Goal: Task Accomplishment & Management: Manage account settings

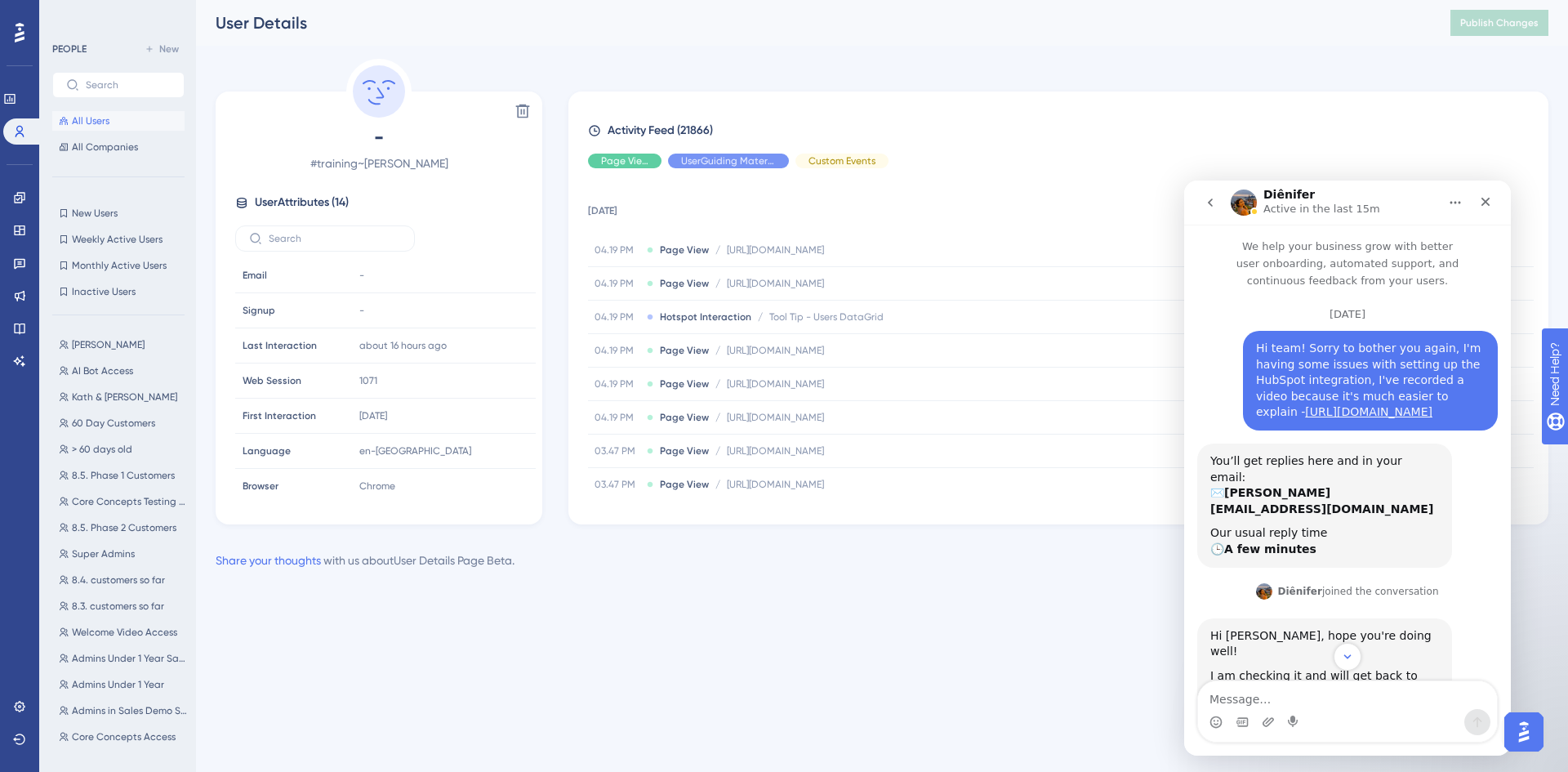
scroll to position [3, 0]
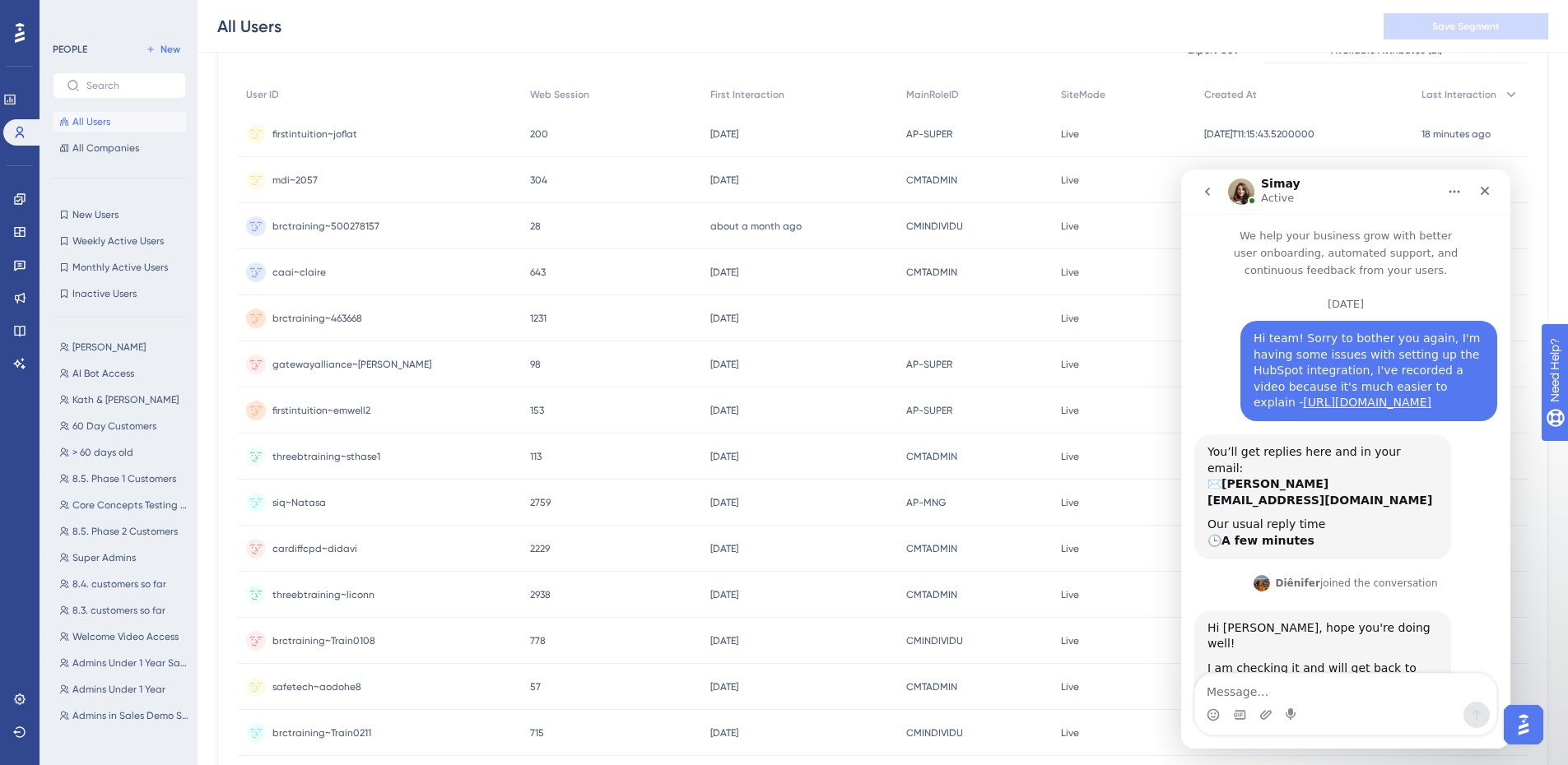
scroll to position [3, 0]
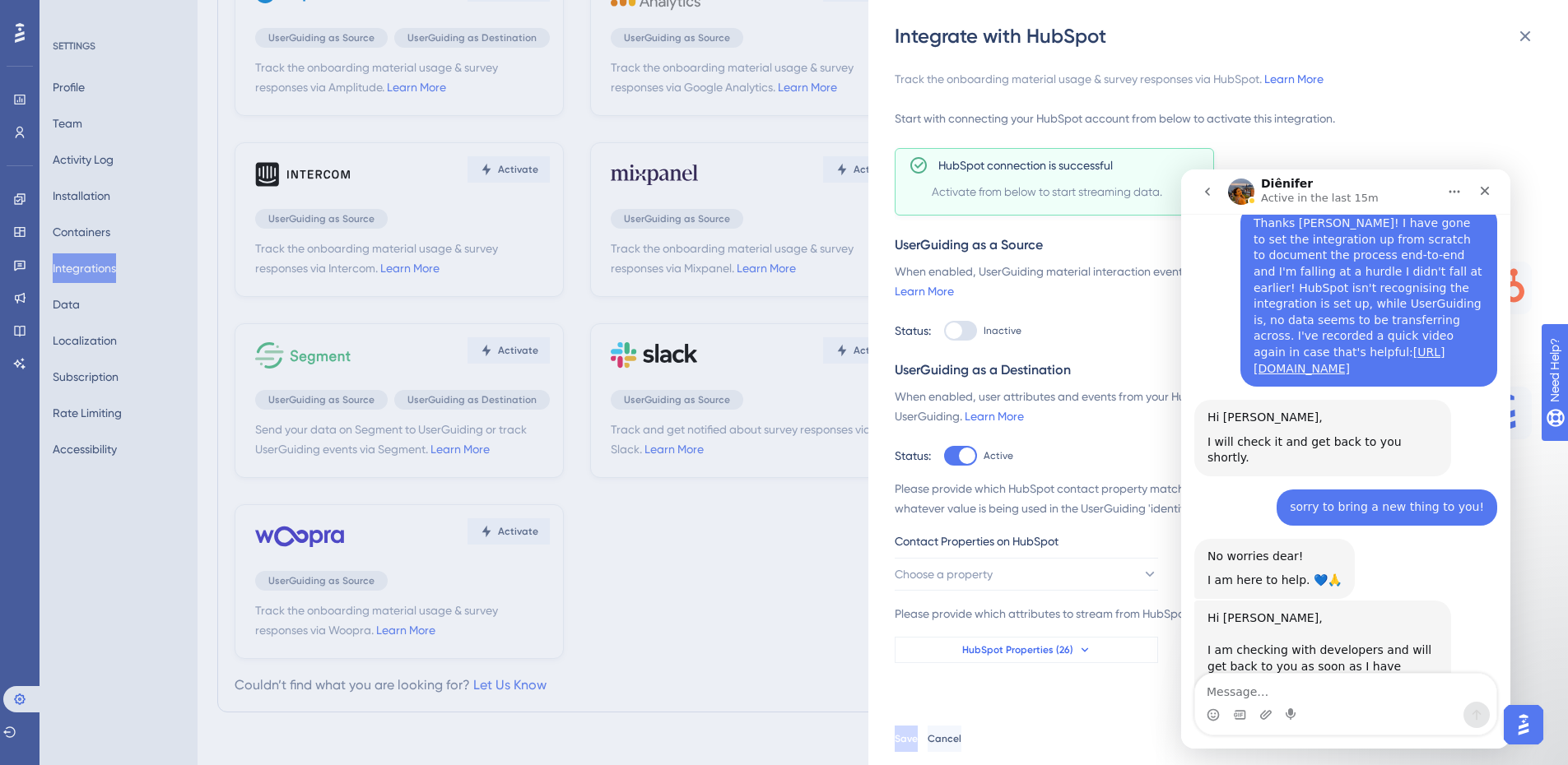
scroll to position [3558, 0]
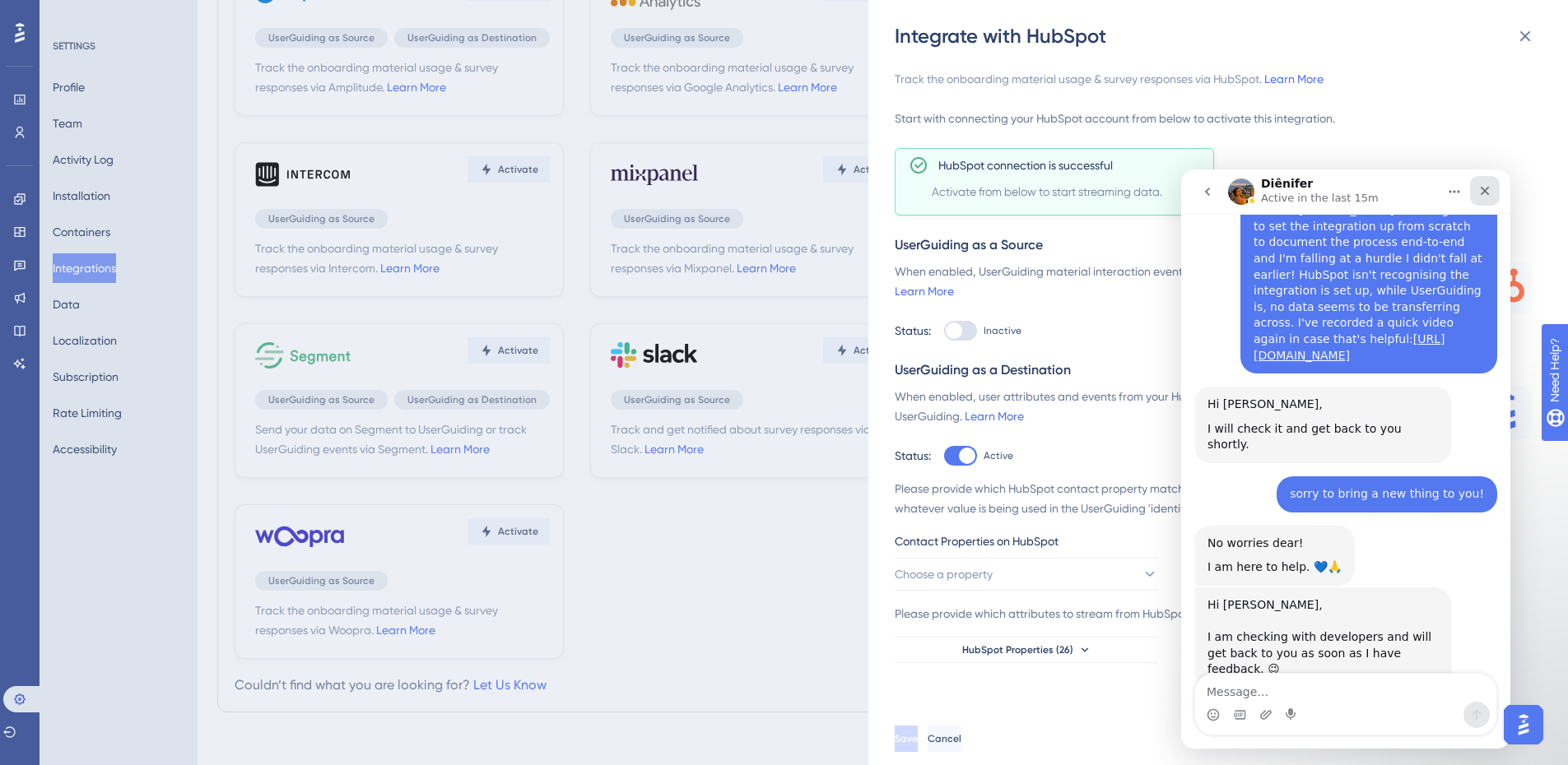
click at [1488, 192] on icon "Close" at bounding box center [1485, 191] width 14 height 14
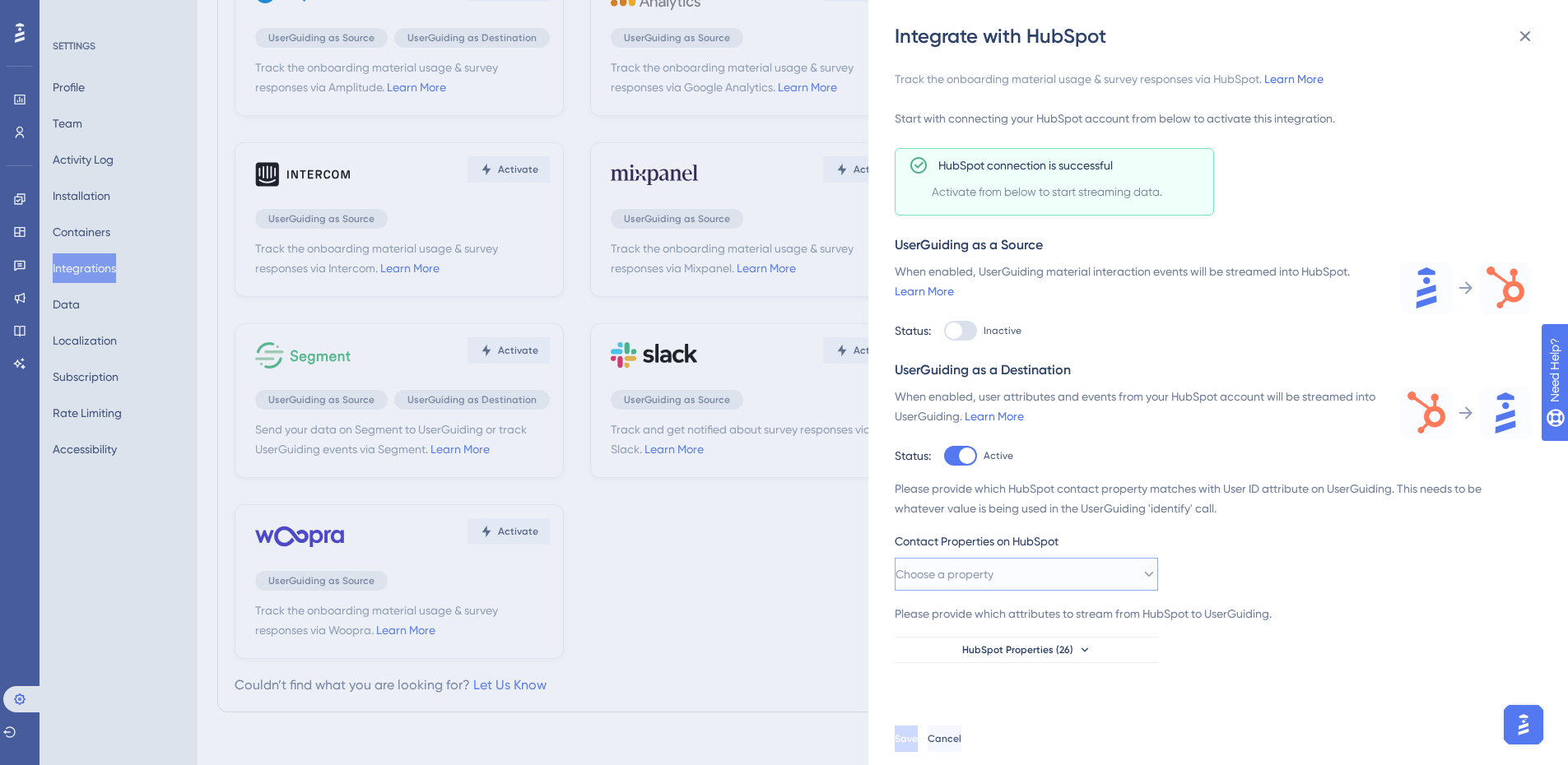
click at [1072, 574] on button "Choose a property" at bounding box center [1026, 574] width 263 height 33
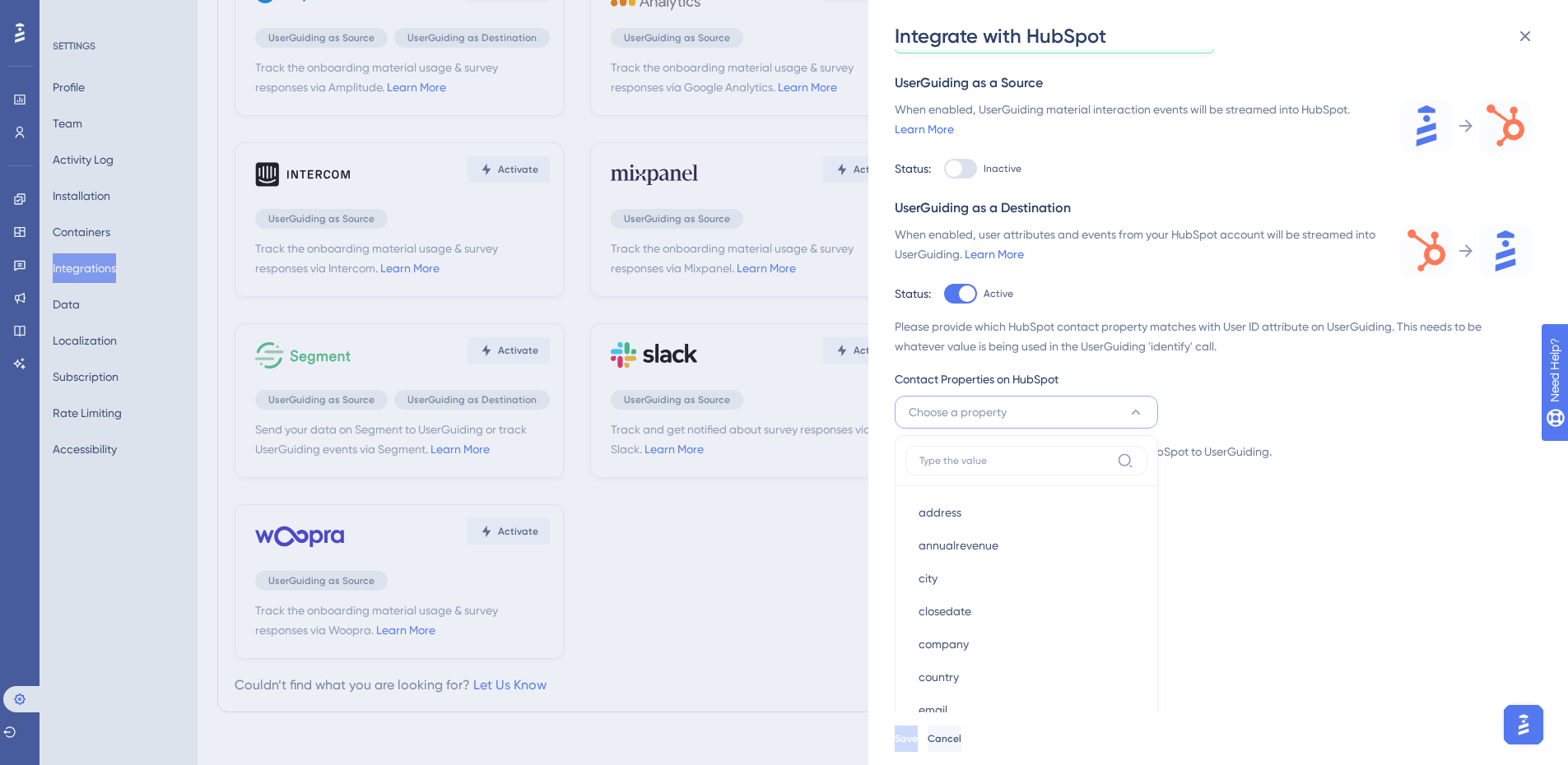
click at [1272, 405] on div "Please provide which HubSpot contact property matches with User ID attribute on…" at bounding box center [1213, 409] width 637 height 184
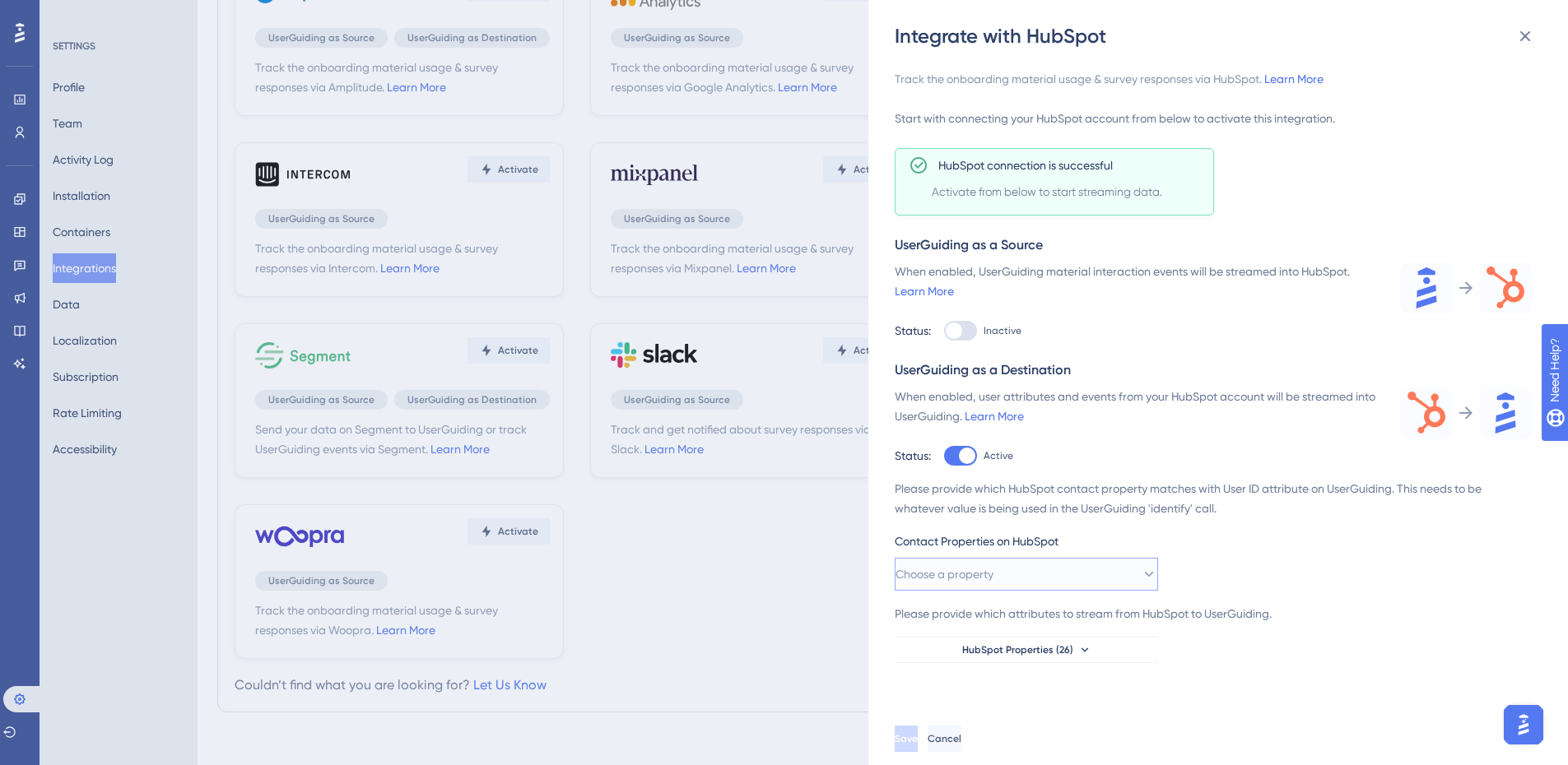
click at [1052, 577] on button "Choose a property" at bounding box center [1026, 574] width 263 height 33
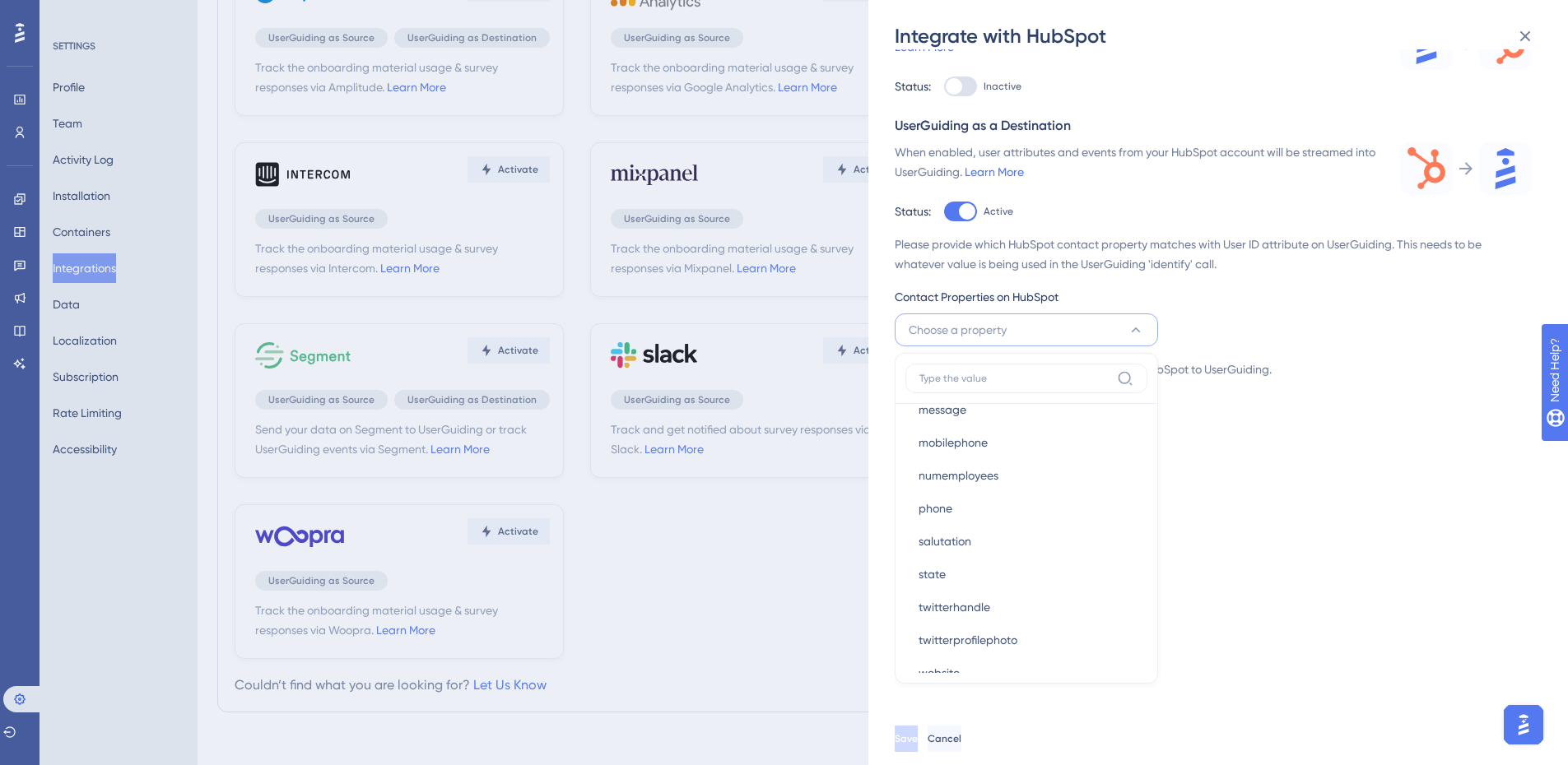
scroll to position [576, 0]
click at [1307, 528] on div "Track the onboarding material usage & survey responses via HubSpot. Learn More …" at bounding box center [1226, 381] width 663 height 663
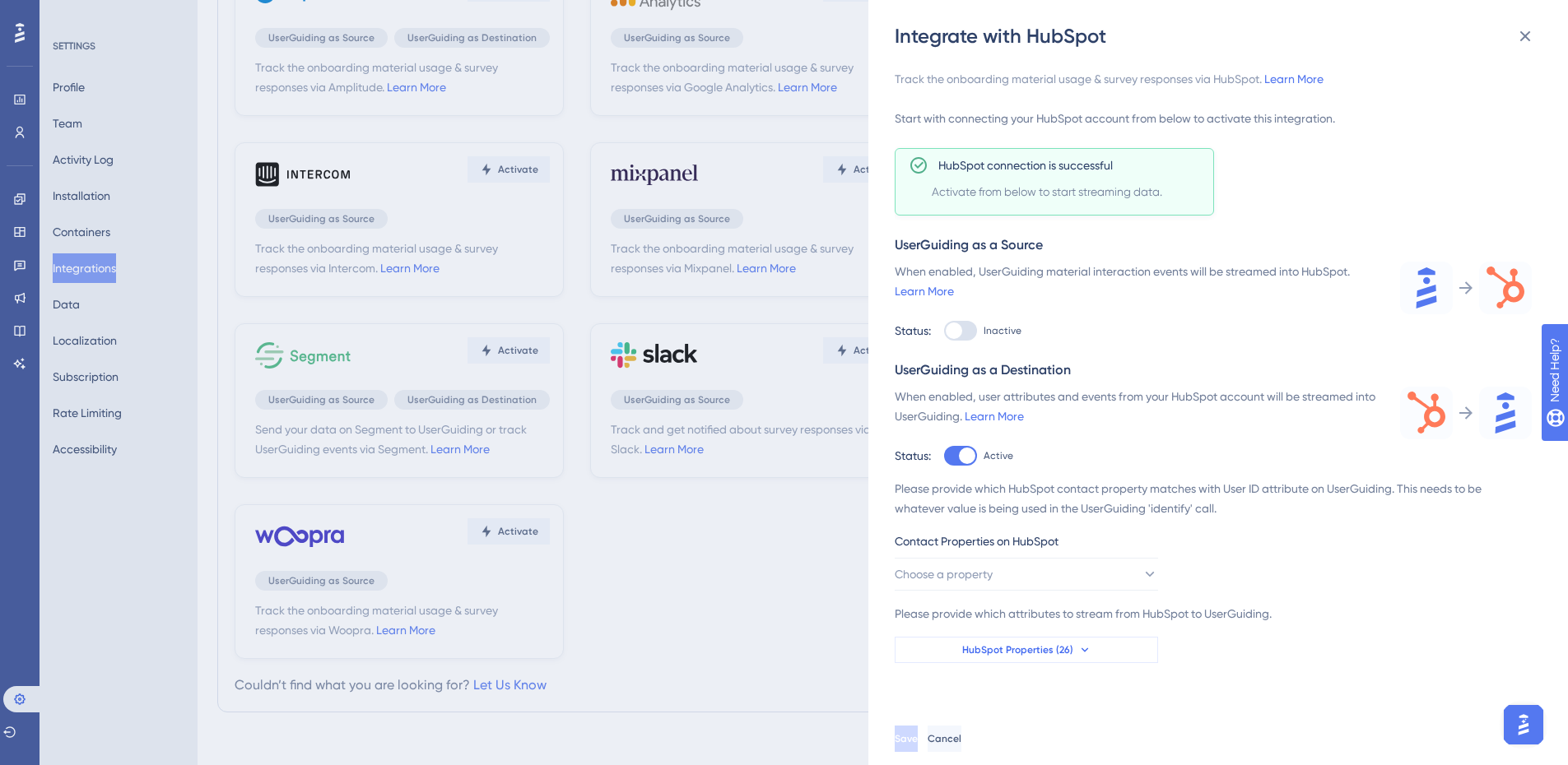
click at [1029, 647] on span "HubSpot Properties (26)" at bounding box center [1017, 649] width 111 height 14
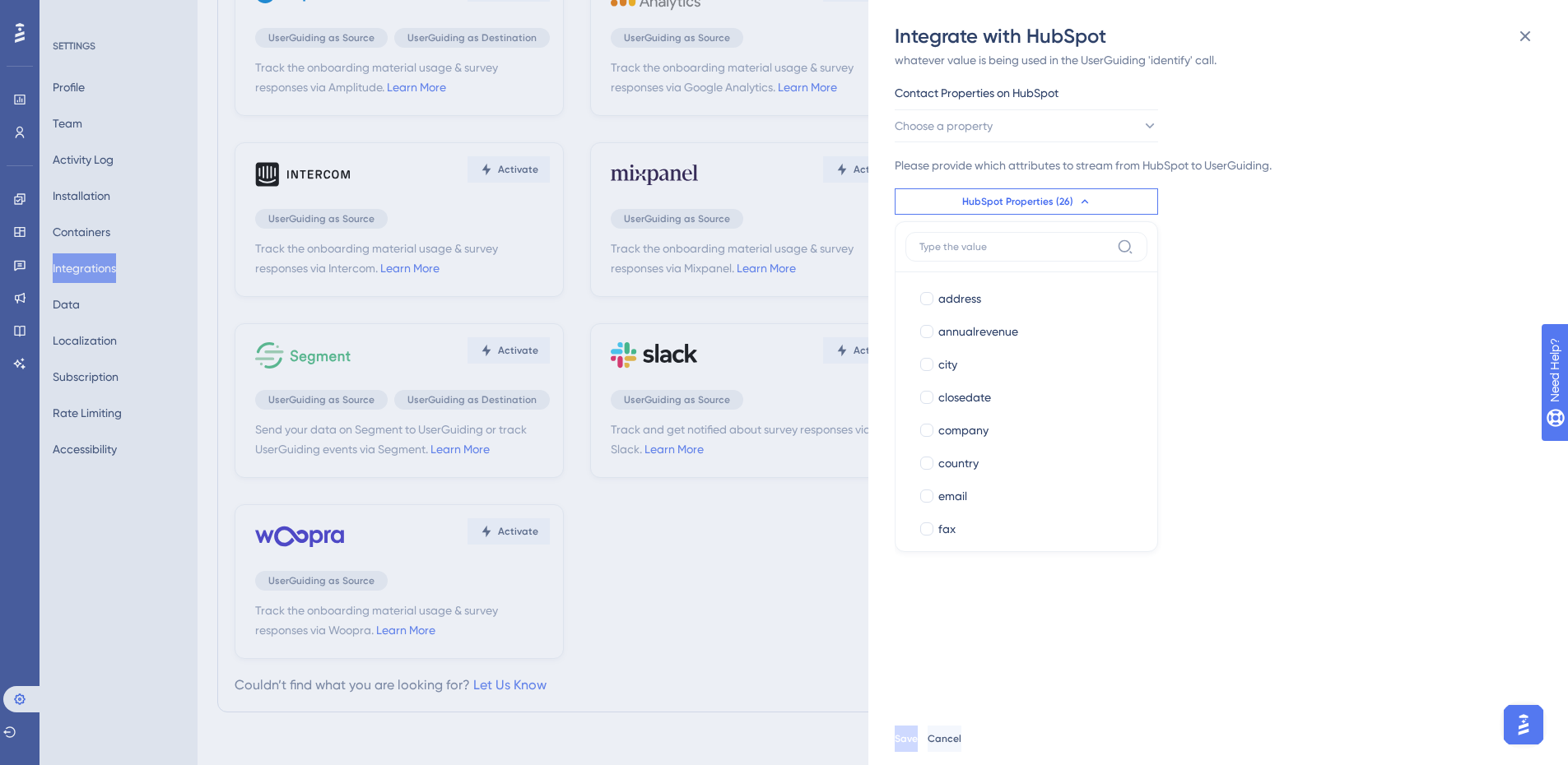
click at [1362, 547] on div "Track the onboarding material usage & survey responses via HubSpot. Learn More …" at bounding box center [1226, 381] width 663 height 663
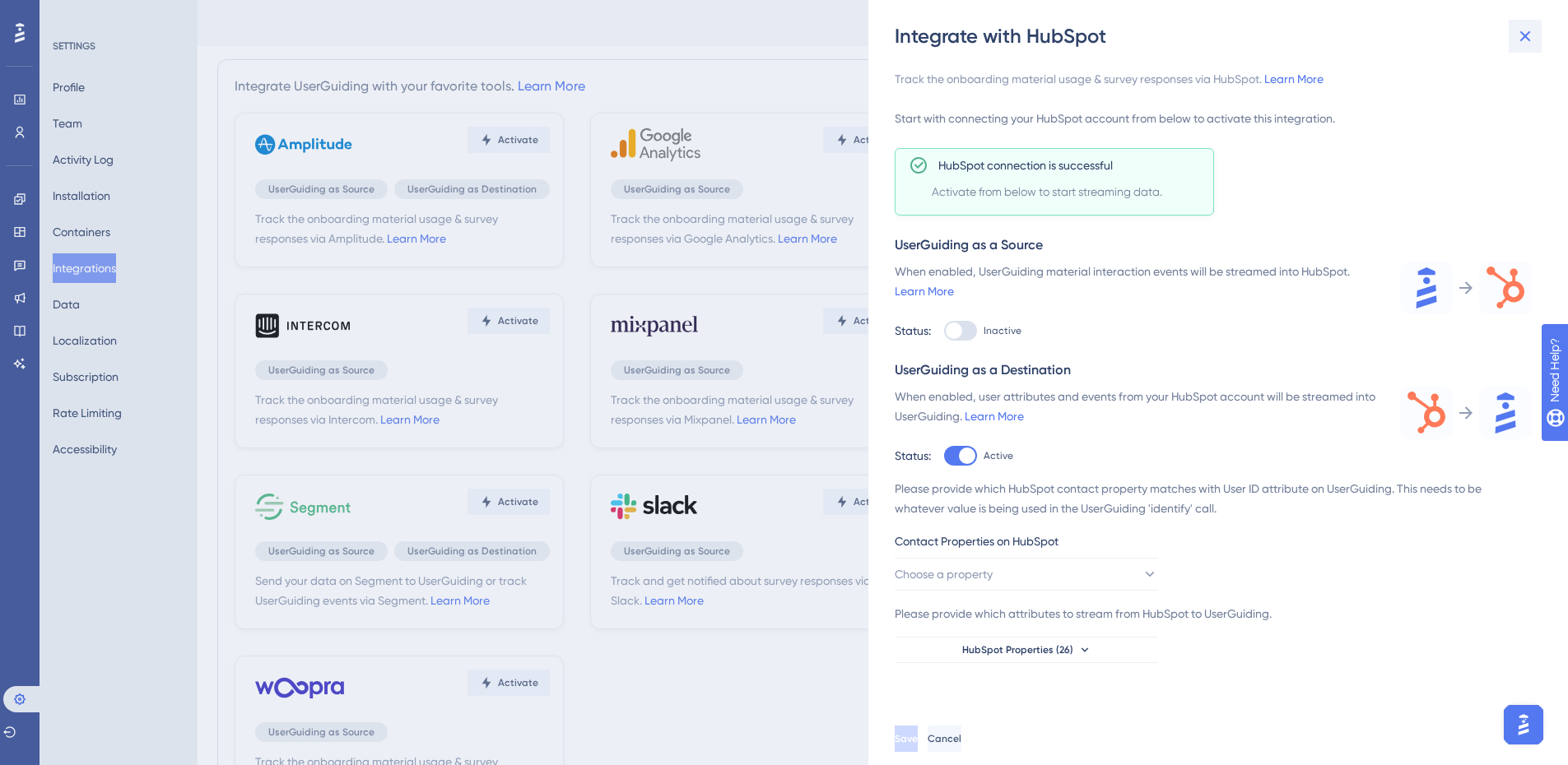
click at [1519, 33] on icon at bounding box center [1525, 36] width 20 height 20
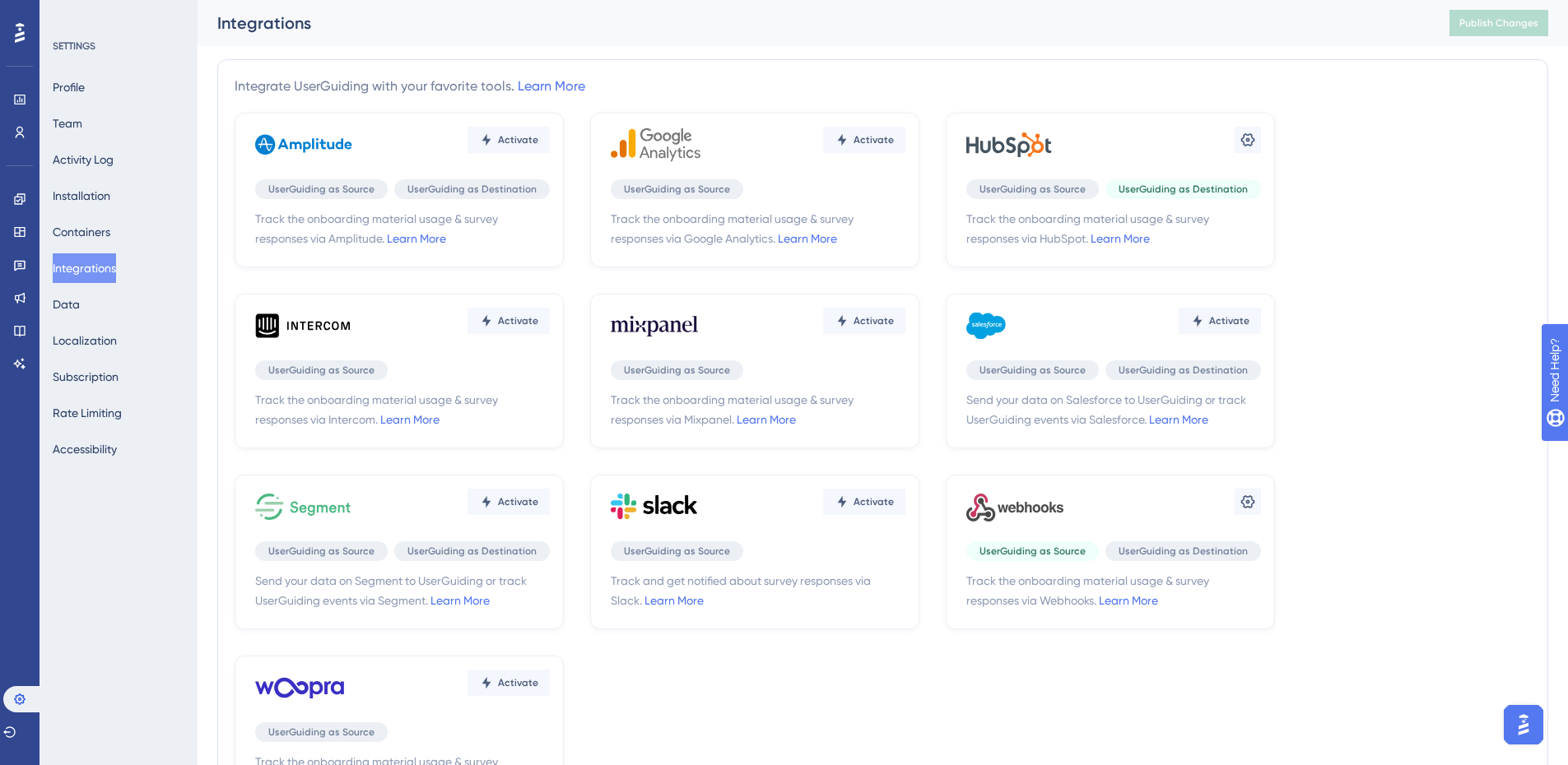
click at [96, 277] on button "Integrations" at bounding box center [84, 268] width 63 height 30
click at [1249, 135] on icon at bounding box center [1248, 139] width 14 height 14
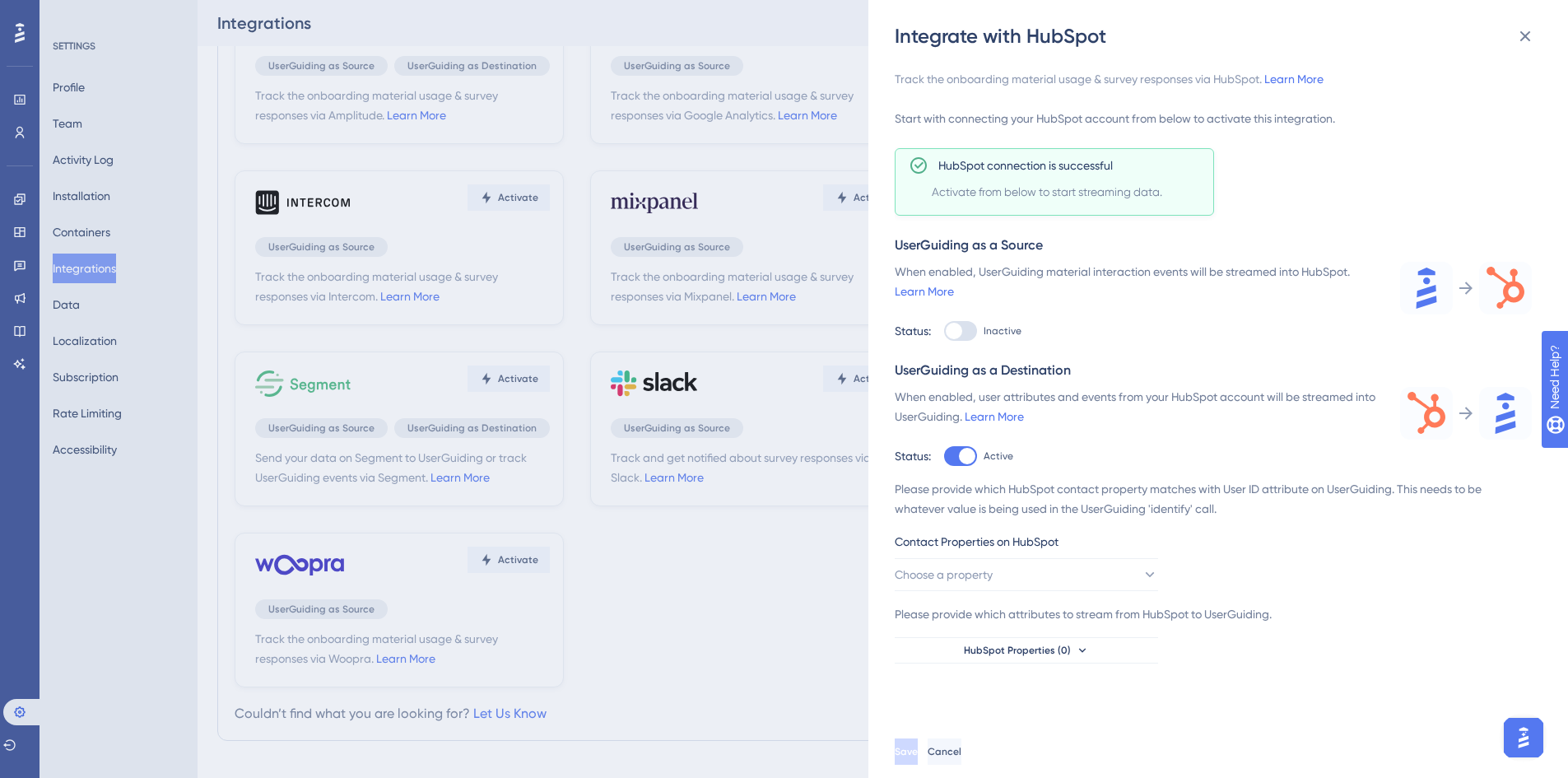
scroll to position [93, 0]
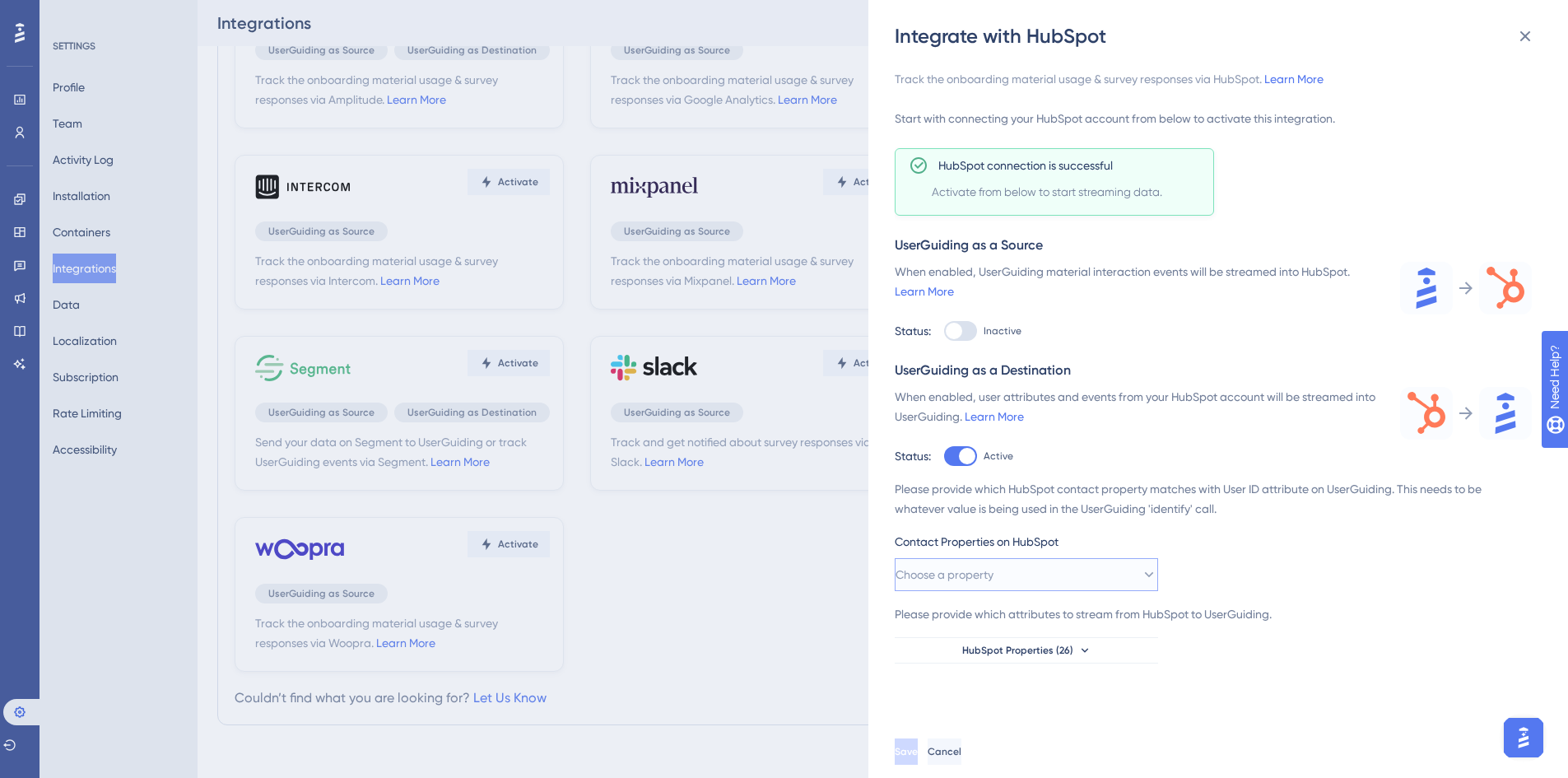
click at [1106, 571] on button "Choose a property" at bounding box center [1026, 574] width 263 height 33
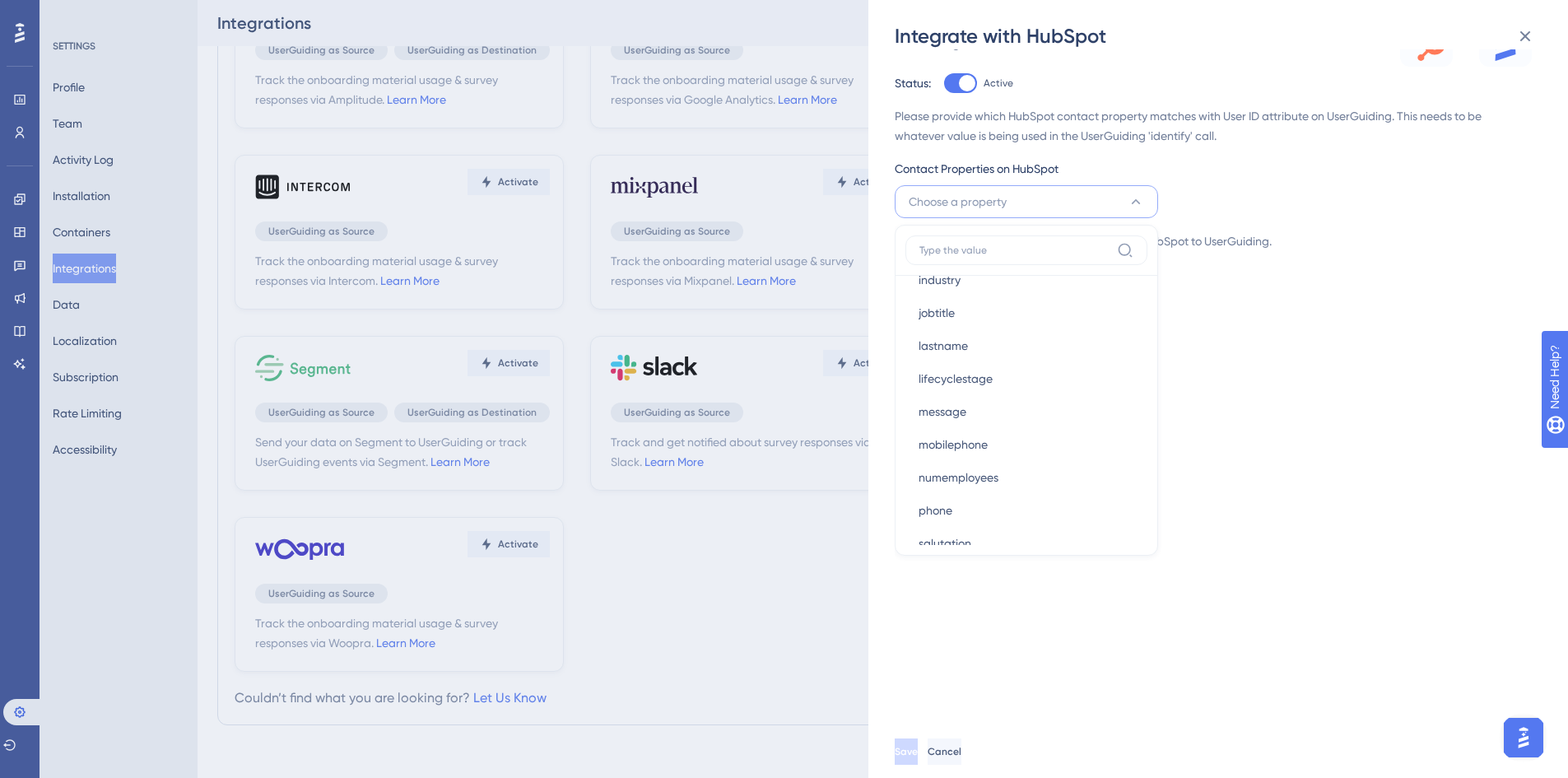
scroll to position [606, 0]
click at [965, 743] on button "Cancel" at bounding box center [946, 751] width 37 height 26
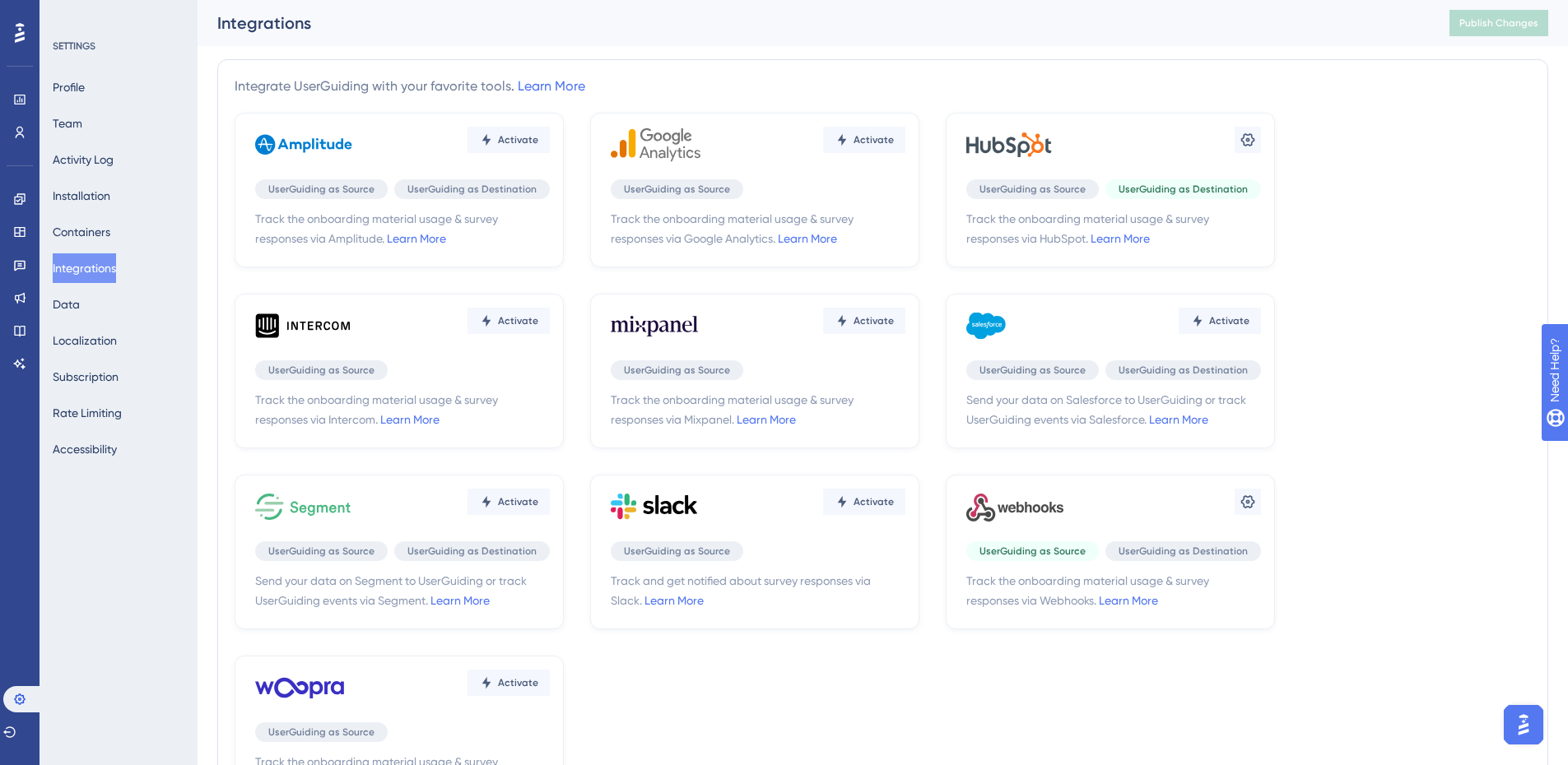
click at [1242, 138] on icon at bounding box center [1248, 139] width 14 height 14
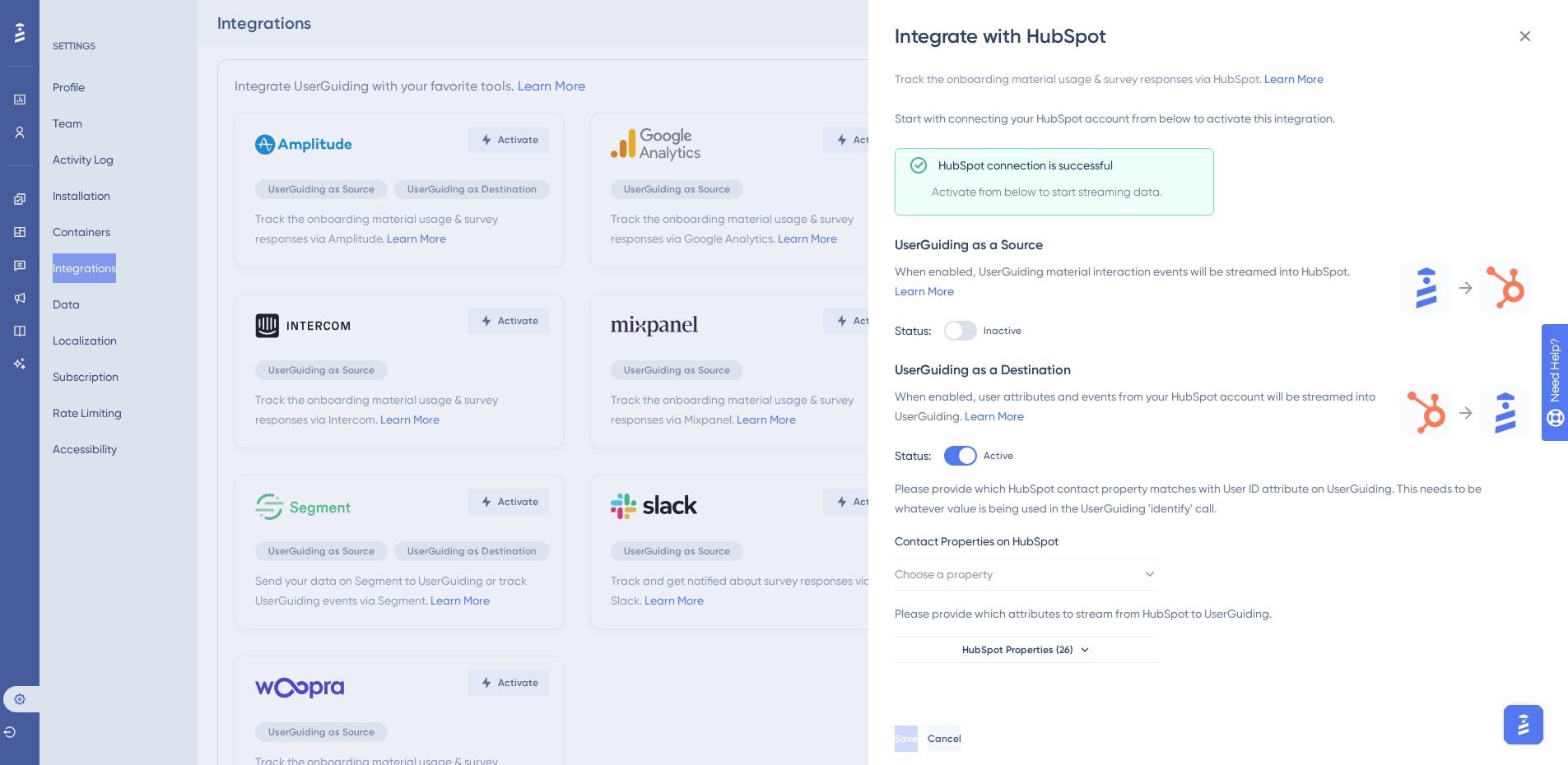
click at [960, 463] on div at bounding box center [960, 456] width 33 height 20
click at [944, 457] on input "Active" at bounding box center [943, 456] width 1 height 1
checkbox input "false"
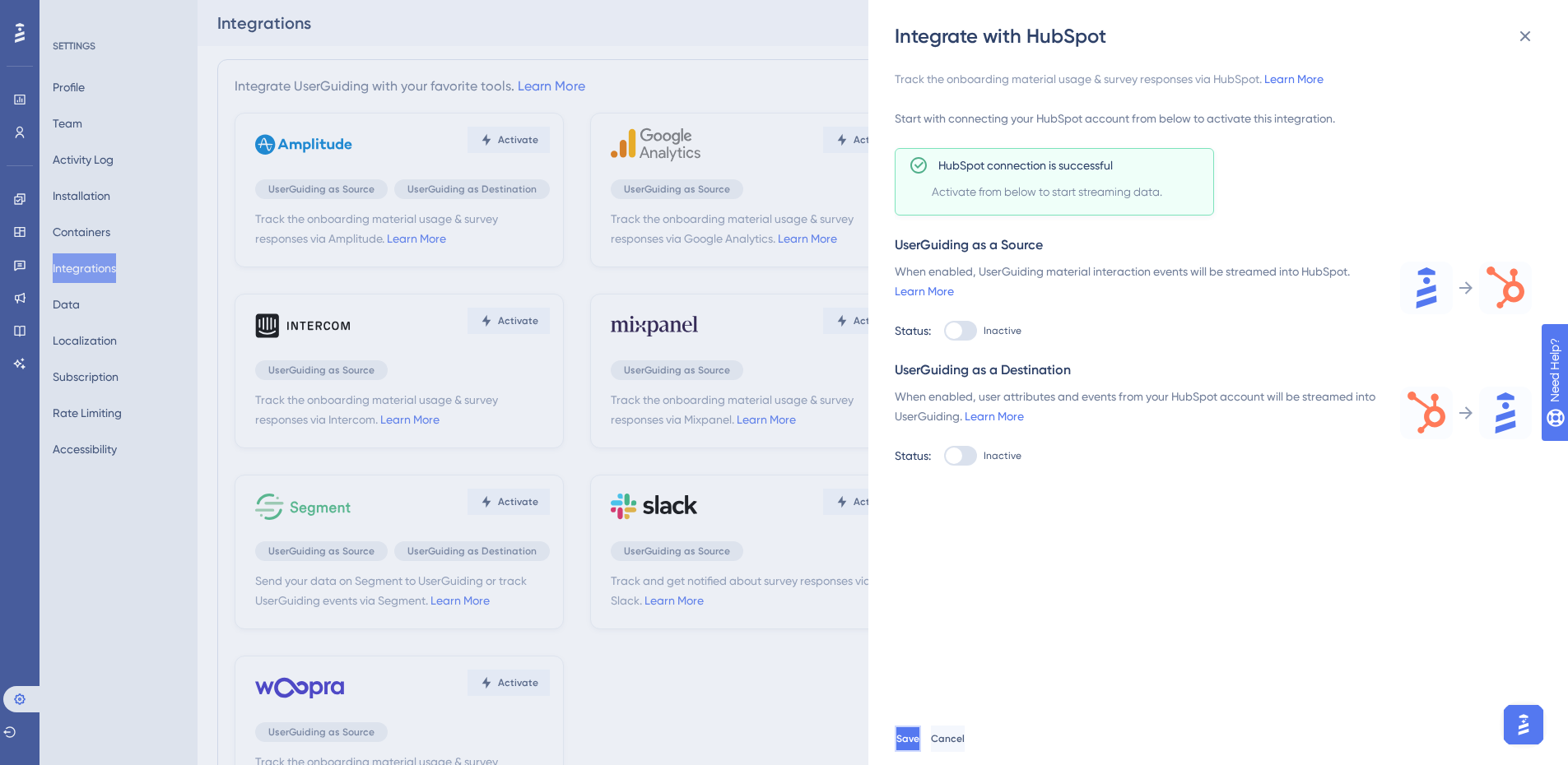
click at [921, 741] on button "Save" at bounding box center [908, 738] width 26 height 26
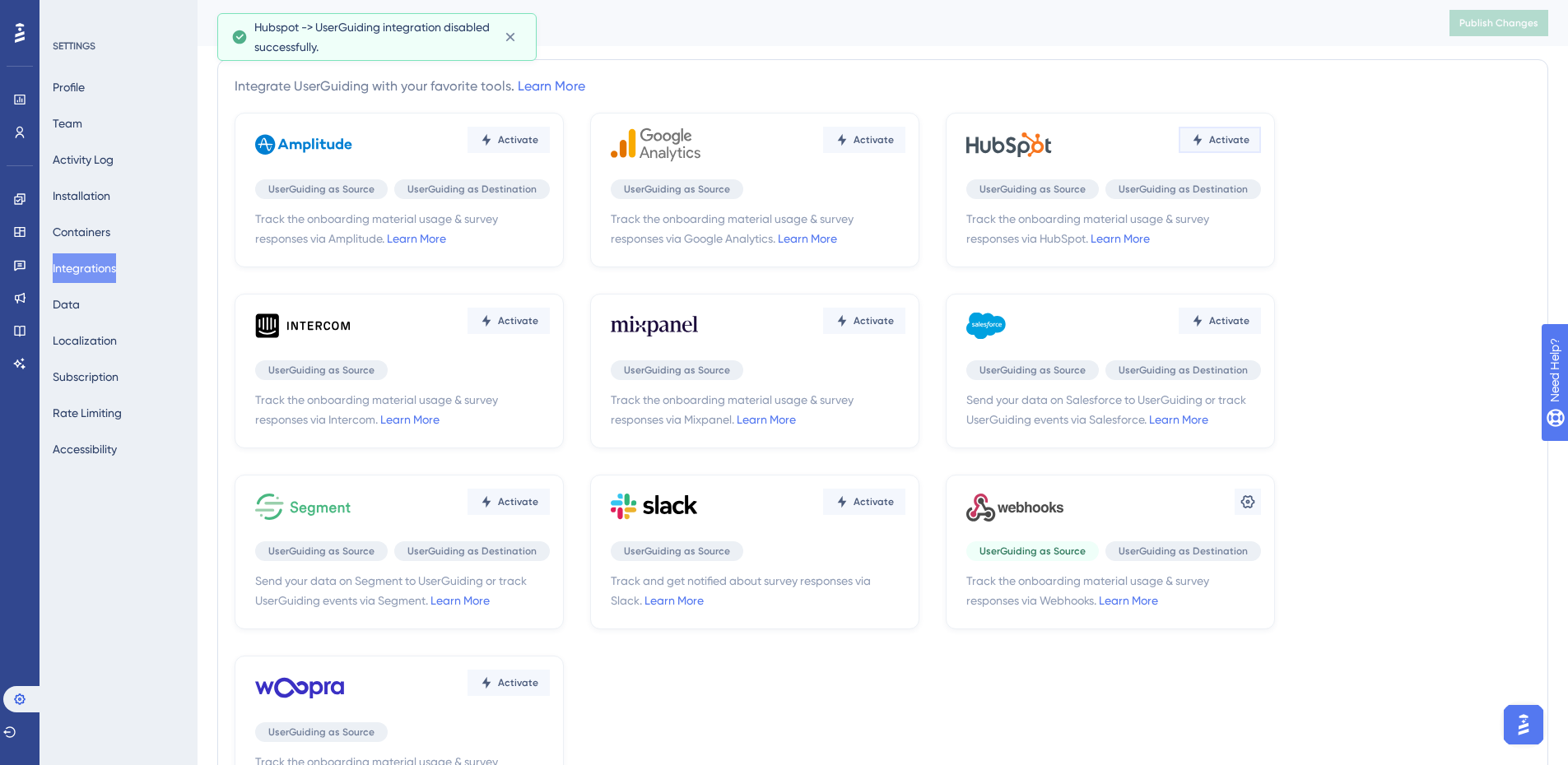
click at [1225, 134] on span "Activate" at bounding box center [1229, 139] width 41 height 14
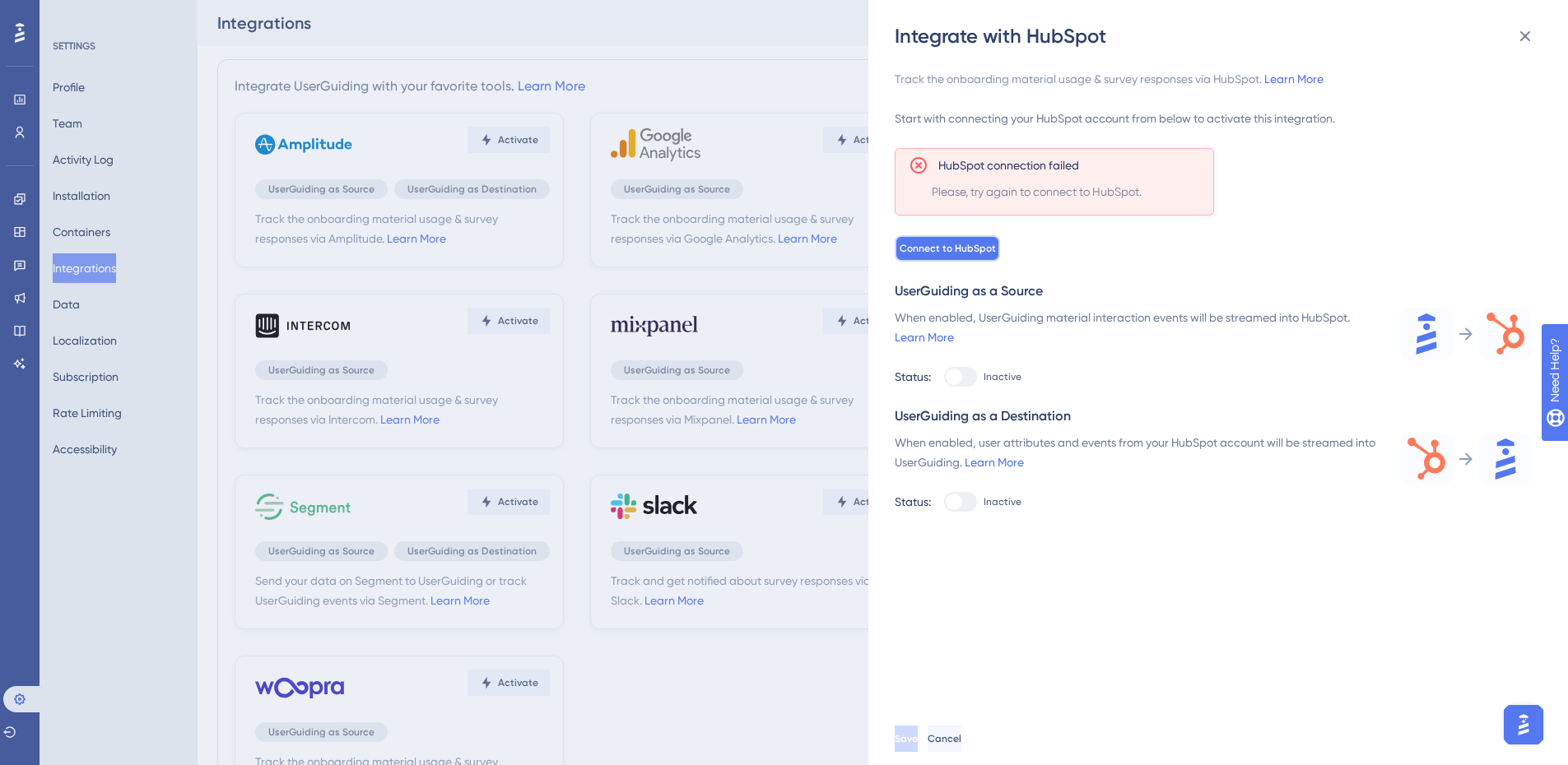
click at [962, 241] on span "Connect to HubSpot" at bounding box center [947, 248] width 96 height 14
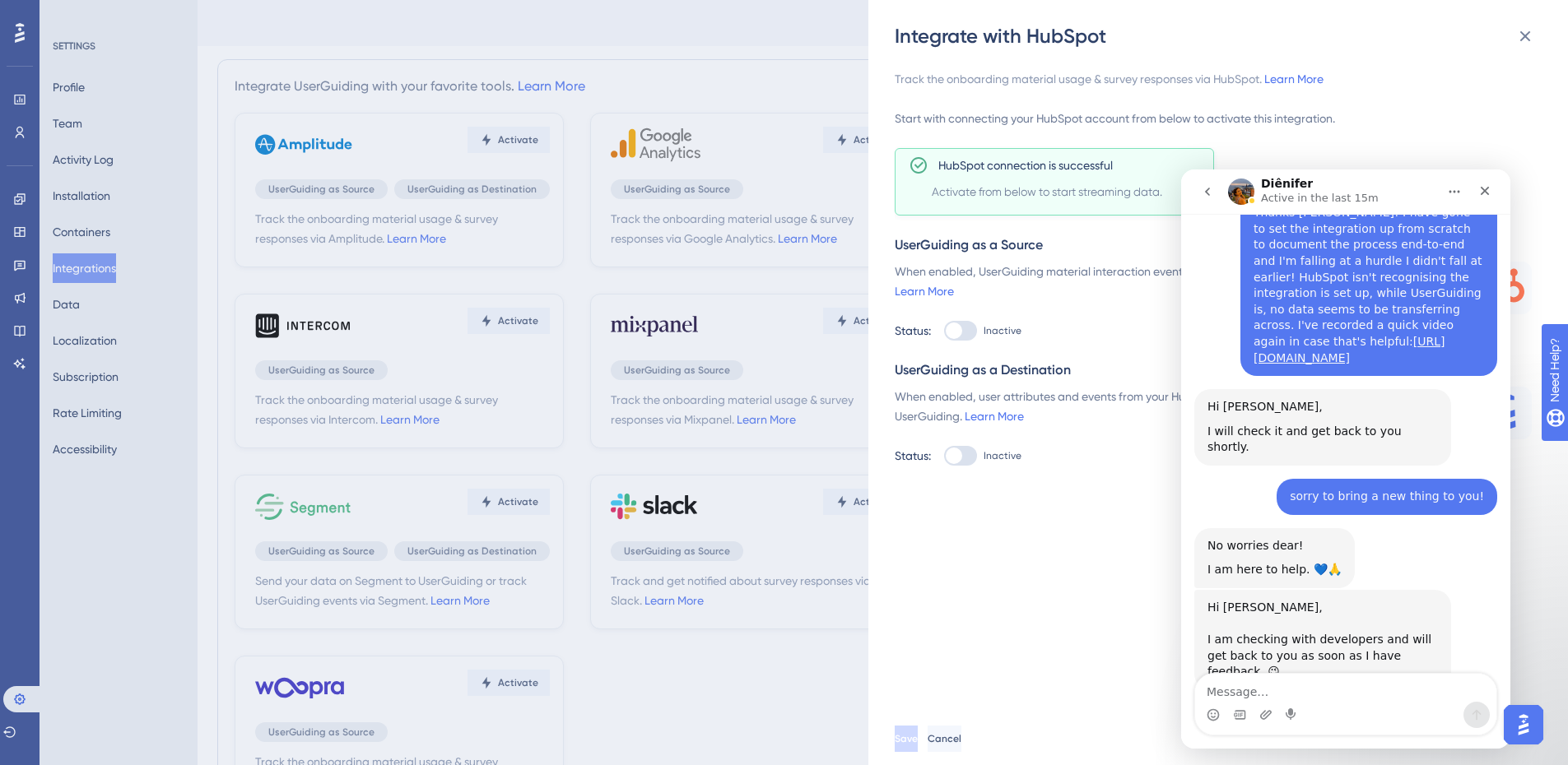
scroll to position [3558, 0]
click at [1483, 192] on icon "Close" at bounding box center [1485, 191] width 9 height 9
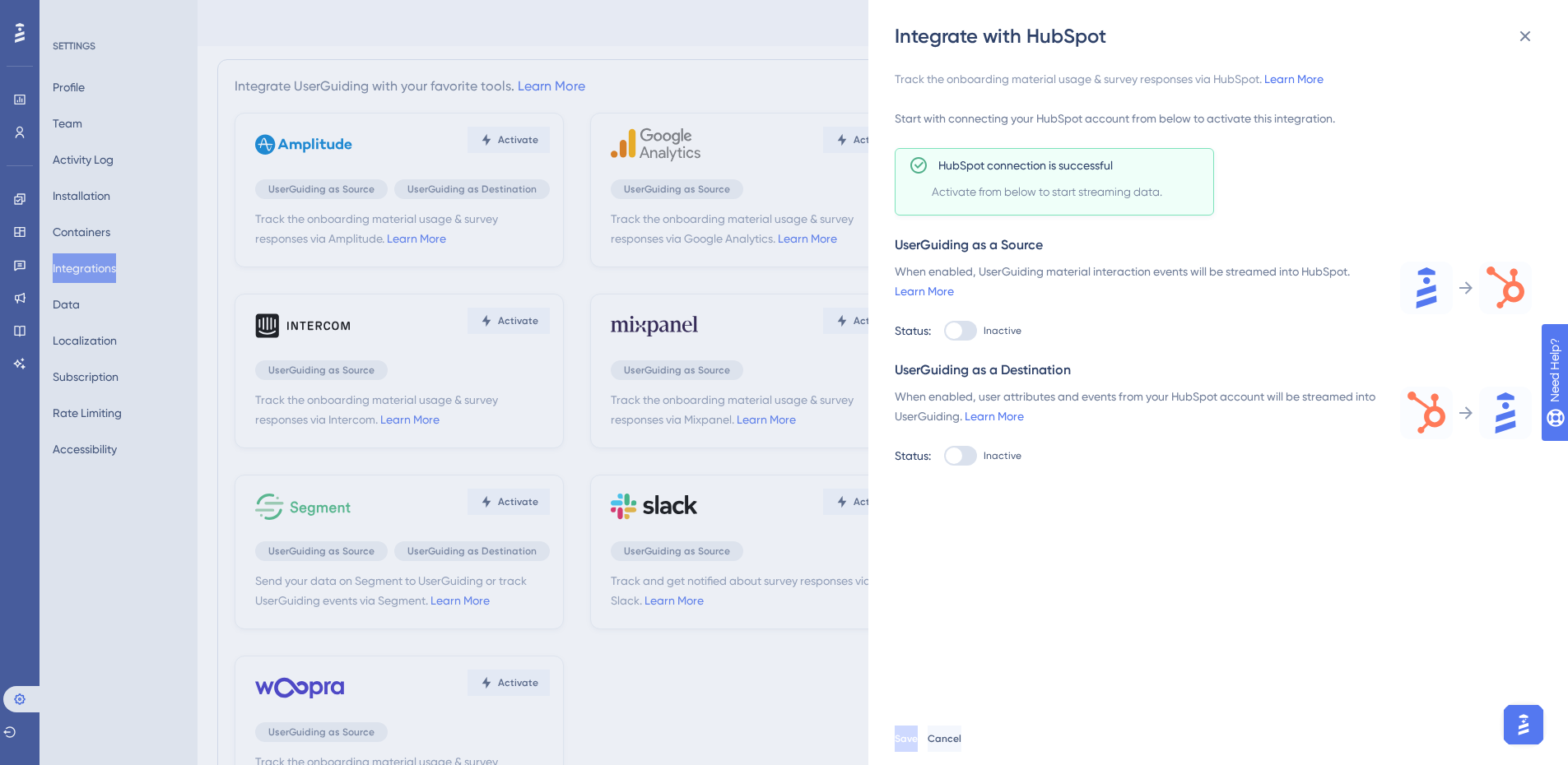
click at [975, 452] on div at bounding box center [960, 456] width 33 height 20
click at [944, 456] on input "Inactive" at bounding box center [943, 456] width 1 height 1
checkbox input "true"
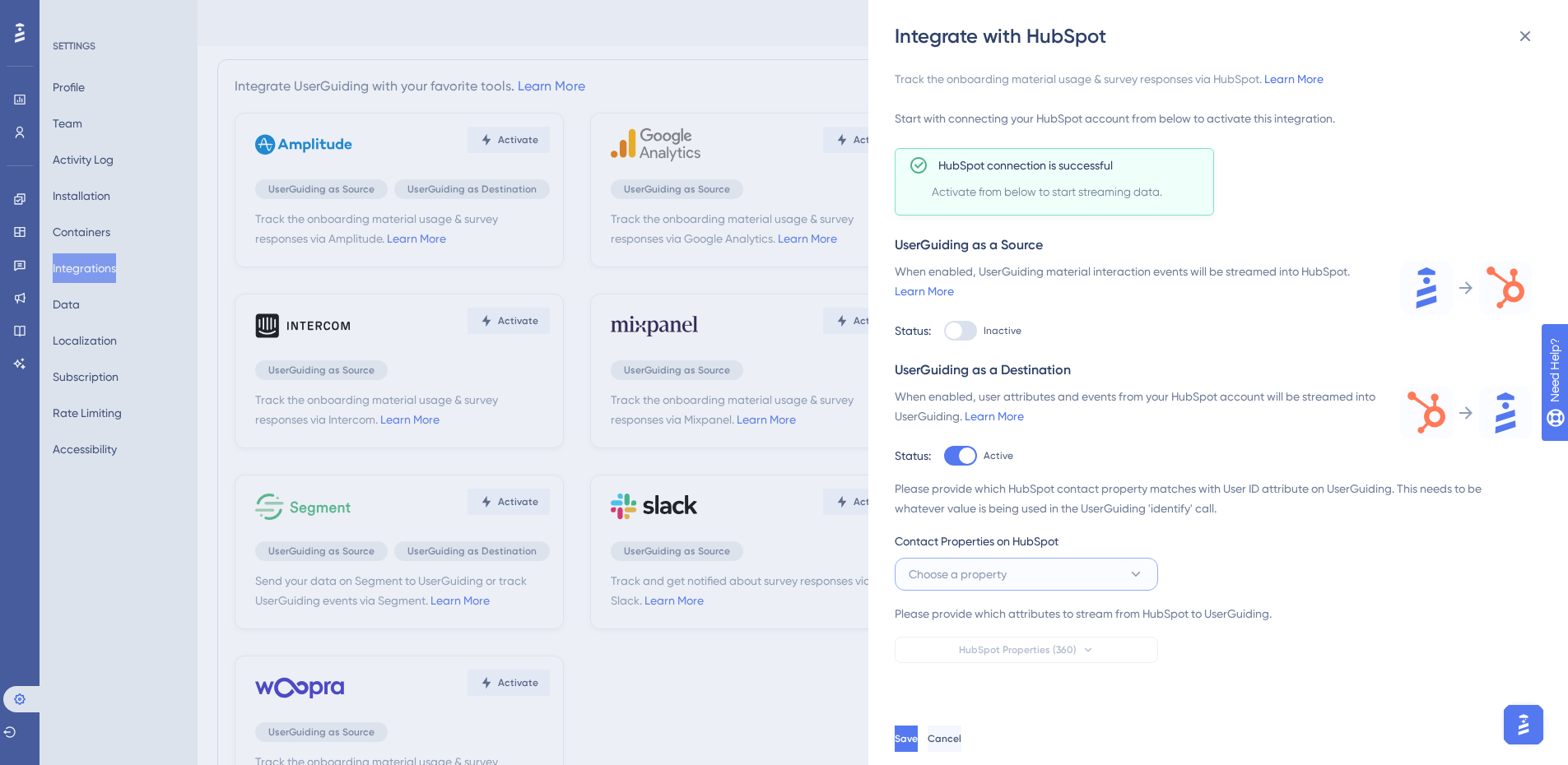
click at [1037, 560] on button "Choose a property" at bounding box center [1026, 574] width 263 height 33
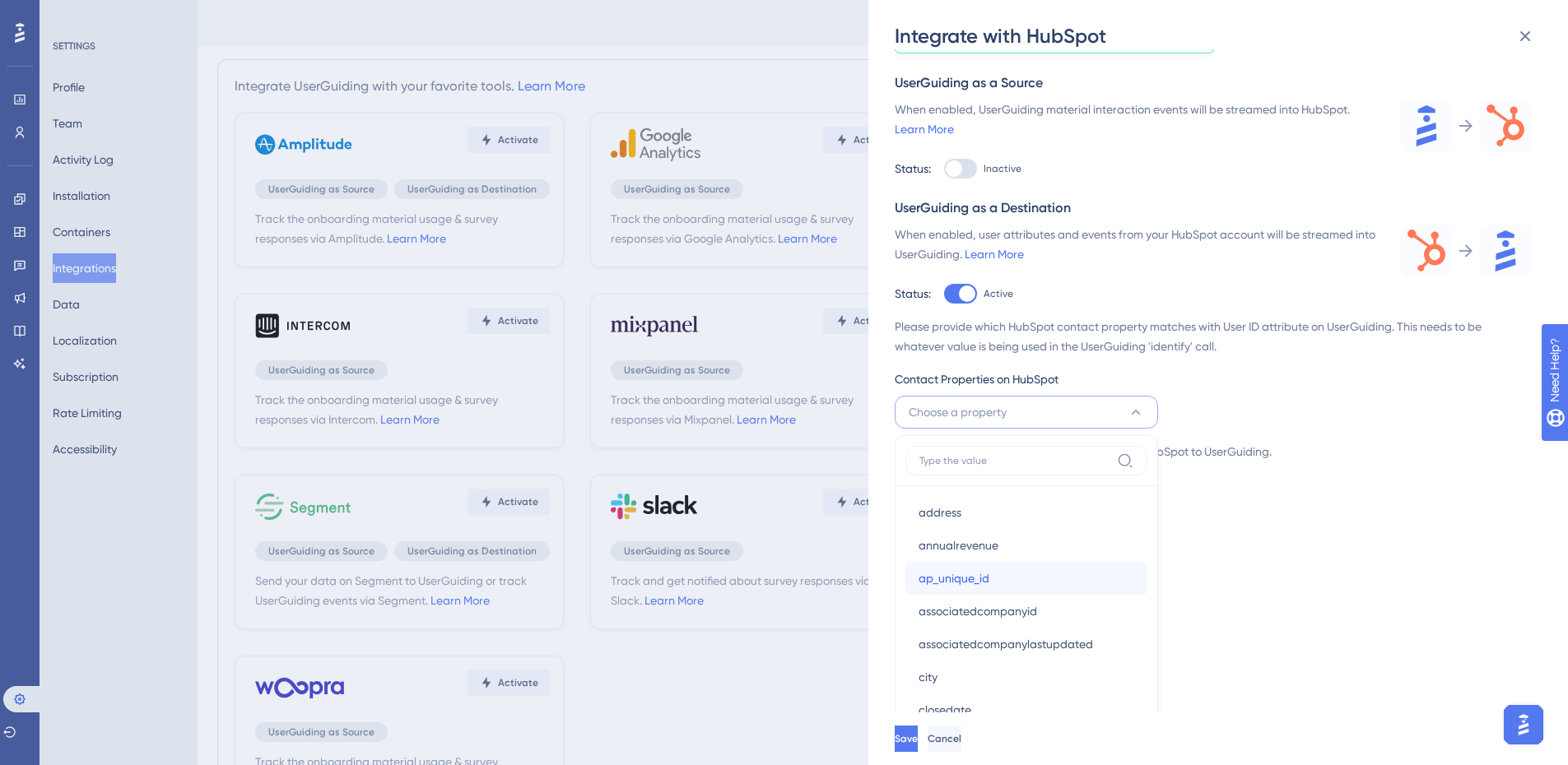
click at [994, 587] on div "ap_unique_id ap_unique_id" at bounding box center [1026, 578] width 215 height 33
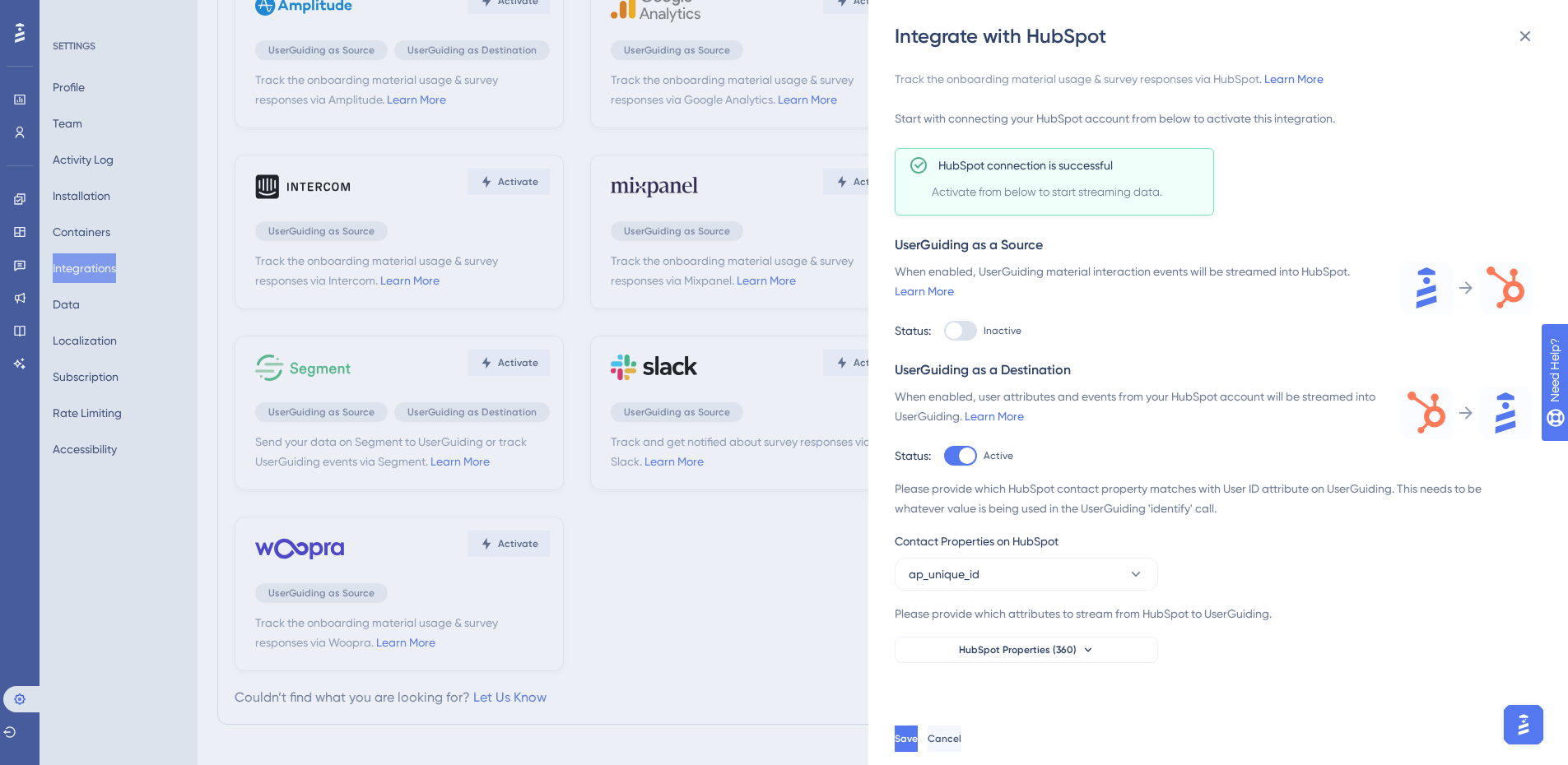
scroll to position [151, 0]
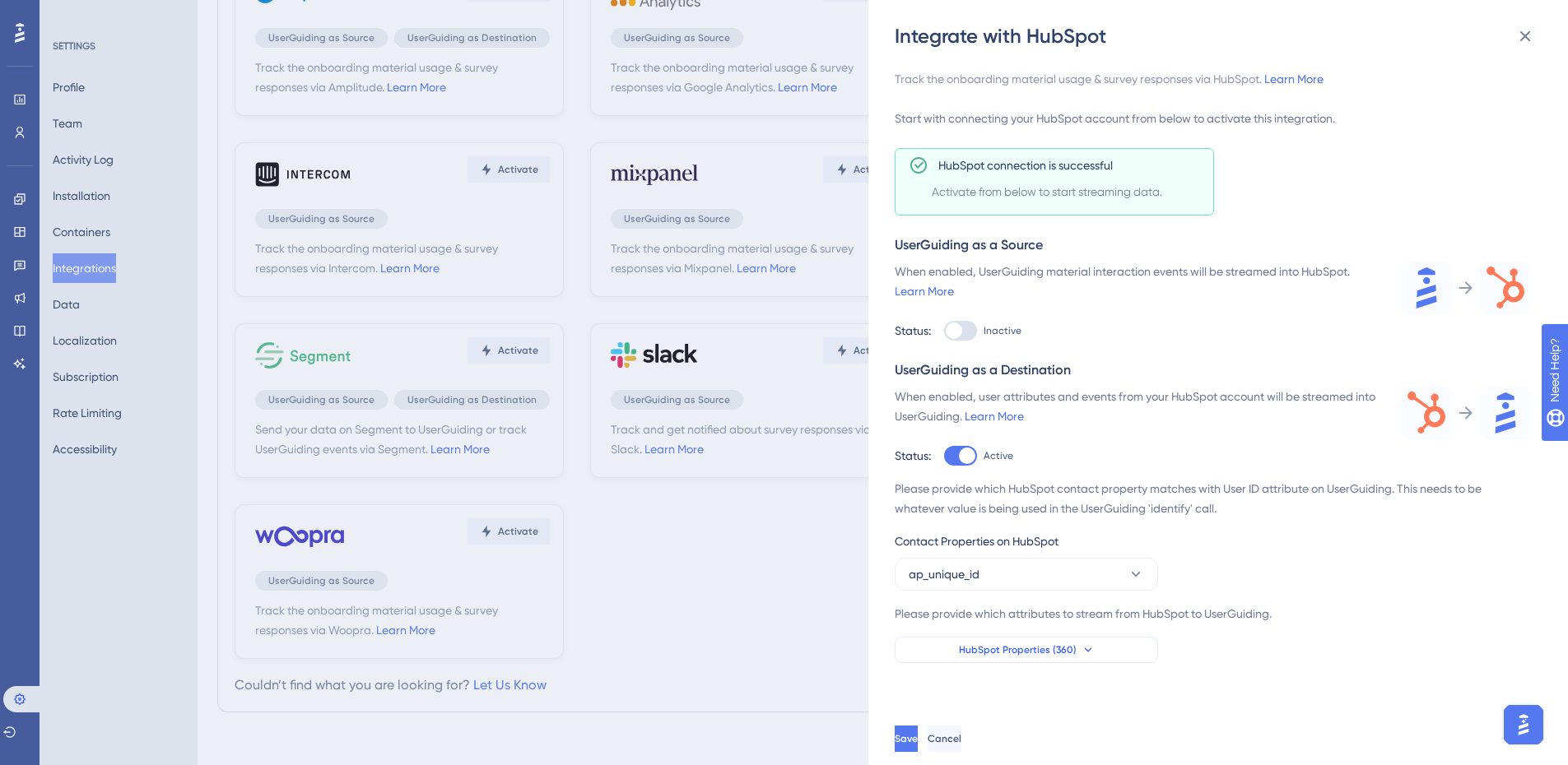
click at [1052, 647] on span "HubSpot Properties (360)" at bounding box center [1018, 649] width 118 height 14
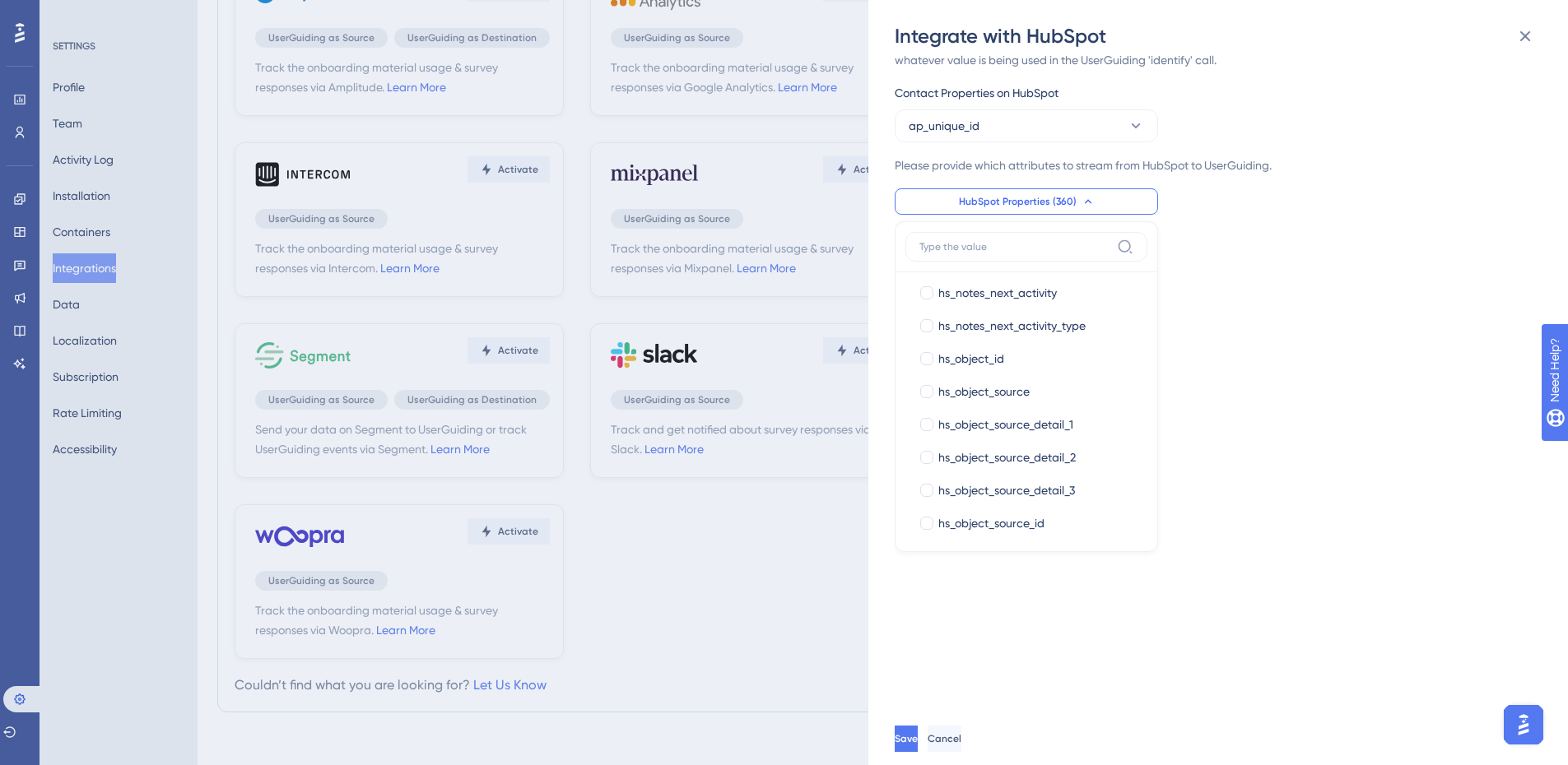
scroll to position [6416, 0]
click at [923, 363] on div at bounding box center [927, 364] width 14 height 14
checkbox input "true"
click at [923, 432] on div at bounding box center [927, 432] width 14 height 14
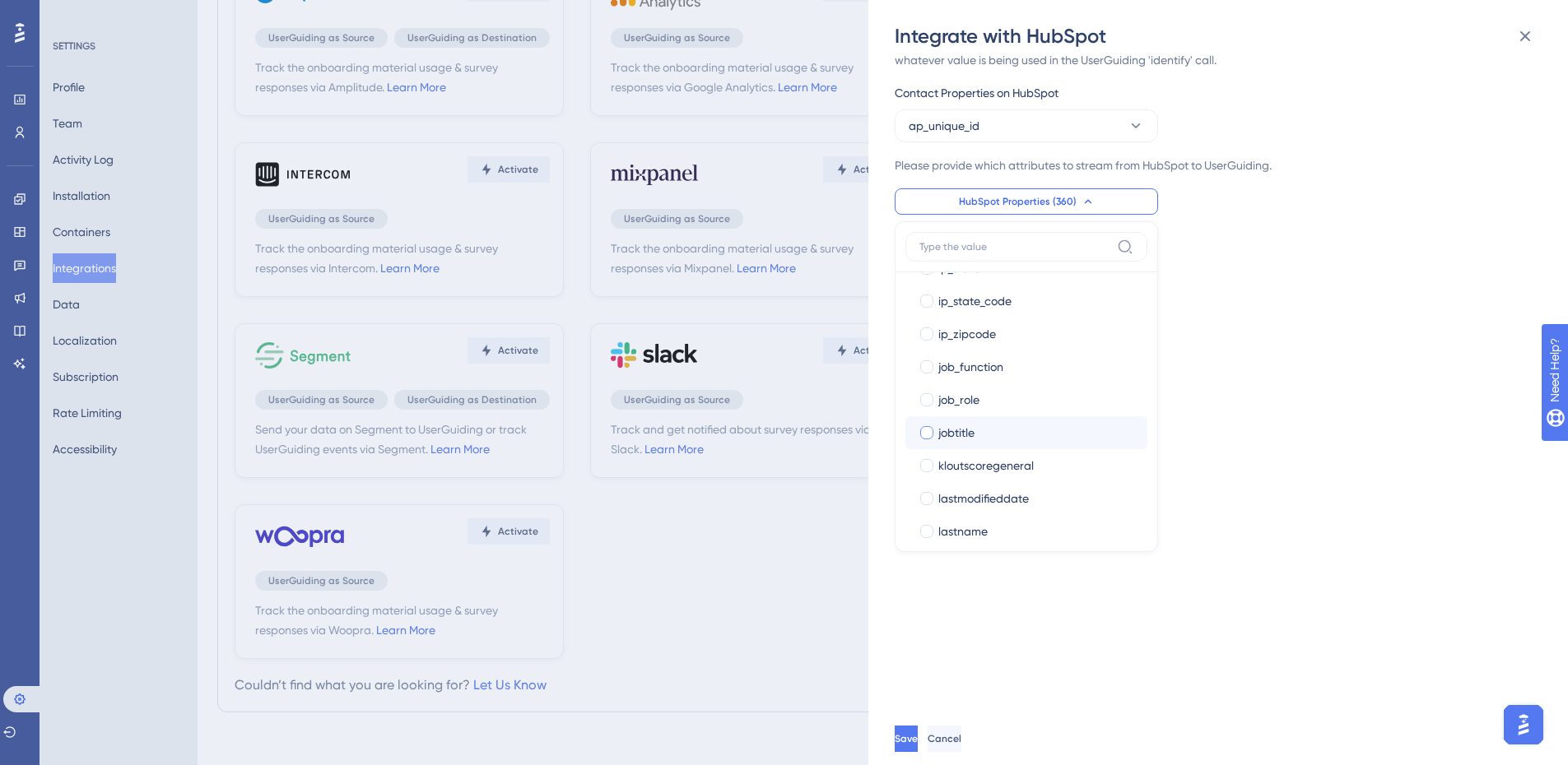
checkbox input "true"
click at [1202, 626] on div "Track the onboarding material usage & survey responses via HubSpot. Learn More …" at bounding box center [1226, 381] width 663 height 663
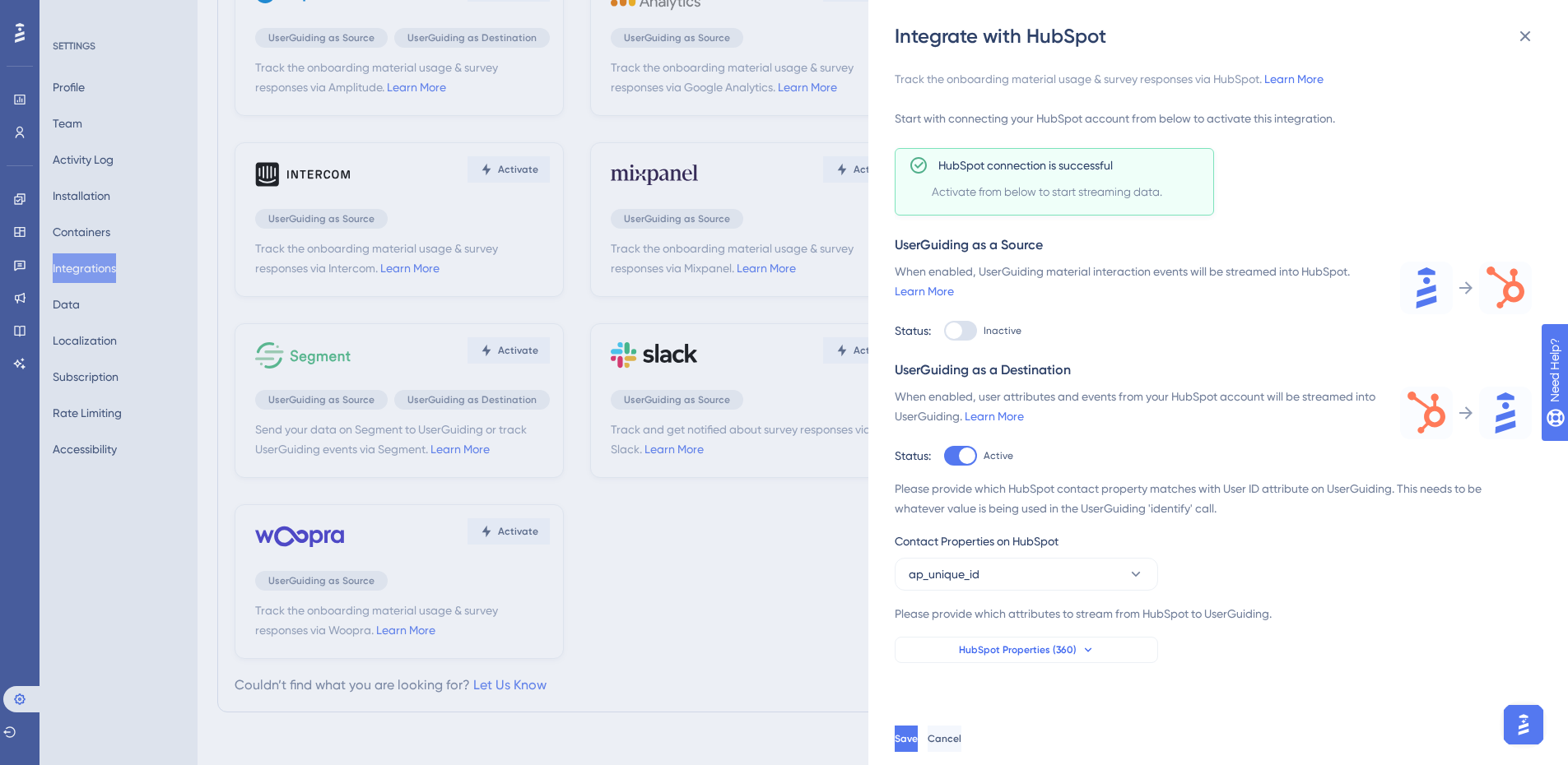
click at [1046, 662] on button "HubSpot Properties (360)" at bounding box center [1026, 649] width 263 height 26
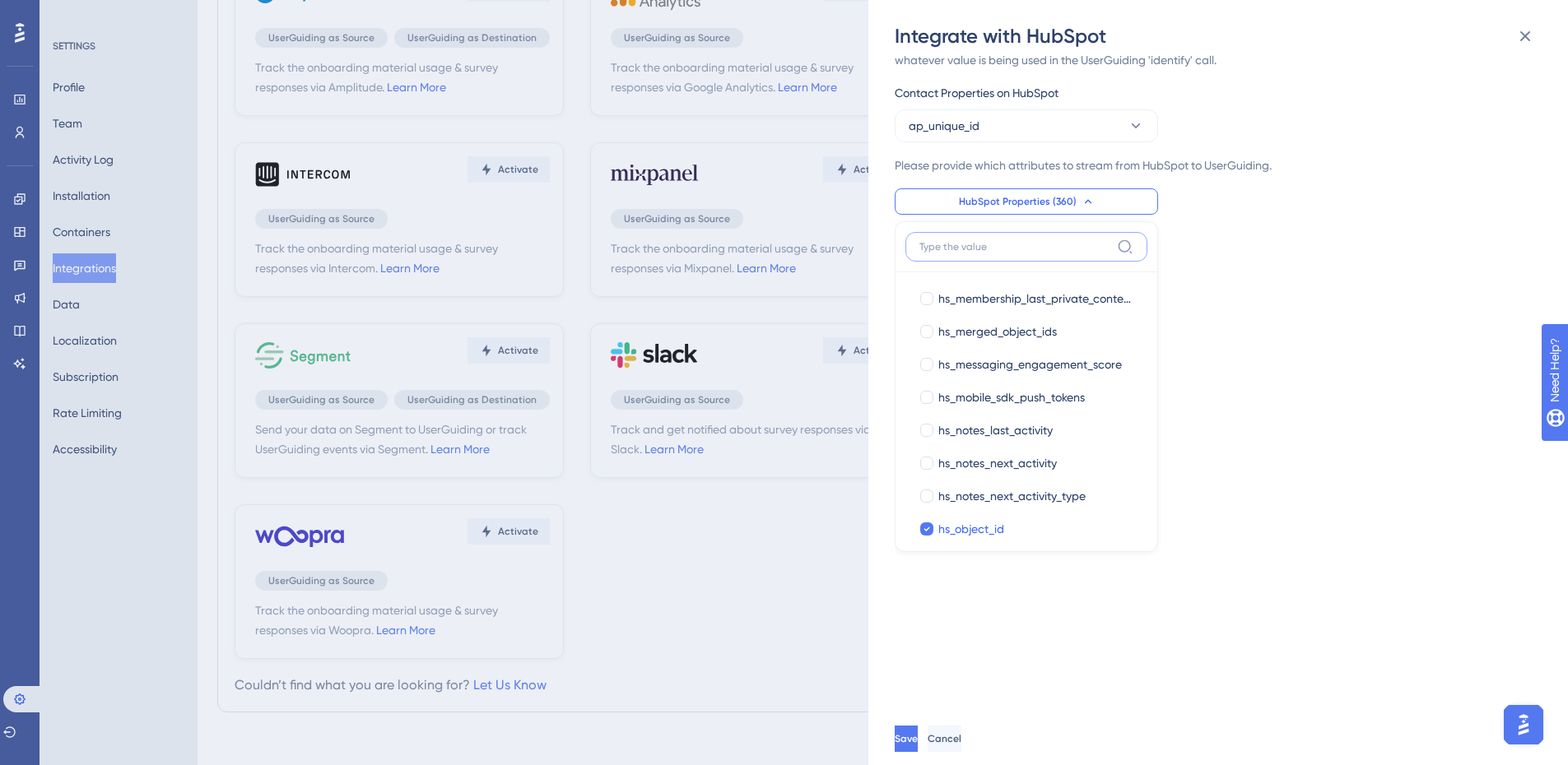
scroll to position [6663, 0]
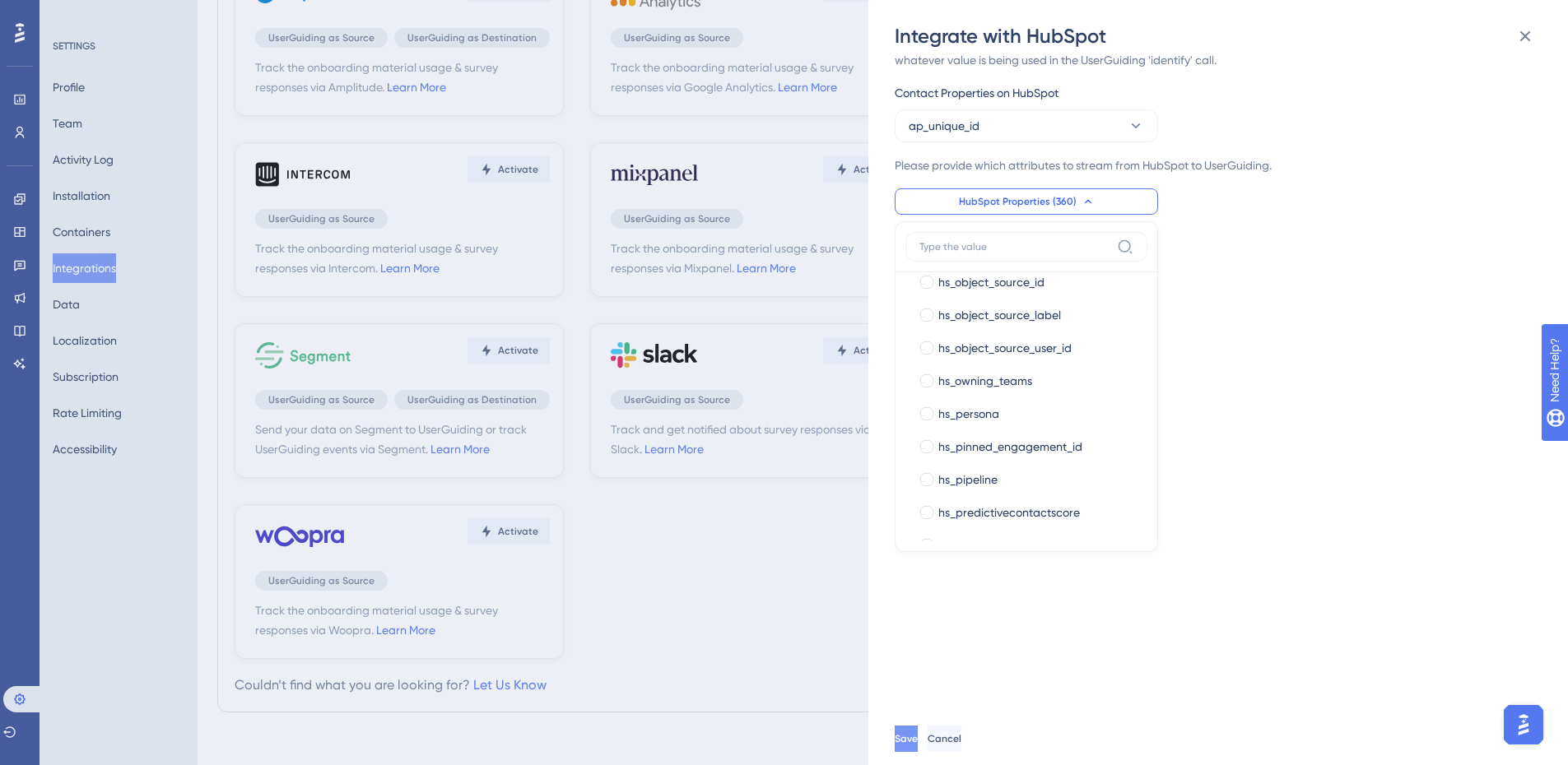
click at [917, 748] on button "Save" at bounding box center [906, 738] width 23 height 26
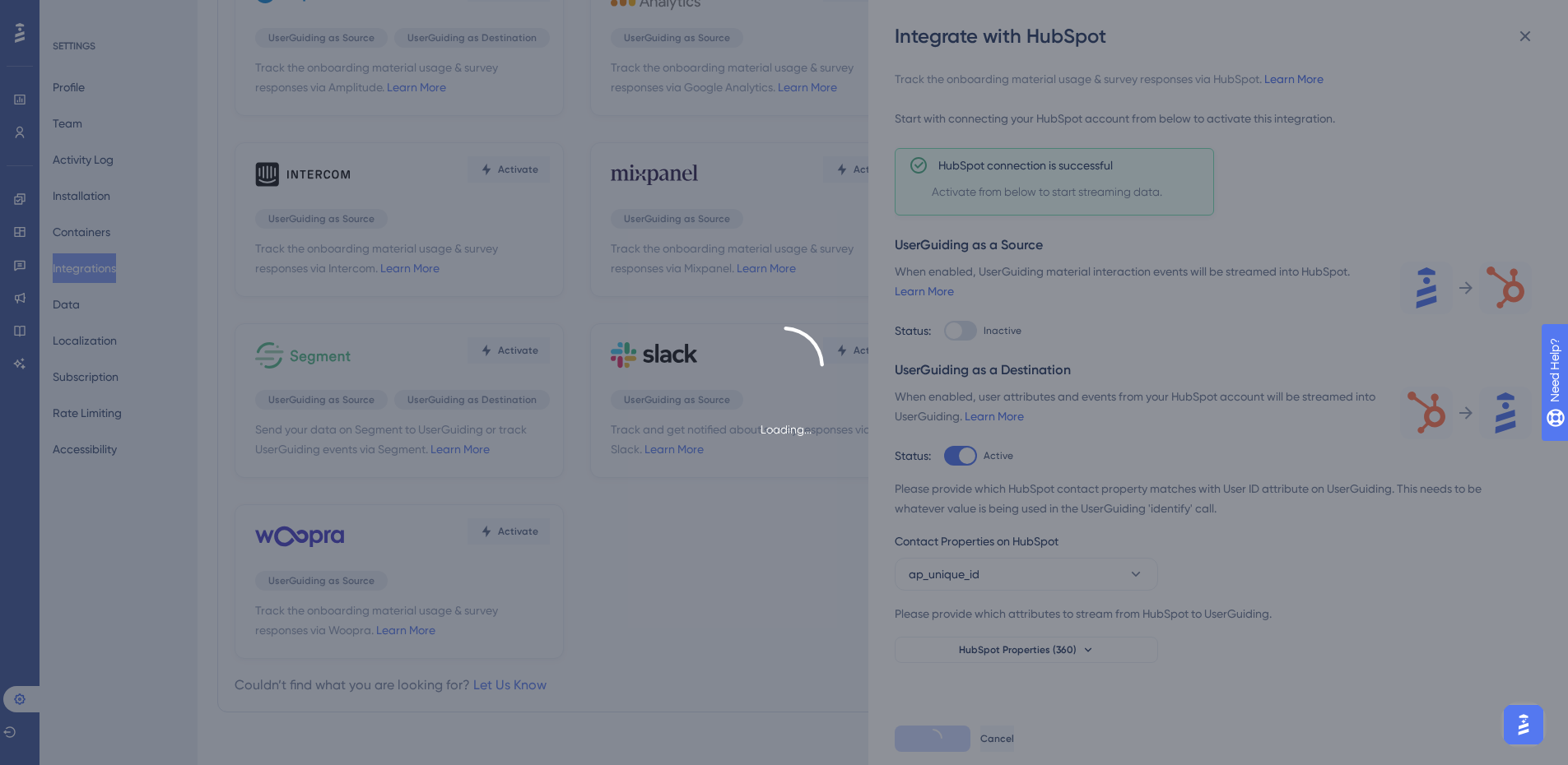
scroll to position [0, 0]
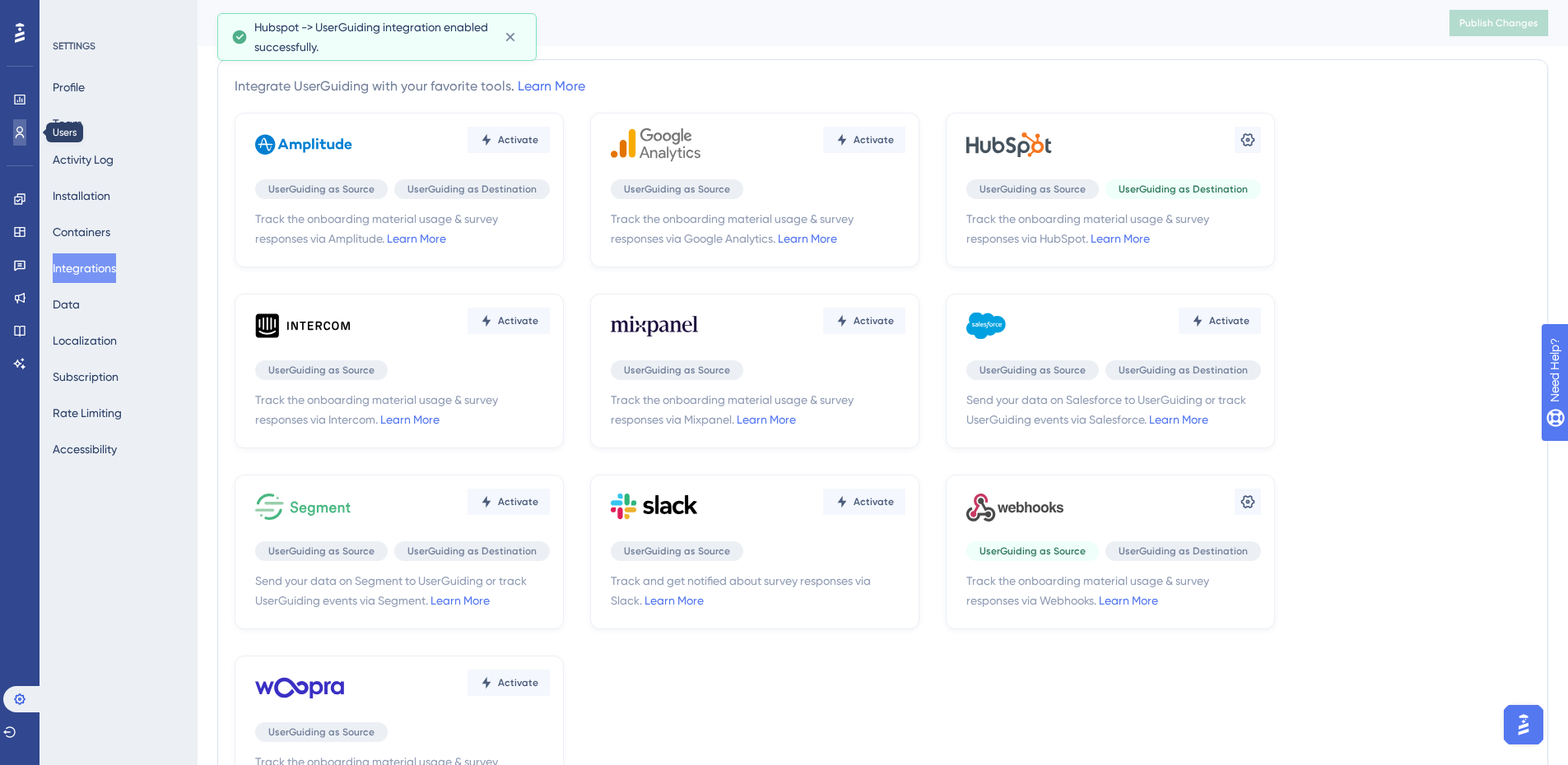
click at [18, 134] on icon at bounding box center [20, 132] width 9 height 12
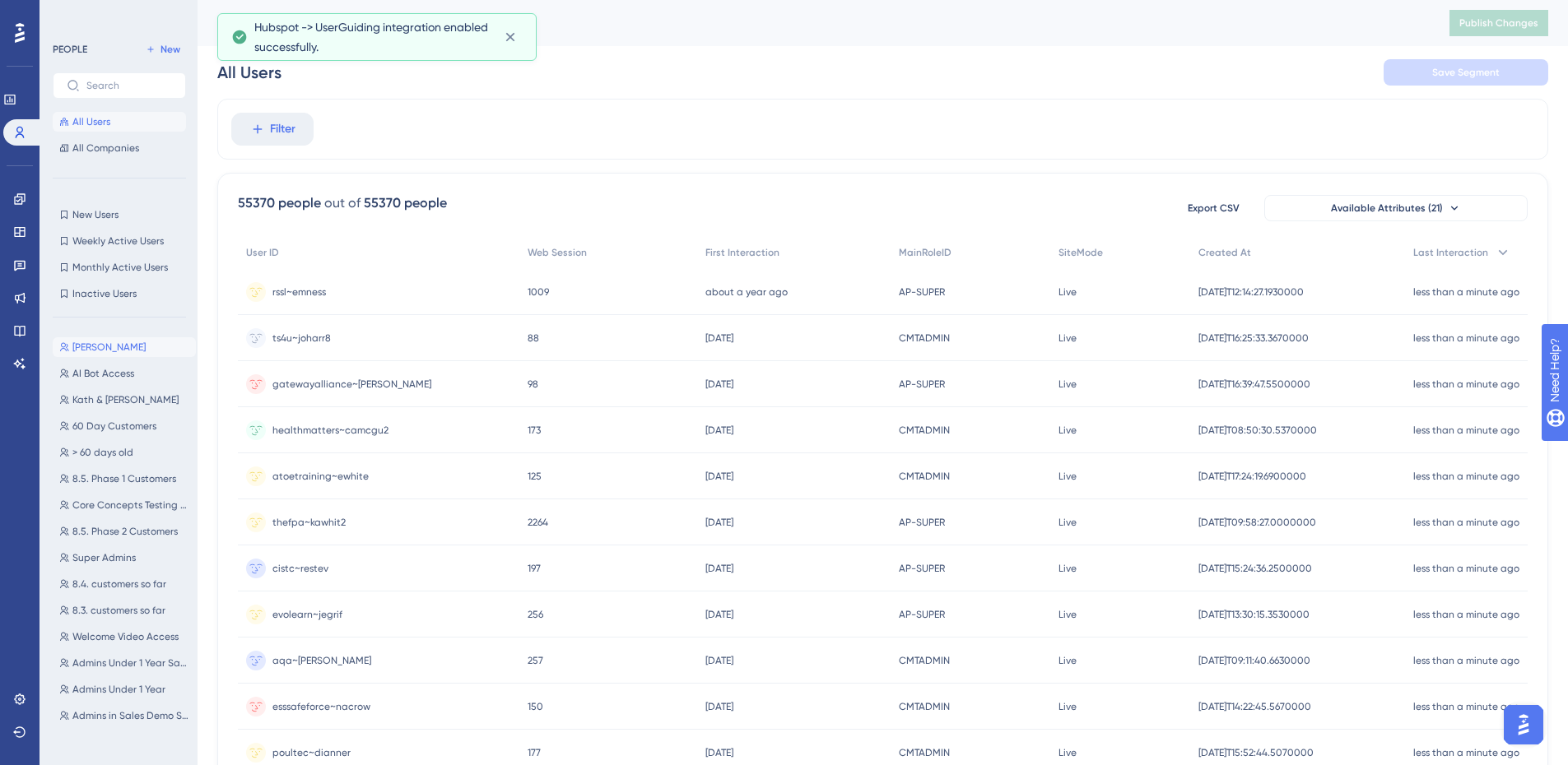
click at [117, 342] on span "[PERSON_NAME]" at bounding box center [109, 347] width 73 height 14
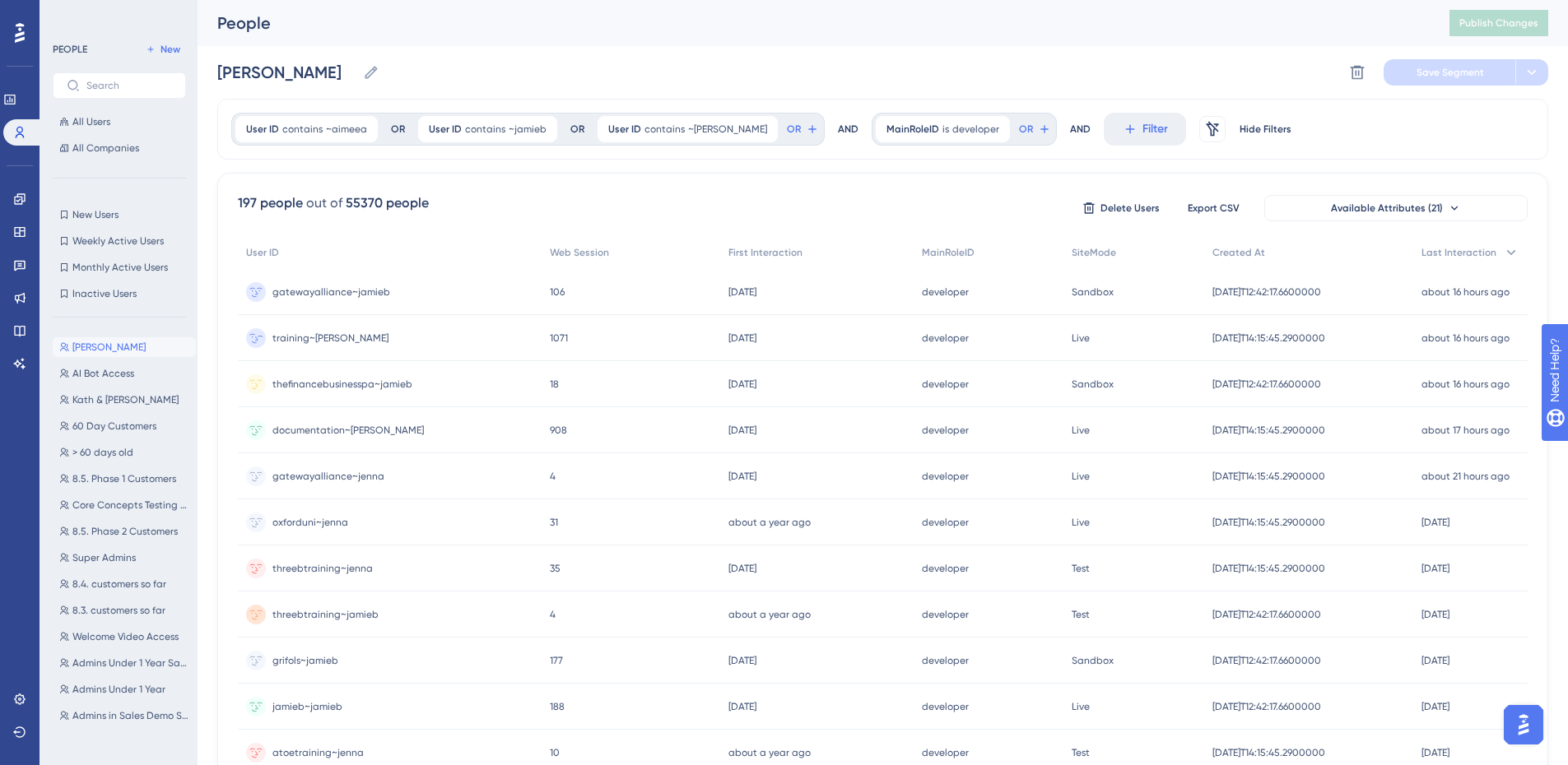
click at [310, 345] on div "training~jenna training~jenna" at bounding box center [330, 337] width 116 height 46
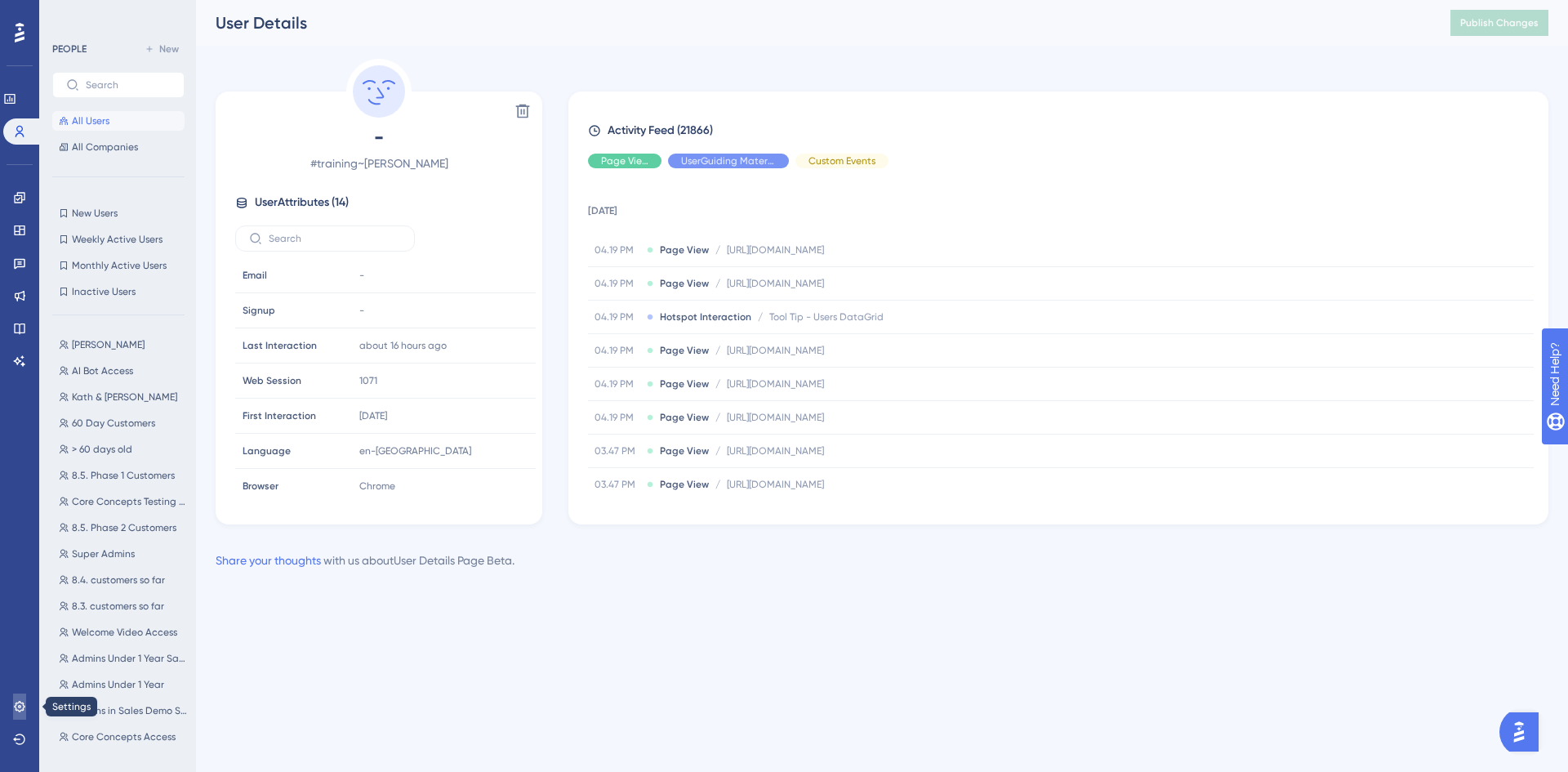
click at [21, 713] on link at bounding box center [20, 706] width 13 height 26
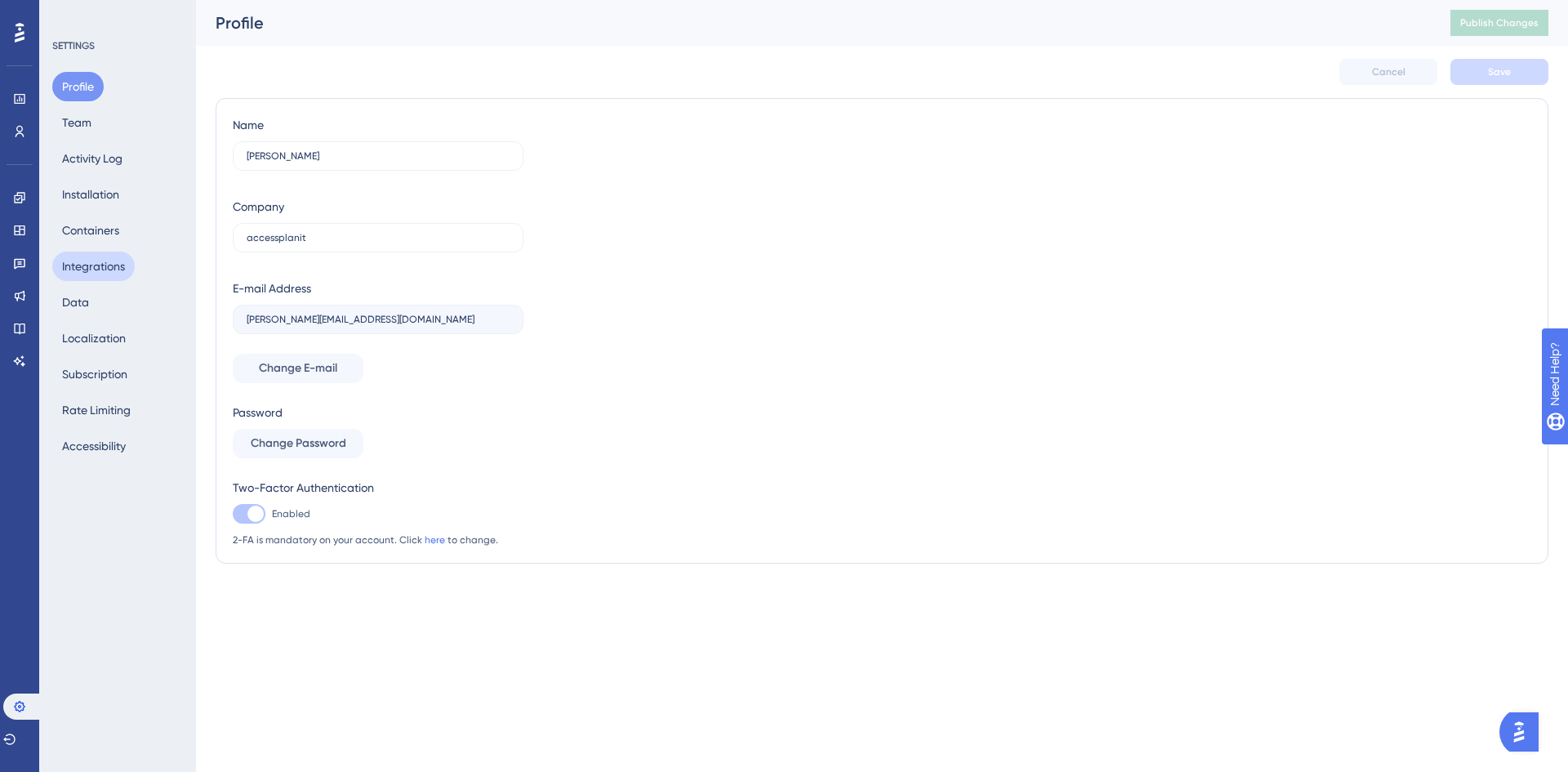
click at [101, 265] on button "Integrations" at bounding box center [93, 266] width 83 height 30
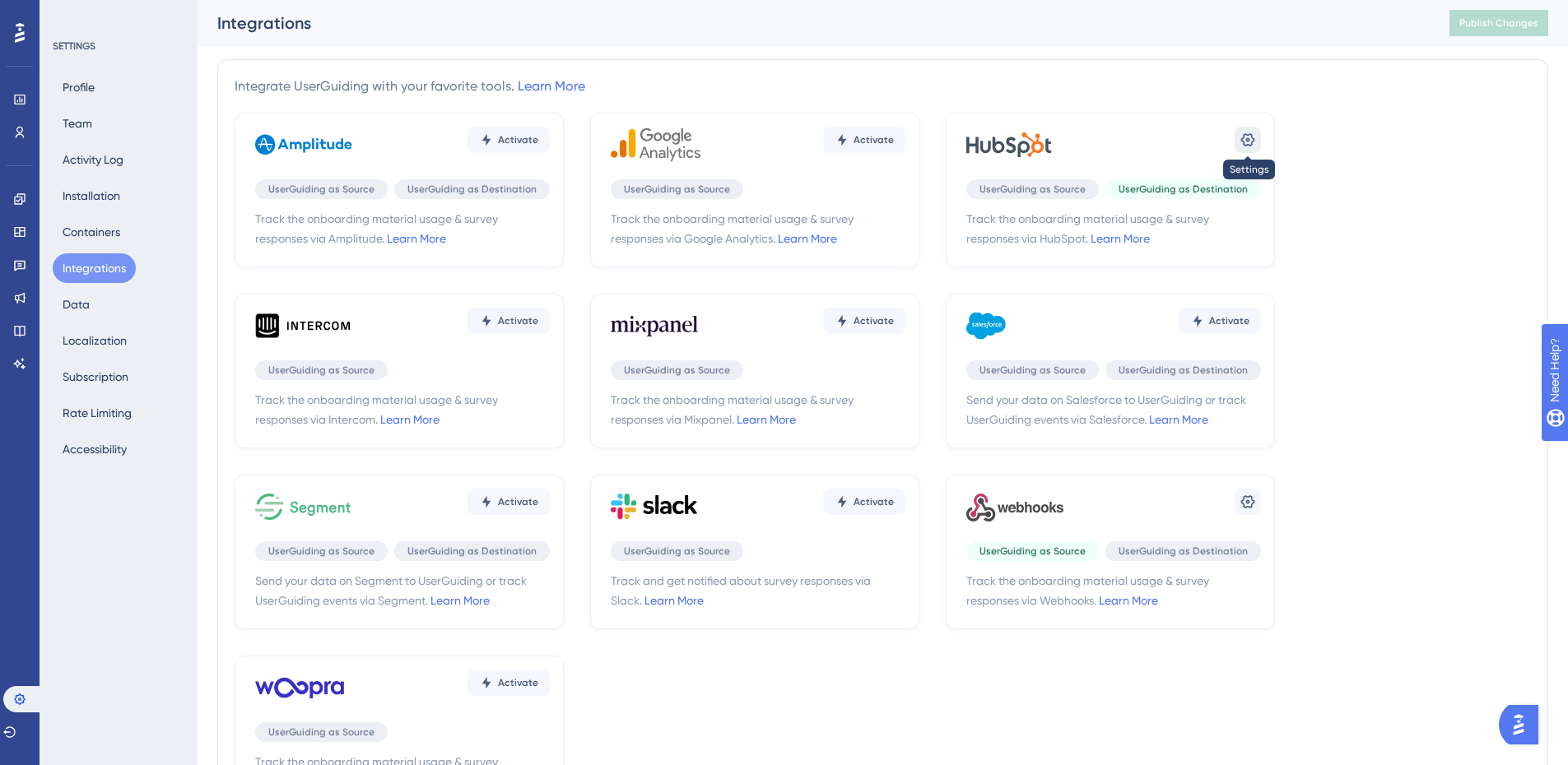
click at [1252, 138] on icon at bounding box center [1248, 139] width 14 height 14
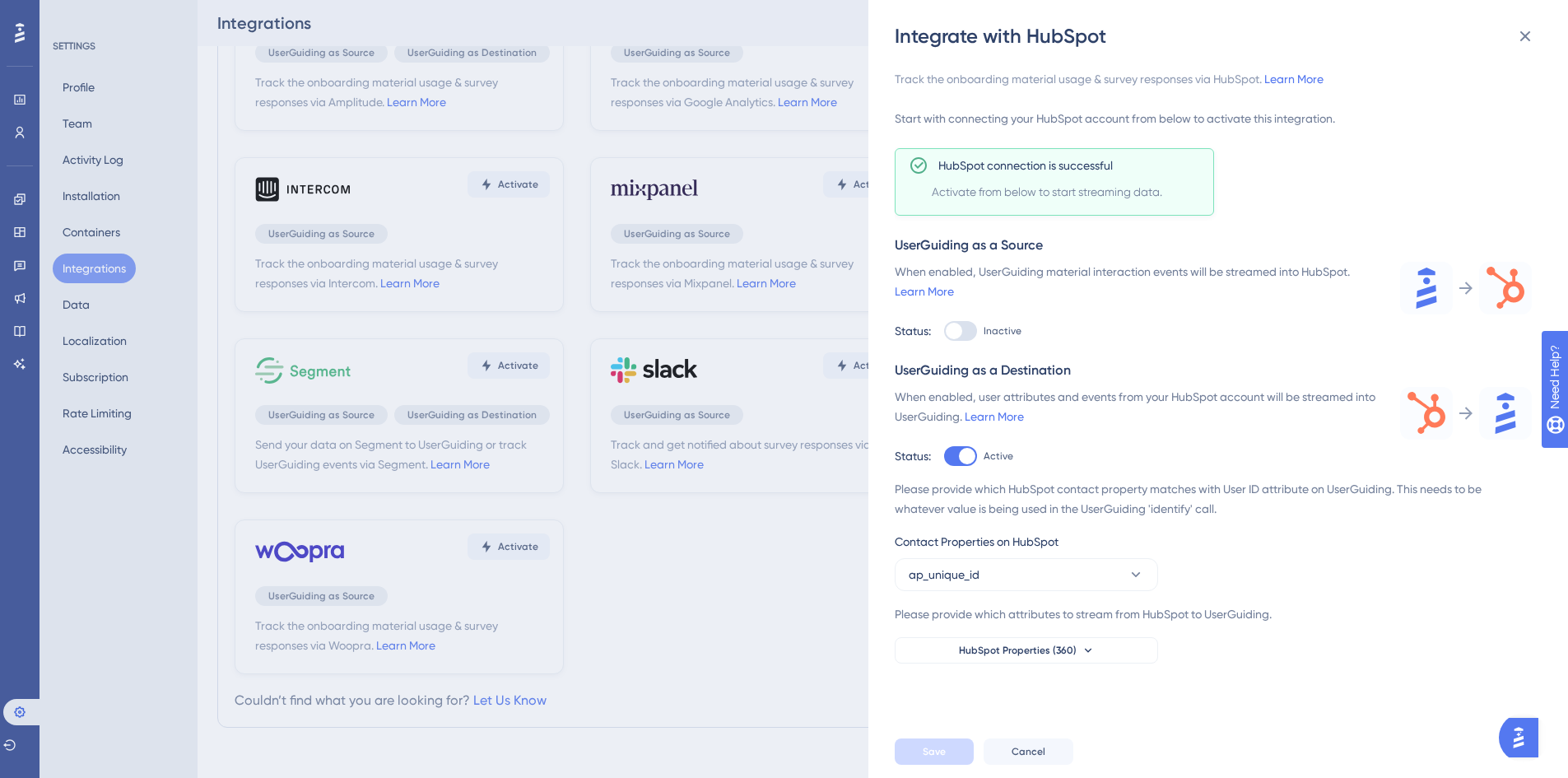
scroll to position [93, 0]
click at [1020, 650] on span "HubSpot Properties (360)" at bounding box center [1018, 650] width 118 height 14
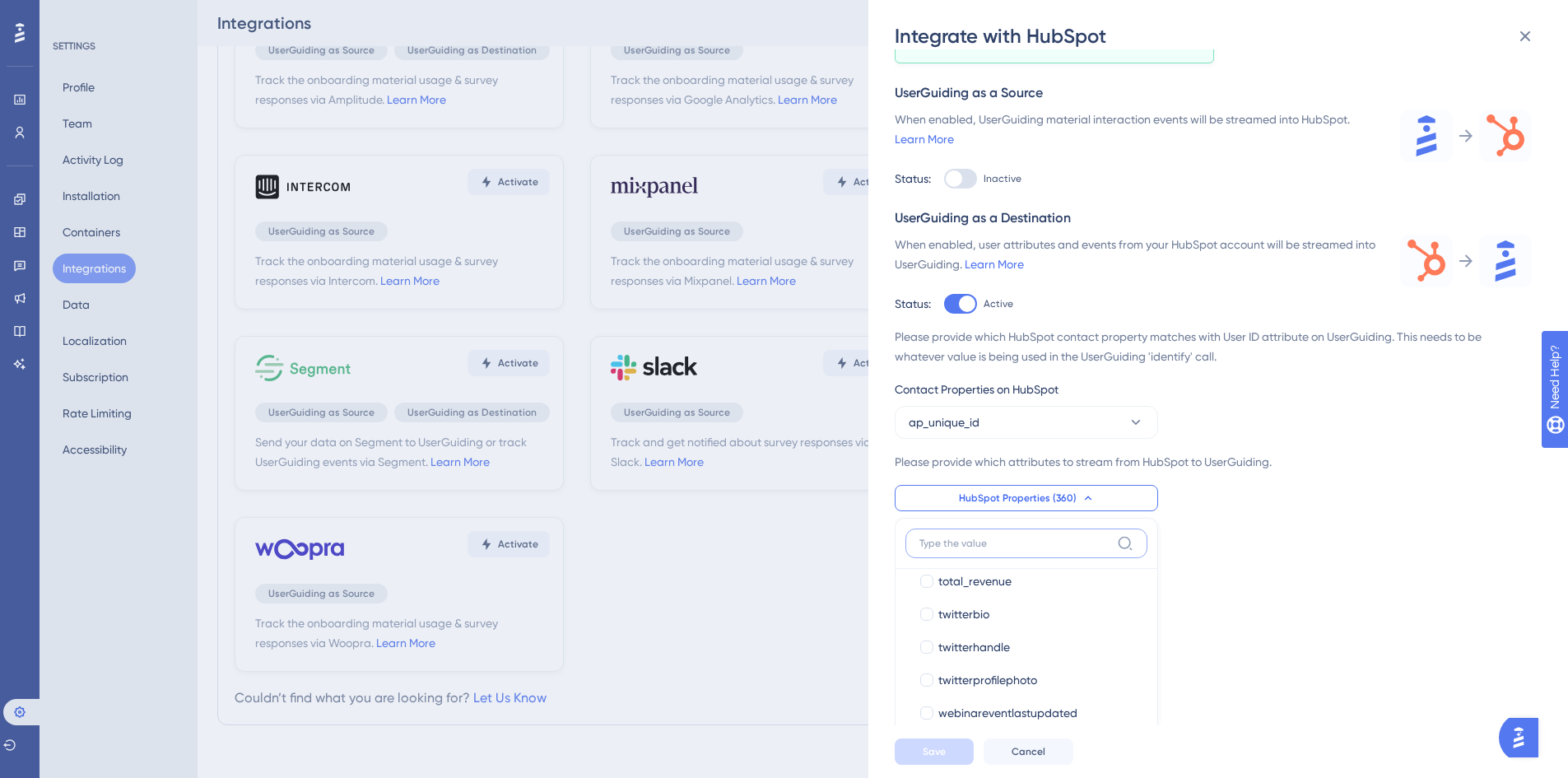
scroll to position [0, 0]
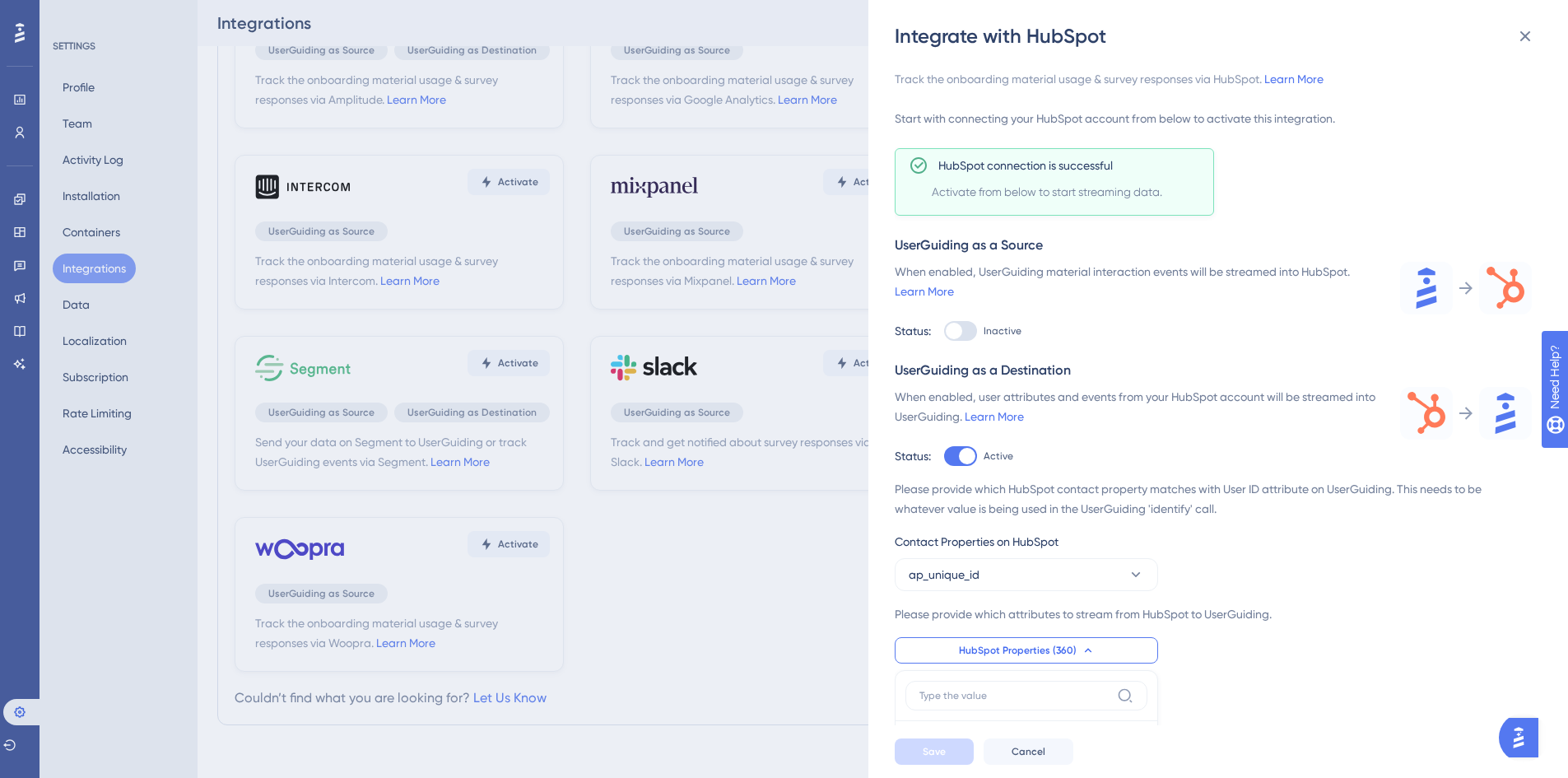
click at [1326, 166] on div "Track the onboarding material usage & survey responses via HubSpot. Learn More …" at bounding box center [1213, 365] width 637 height 594
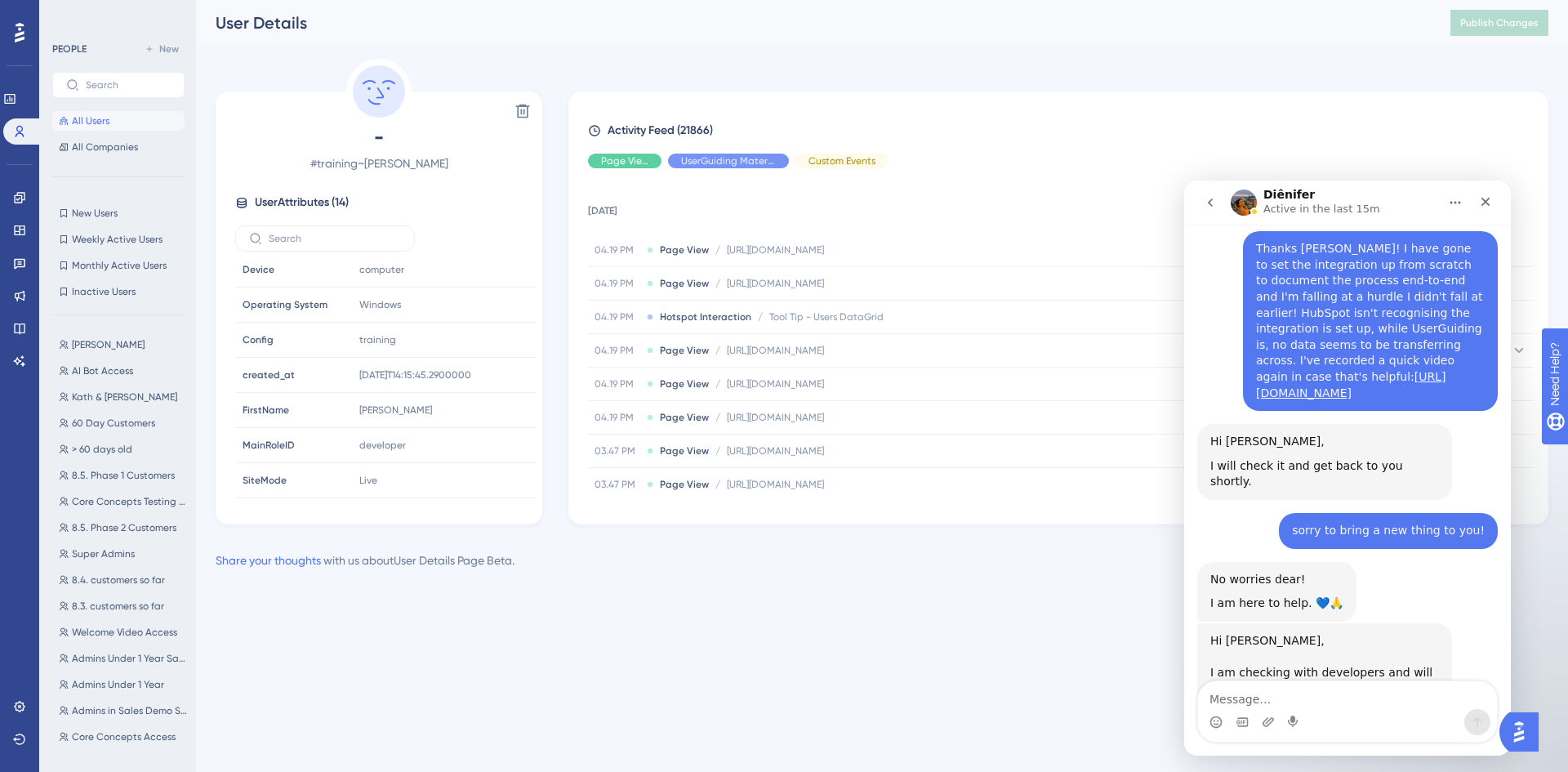
scroll to position [3532, 0]
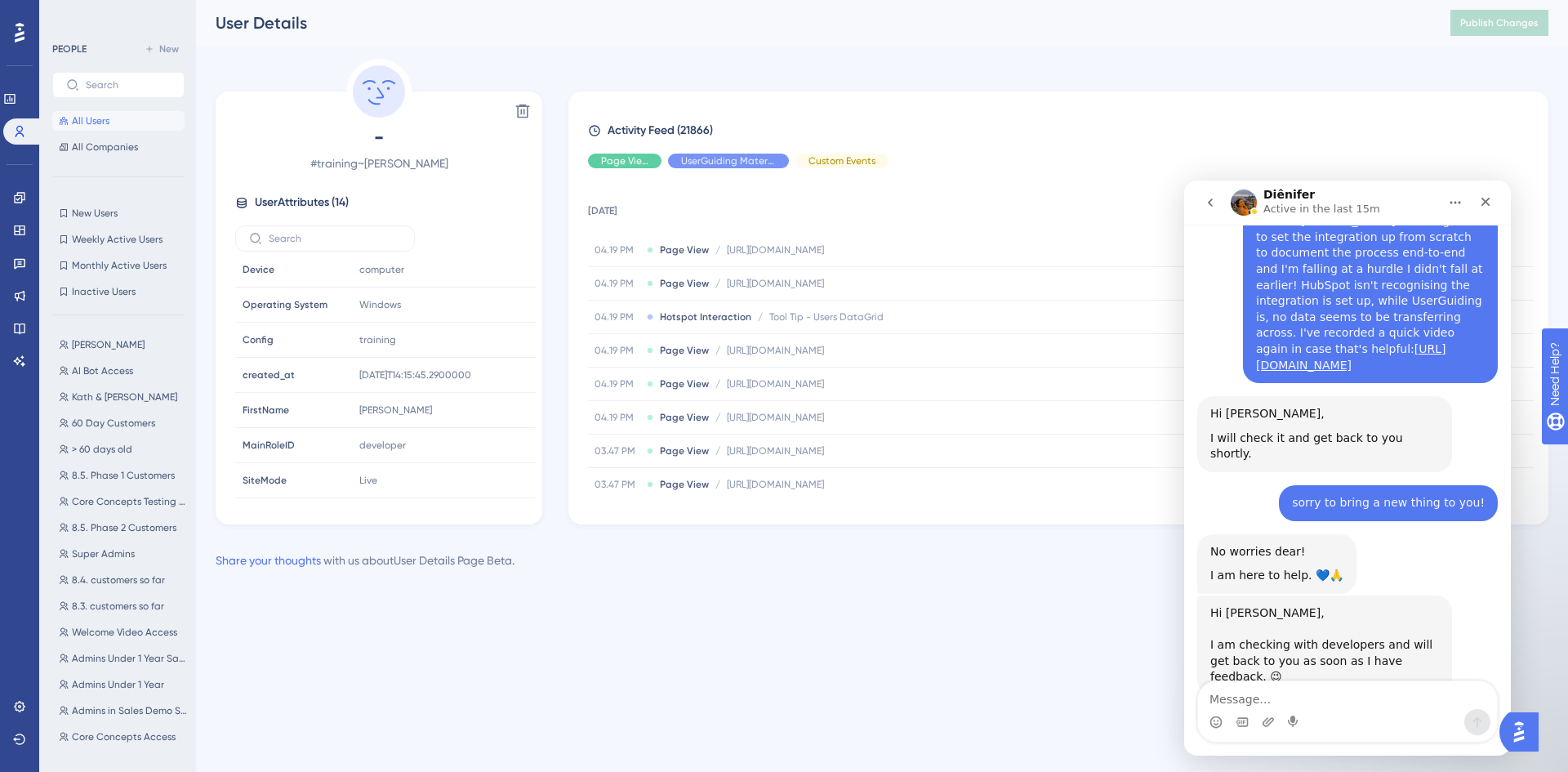
click at [1292, 698] on textarea "Message…" at bounding box center [1346, 695] width 299 height 28
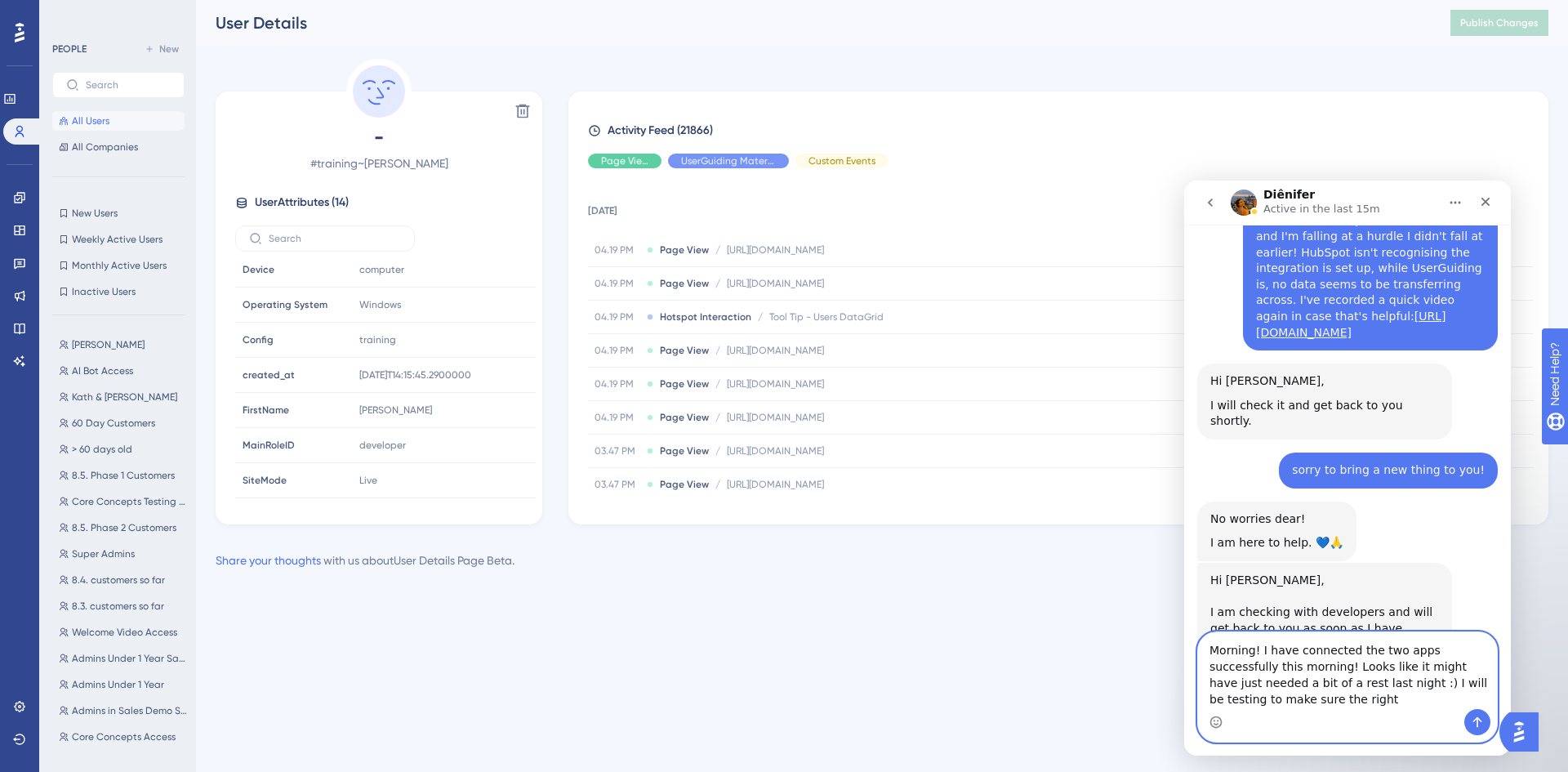
scroll to position [3582, 0]
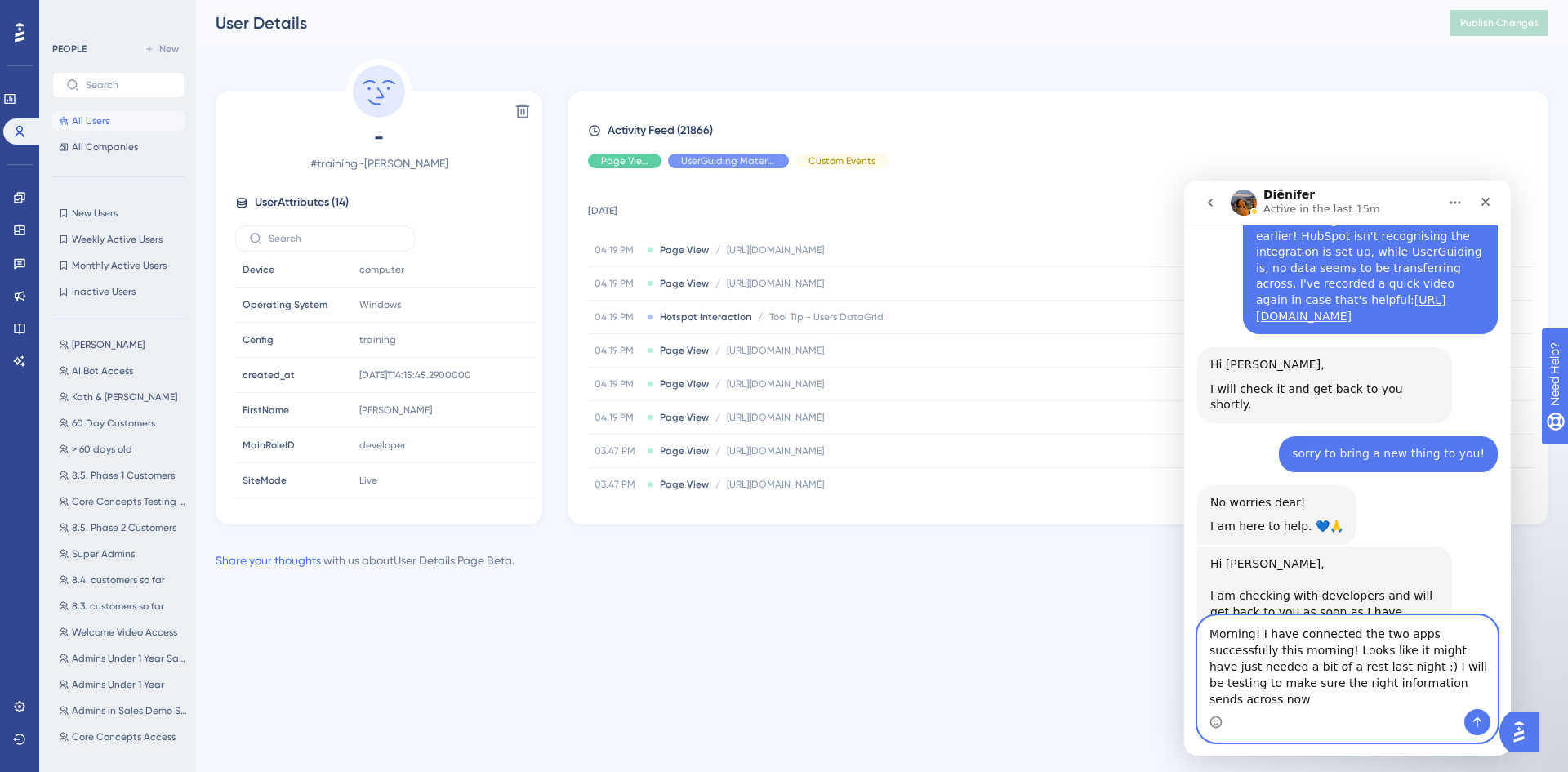
type textarea "Morning! I have connected the two apps successfully this morning! Looks like it…"
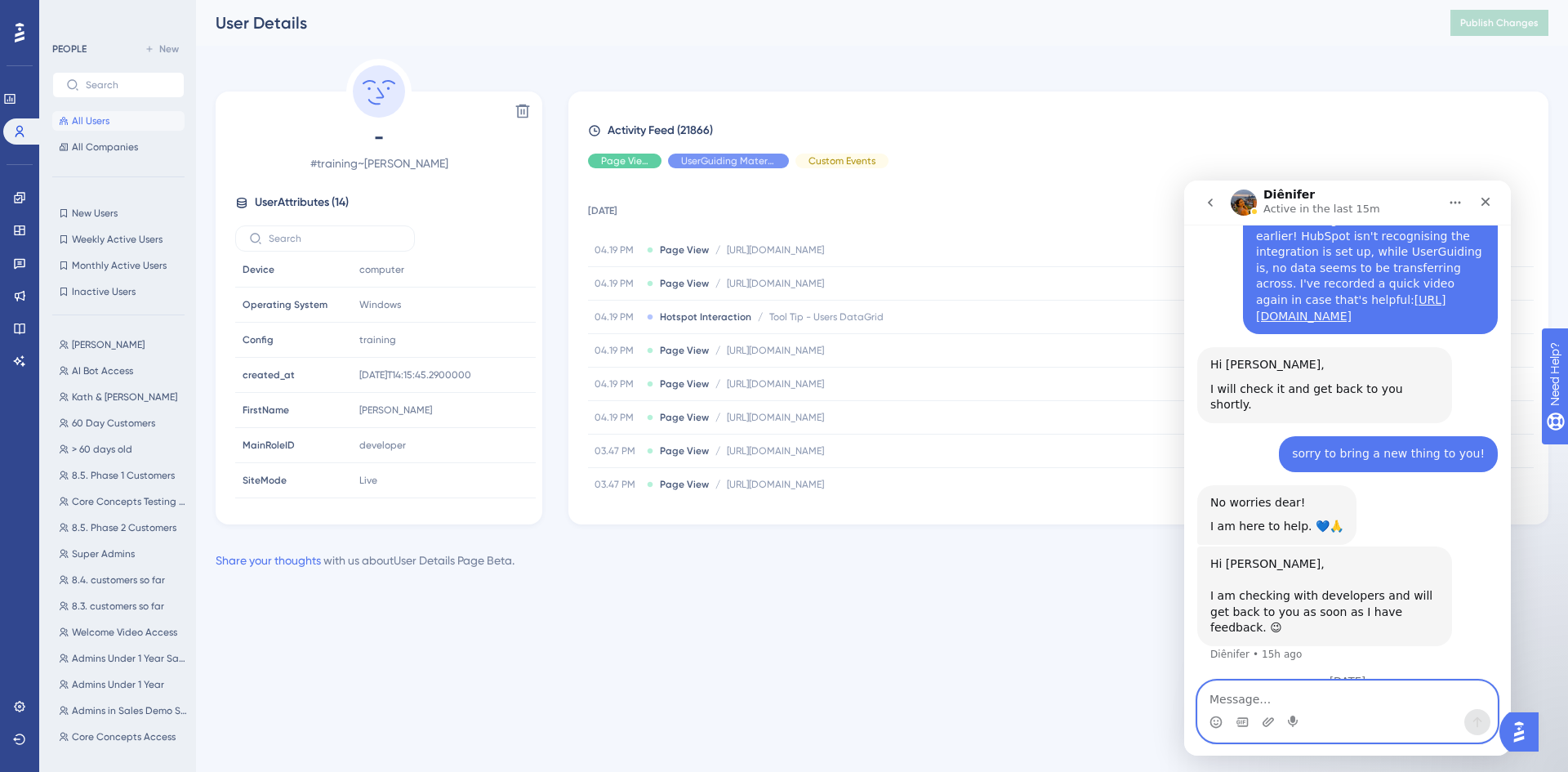
scroll to position [3667, 0]
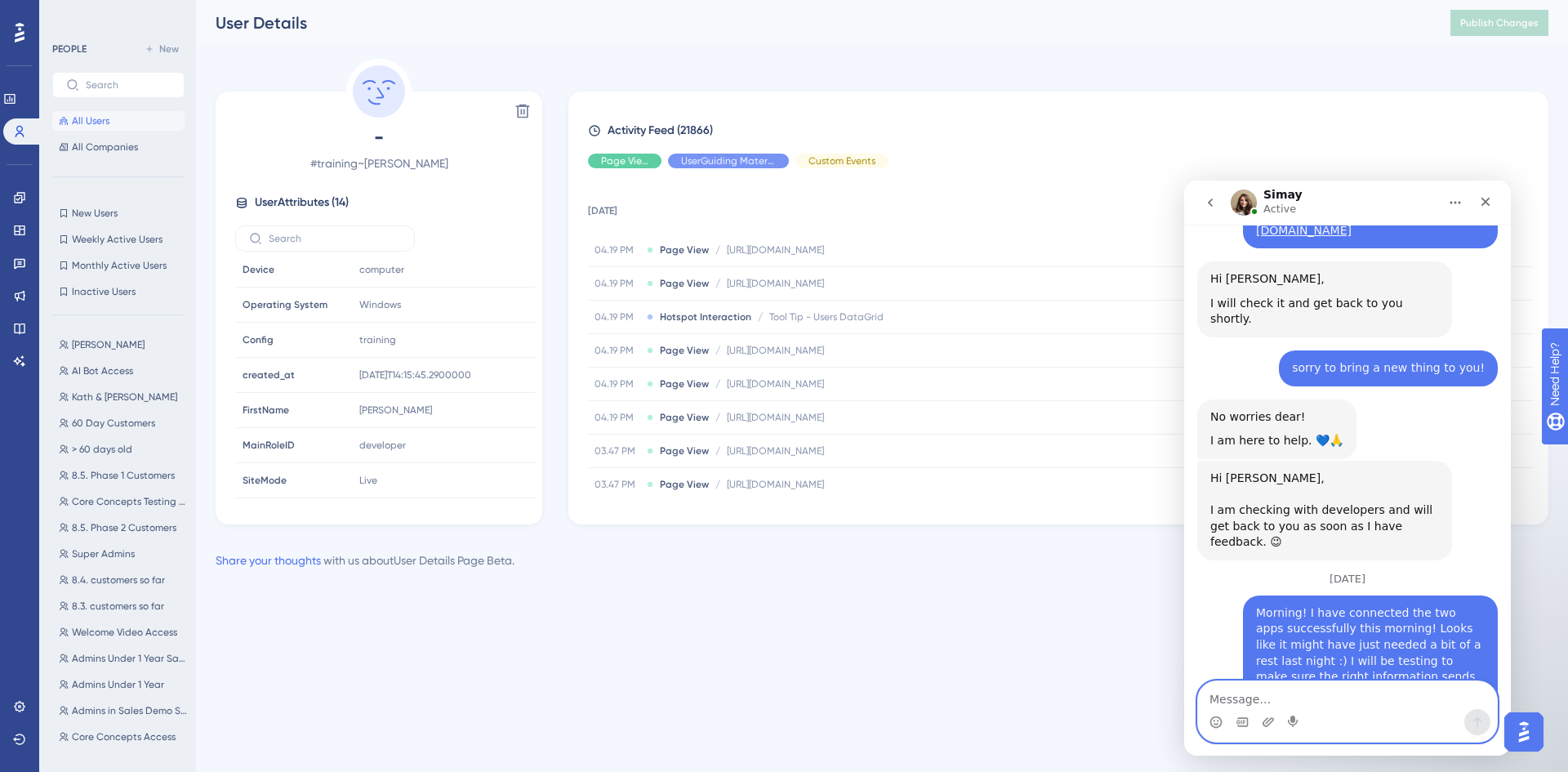
scroll to position [3732, 0]
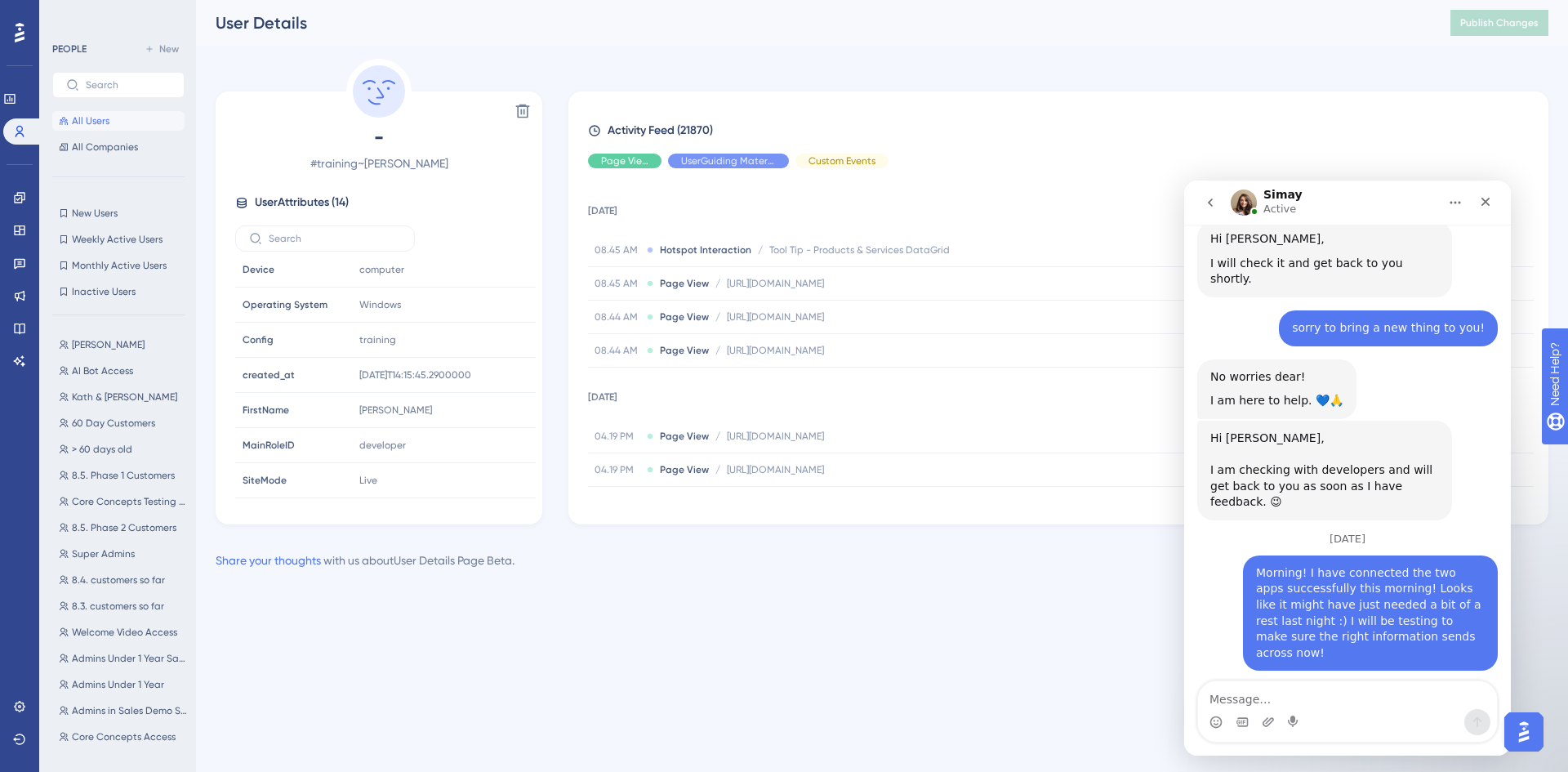
scroll to position [3732, 0]
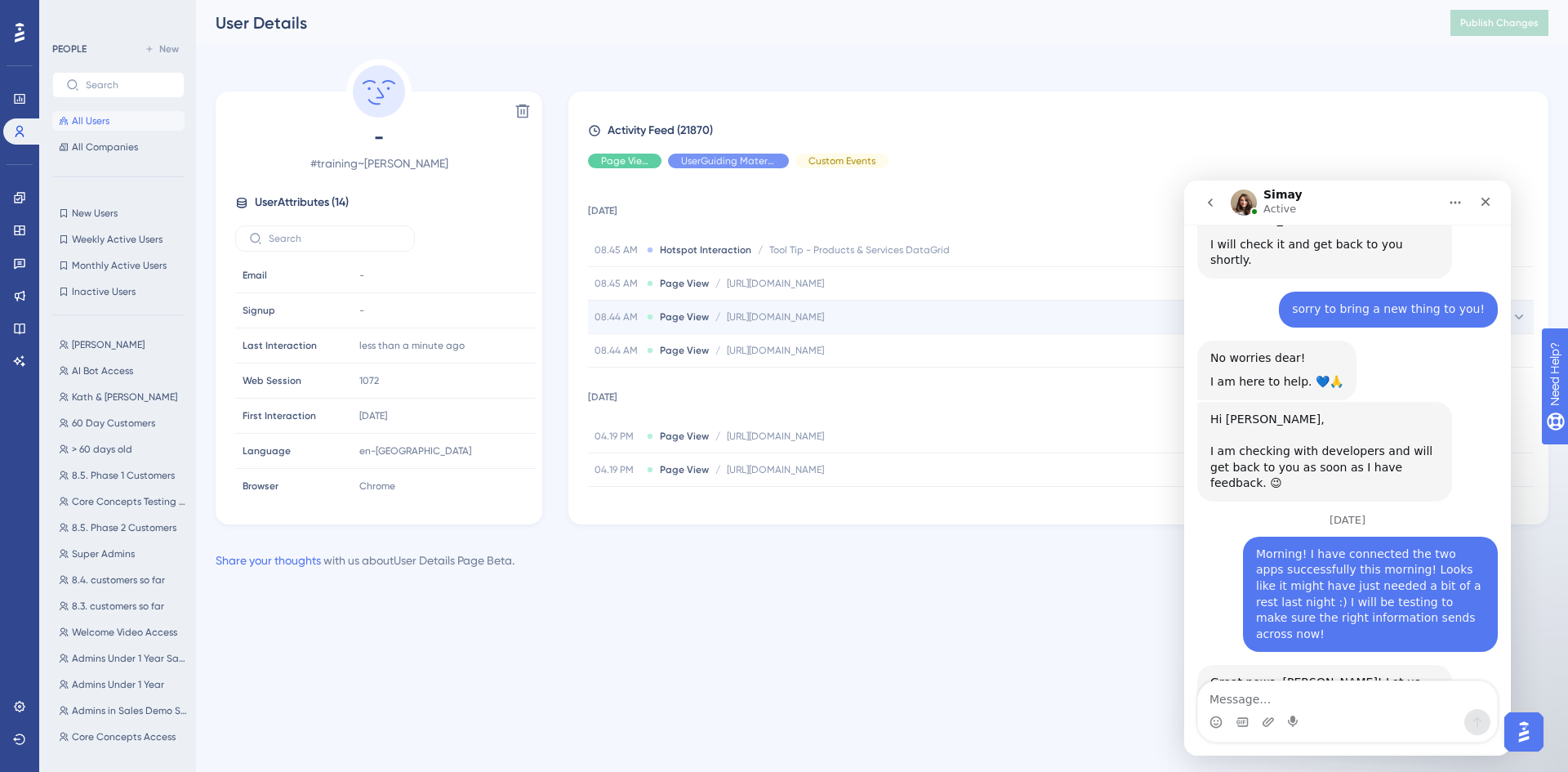
scroll to position [3732, 0]
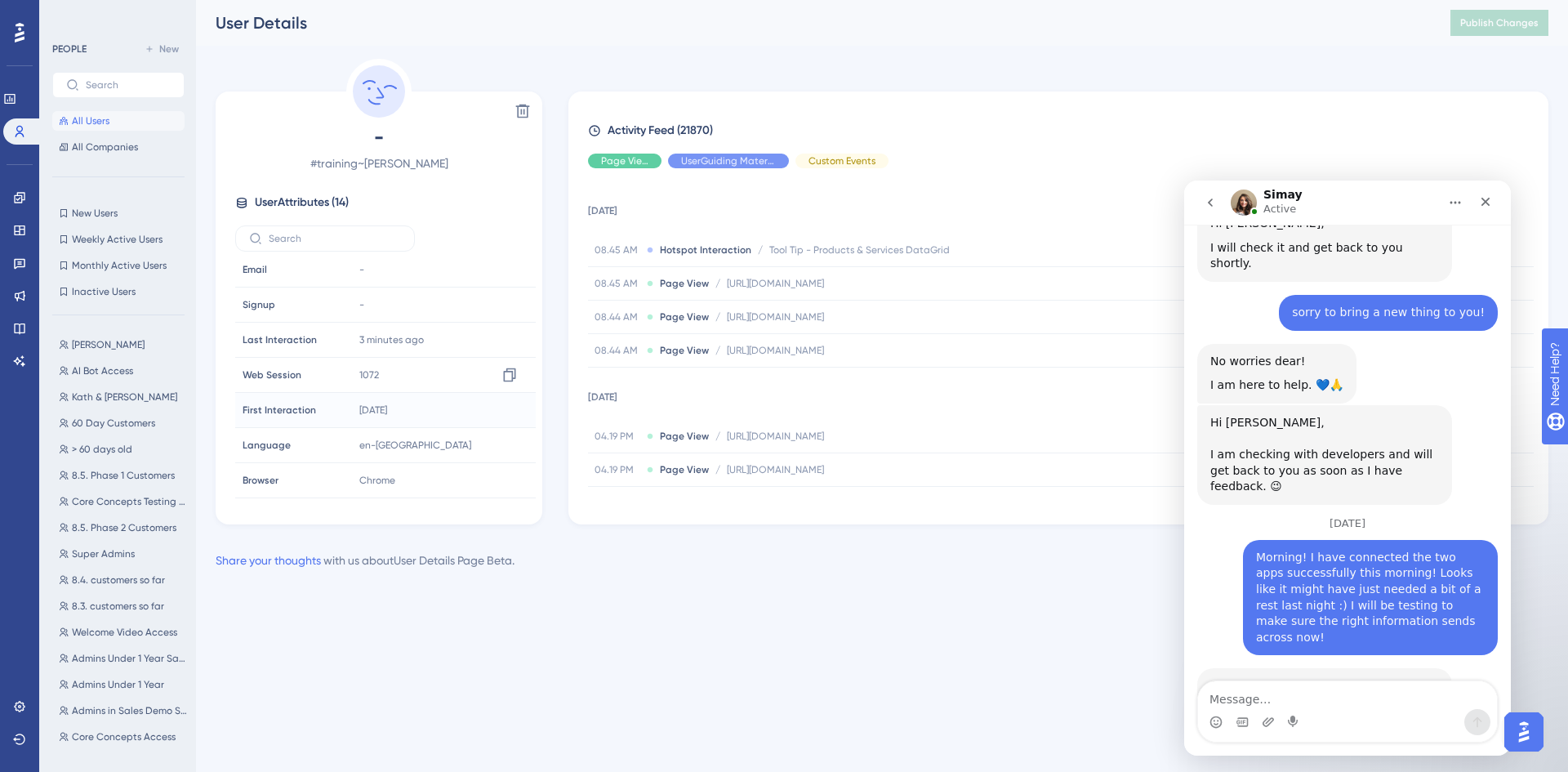
scroll to position [3732, 0]
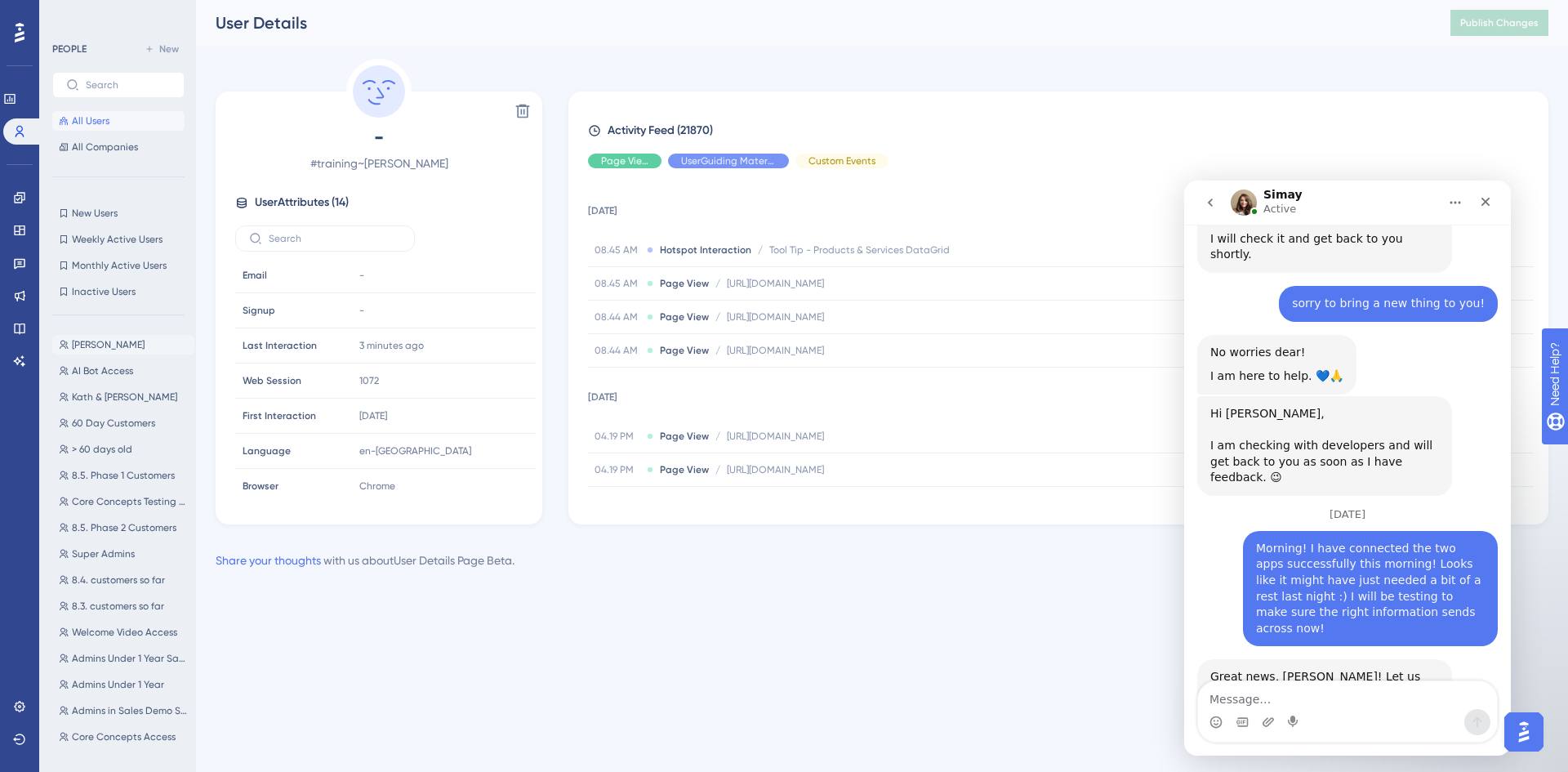
click at [129, 345] on span "[PERSON_NAME]" at bounding box center [108, 345] width 73 height 13
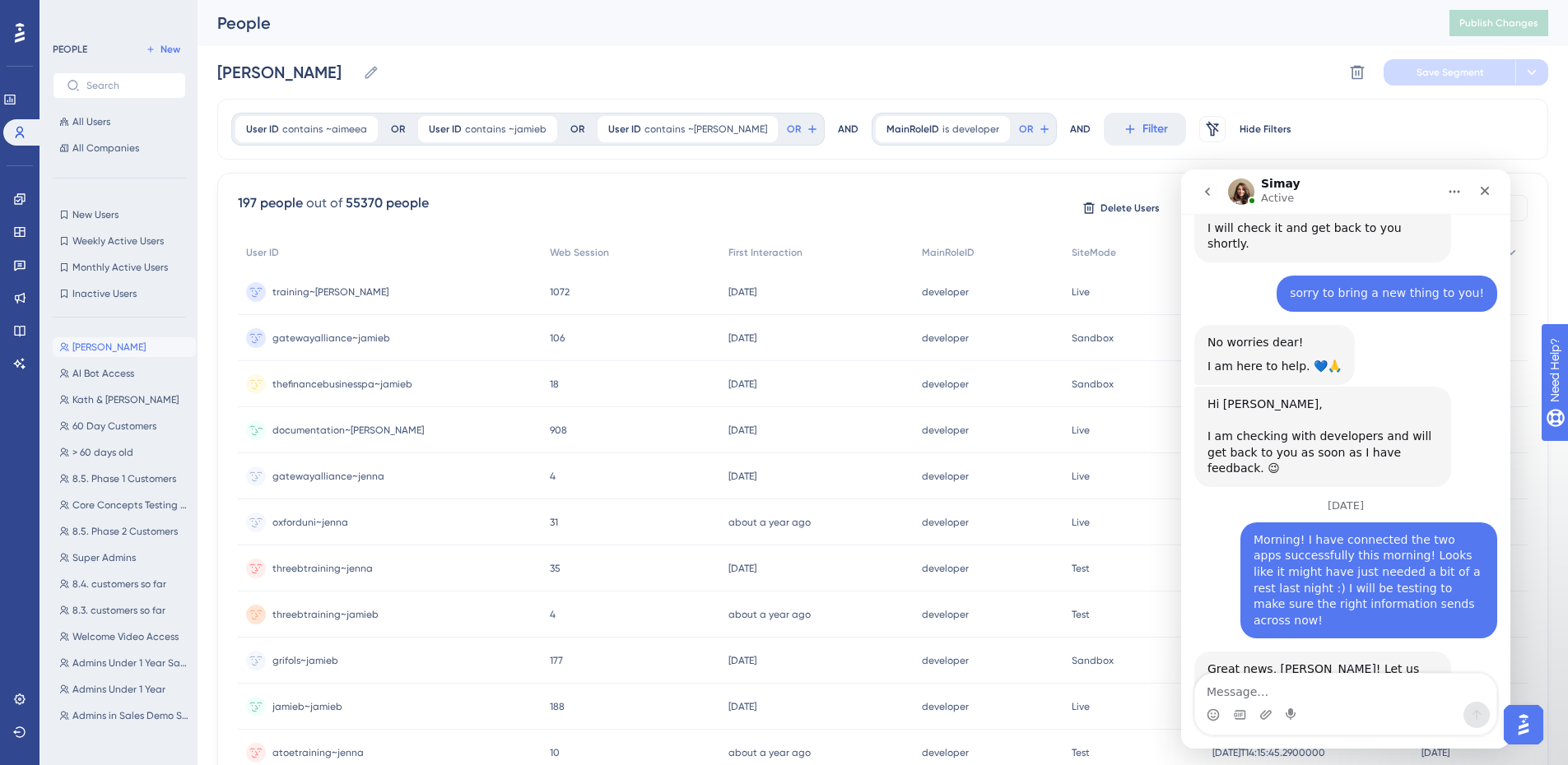
click at [352, 432] on span "documentation~[PERSON_NAME]" at bounding box center [347, 430] width 151 height 14
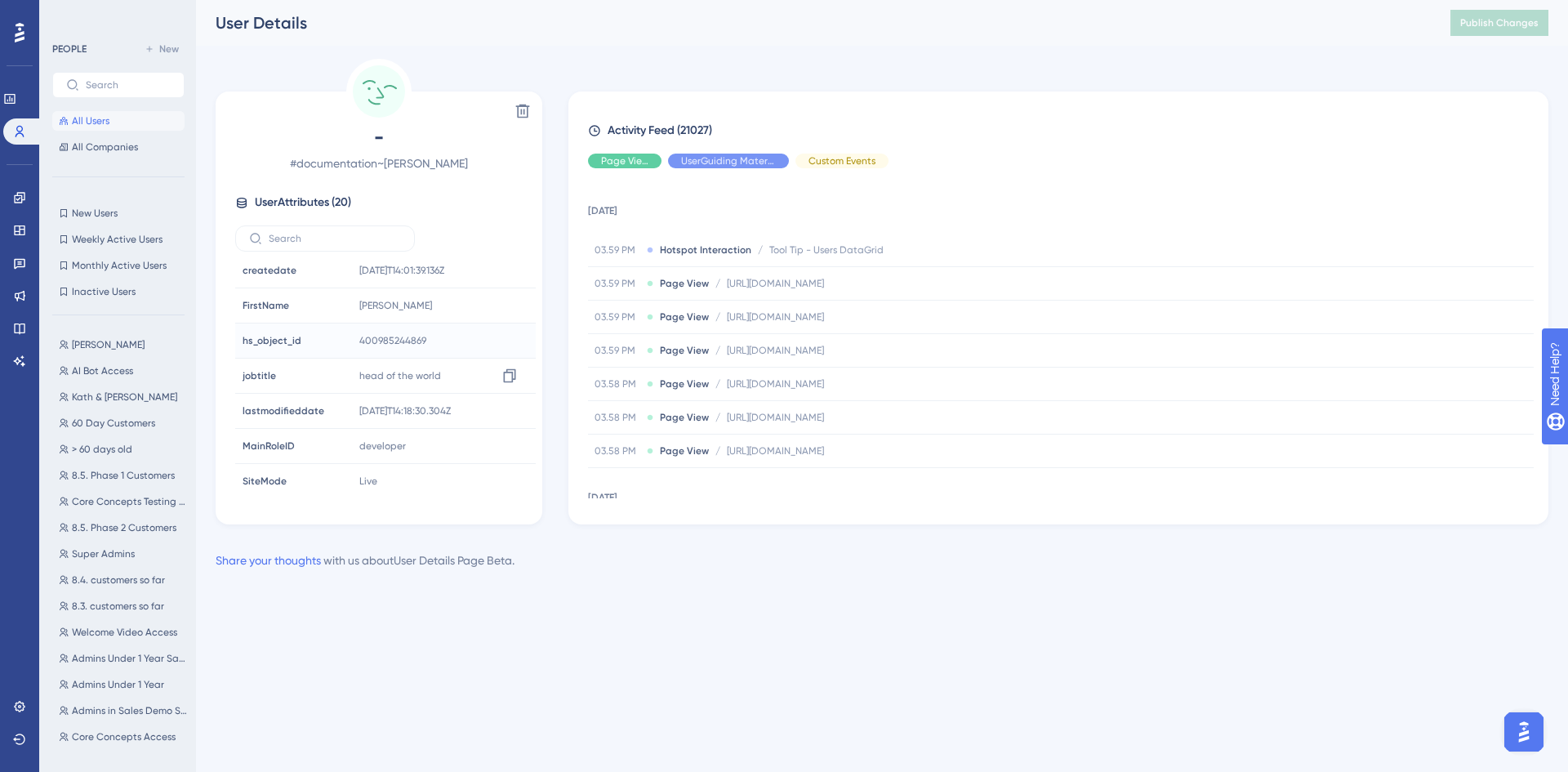
scroll to position [462, 0]
click at [117, 347] on span "[PERSON_NAME]" at bounding box center [108, 345] width 73 height 13
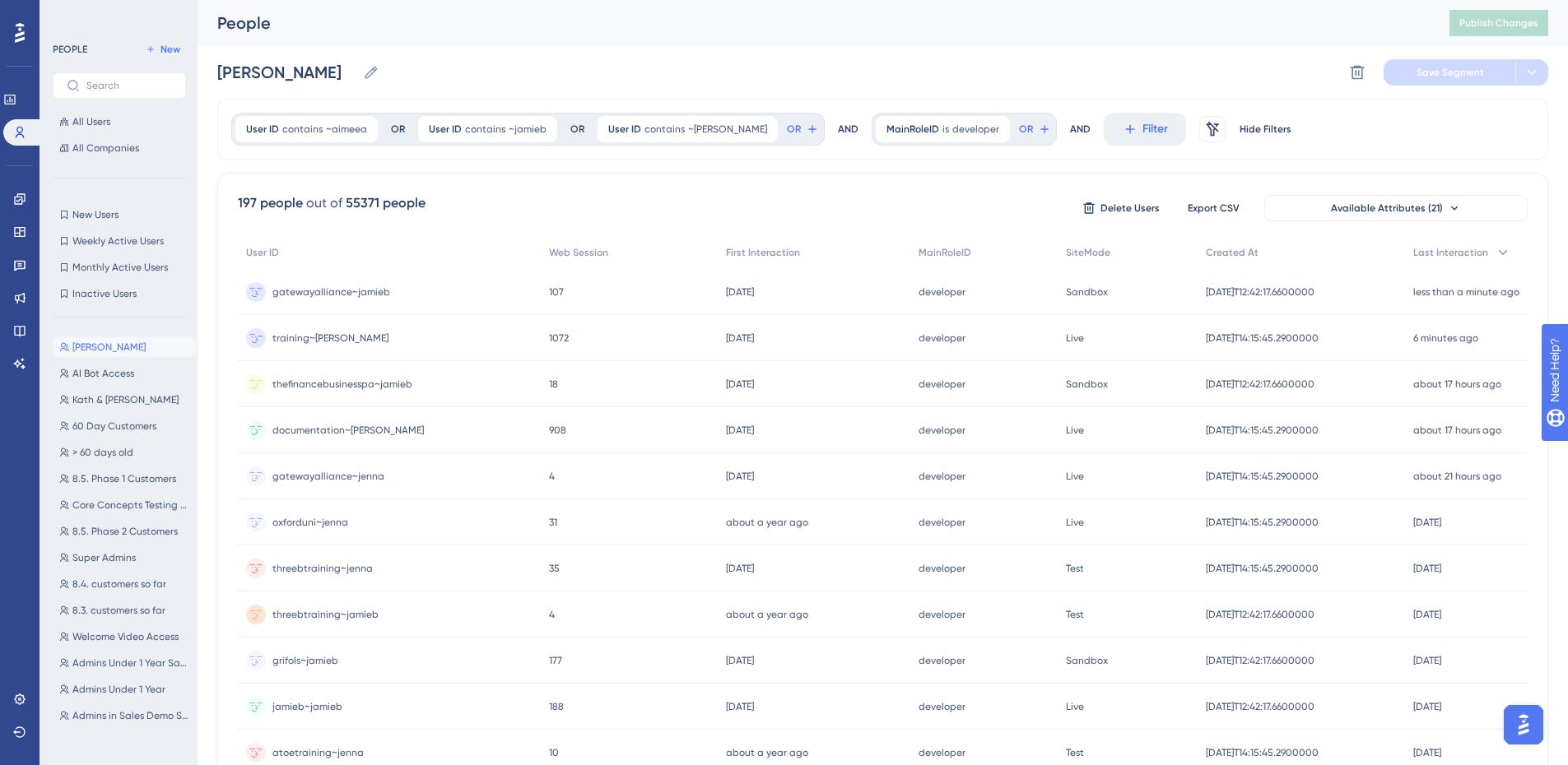
click at [308, 341] on span "training~[PERSON_NAME]" at bounding box center [330, 338] width 116 height 14
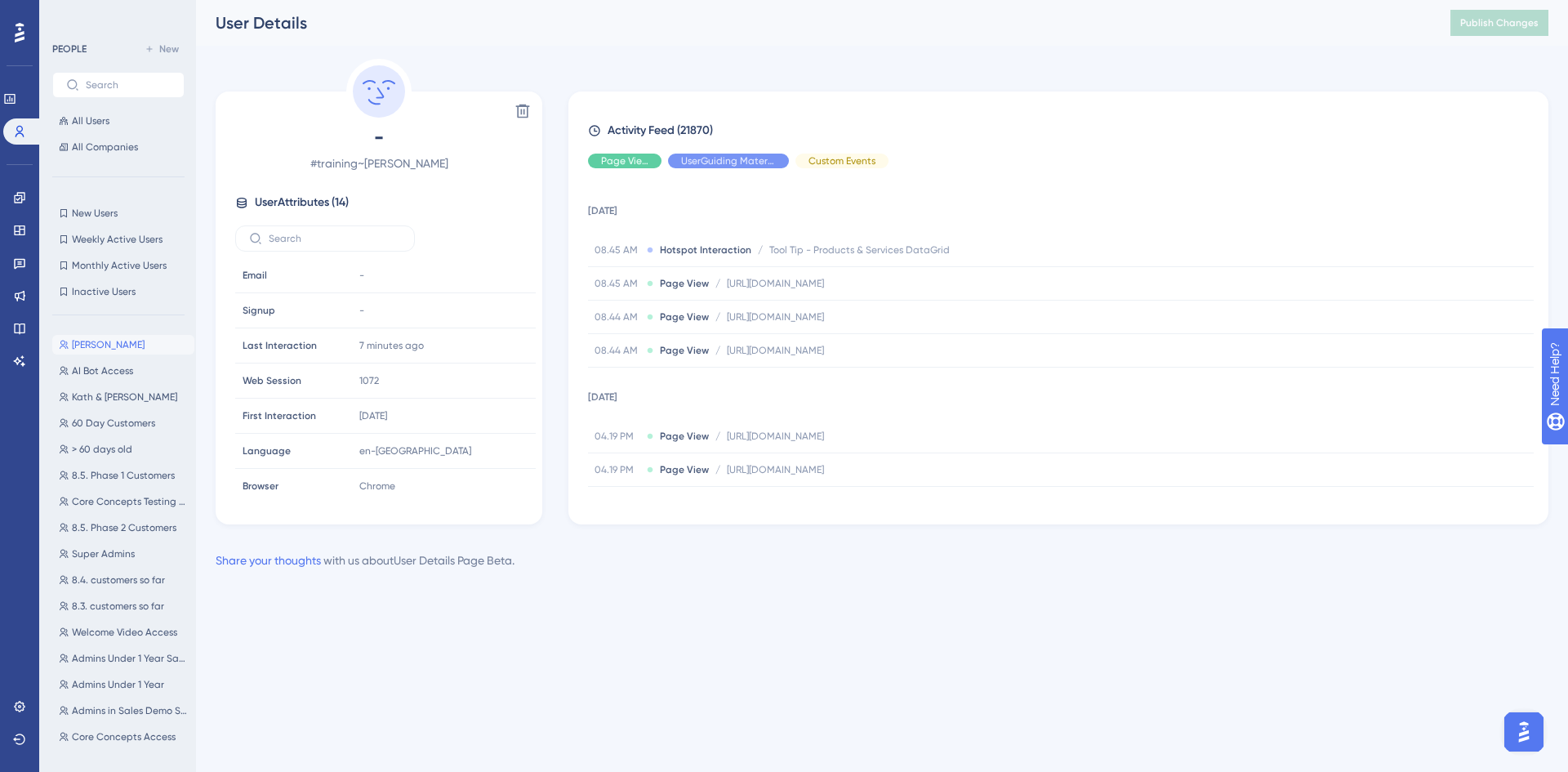
click at [83, 343] on span "[PERSON_NAME]" at bounding box center [108, 345] width 73 height 13
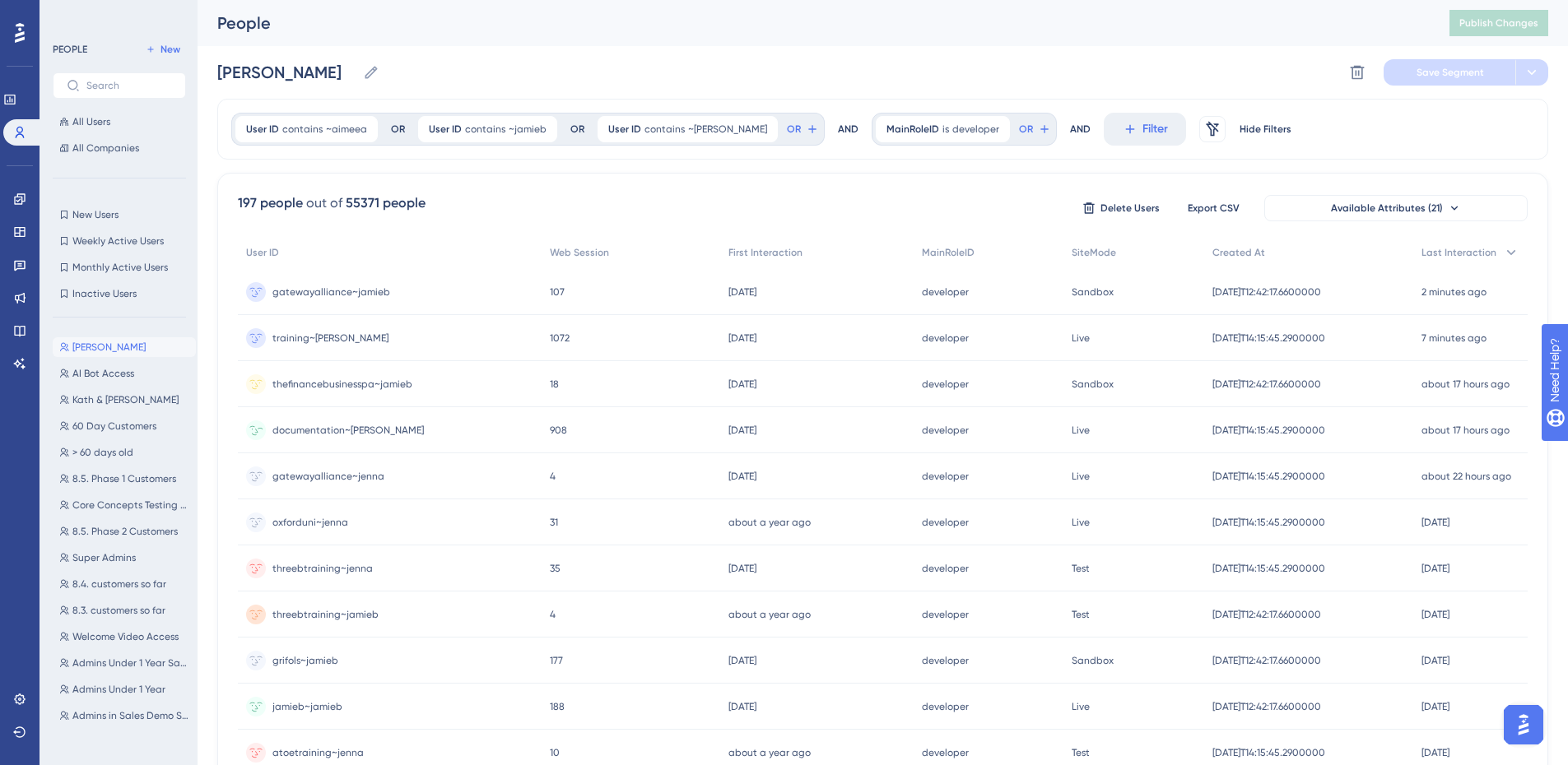
click at [323, 438] on div "documentation~jenna documentation~jenna" at bounding box center [347, 430] width 151 height 46
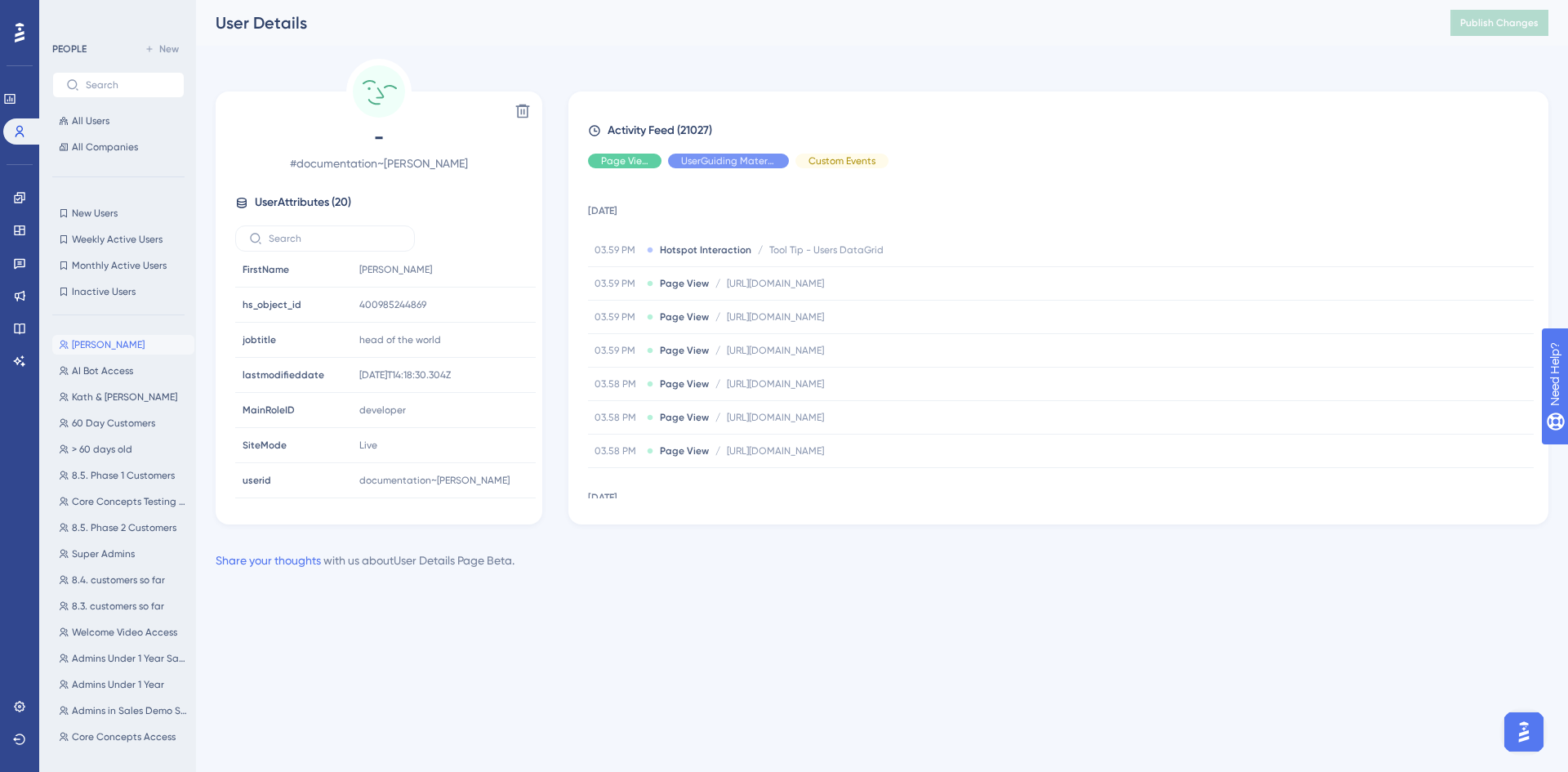
scroll to position [381, 0]
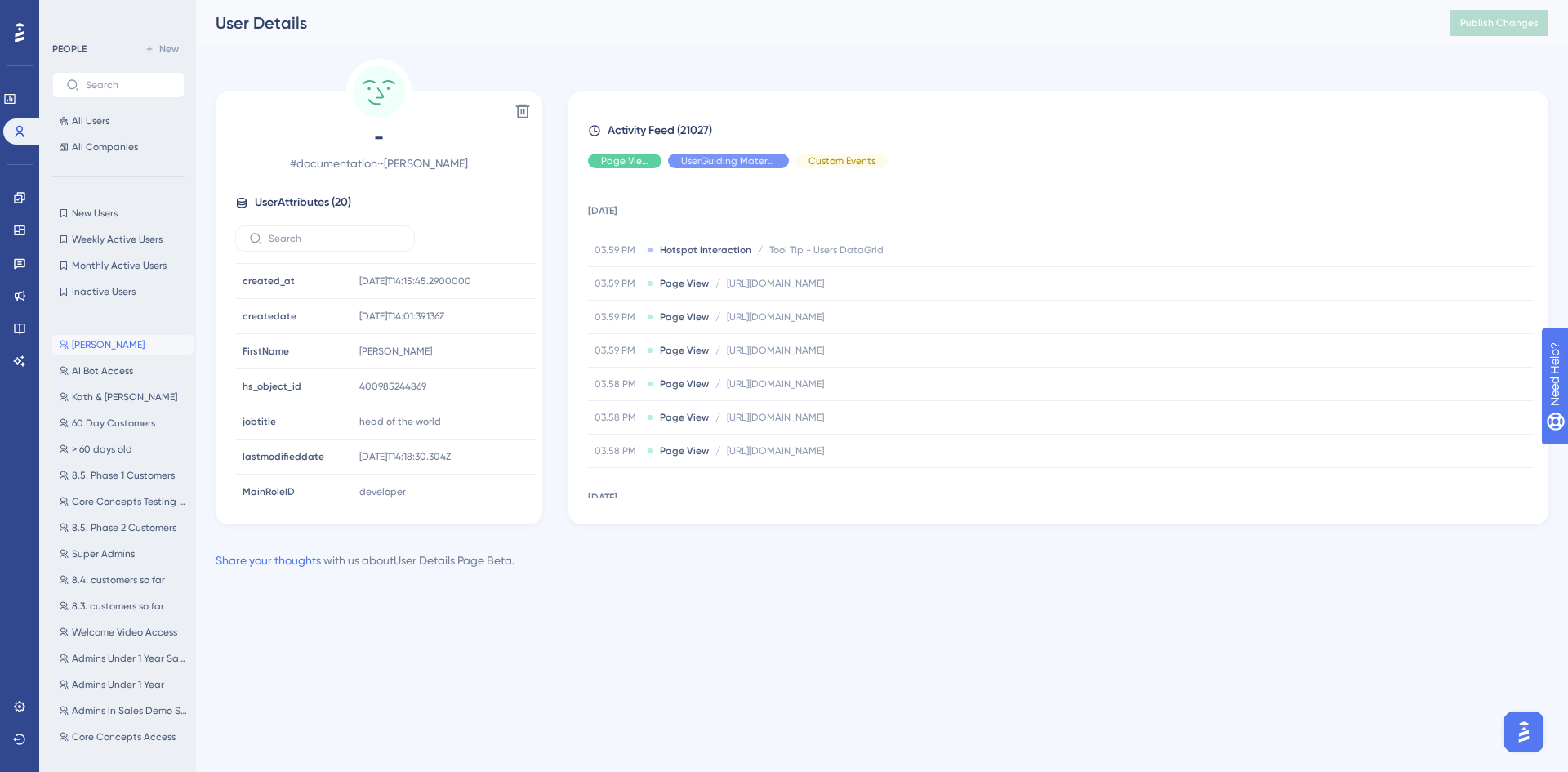
click at [94, 341] on span "[PERSON_NAME]" at bounding box center [108, 345] width 73 height 13
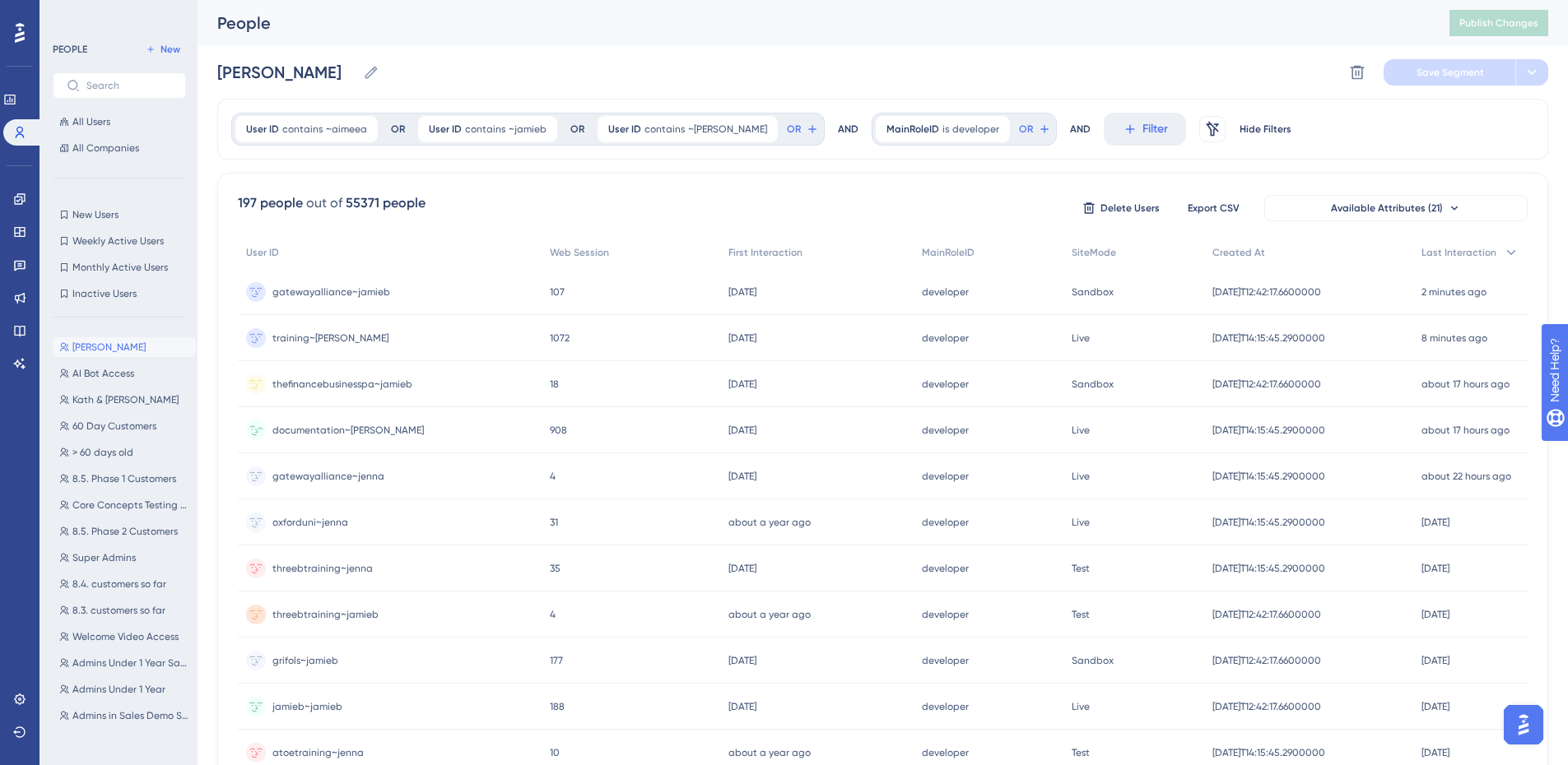
click at [345, 432] on span "documentation~[PERSON_NAME]" at bounding box center [347, 430] width 151 height 14
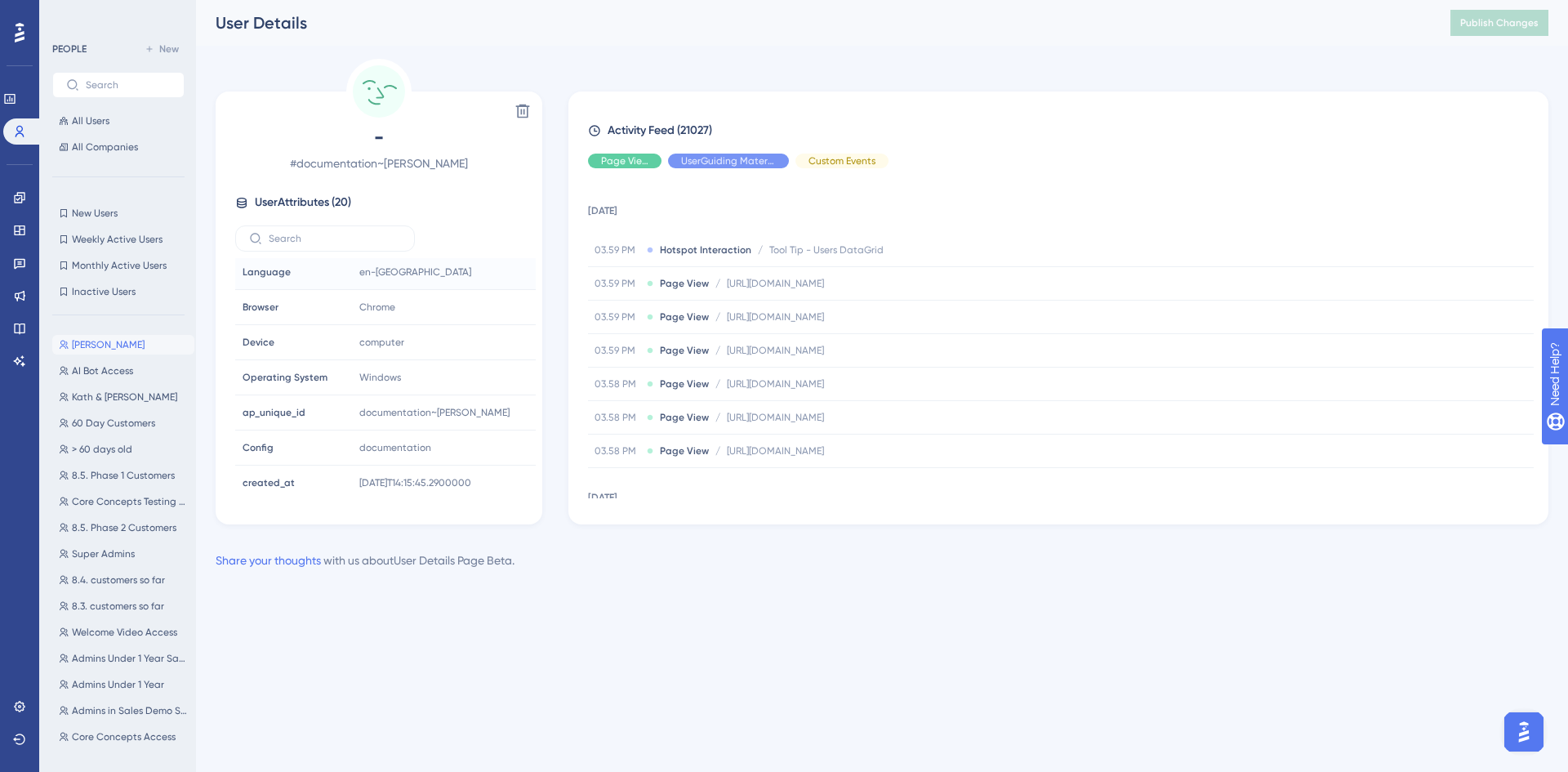
scroll to position [462, 0]
click at [127, 347] on span "[PERSON_NAME]" at bounding box center [108, 345] width 73 height 13
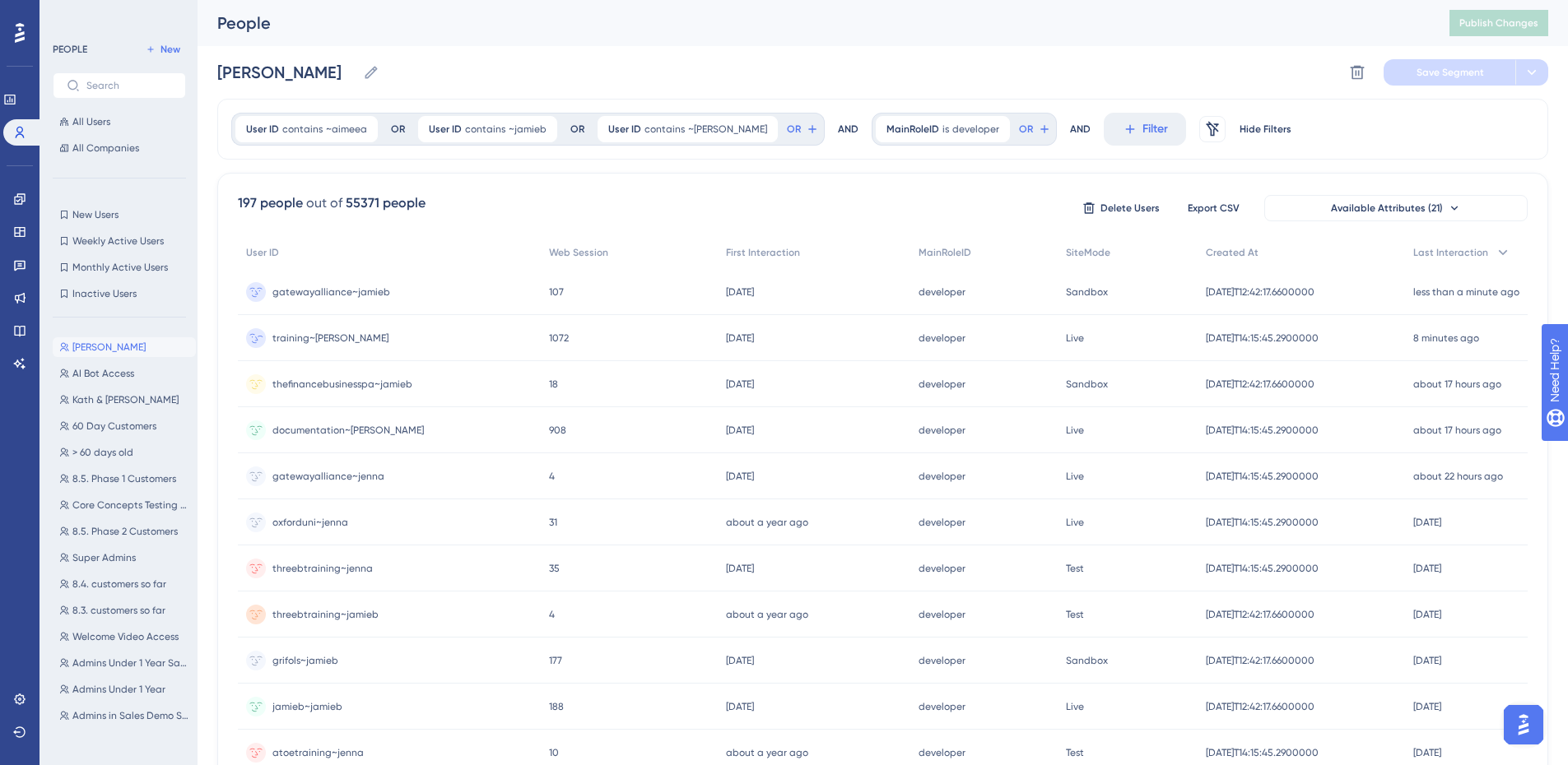
click at [316, 340] on span "training~[PERSON_NAME]" at bounding box center [330, 338] width 116 height 14
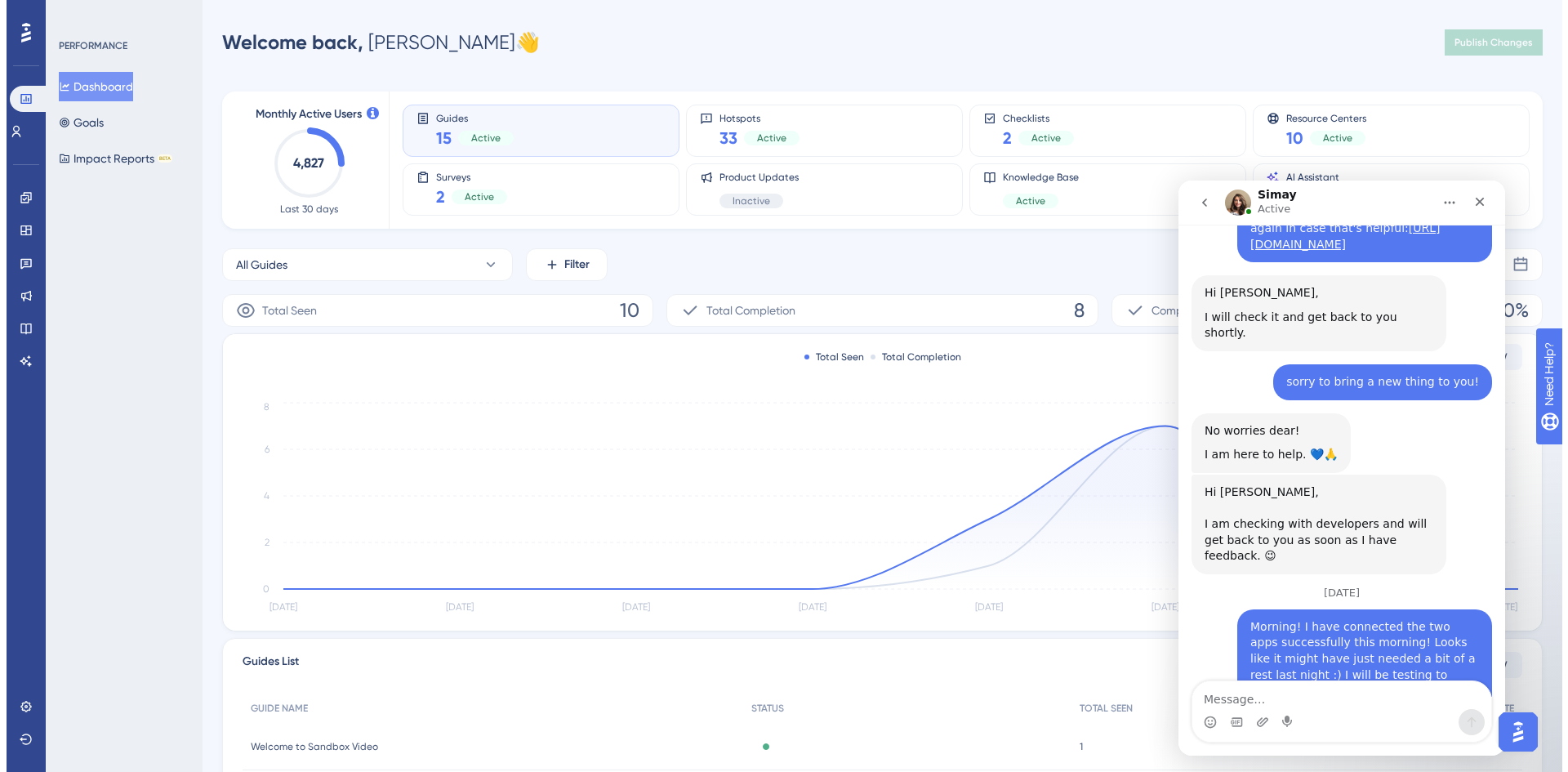
scroll to position [3732, 0]
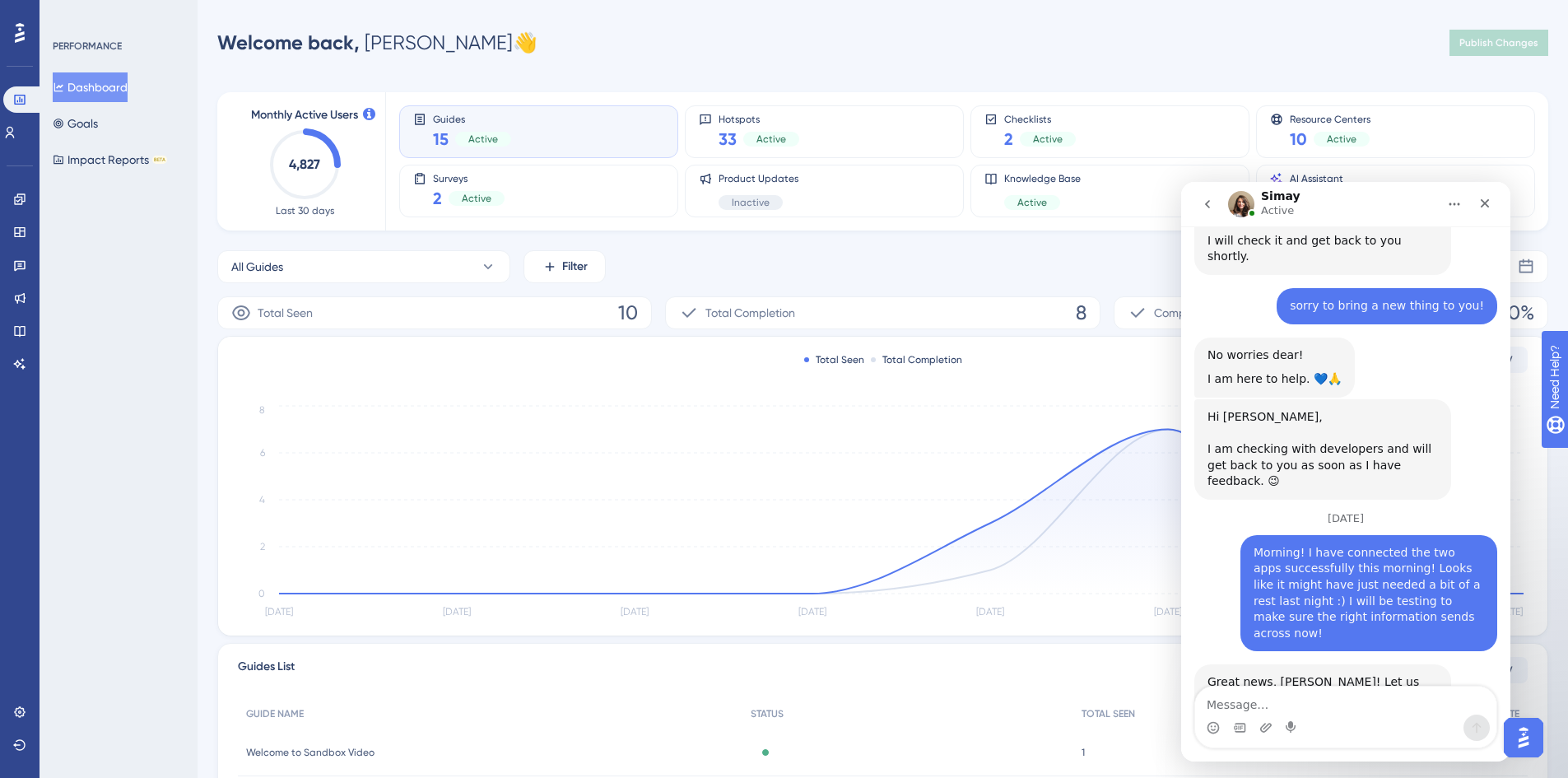
click at [24, 148] on div "Engagement Widgets Feedback Product Updates Knowledge Base AI Assistant" at bounding box center [19, 261] width 26 height 232
click at [16, 141] on link at bounding box center [10, 132] width 14 height 26
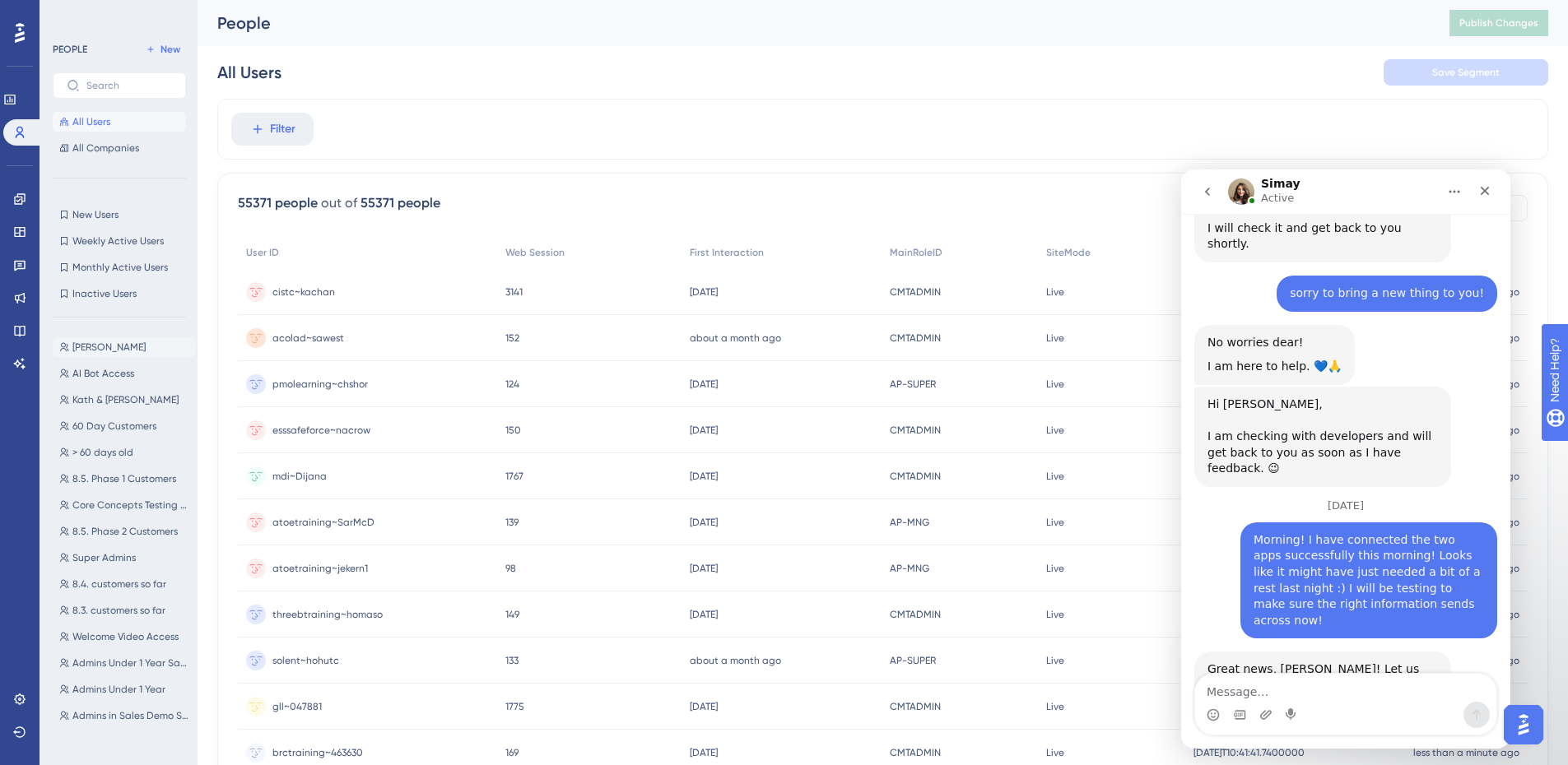
click at [123, 339] on button "[PERSON_NAME] Testing [PERSON_NAME]" at bounding box center [124, 347] width 143 height 20
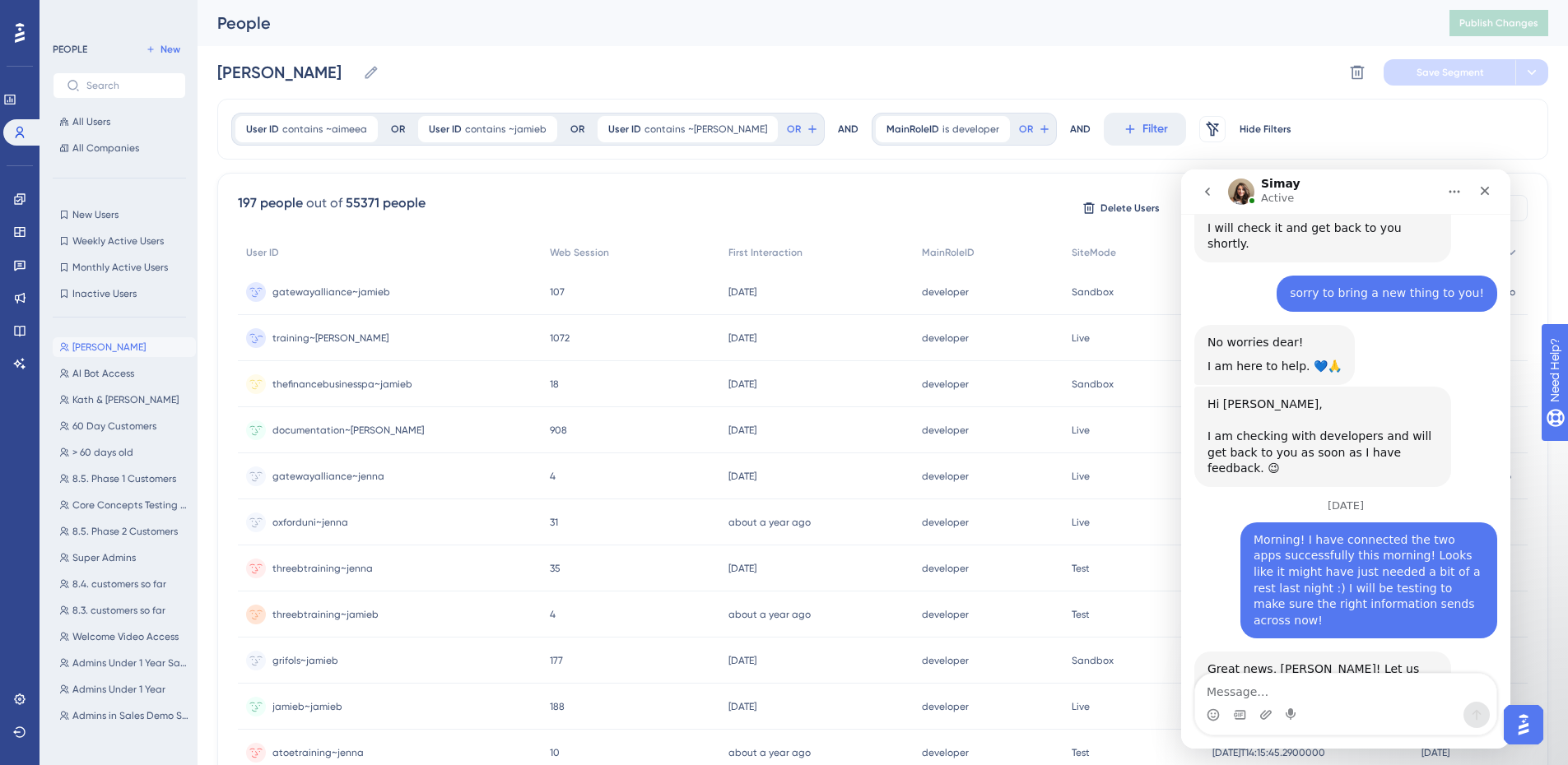
click at [328, 335] on span "training~[PERSON_NAME]" at bounding box center [330, 338] width 116 height 14
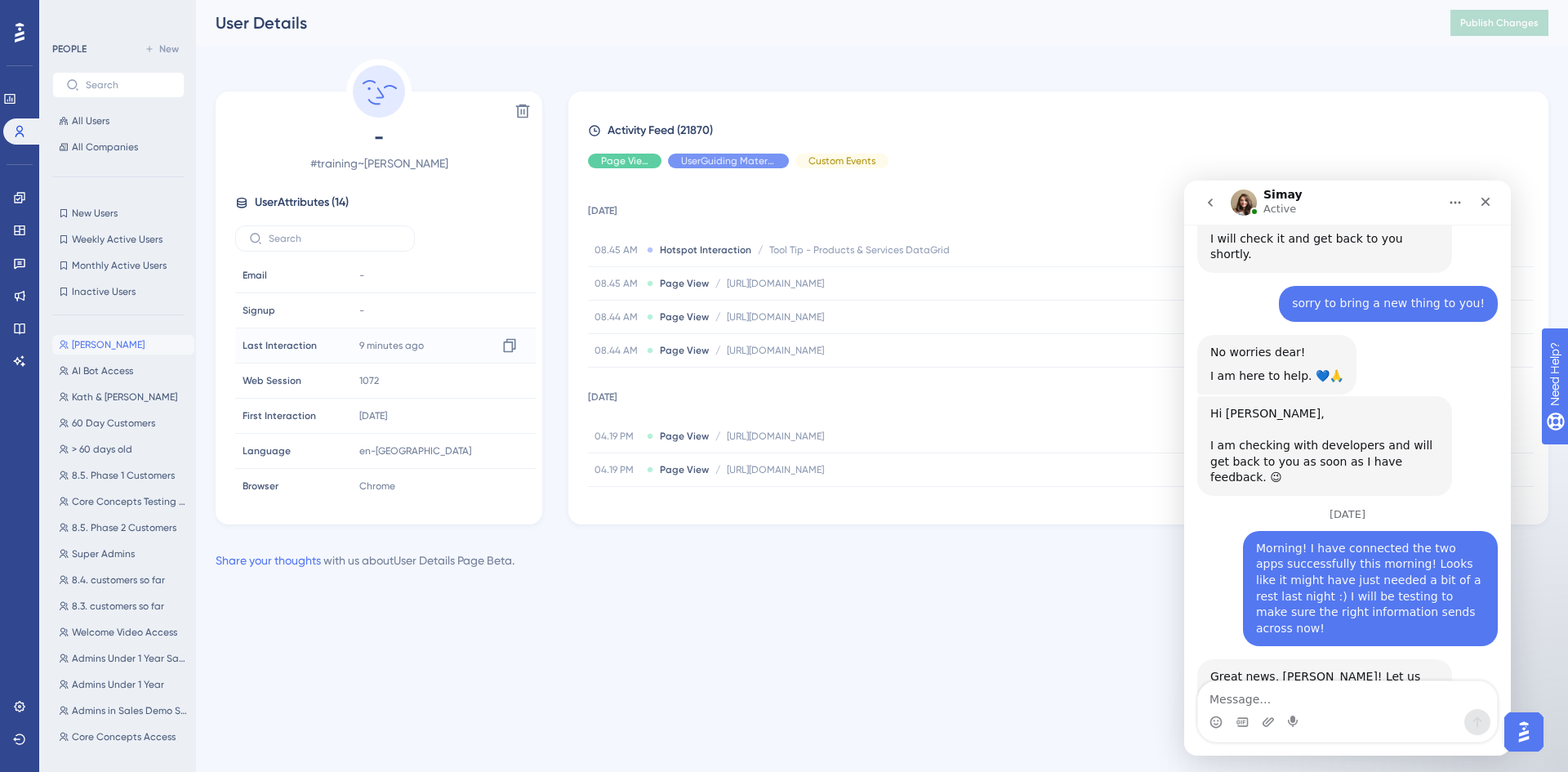
click at [367, 329] on div "9 minutes ago [DATE] 08:45 Copy [DATE]T07:45:02.487390Z" at bounding box center [441, 346] width 176 height 32
click at [107, 343] on span "[PERSON_NAME]" at bounding box center [108, 345] width 73 height 13
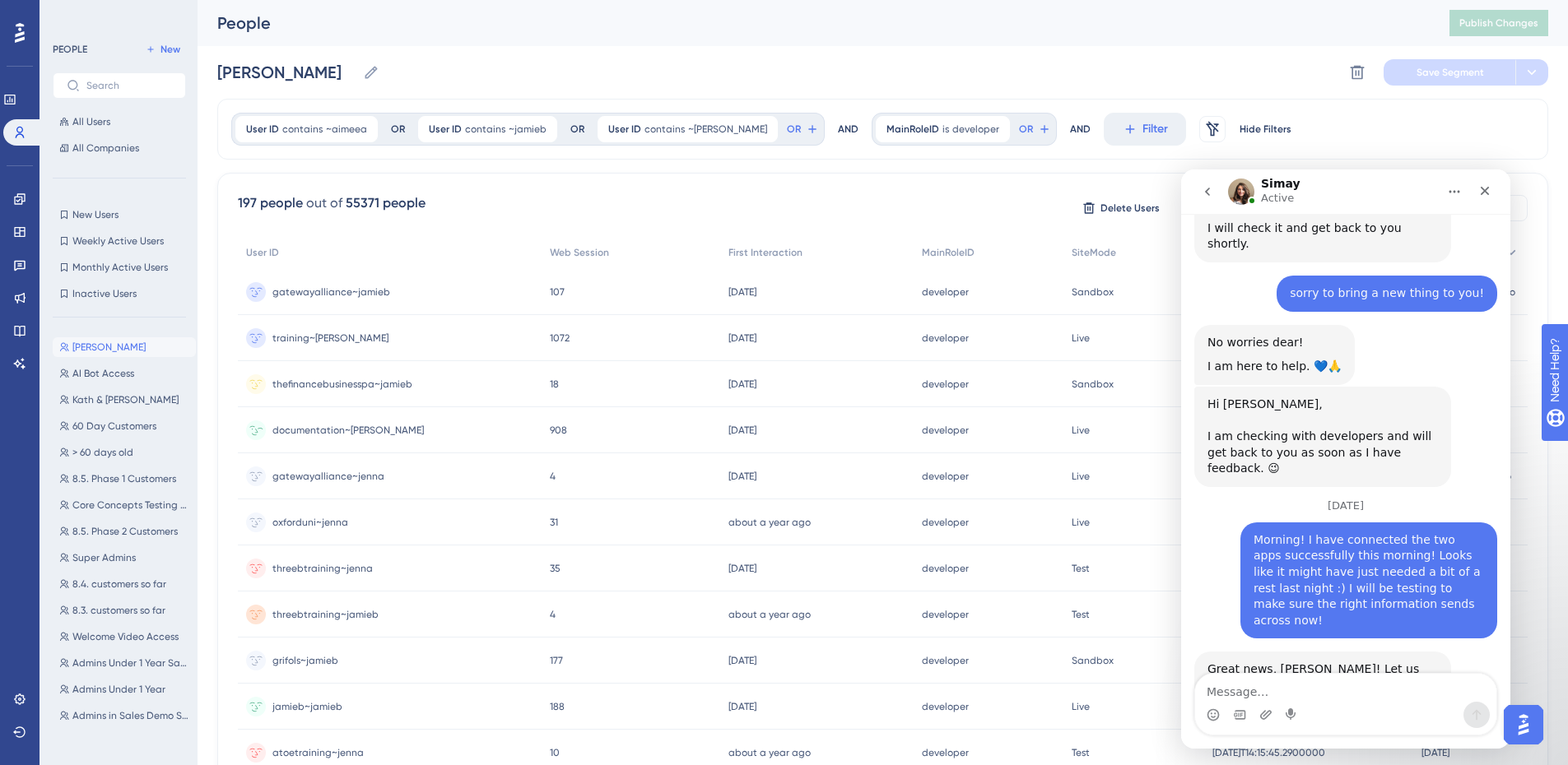
click at [324, 436] on span "documentation~[PERSON_NAME]" at bounding box center [347, 430] width 151 height 14
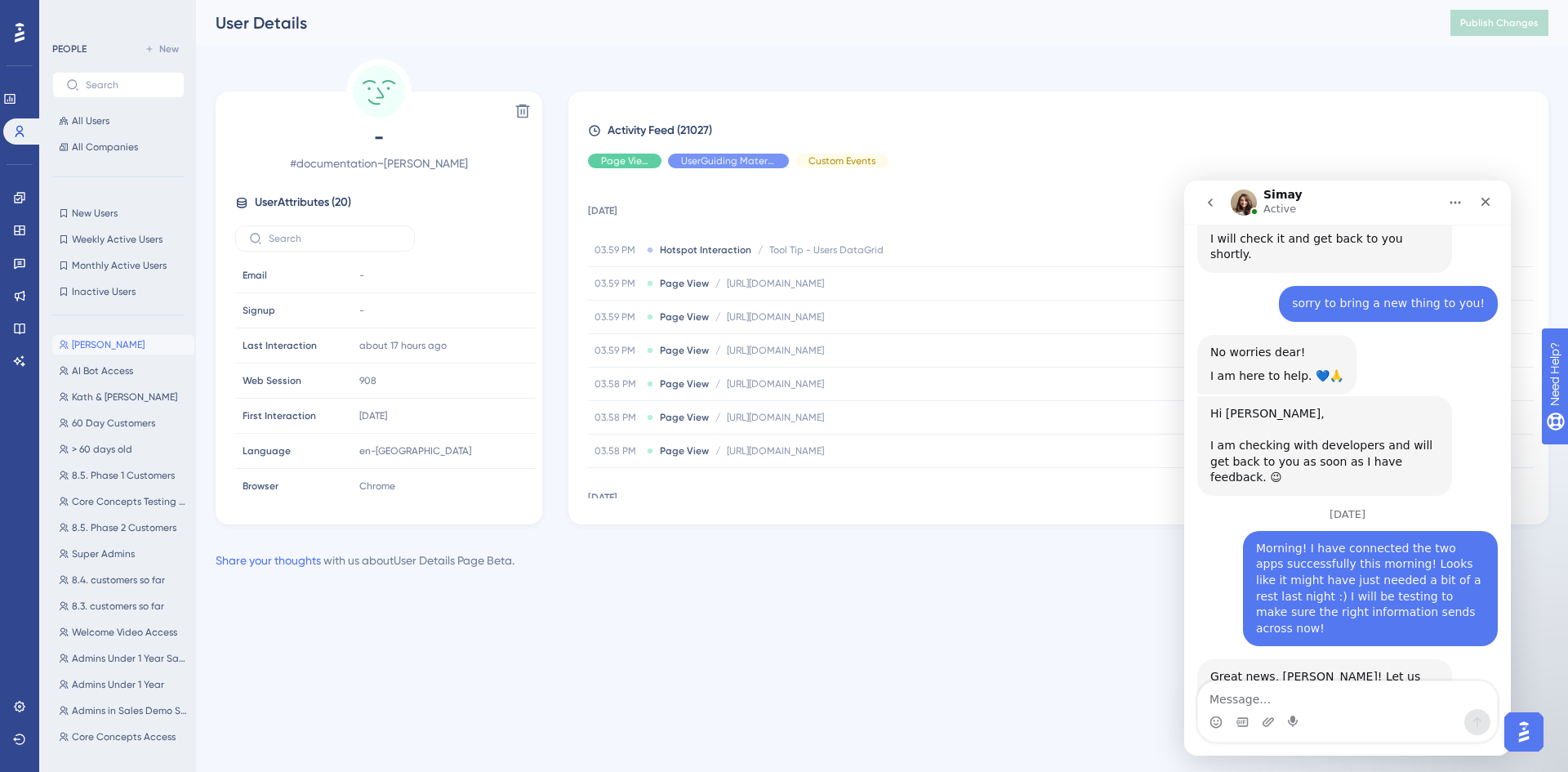
click at [13, 752] on div "Performance Users Engagement Widgets Feedback Product Updates Knowledge Base AI…" at bounding box center [20, 386] width 39 height 772
click at [15, 737] on icon at bounding box center [20, 739] width 13 height 11
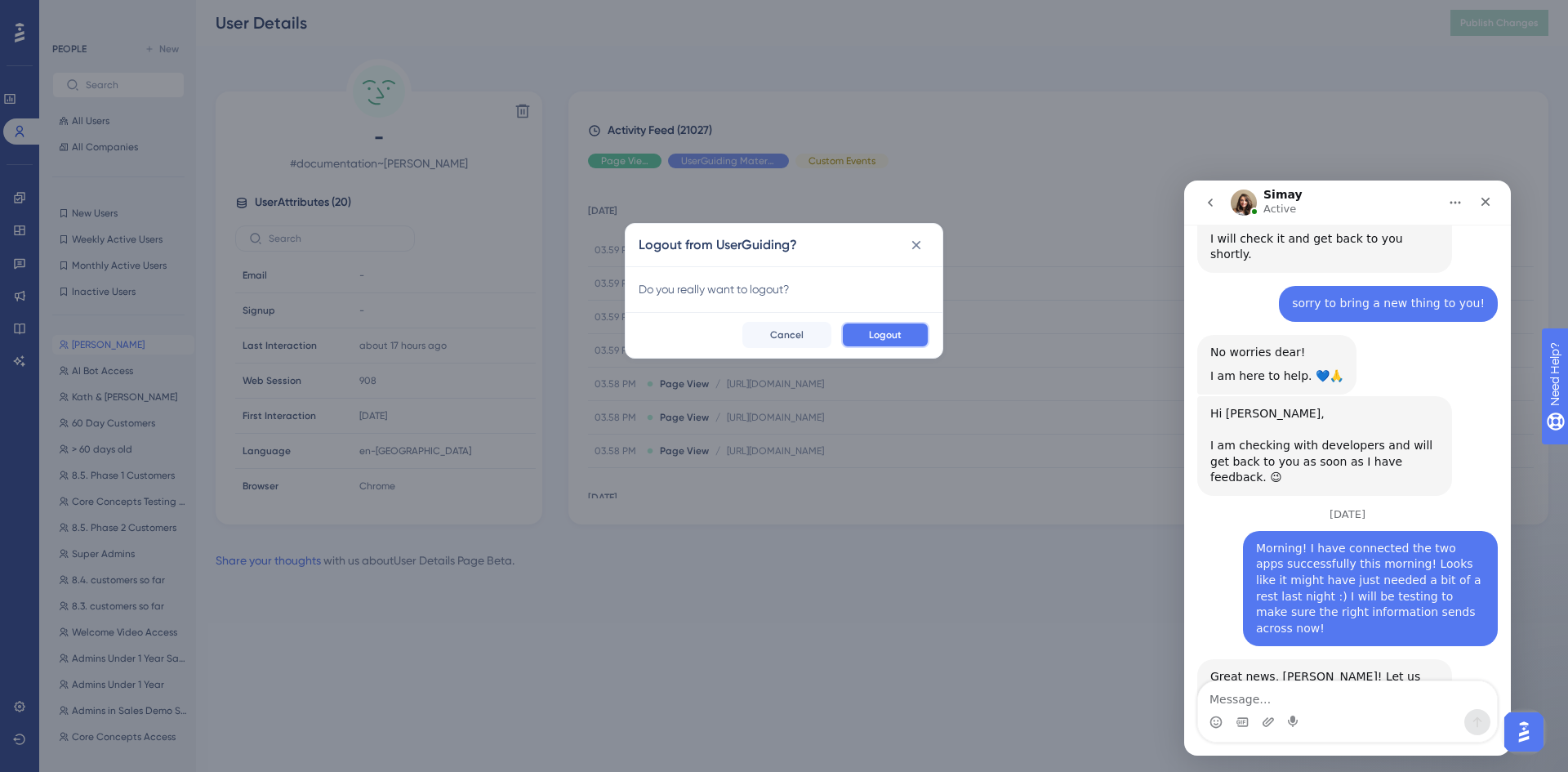
click at [877, 329] on span "Logout" at bounding box center [885, 335] width 32 height 13
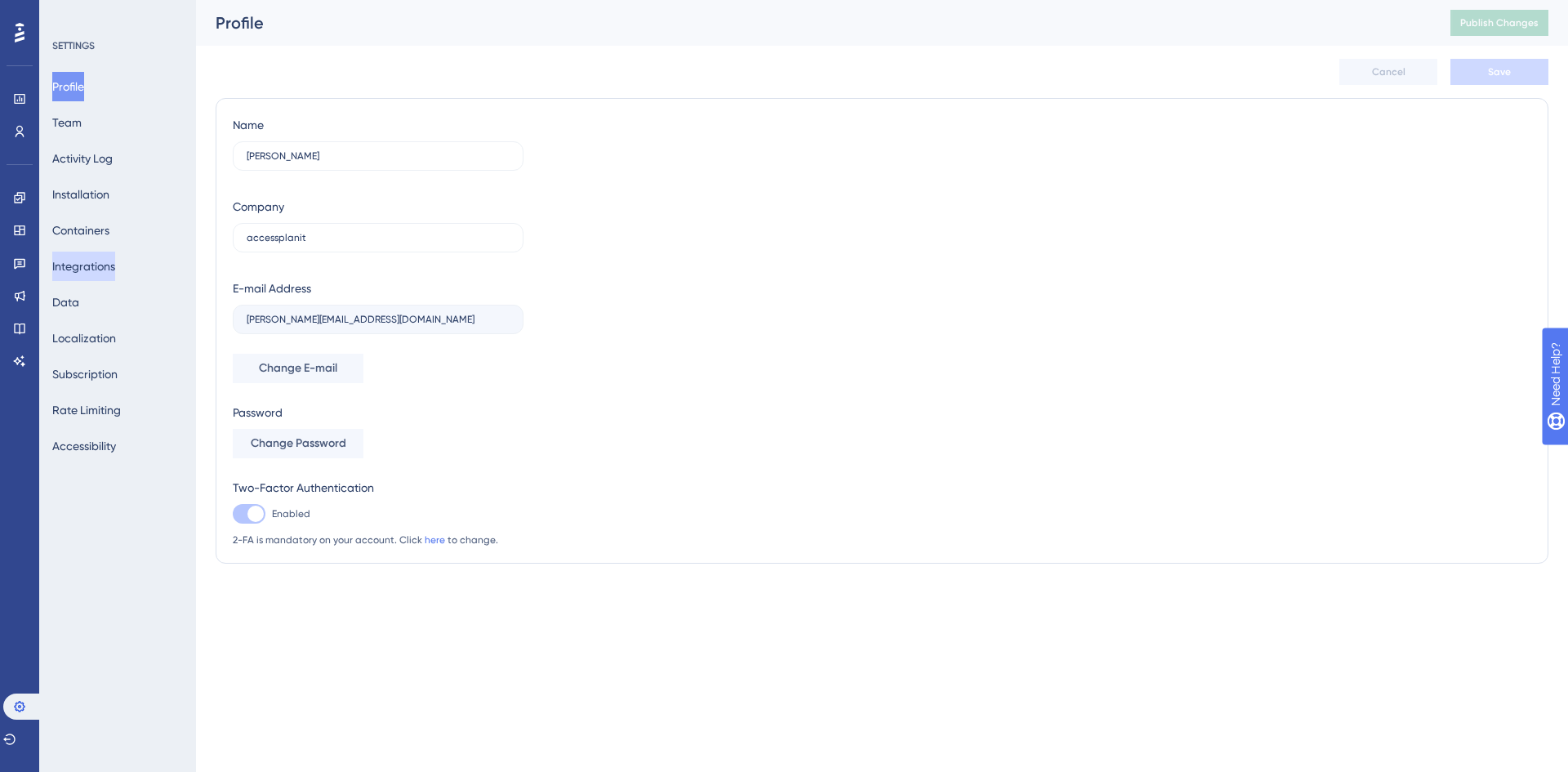
click at [96, 270] on button "Integrations" at bounding box center [83, 266] width 63 height 30
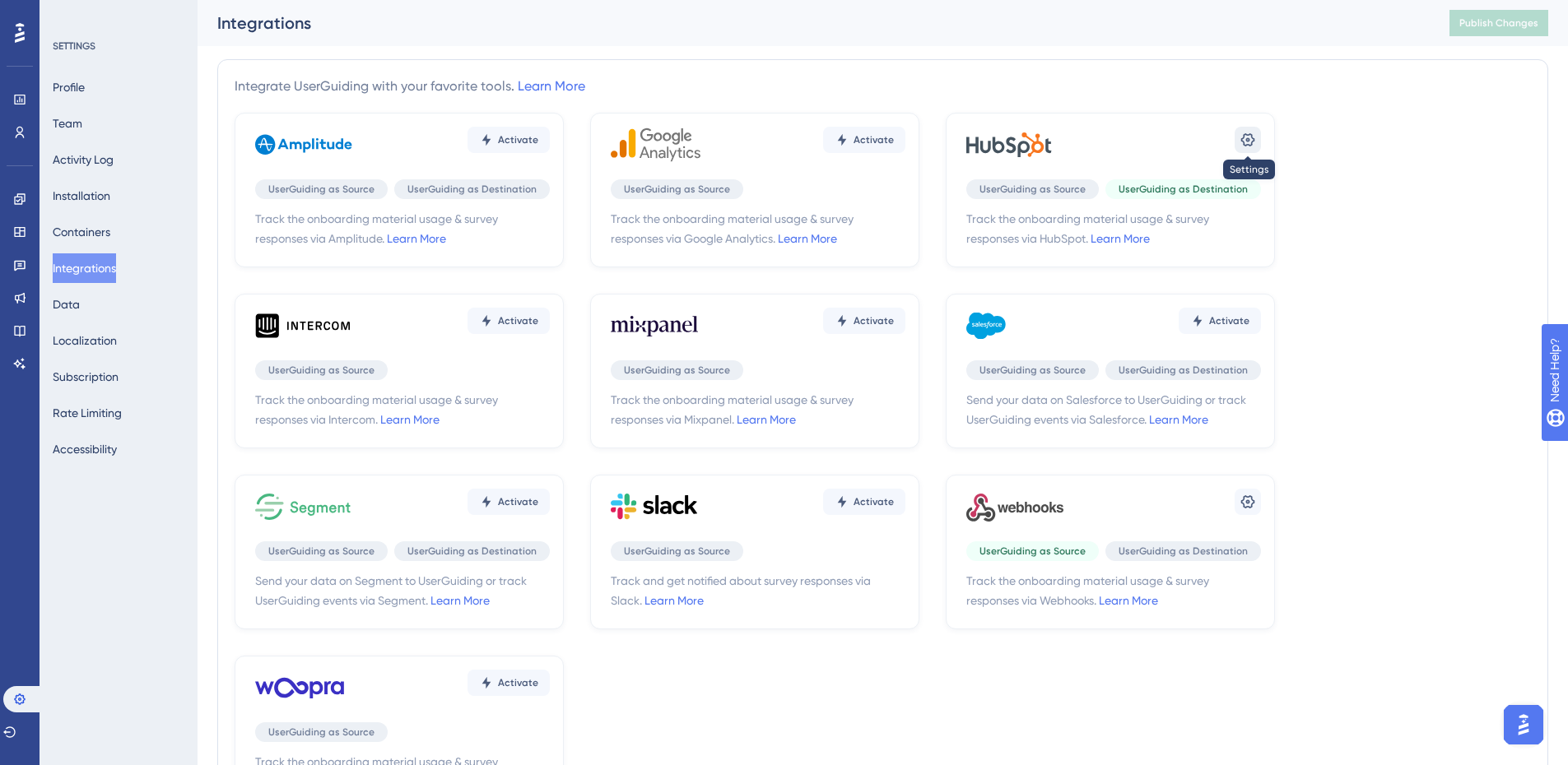
click at [1246, 133] on icon at bounding box center [1248, 140] width 16 height 16
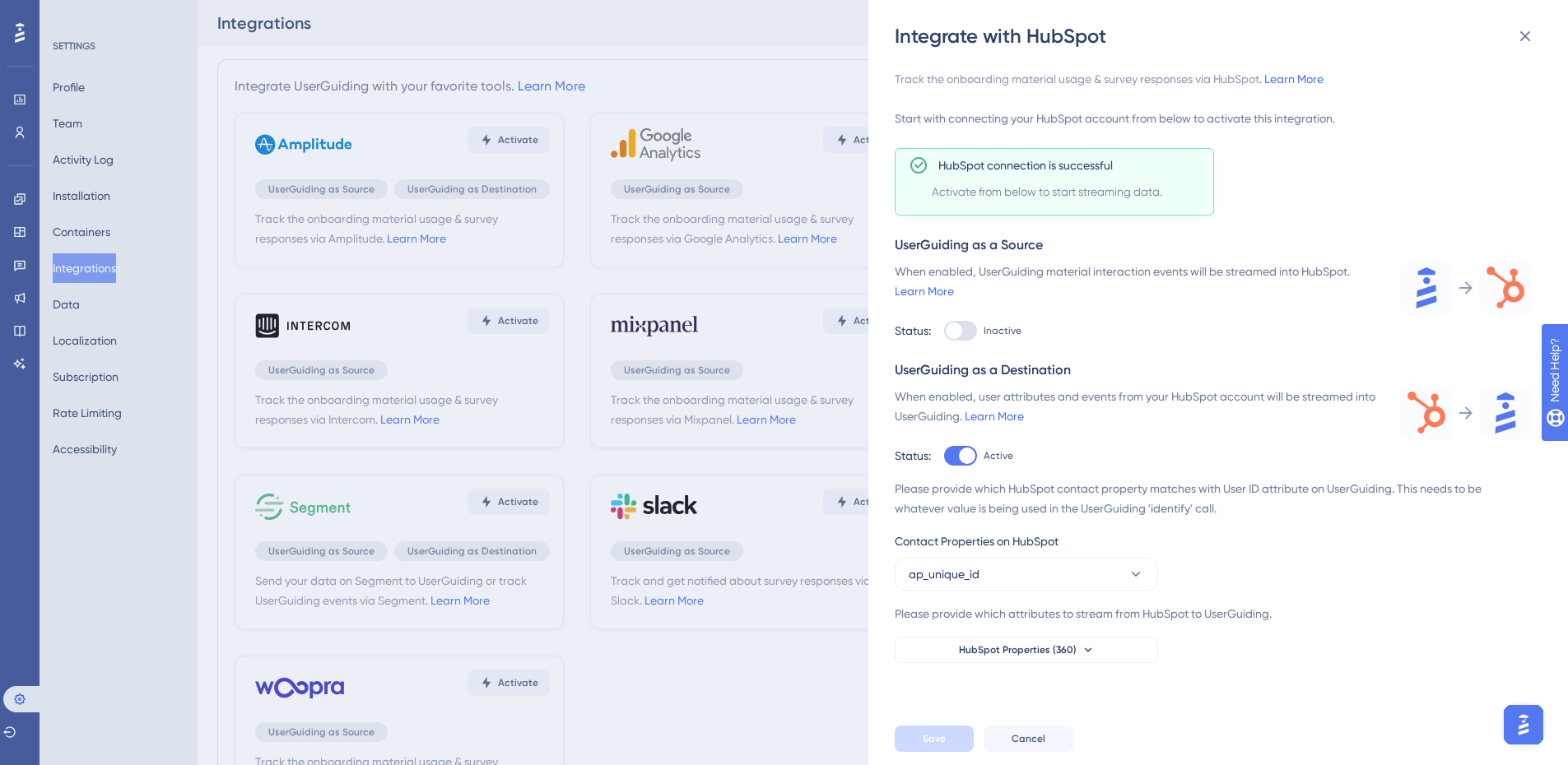
click at [966, 333] on div at bounding box center [960, 331] width 33 height 20
click at [944, 332] on input "Inactive" at bounding box center [943, 331] width 1 height 1
checkbox input "true"
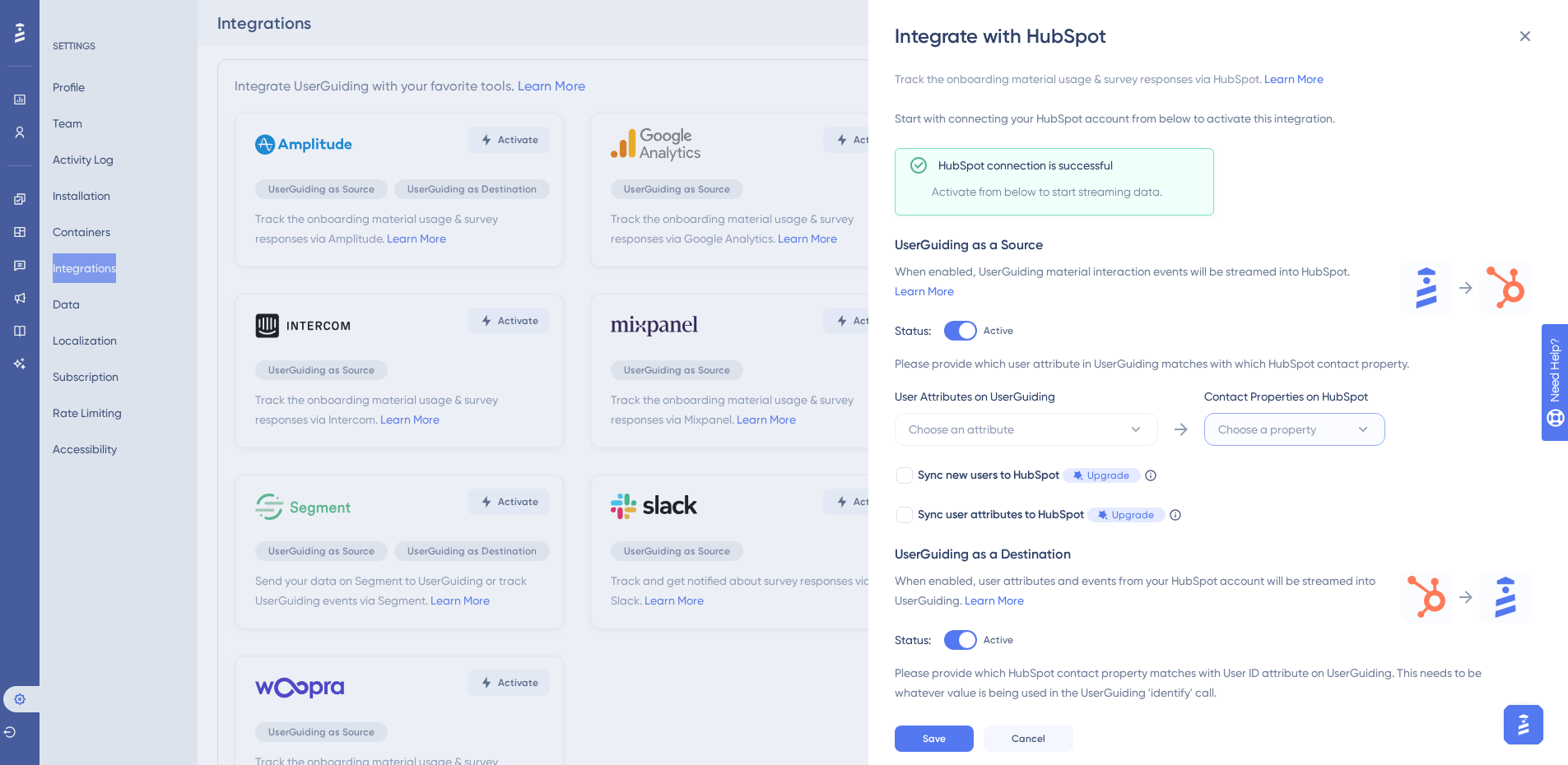
click at [1276, 432] on span "Choose a property" at bounding box center [1267, 430] width 98 height 20
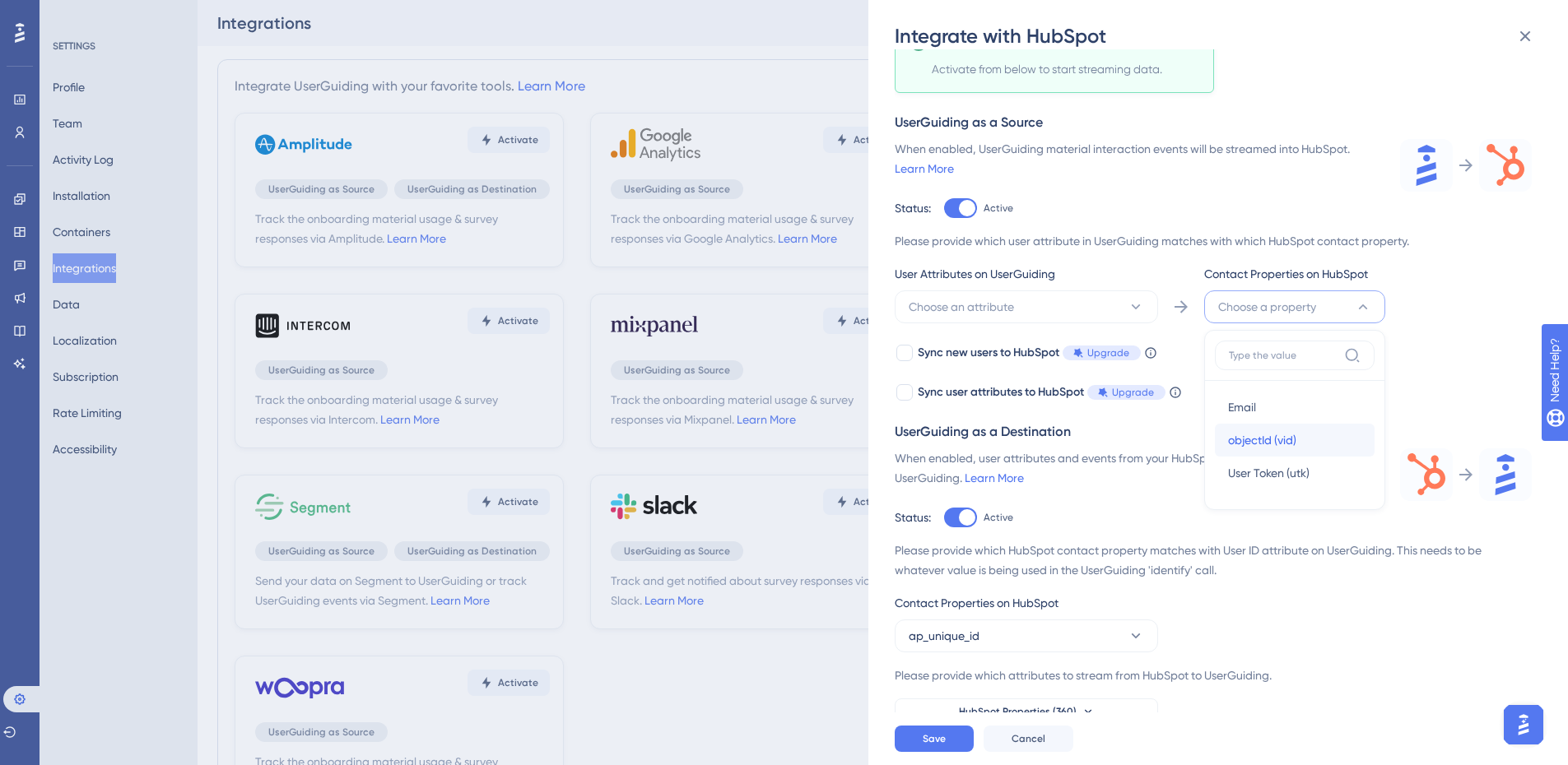
click at [1307, 443] on div "objectId (vid) objectId (vid)" at bounding box center [1294, 439] width 133 height 33
click at [1098, 307] on button "Choose an attribute" at bounding box center [1026, 307] width 263 height 33
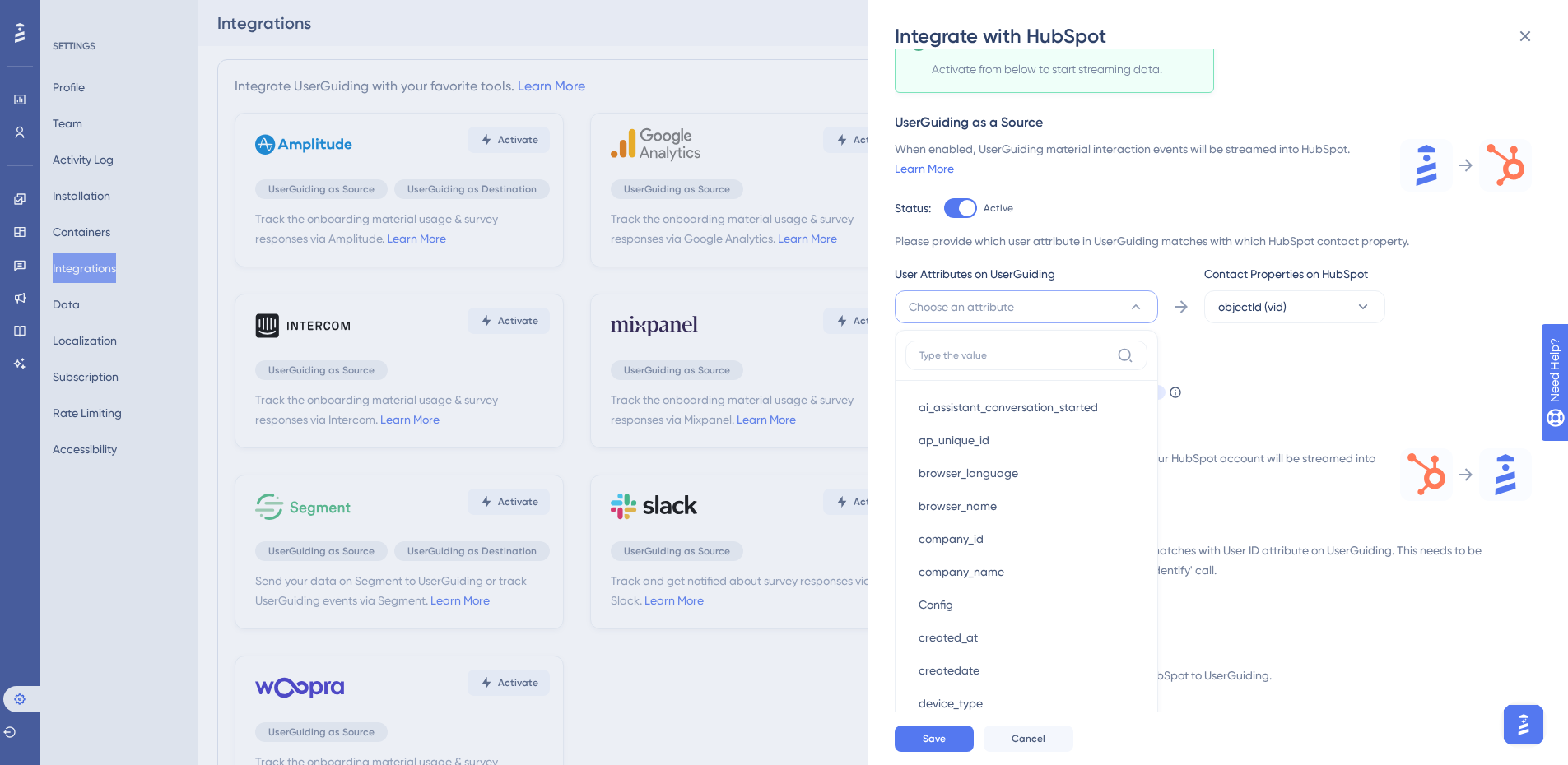
scroll to position [191, 0]
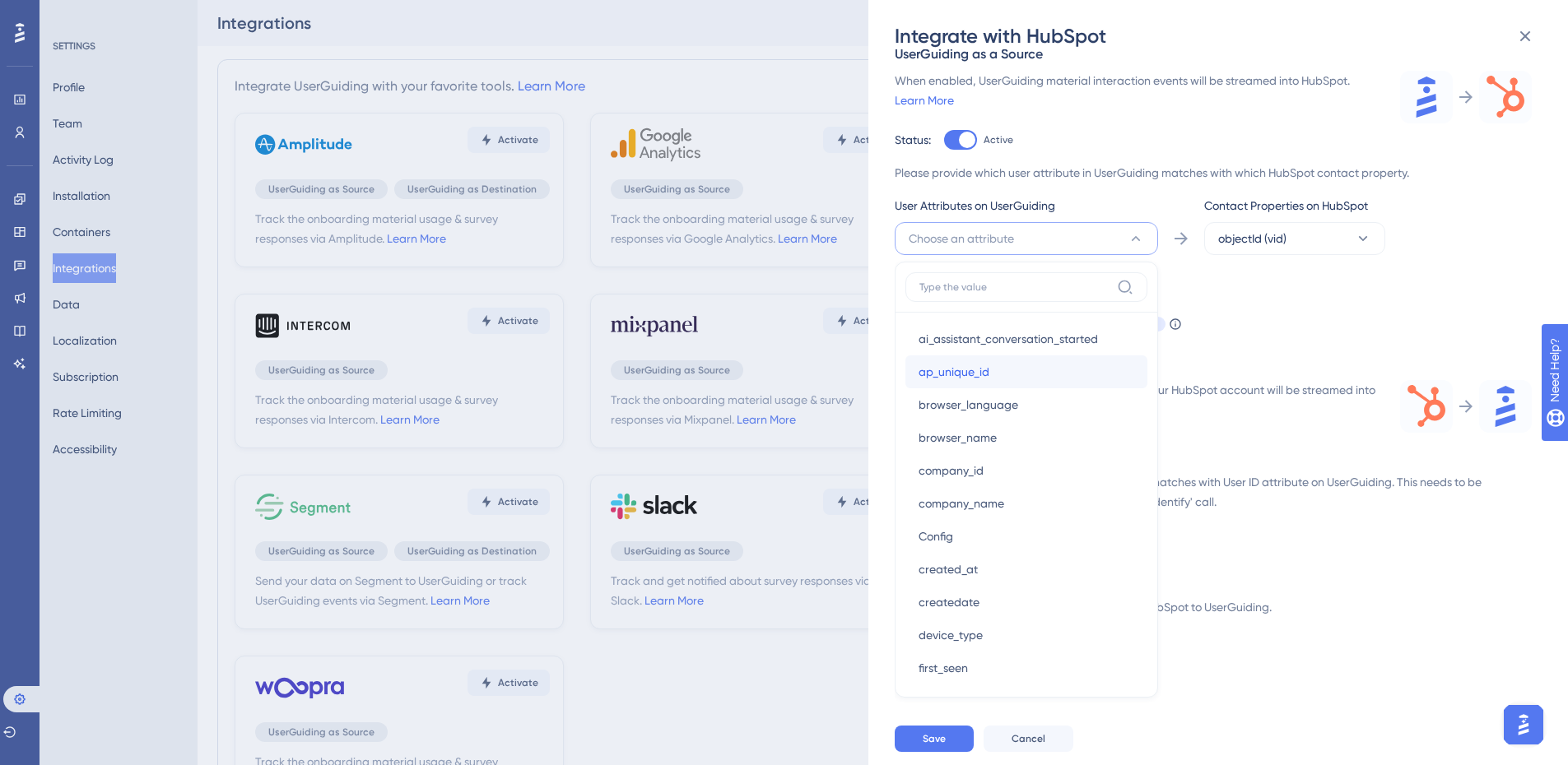
click at [1029, 370] on div "ap_unique_id ap_unique_id" at bounding box center [1026, 372] width 215 height 33
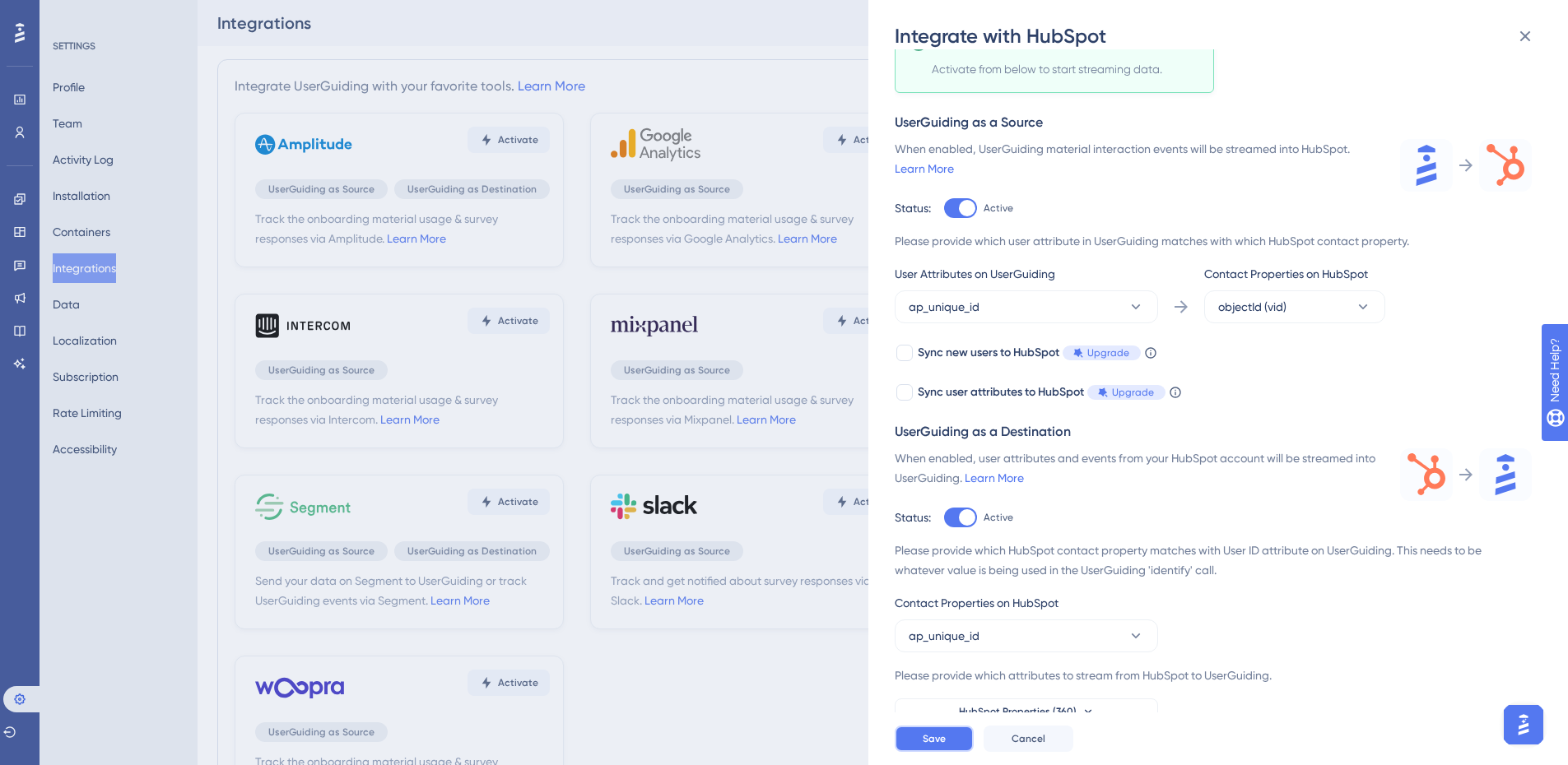
click at [948, 751] on button "Save" at bounding box center [934, 738] width 79 height 26
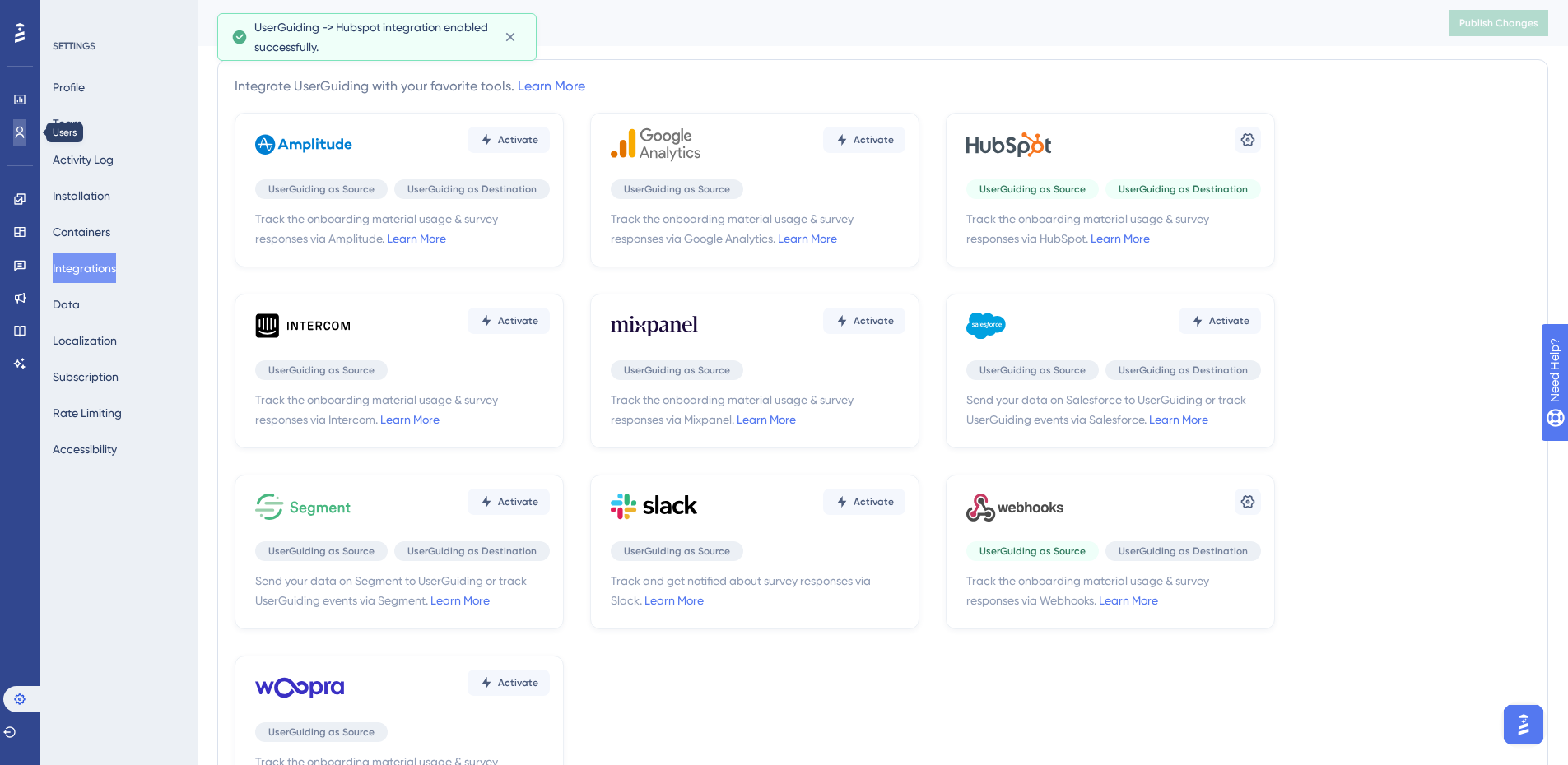
click at [24, 134] on icon at bounding box center [20, 132] width 14 height 14
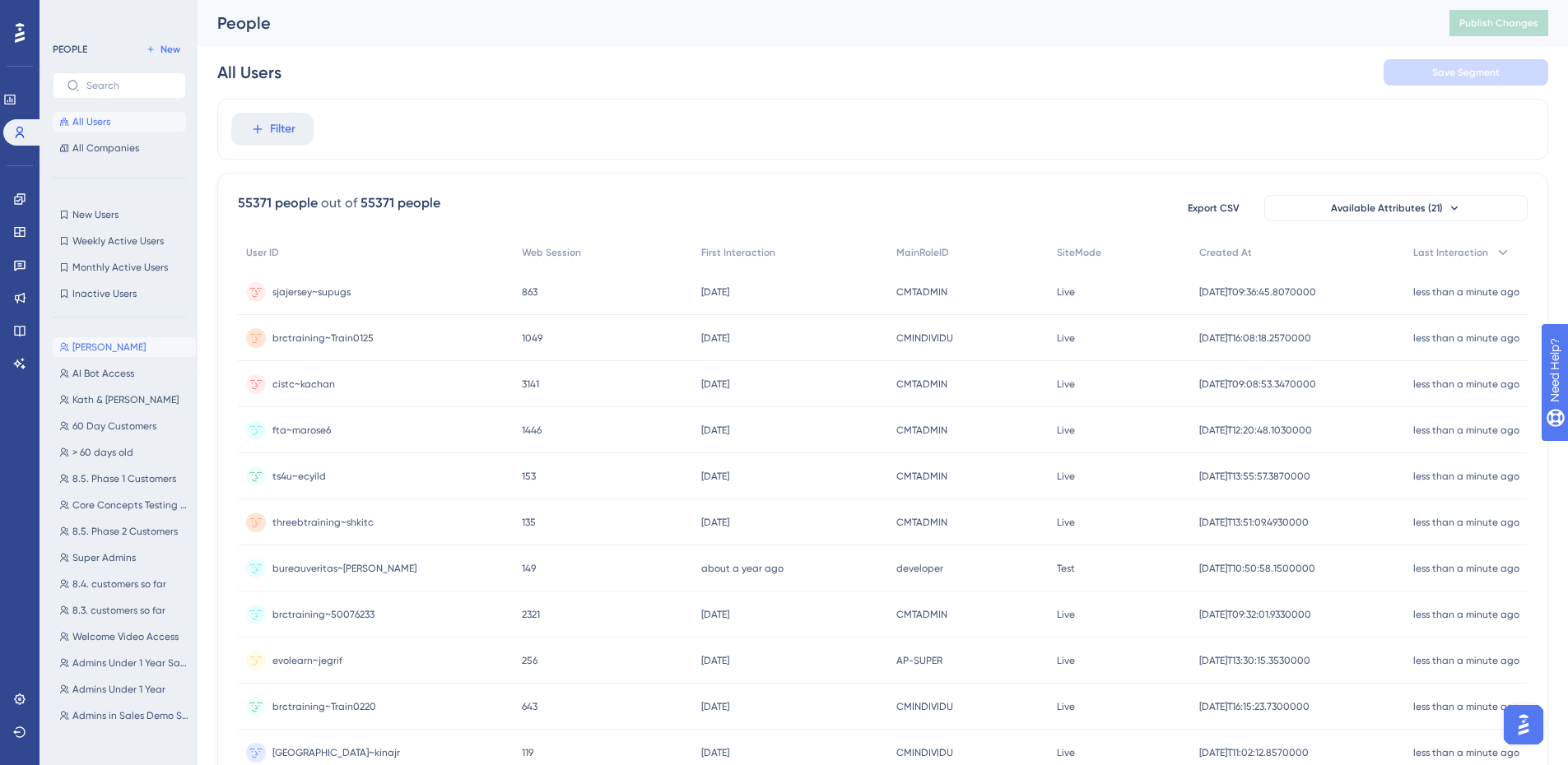
click at [147, 348] on button "Jenna Testing Jenna Testing" at bounding box center [124, 347] width 143 height 20
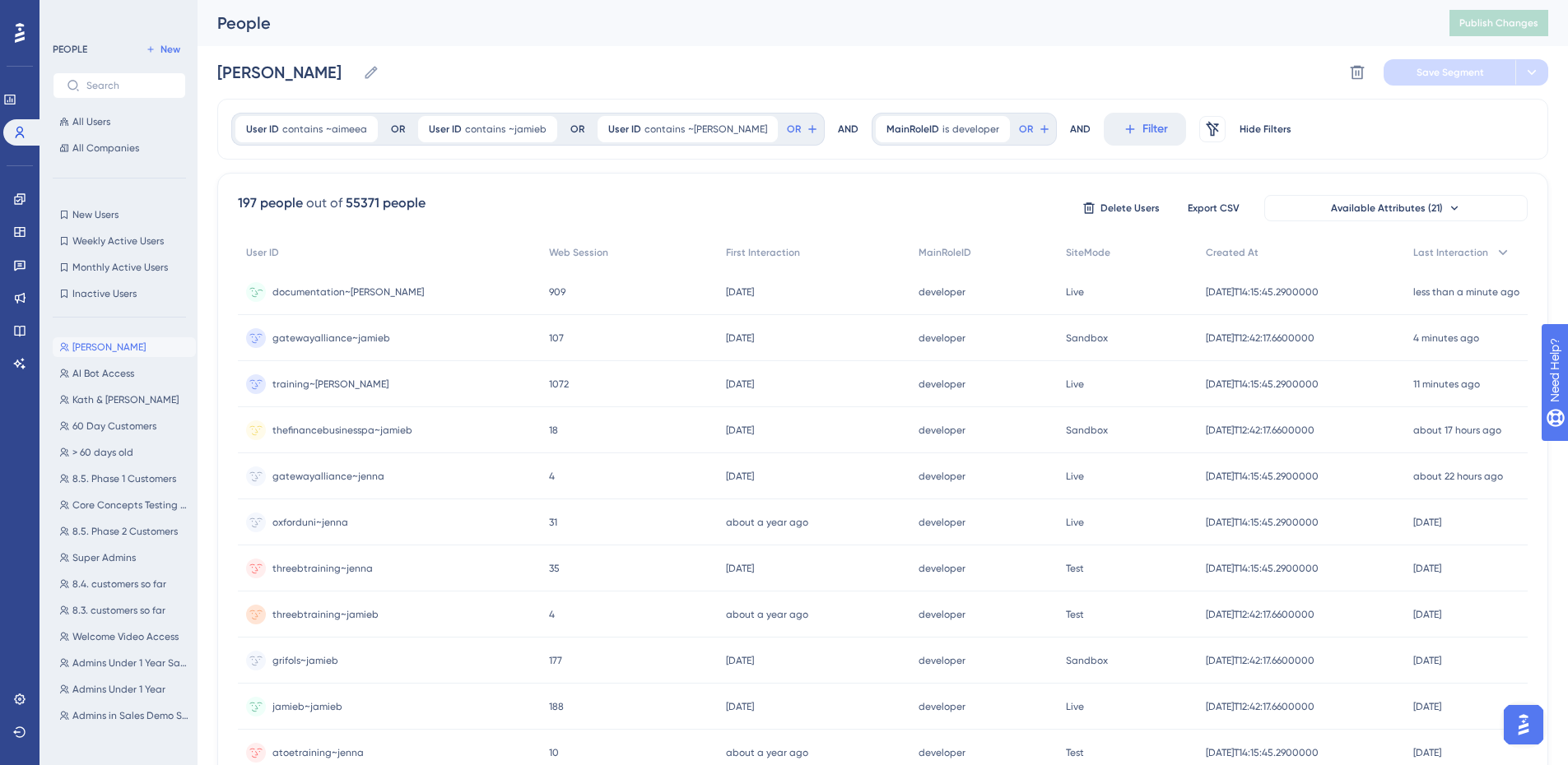
click at [318, 295] on span "documentation~jenna" at bounding box center [347, 292] width 151 height 14
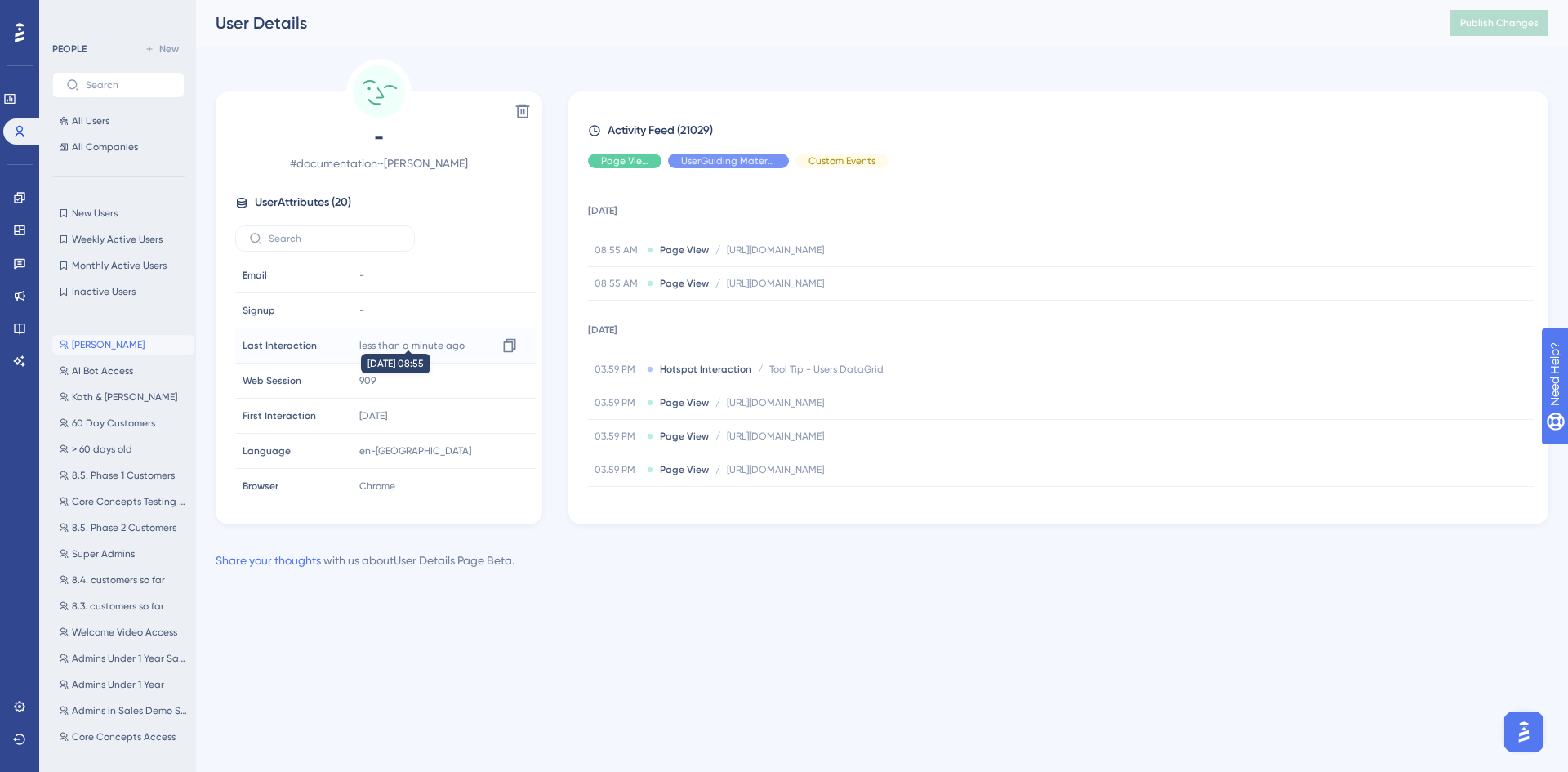
scroll to position [462, 0]
click at [402, 306] on span "400985244869" at bounding box center [392, 304] width 67 height 13
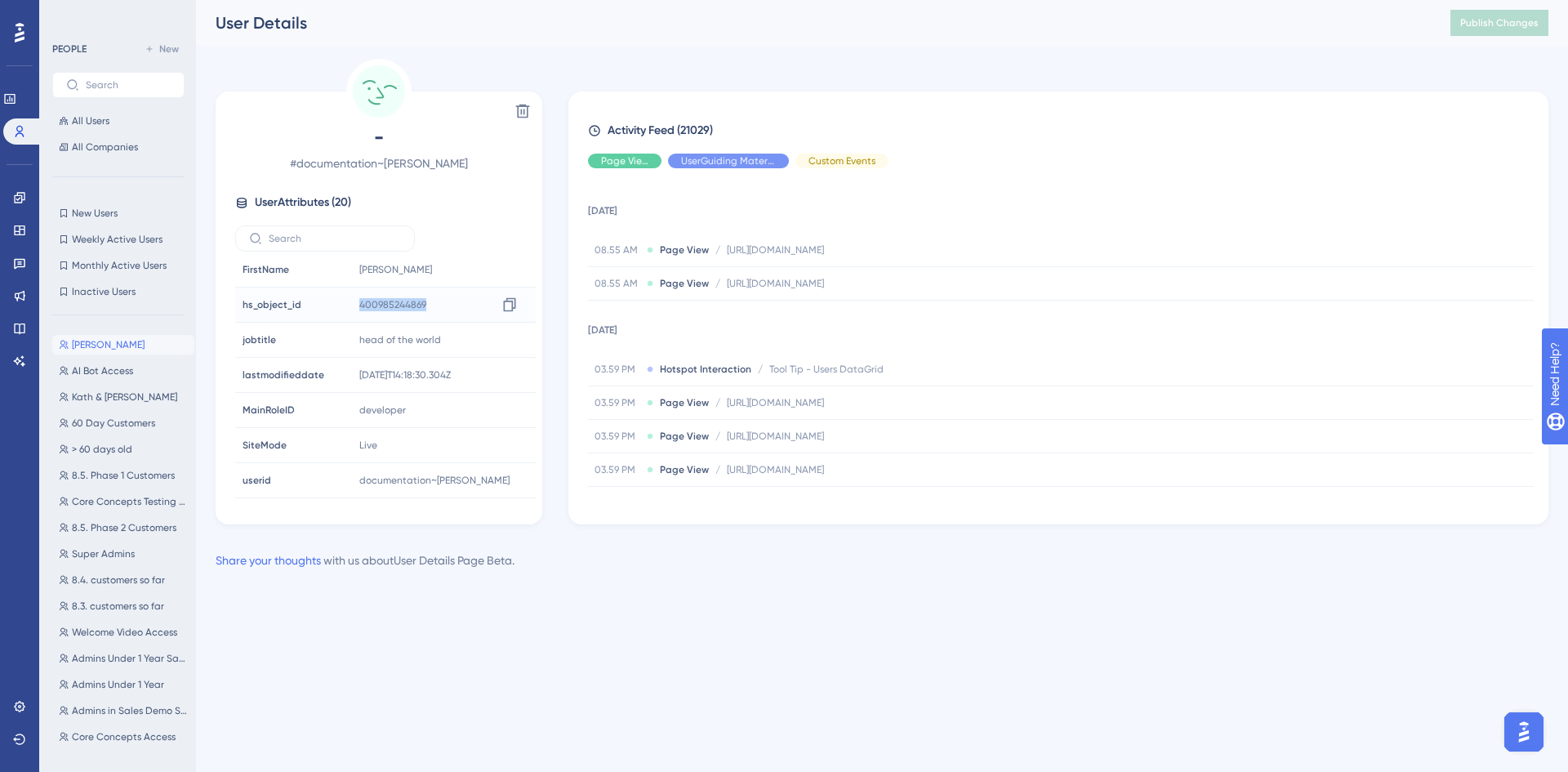
click at [402, 306] on span "400985244869" at bounding box center [392, 304] width 67 height 13
copy span "400985244869"
click at [133, 348] on span "[PERSON_NAME]" at bounding box center [108, 345] width 73 height 13
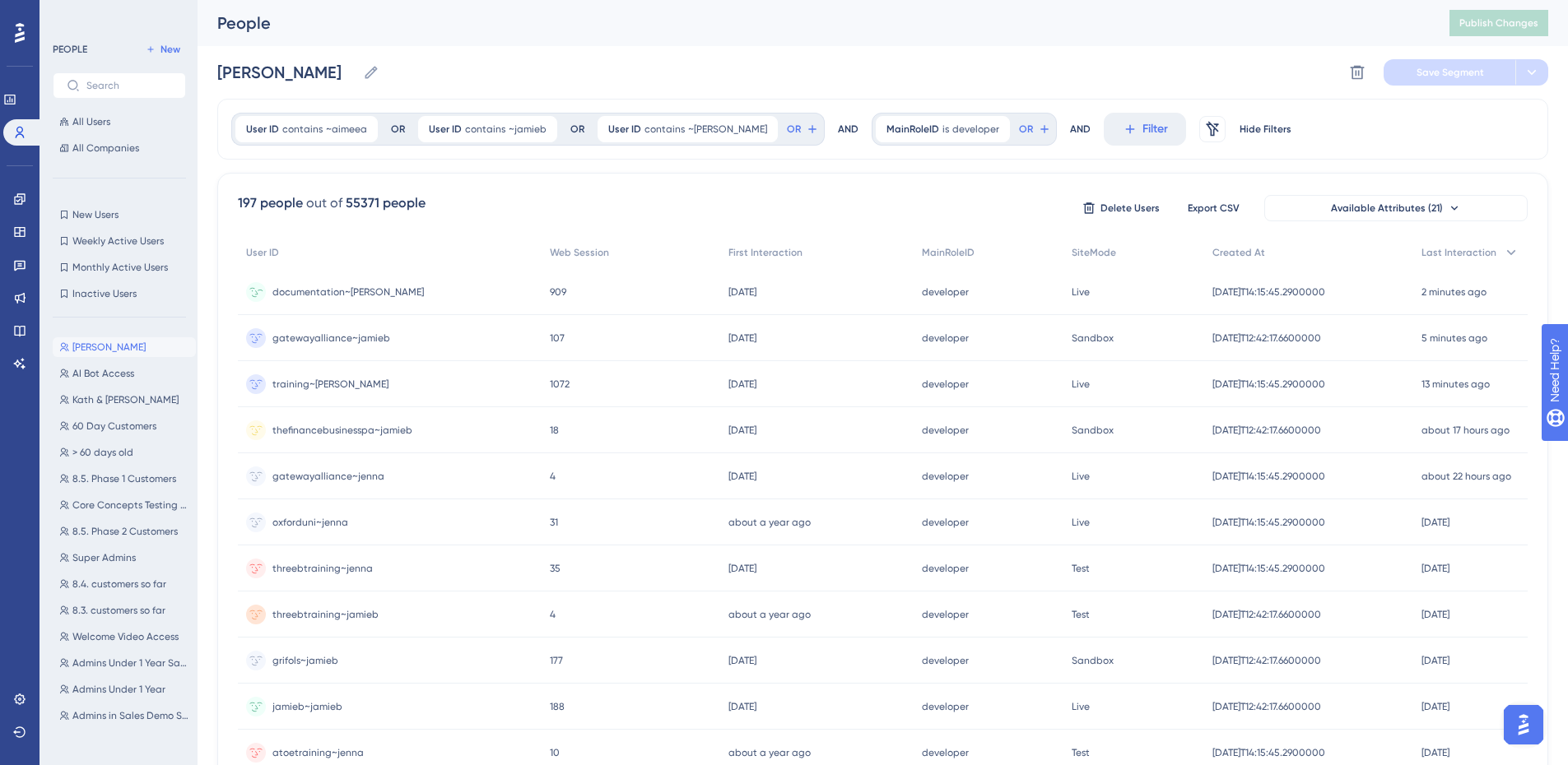
click at [356, 291] on span "documentation~jenna" at bounding box center [347, 292] width 151 height 14
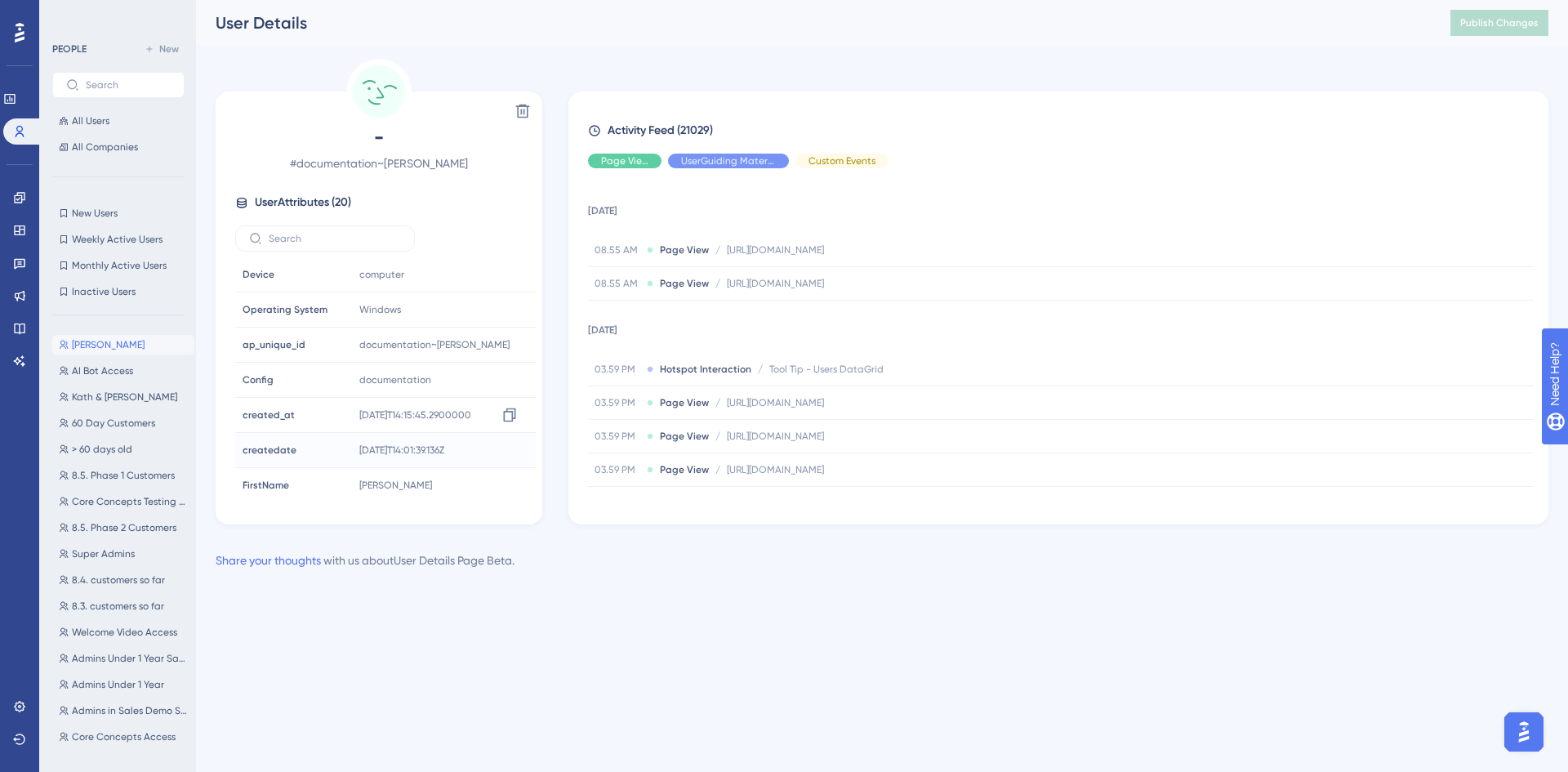
scroll to position [245, 0]
click at [113, 342] on span "[PERSON_NAME]" at bounding box center [108, 345] width 73 height 13
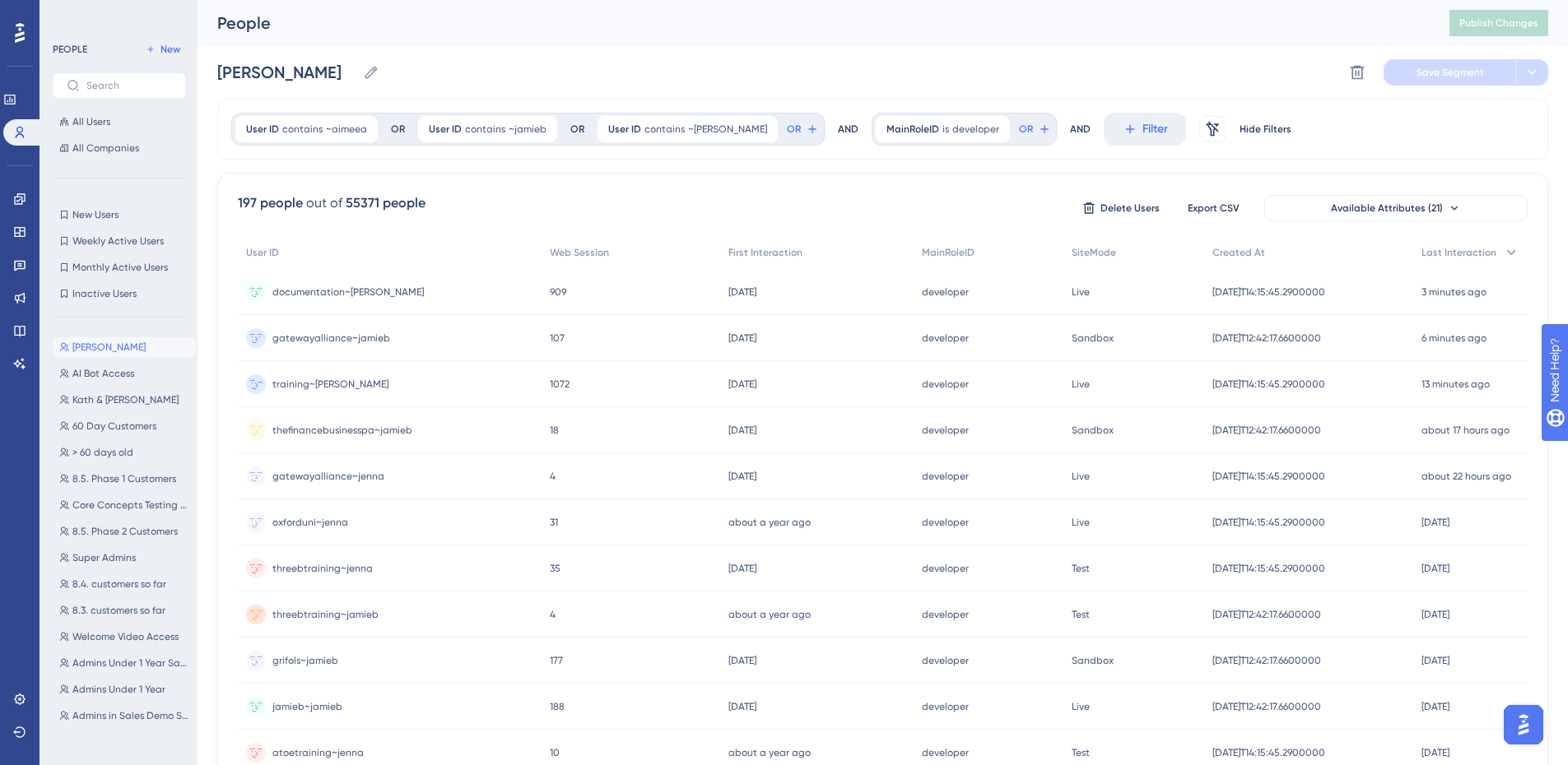
click at [308, 389] on span "training~[PERSON_NAME]" at bounding box center [330, 384] width 116 height 14
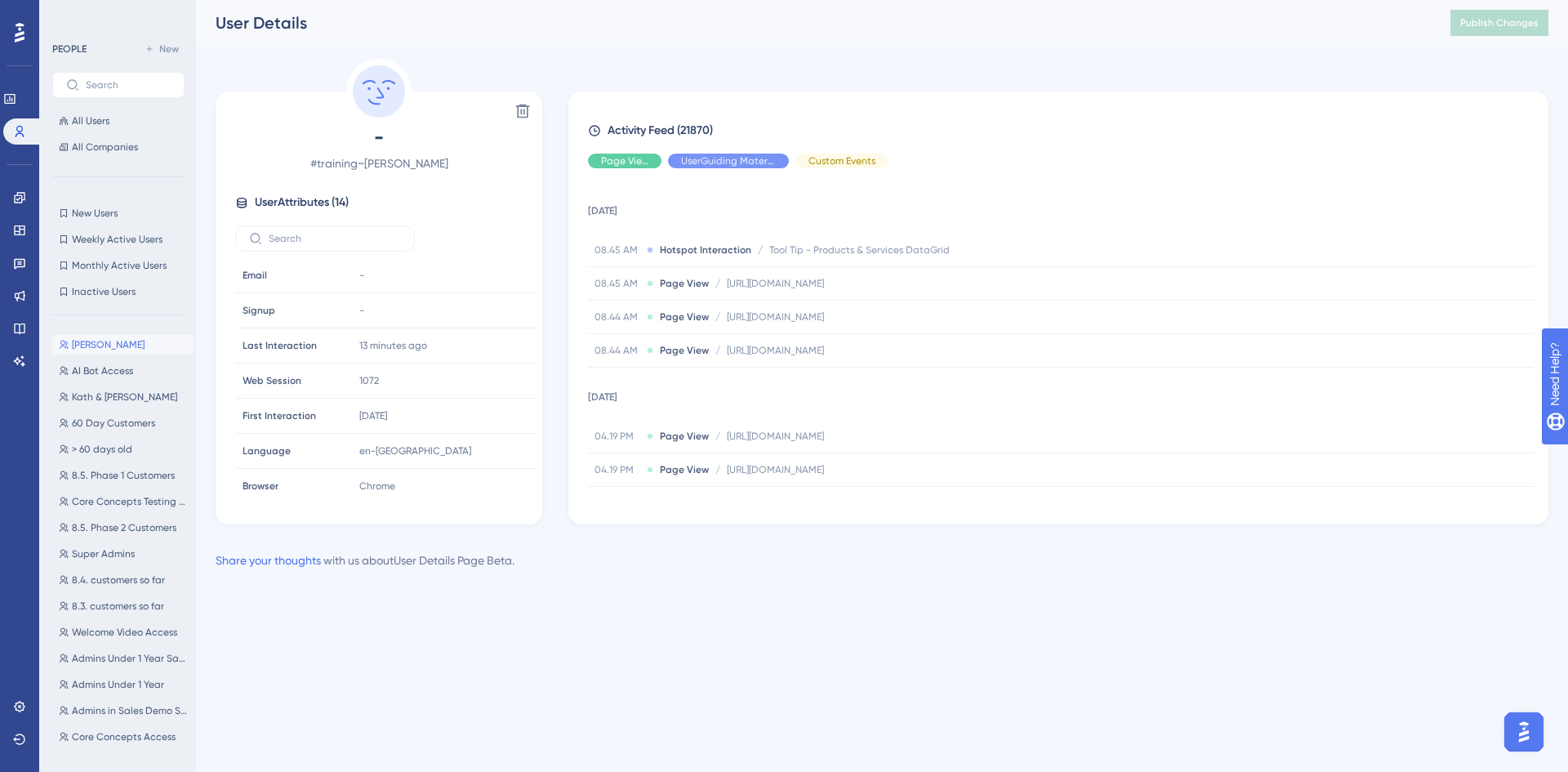
click at [113, 345] on span "[PERSON_NAME]" at bounding box center [108, 345] width 73 height 13
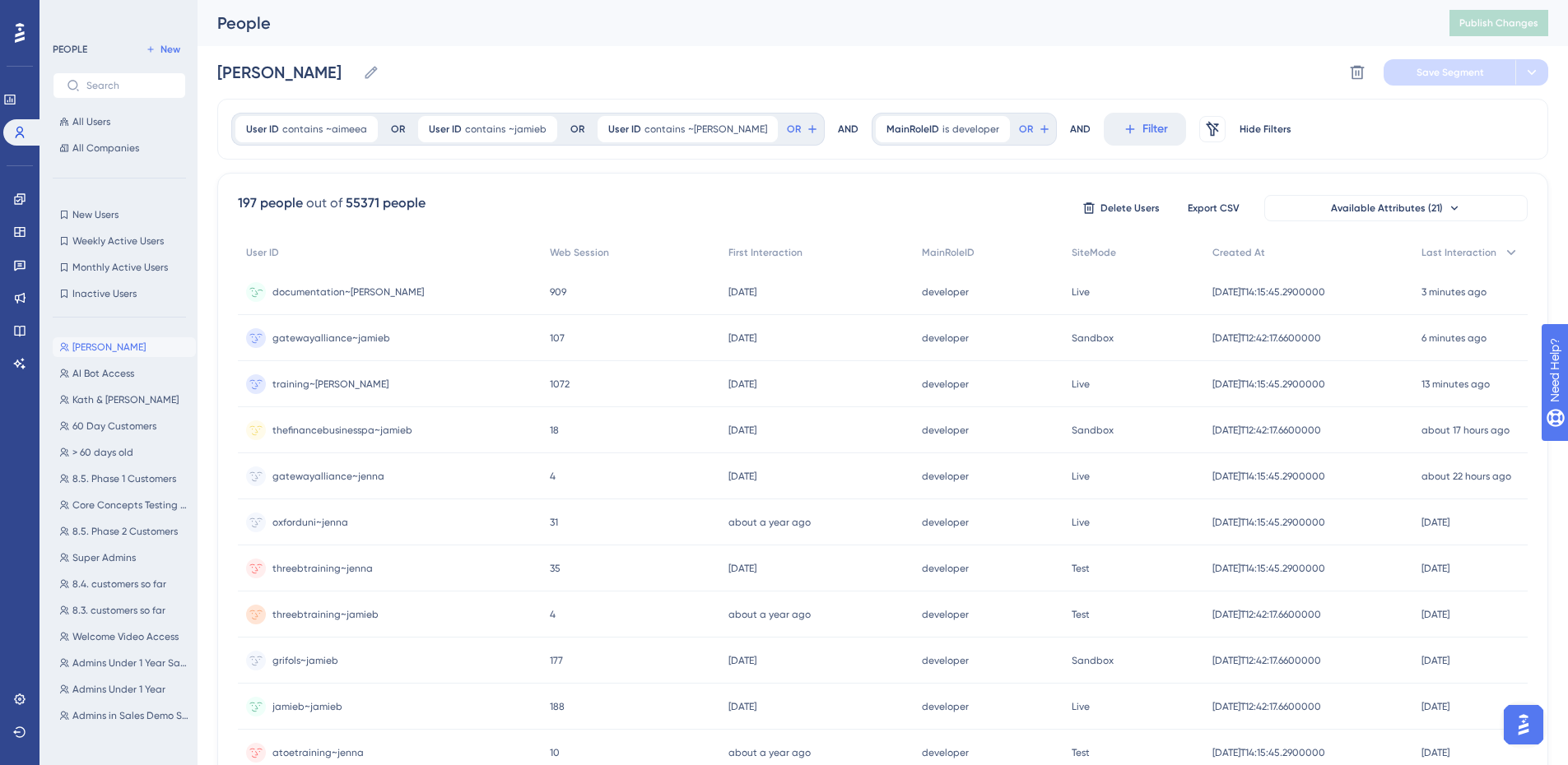
click at [344, 296] on span "documentation~[PERSON_NAME]" at bounding box center [347, 292] width 151 height 14
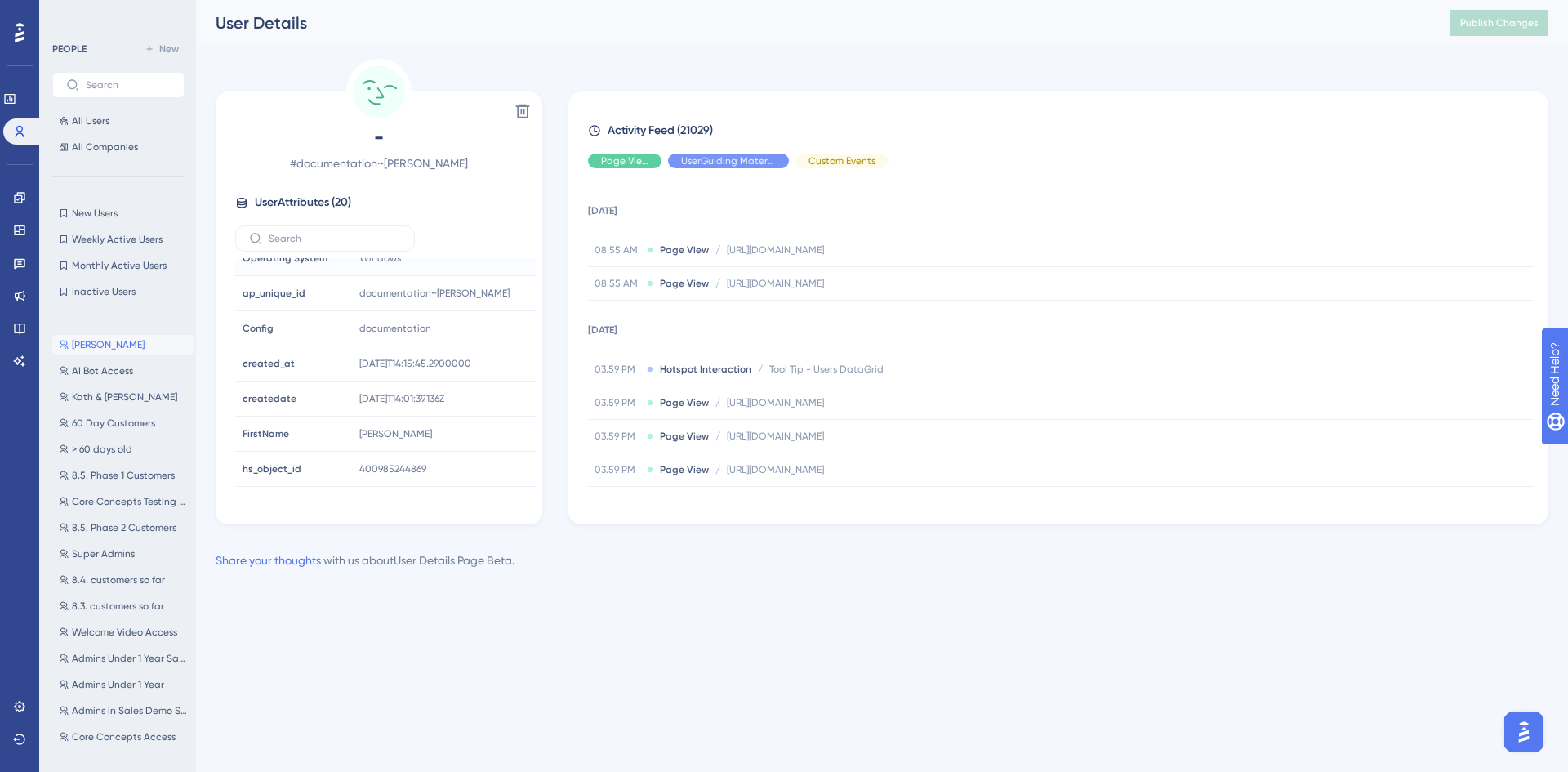
scroll to position [462, 0]
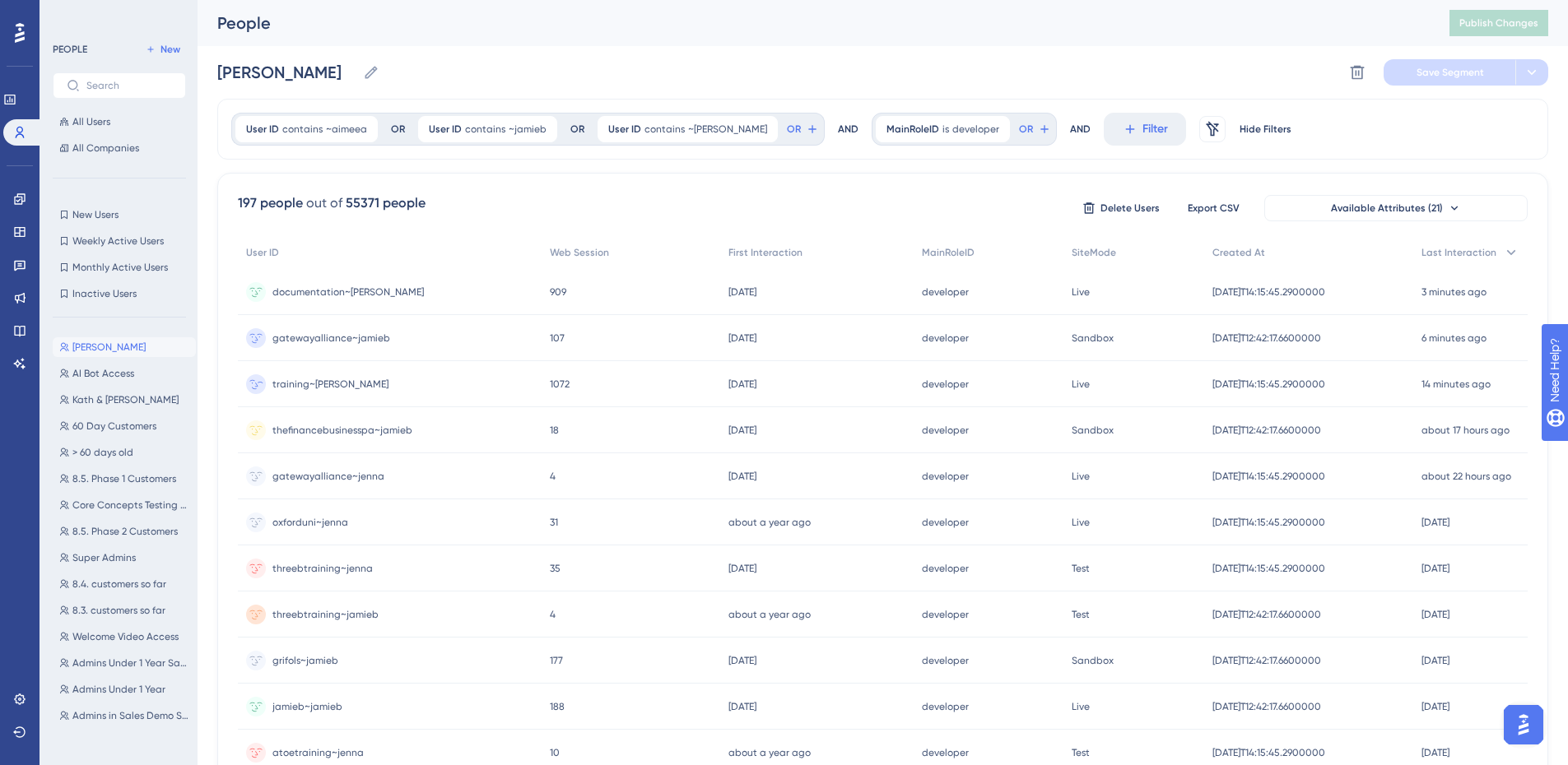
click at [318, 390] on span "training~[PERSON_NAME]" at bounding box center [330, 384] width 116 height 14
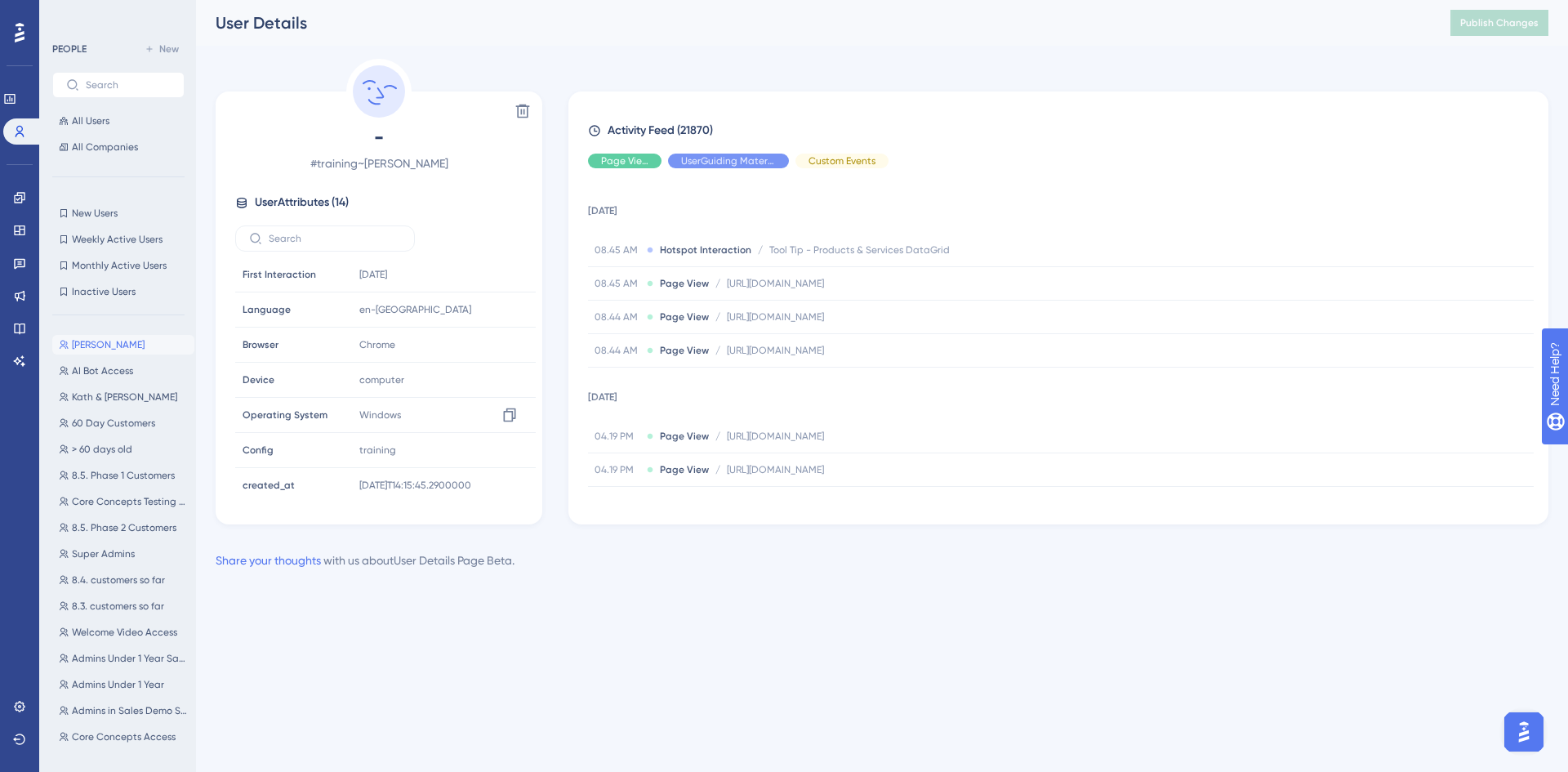
scroll to position [251, 0]
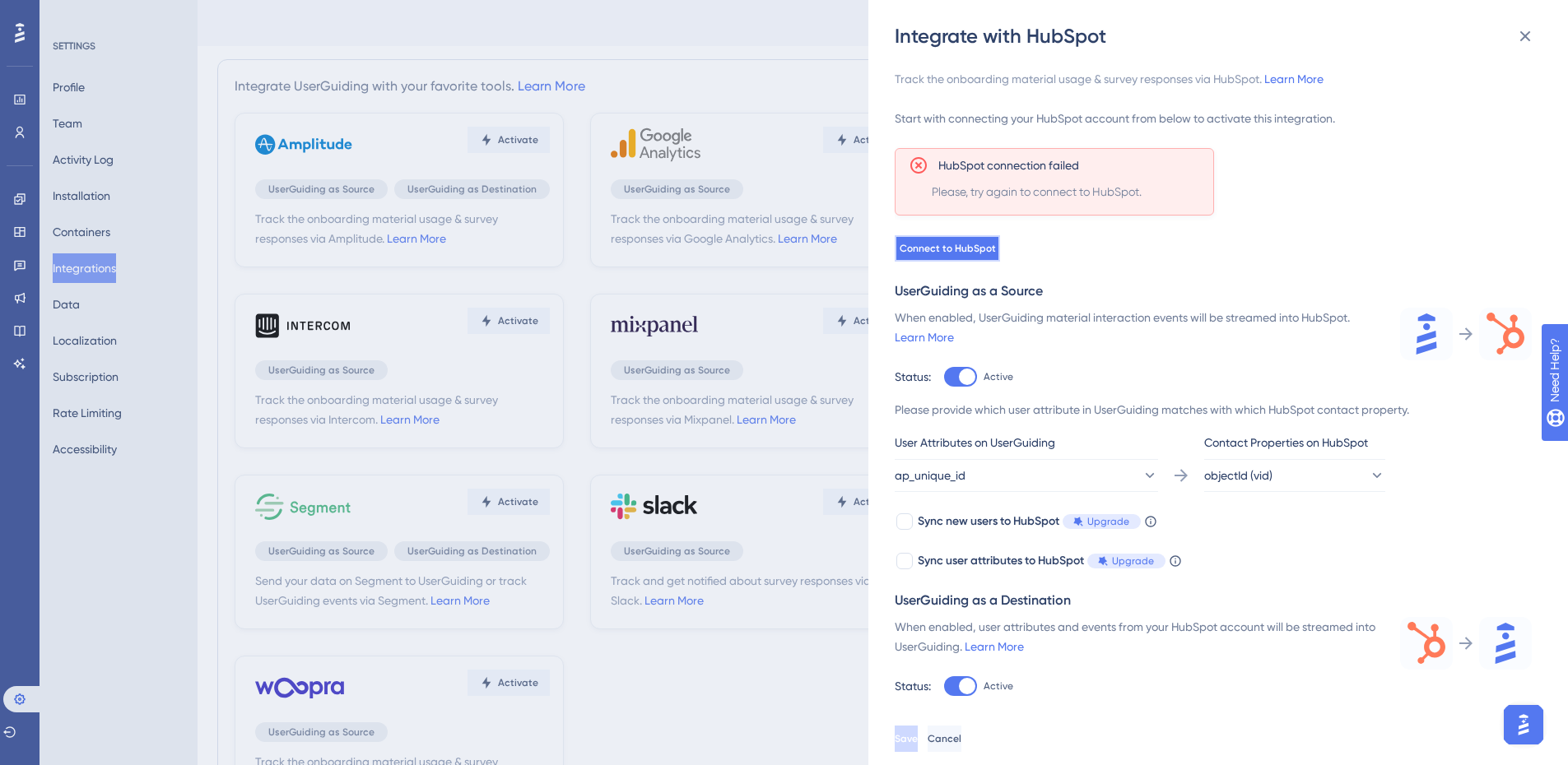
click at [977, 254] on span "Connect to HubSpot" at bounding box center [947, 248] width 96 height 14
click at [960, 377] on div at bounding box center [967, 377] width 16 height 16
click at [944, 377] on input "Active" at bounding box center [943, 377] width 1 height 1
checkbox input "false"
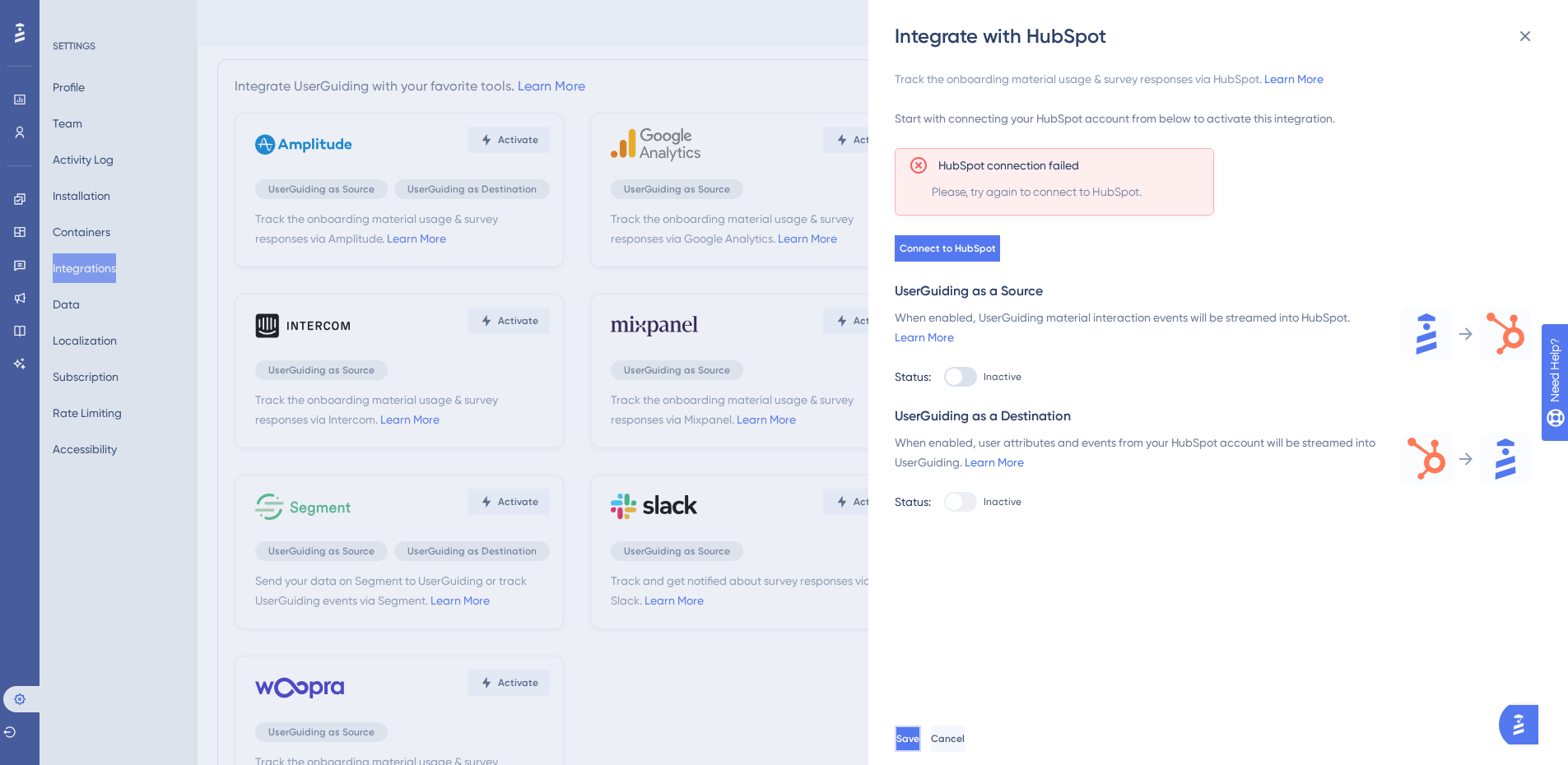
click at [919, 745] on span "Save" at bounding box center [908, 739] width 23 height 14
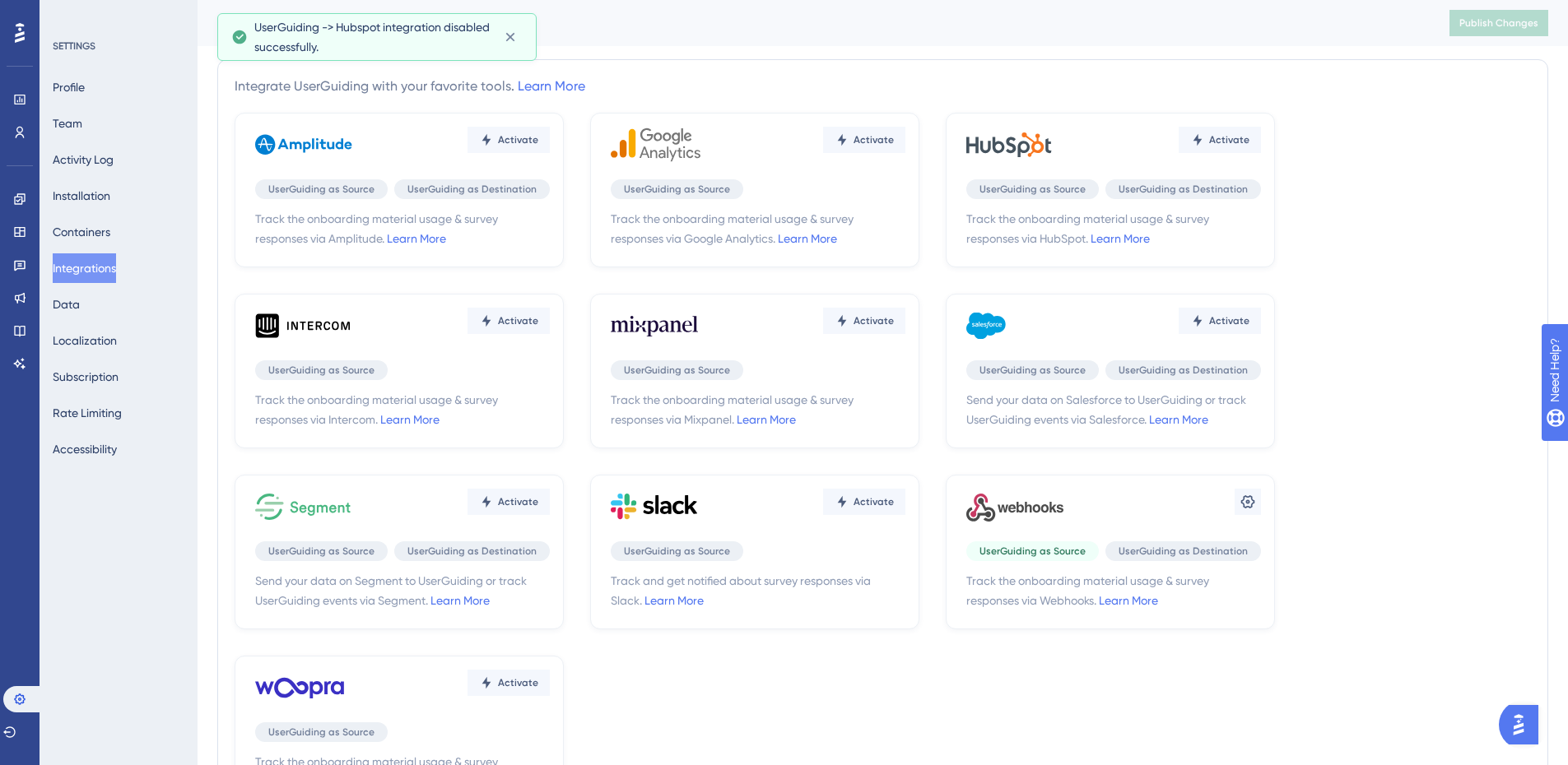
click at [80, 268] on button "Integrations" at bounding box center [84, 268] width 63 height 30
click at [81, 268] on button "Integrations" at bounding box center [84, 268] width 63 height 30
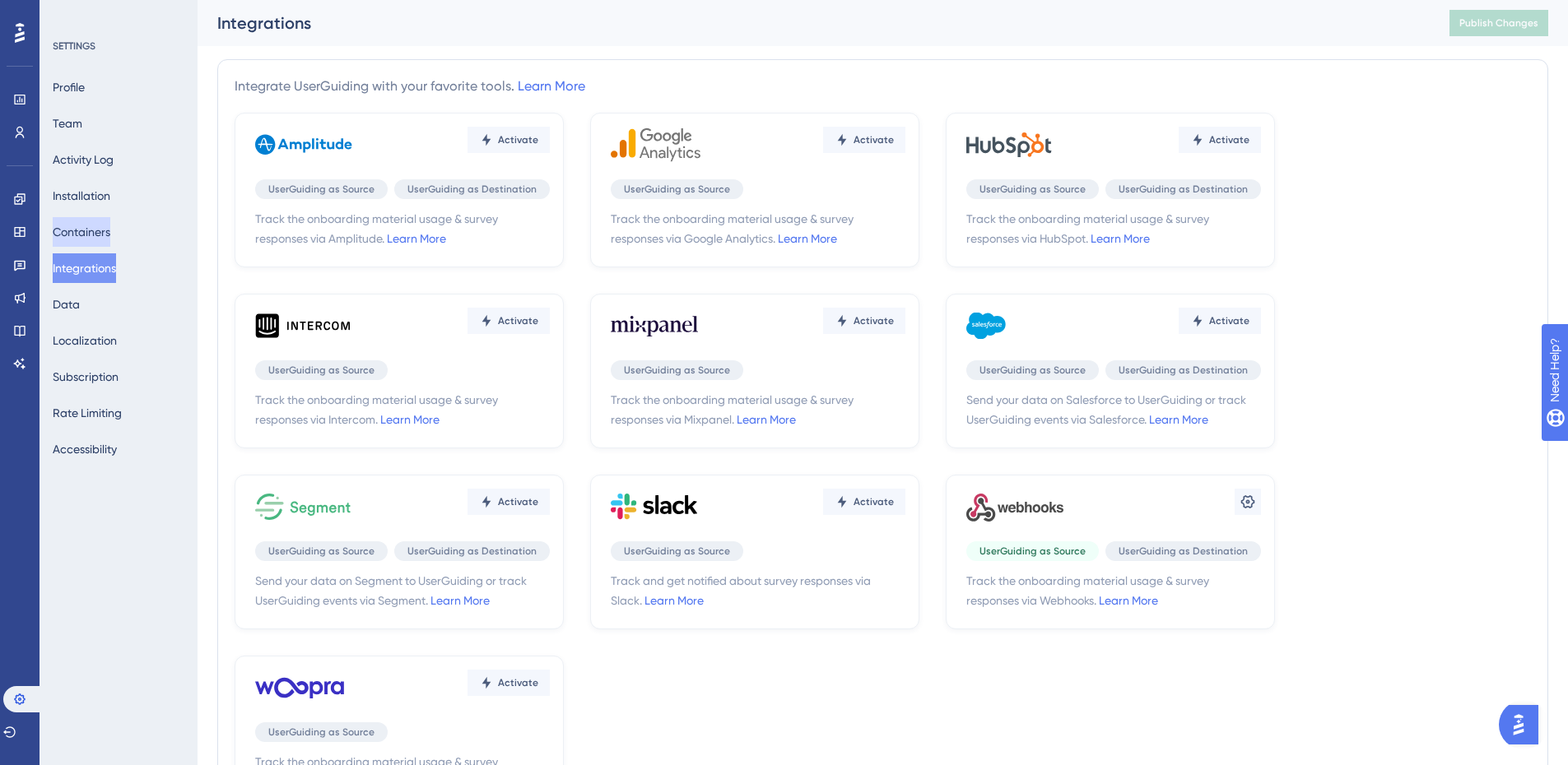
click at [91, 223] on button "Containers" at bounding box center [81, 231] width 58 height 30
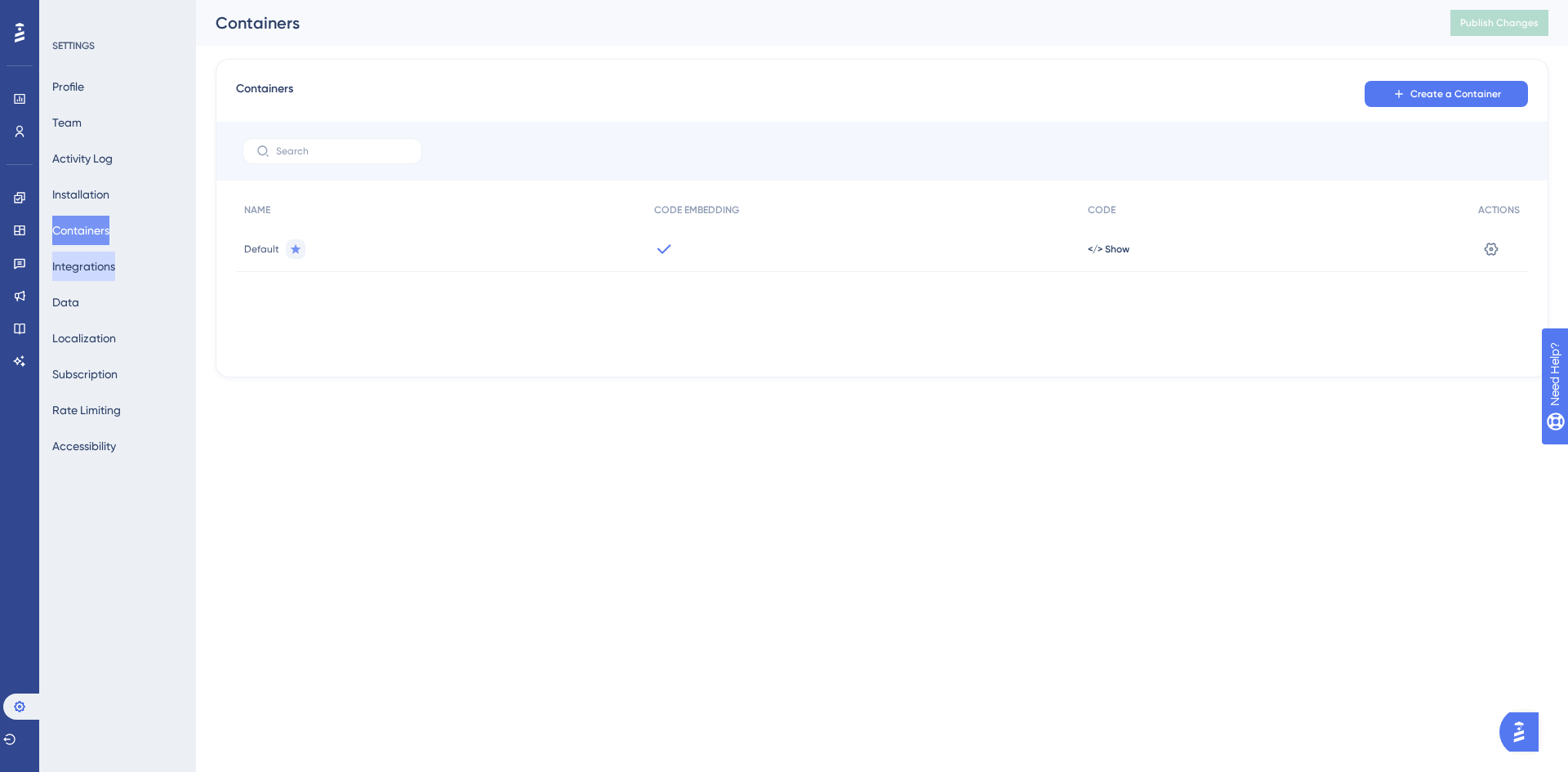
click at [94, 266] on button "Integrations" at bounding box center [83, 266] width 63 height 30
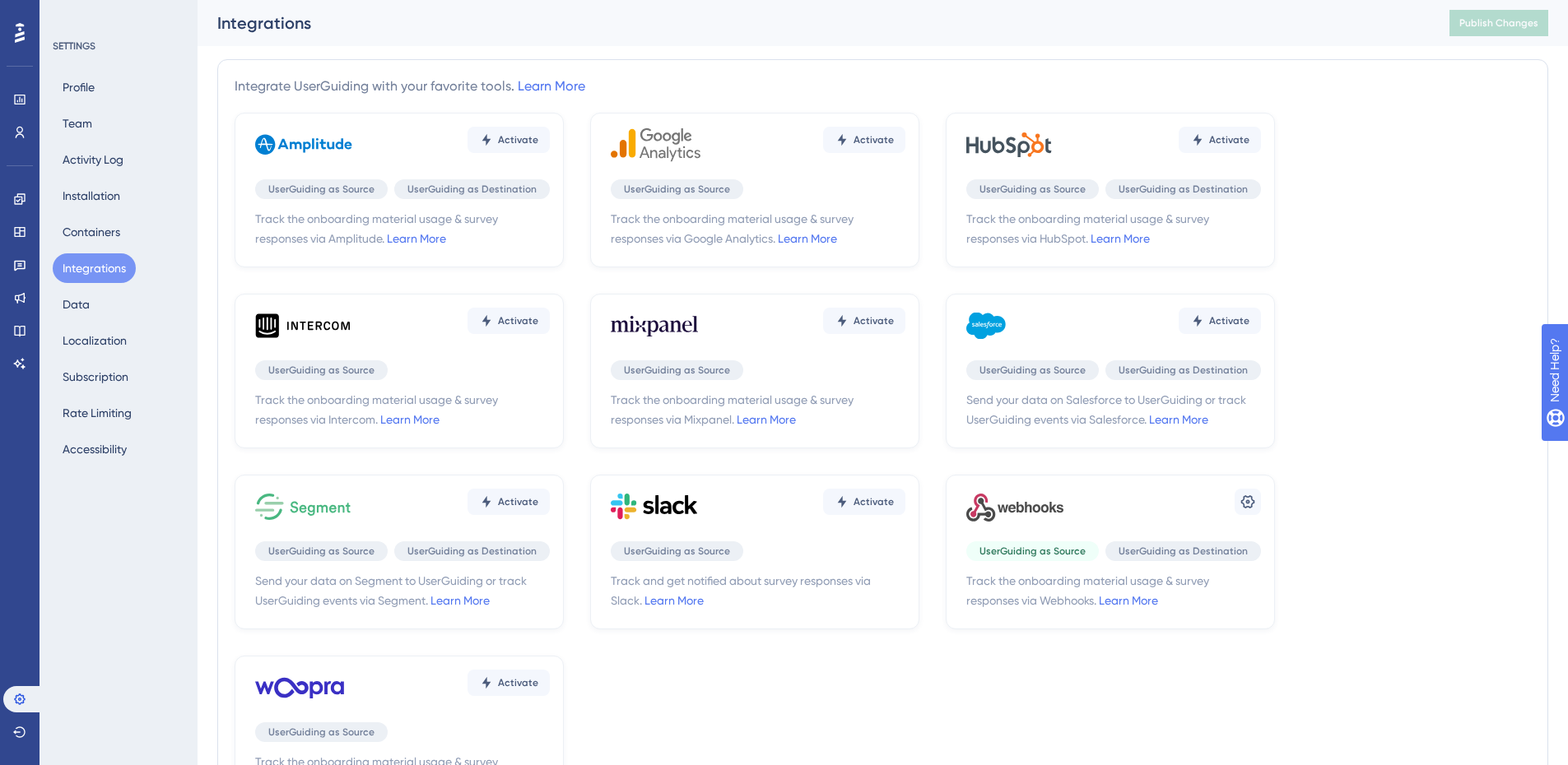
click at [1079, 127] on div "Activate" at bounding box center [1114, 145] width 295 height 50
click at [1234, 130] on button "Activate" at bounding box center [1220, 139] width 82 height 26
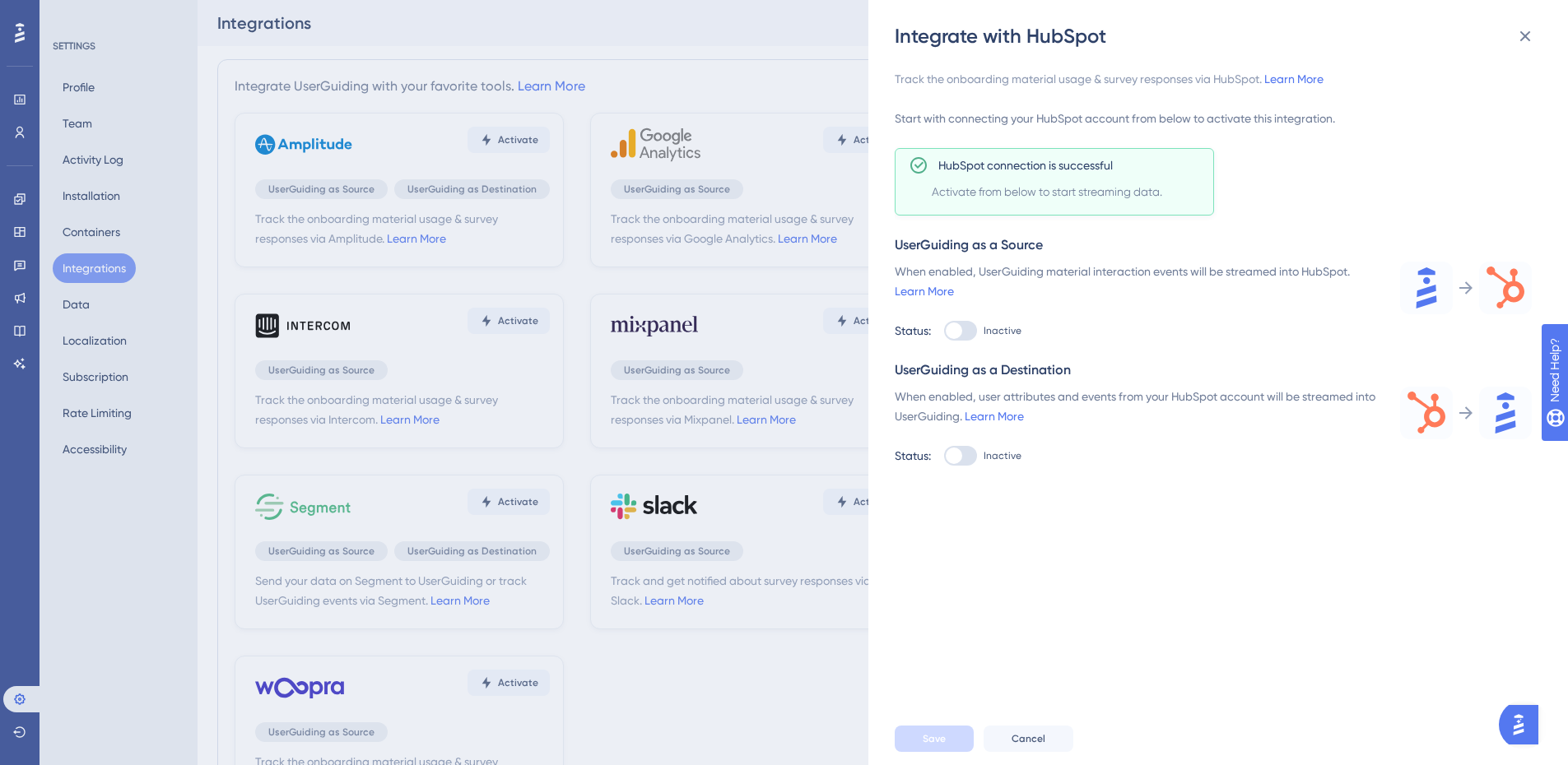
click at [966, 457] on div at bounding box center [960, 456] width 33 height 20
click at [944, 457] on input "Inactive" at bounding box center [943, 456] width 1 height 1
checkbox input "true"
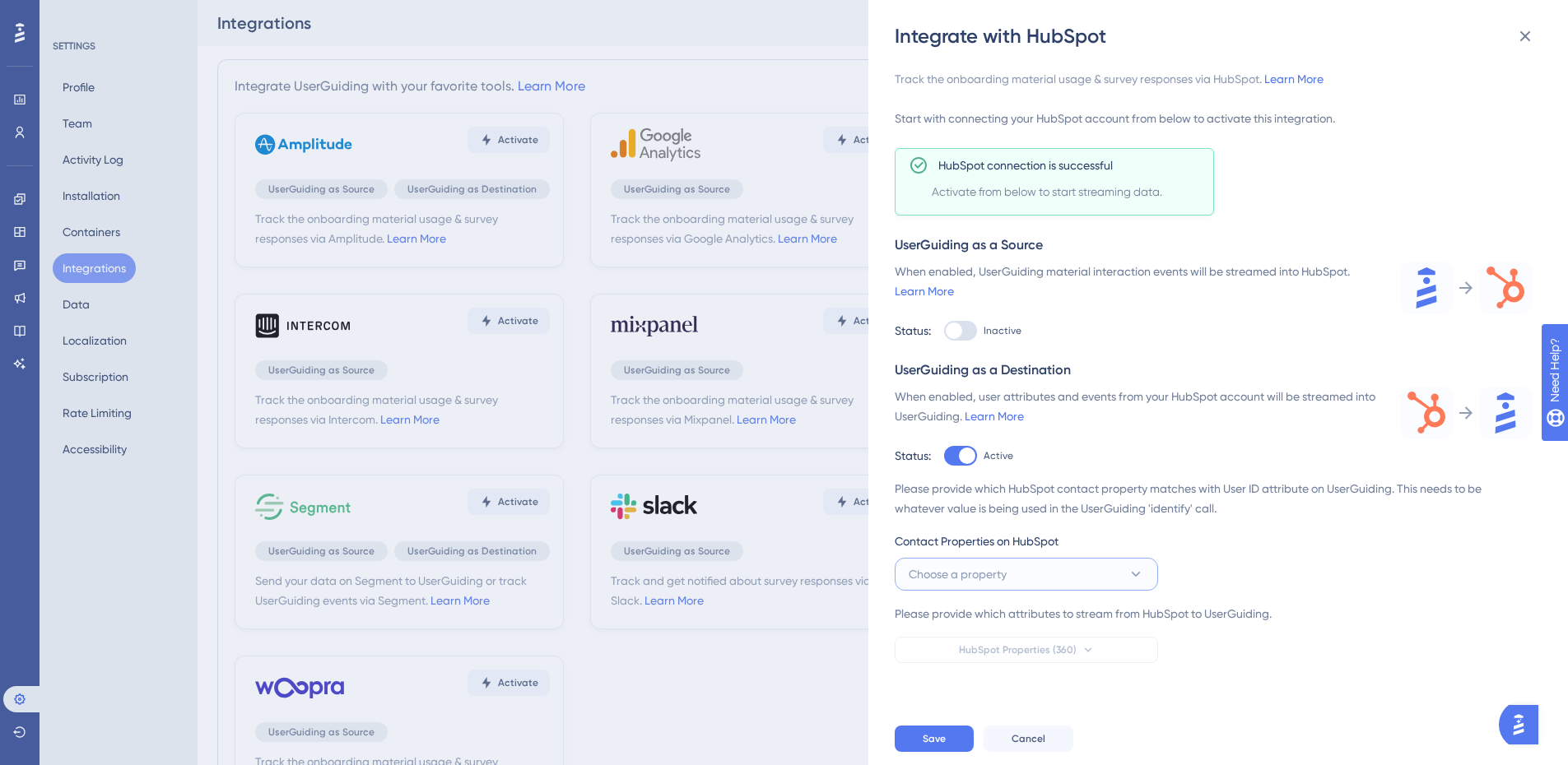
click at [990, 572] on span "Choose a property" at bounding box center [957, 574] width 98 height 20
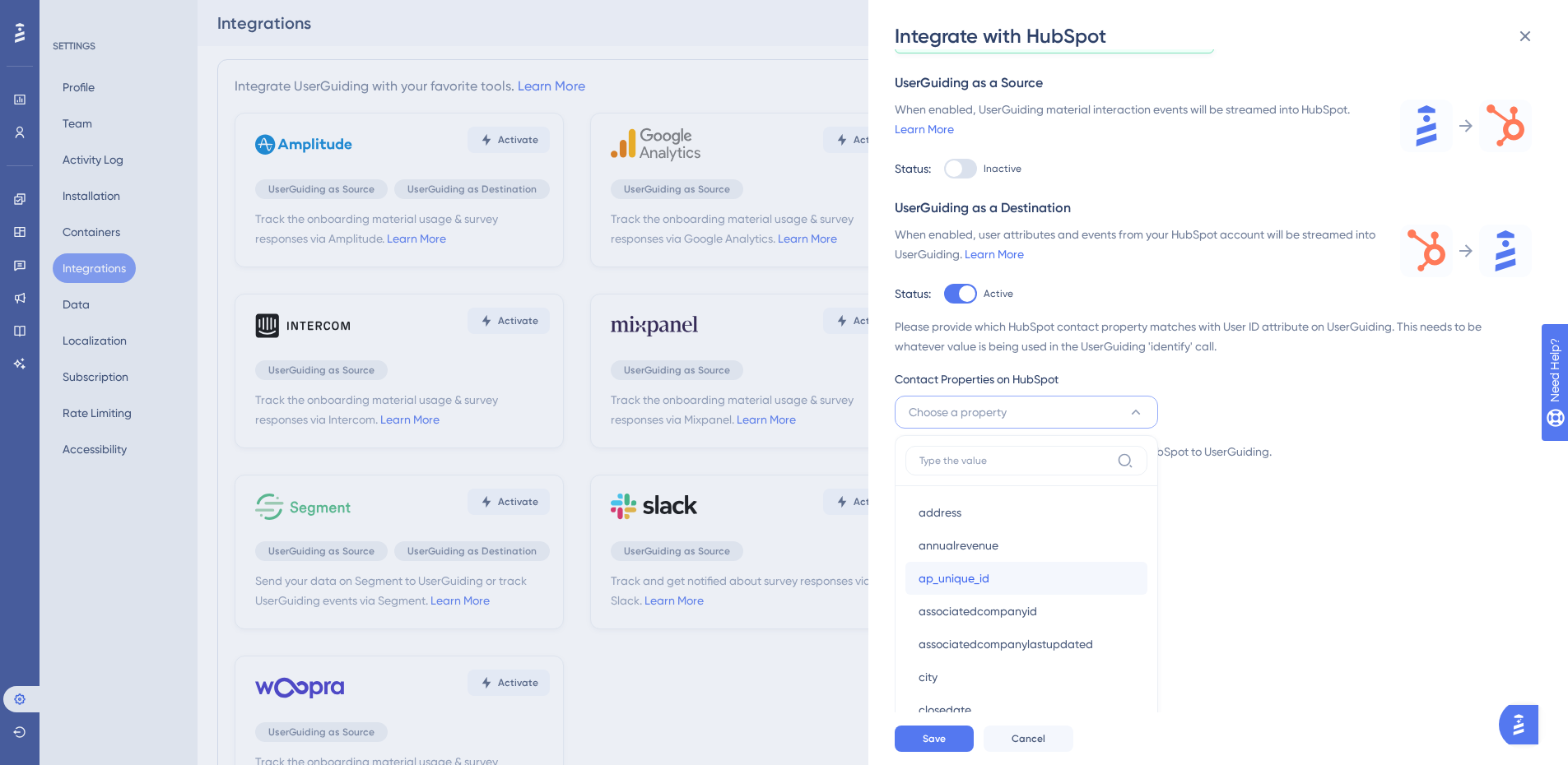
click at [962, 571] on span "ap_unique_id" at bounding box center [954, 579] width 71 height 20
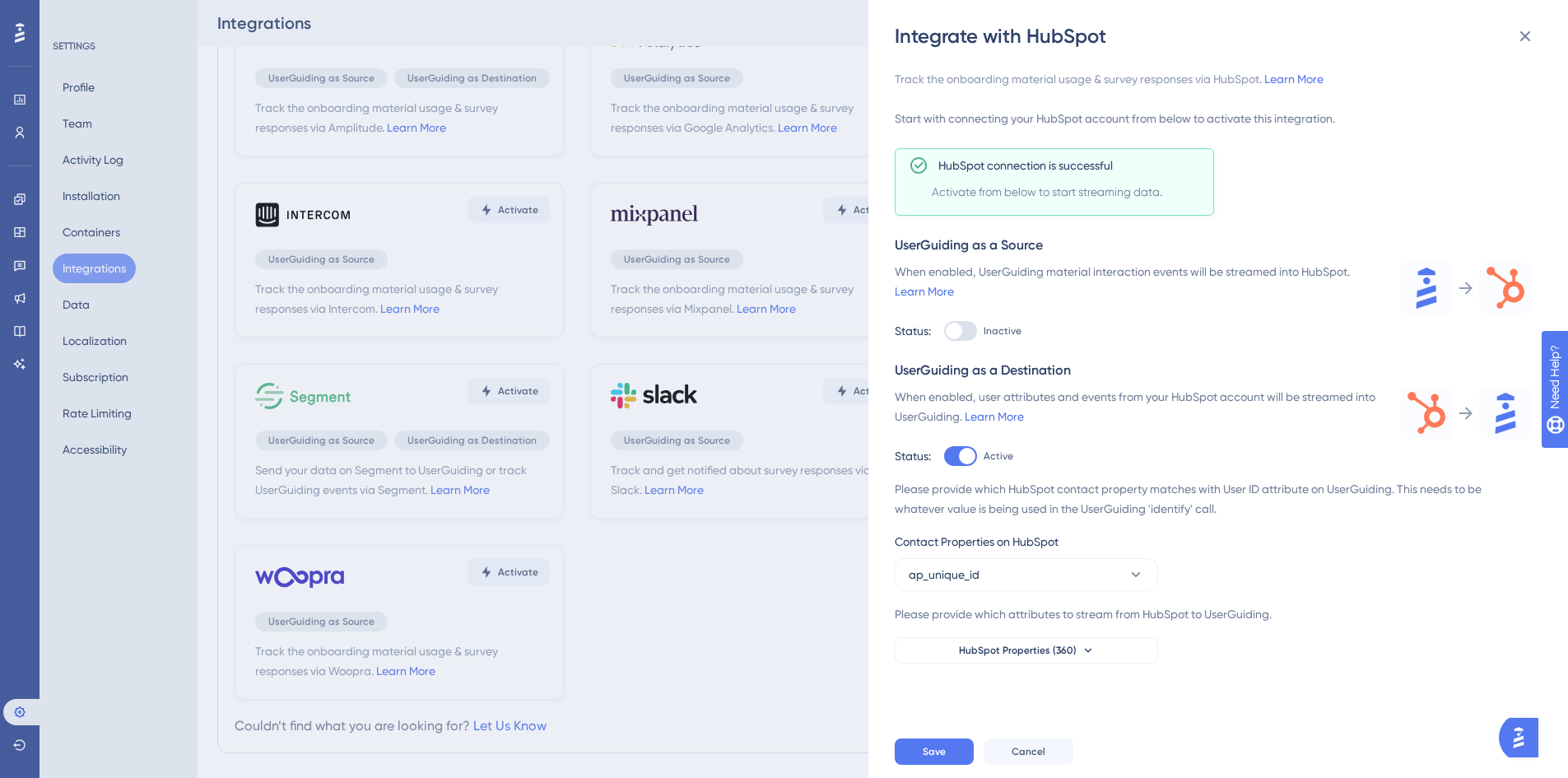
scroll to position [93, 0]
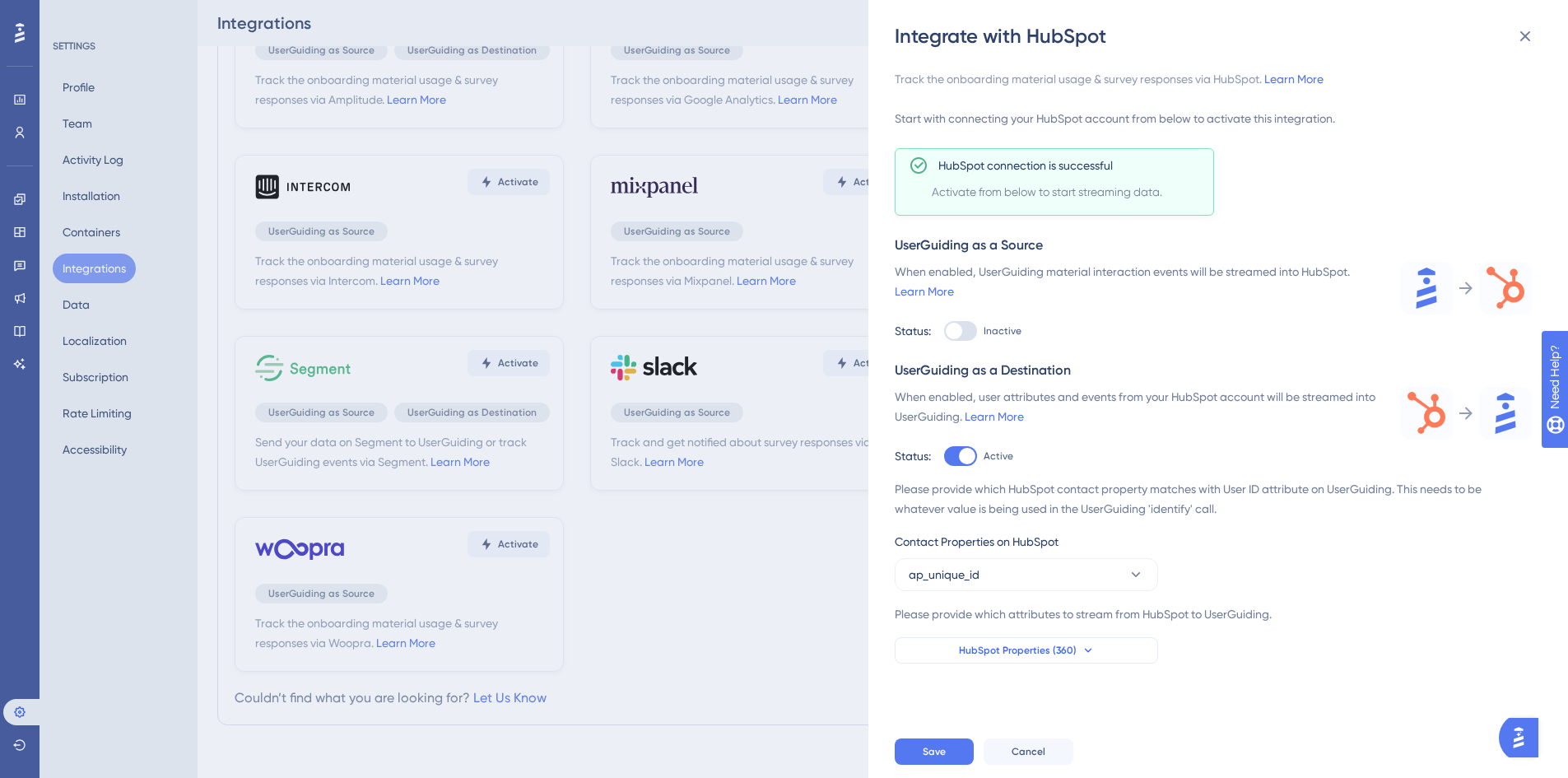
click at [1088, 652] on icon at bounding box center [1088, 650] width 14 height 14
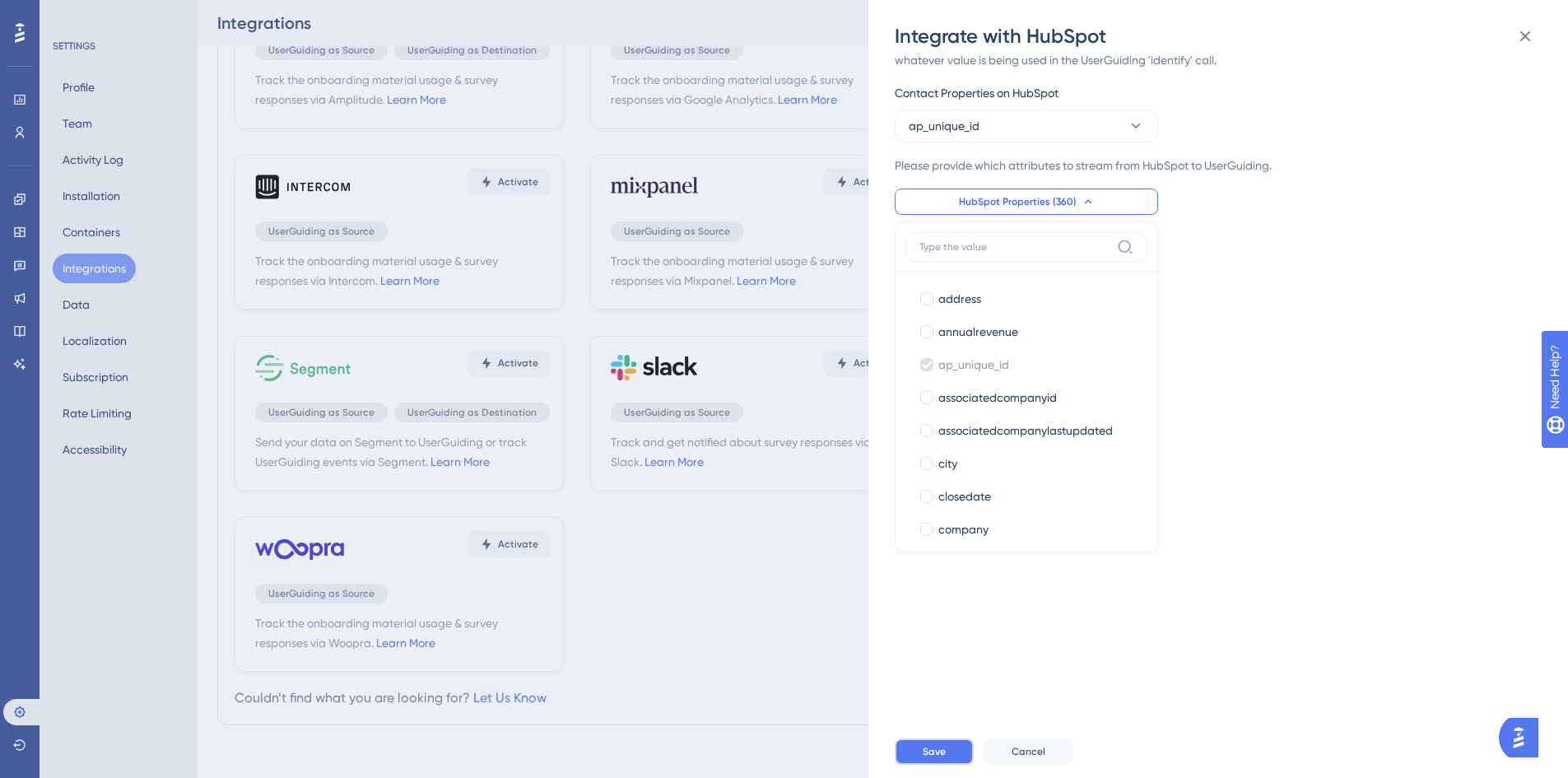
click at [934, 751] on span "Save" at bounding box center [934, 751] width 23 height 14
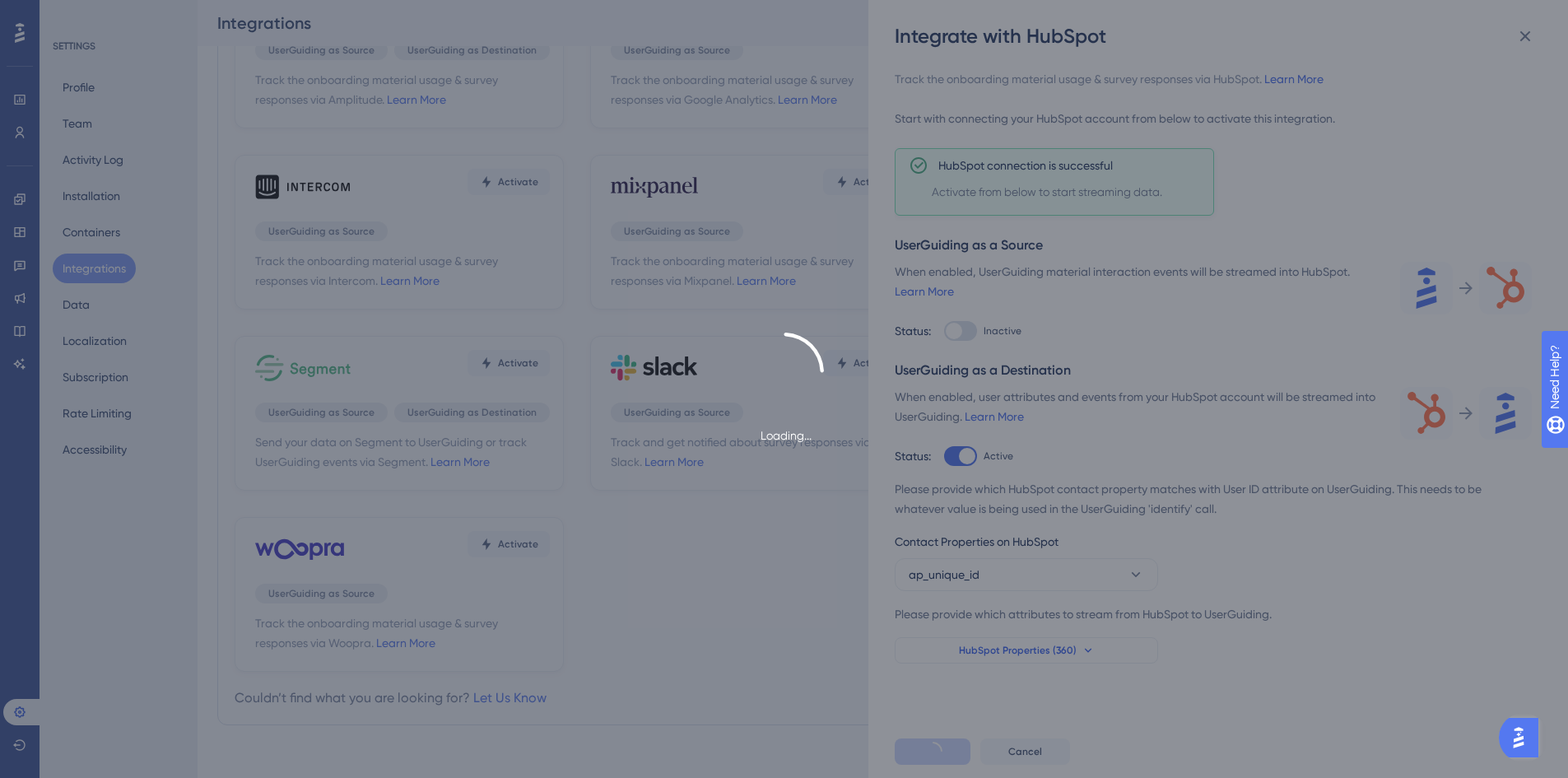
scroll to position [0, 0]
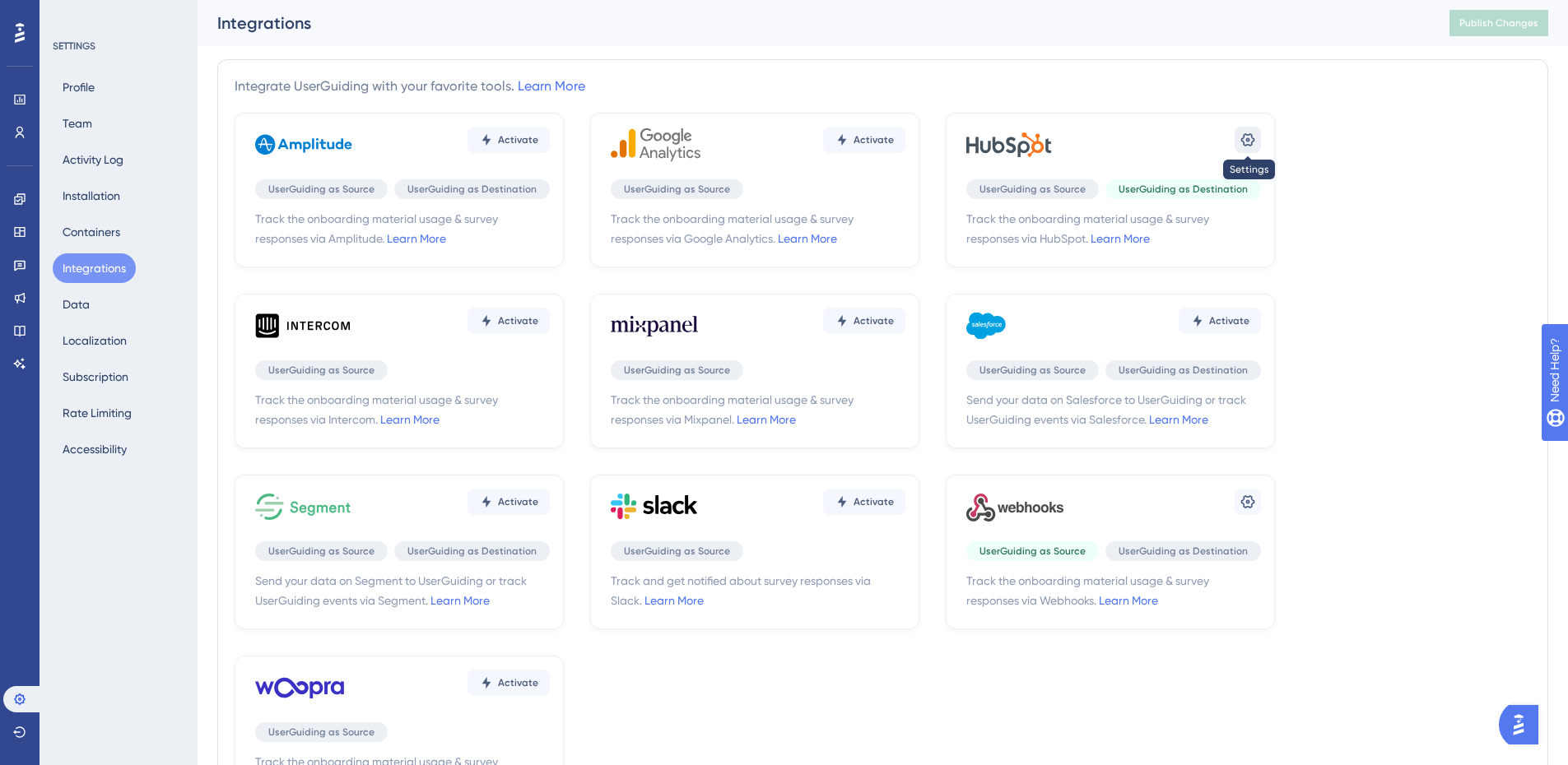
click at [1257, 140] on button at bounding box center [1247, 139] width 26 height 26
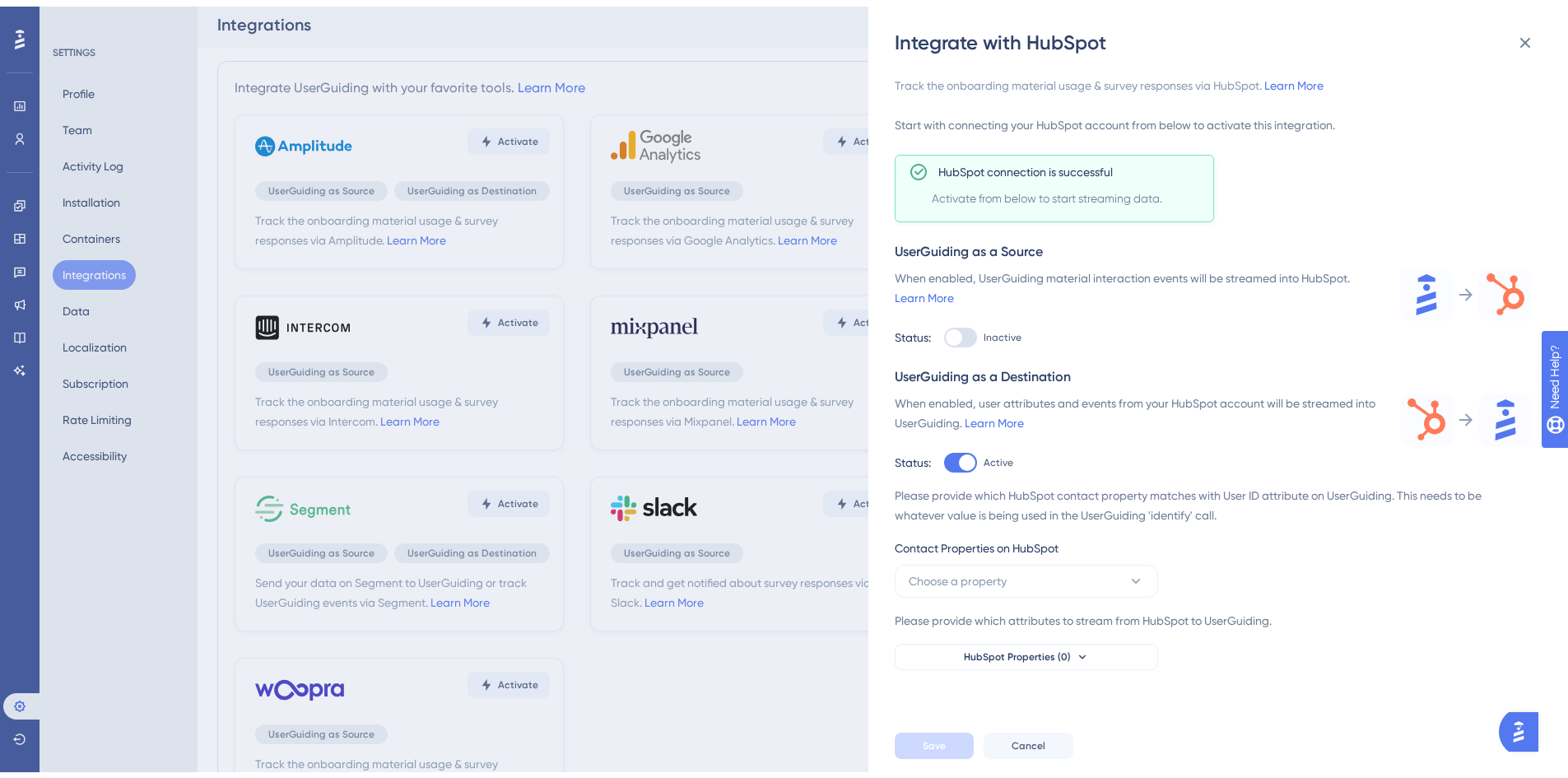
scroll to position [93, 0]
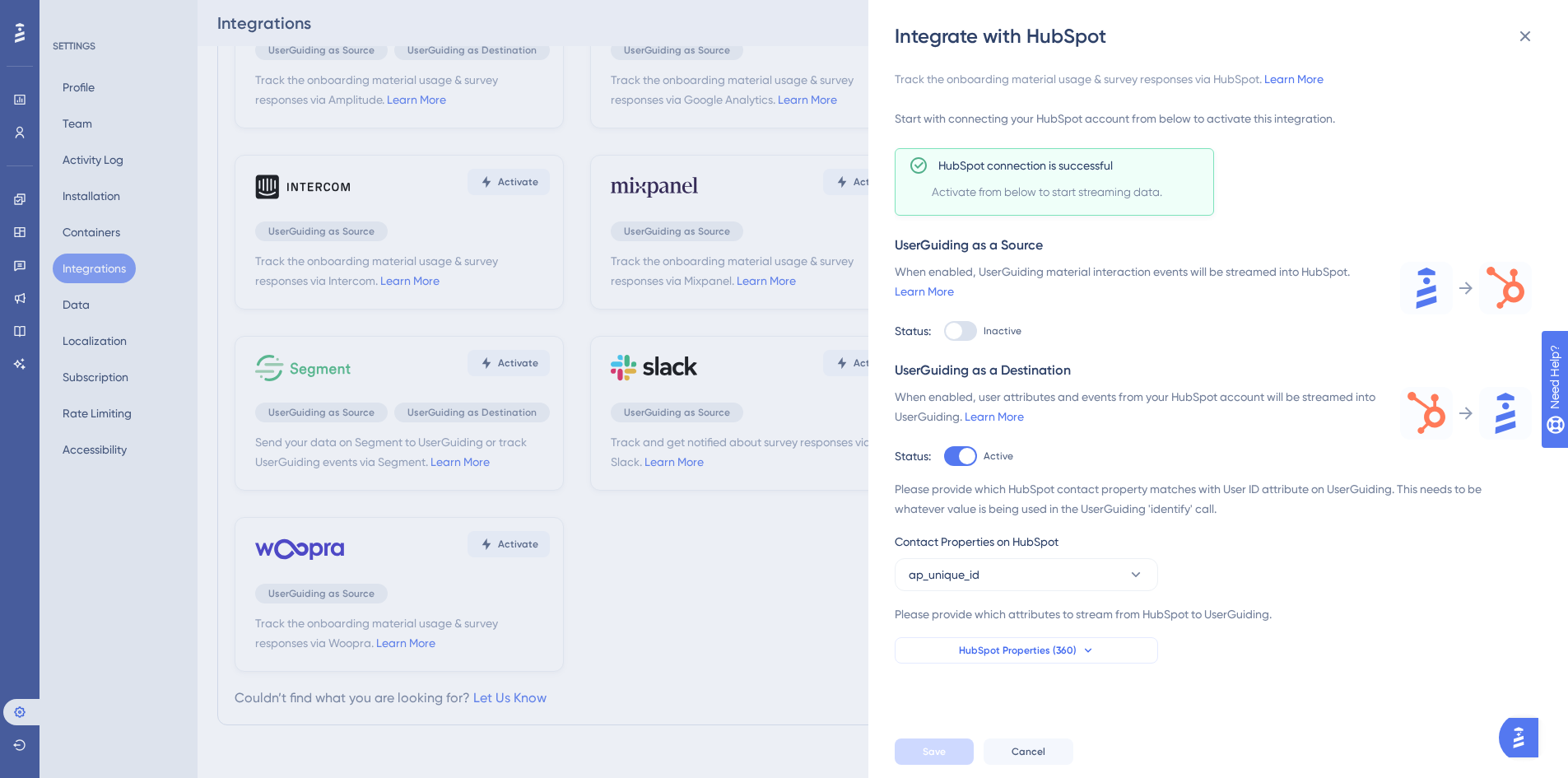
click at [1050, 653] on span "HubSpot Properties (360)" at bounding box center [1018, 650] width 118 height 14
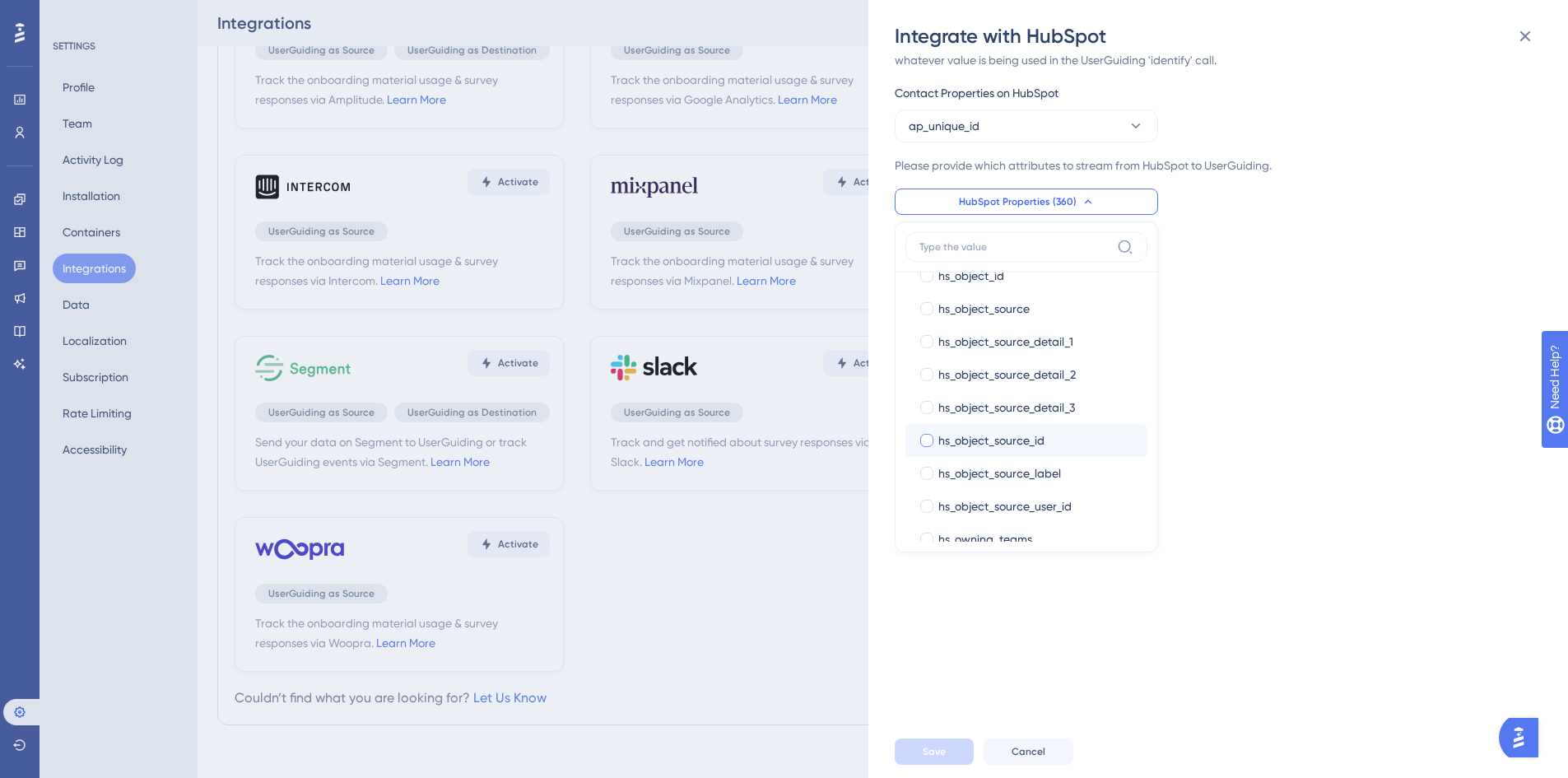
scroll to position [6426, 0]
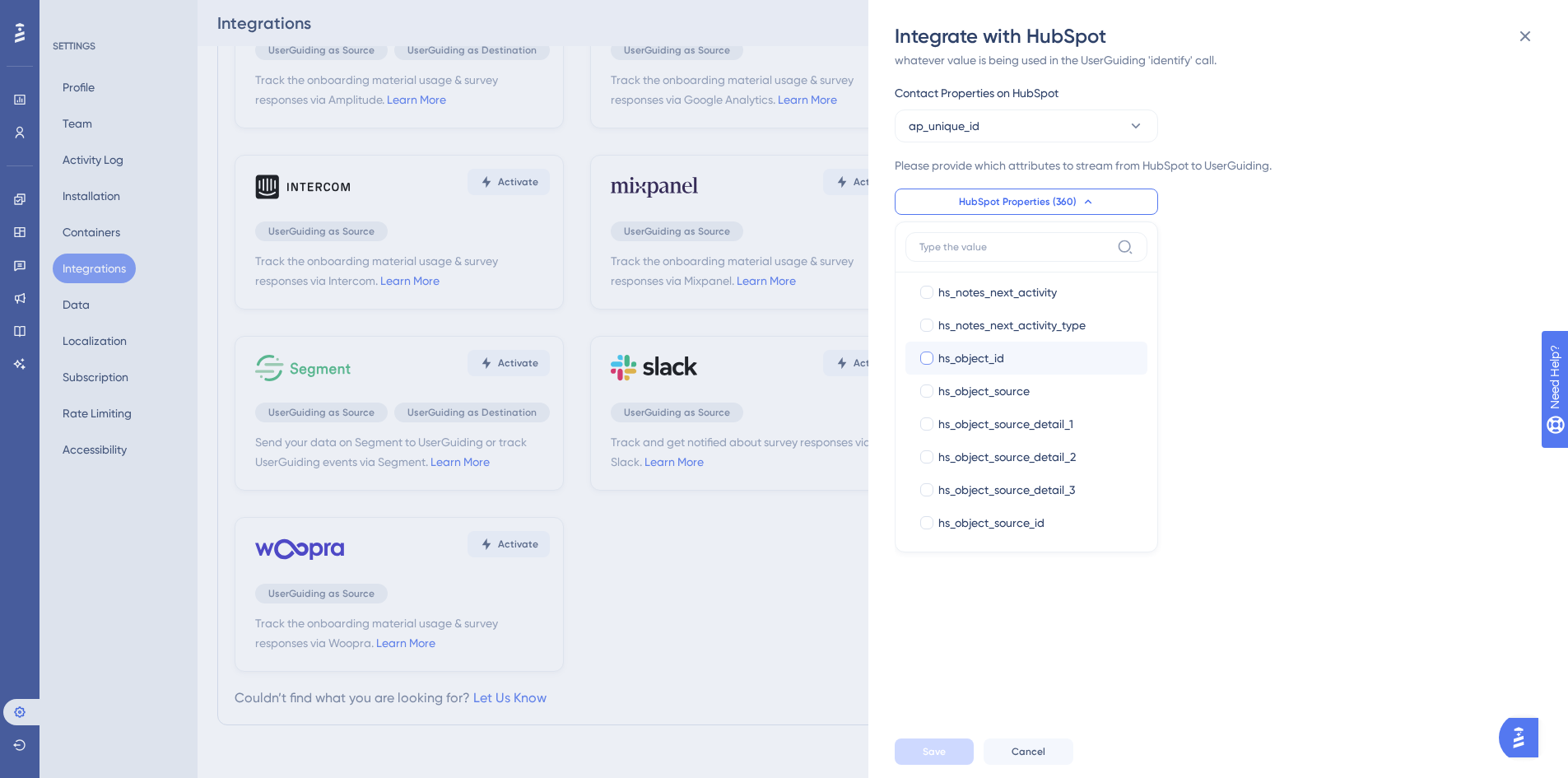
click at [925, 355] on div at bounding box center [927, 357] width 14 height 14
checkbox input "true"
click at [1367, 427] on div "Track the onboarding material usage & survey responses via HubSpot. Learn More …" at bounding box center [1226, 387] width 663 height 676
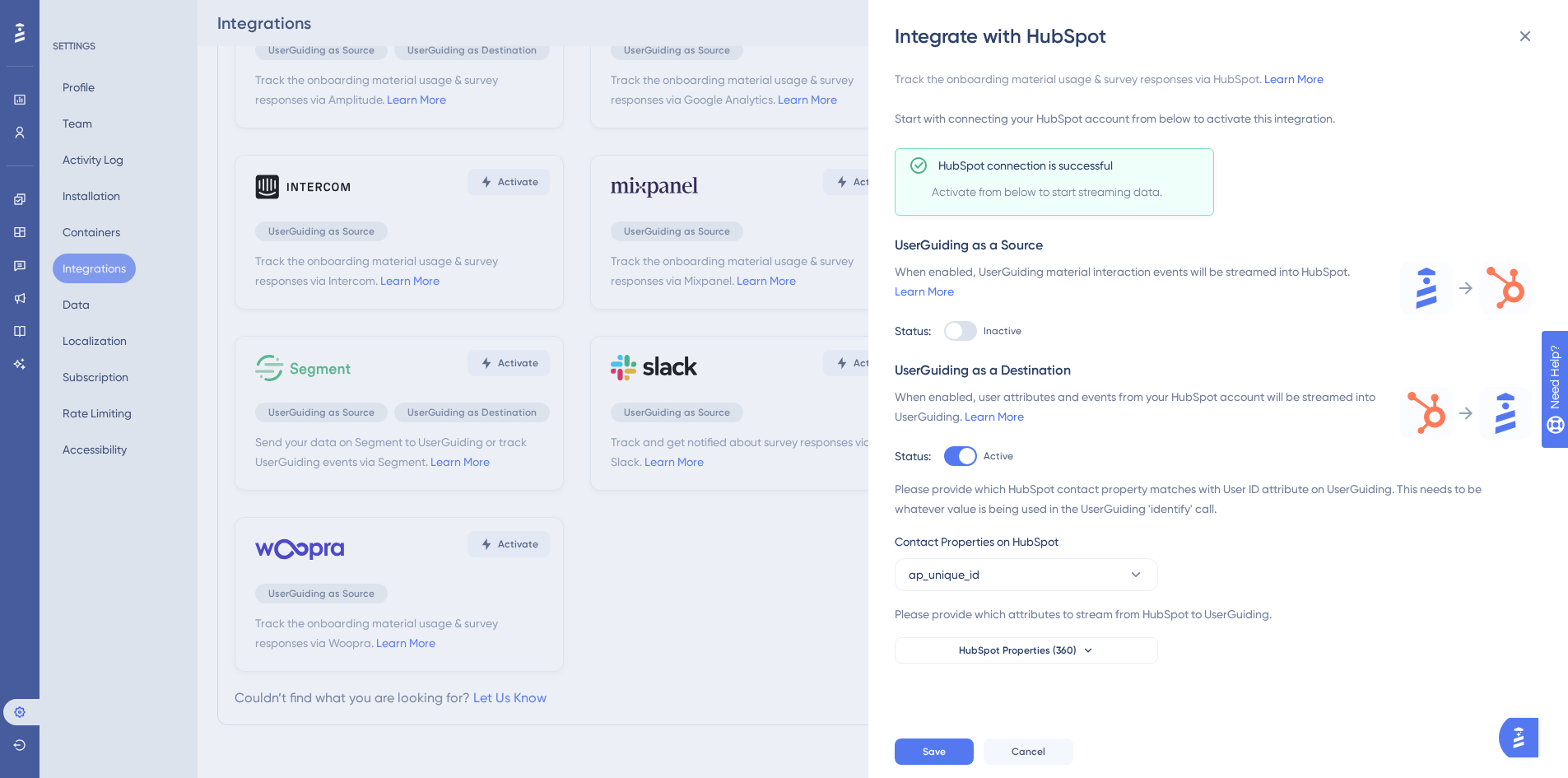
scroll to position [0, 0]
click at [950, 762] on button "Save" at bounding box center [934, 751] width 79 height 26
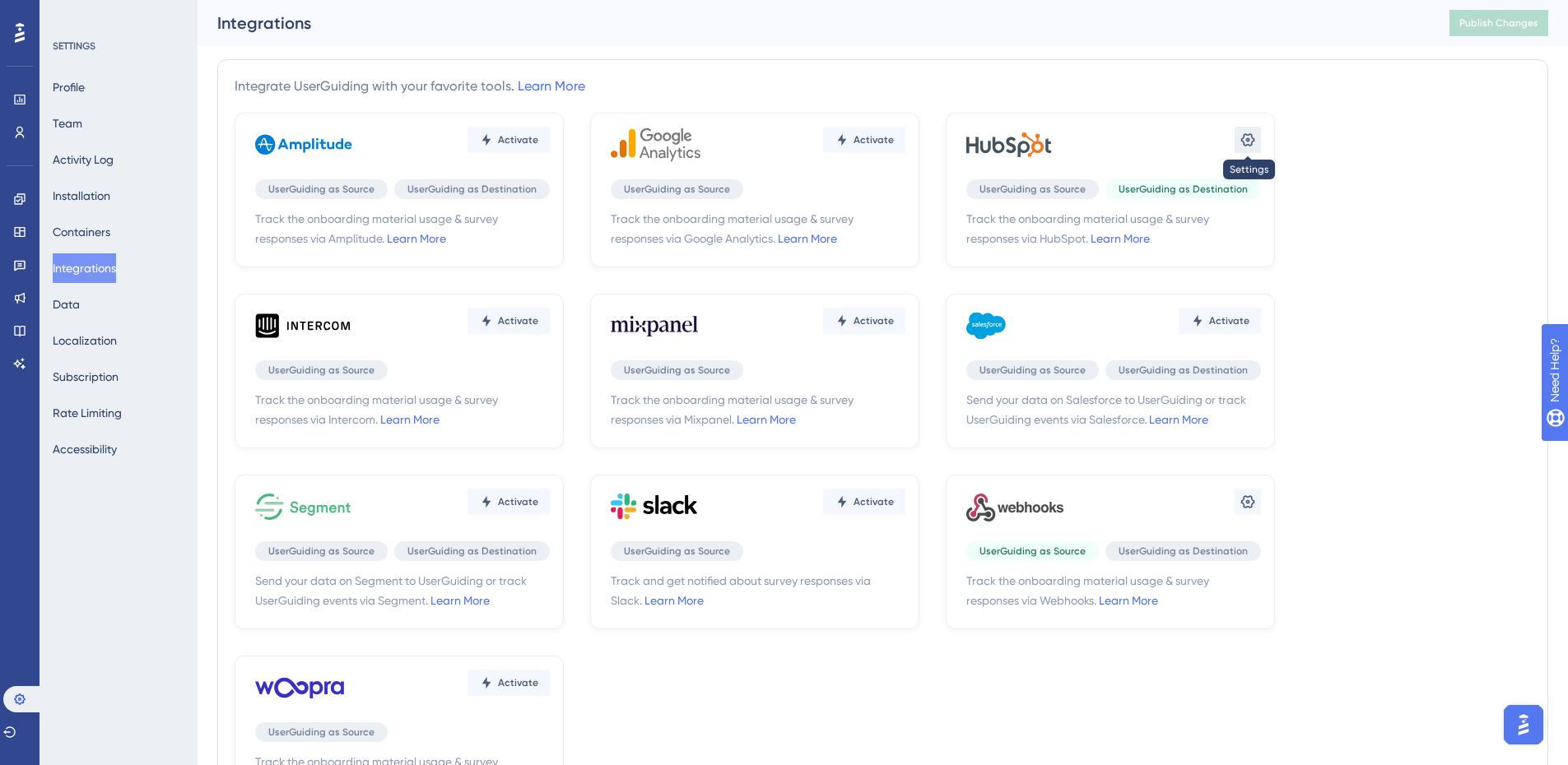
click at [1253, 141] on icon at bounding box center [1248, 139] width 14 height 14
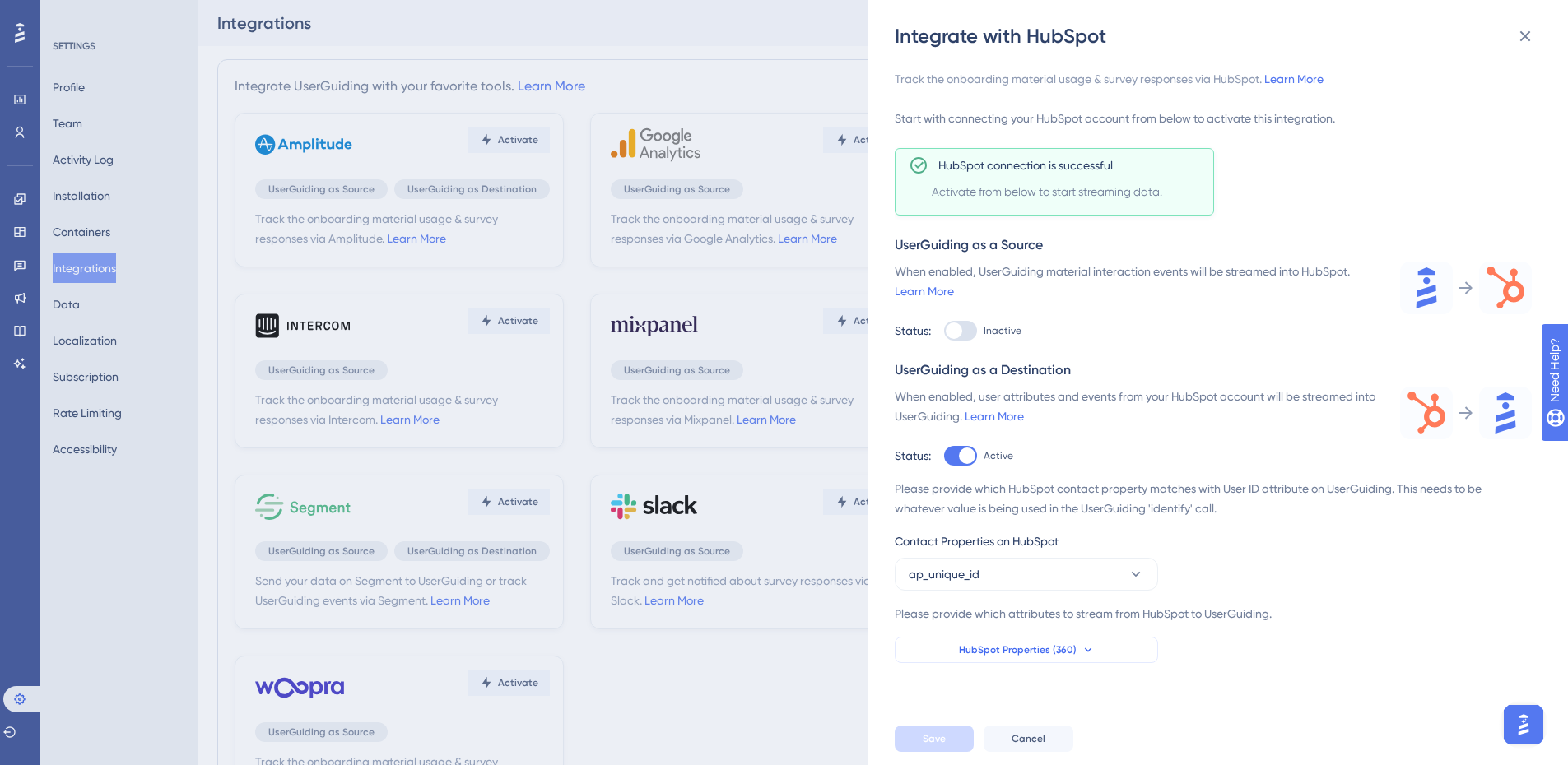
click at [1081, 645] on icon at bounding box center [1088, 649] width 14 height 14
click at [1358, 564] on div "Please provide which HubSpot contact property matches with User ID attribute on…" at bounding box center [1213, 571] width 637 height 184
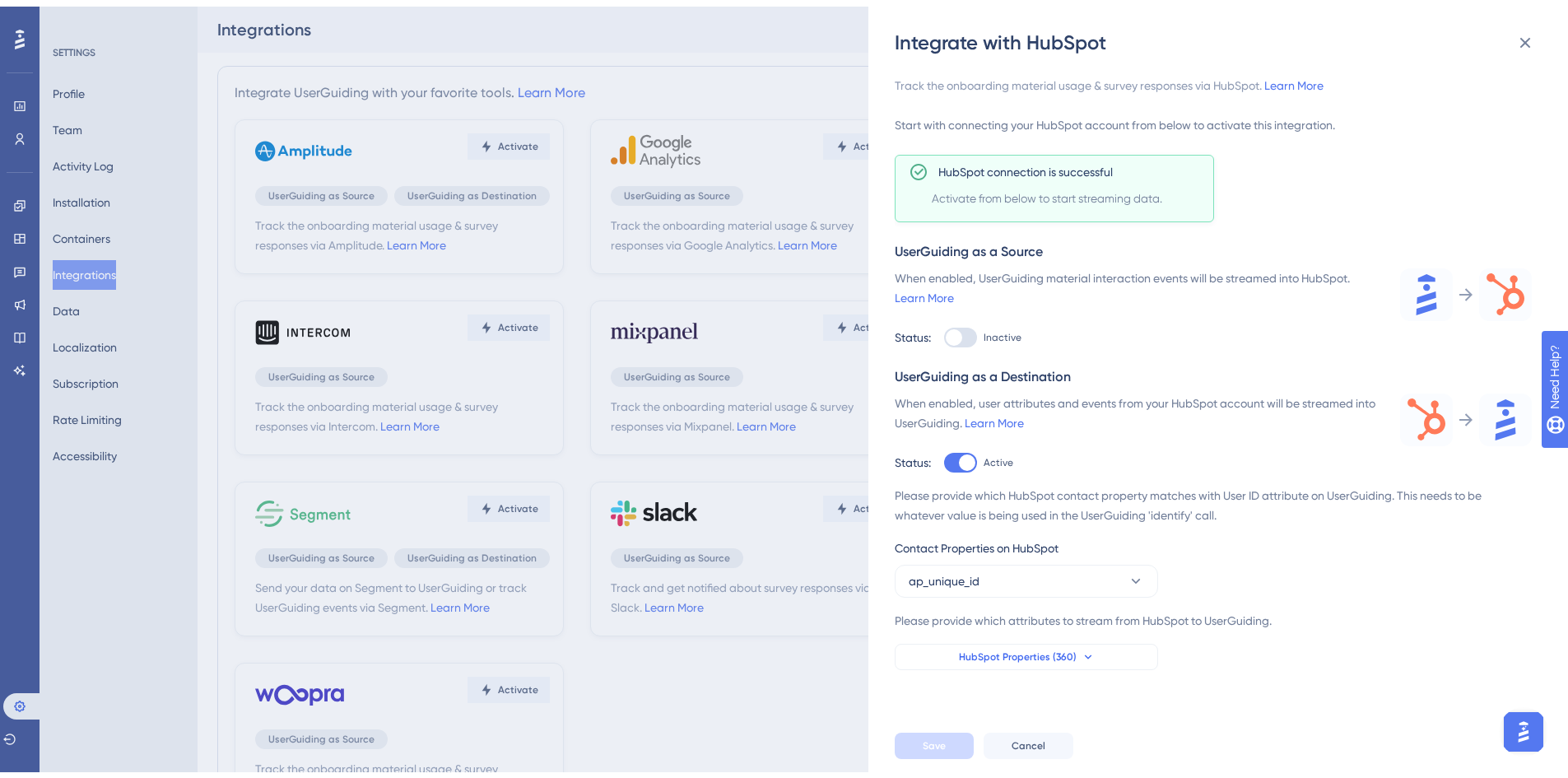
scroll to position [93, 0]
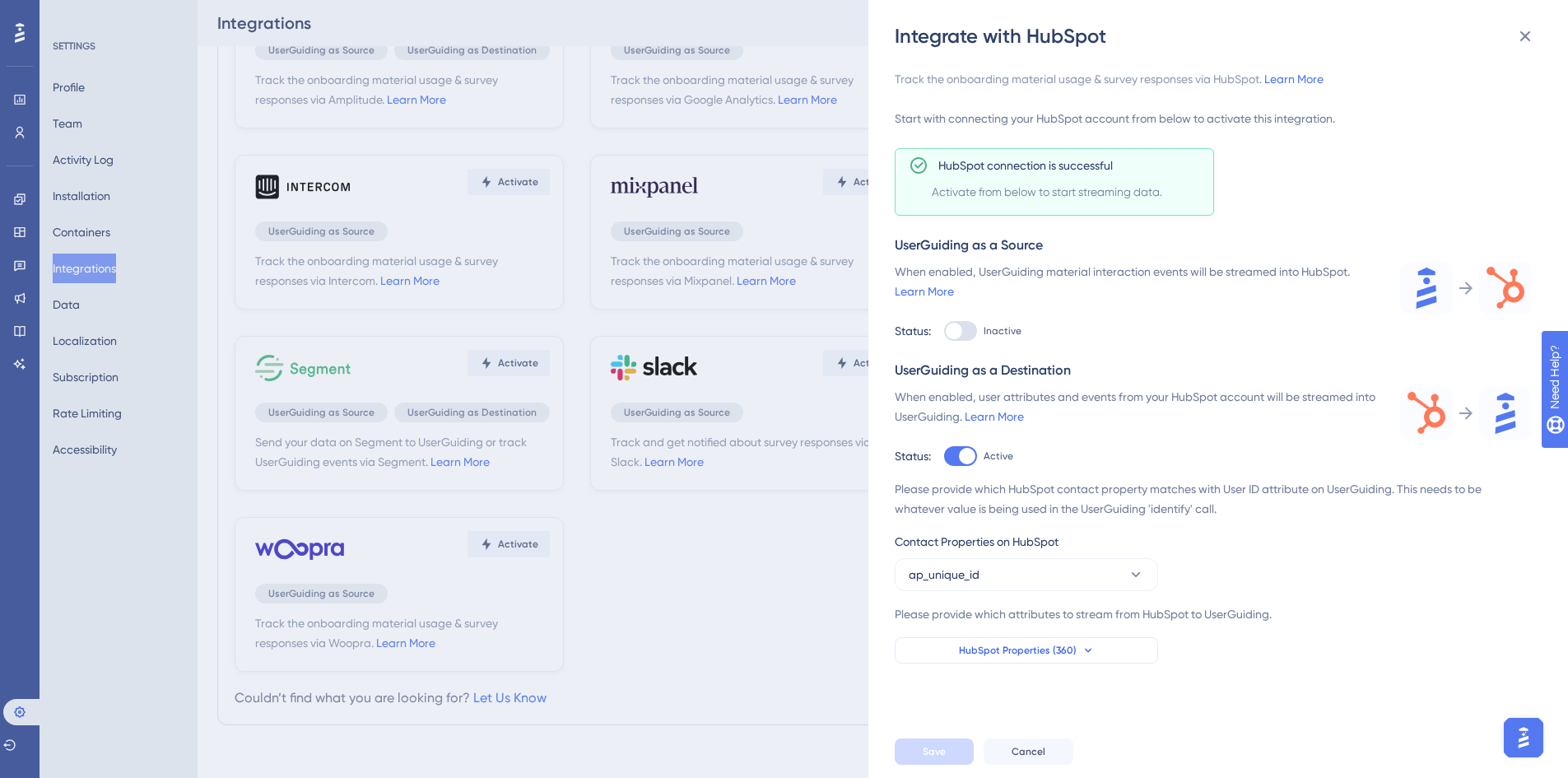
click at [1094, 651] on button "HubSpot Properties (360)" at bounding box center [1026, 650] width 263 height 26
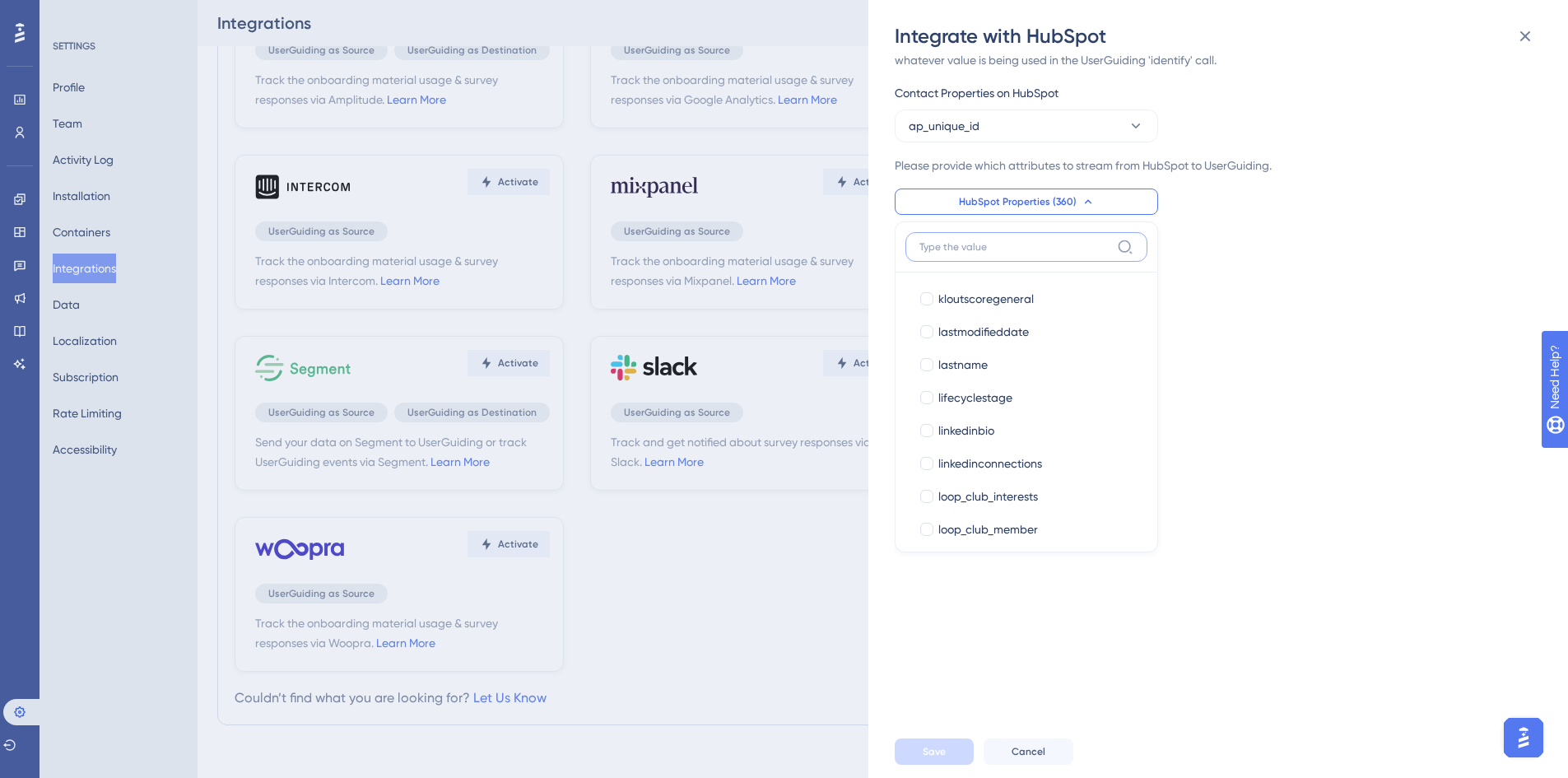
scroll to position [10287, 0]
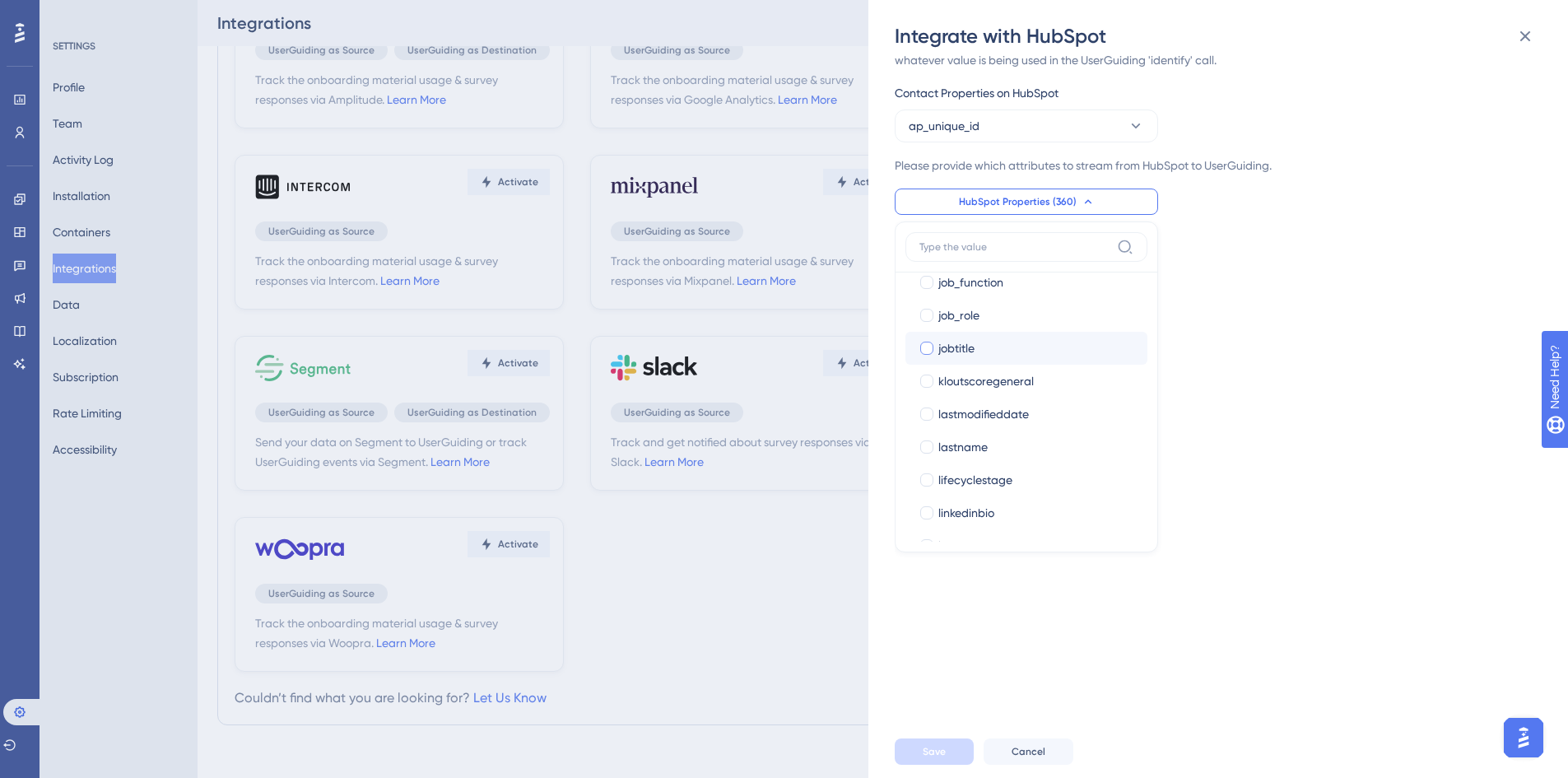
click at [925, 347] on div at bounding box center [927, 348] width 14 height 14
checkbox input "true"
click at [941, 754] on span "Save" at bounding box center [934, 751] width 23 height 14
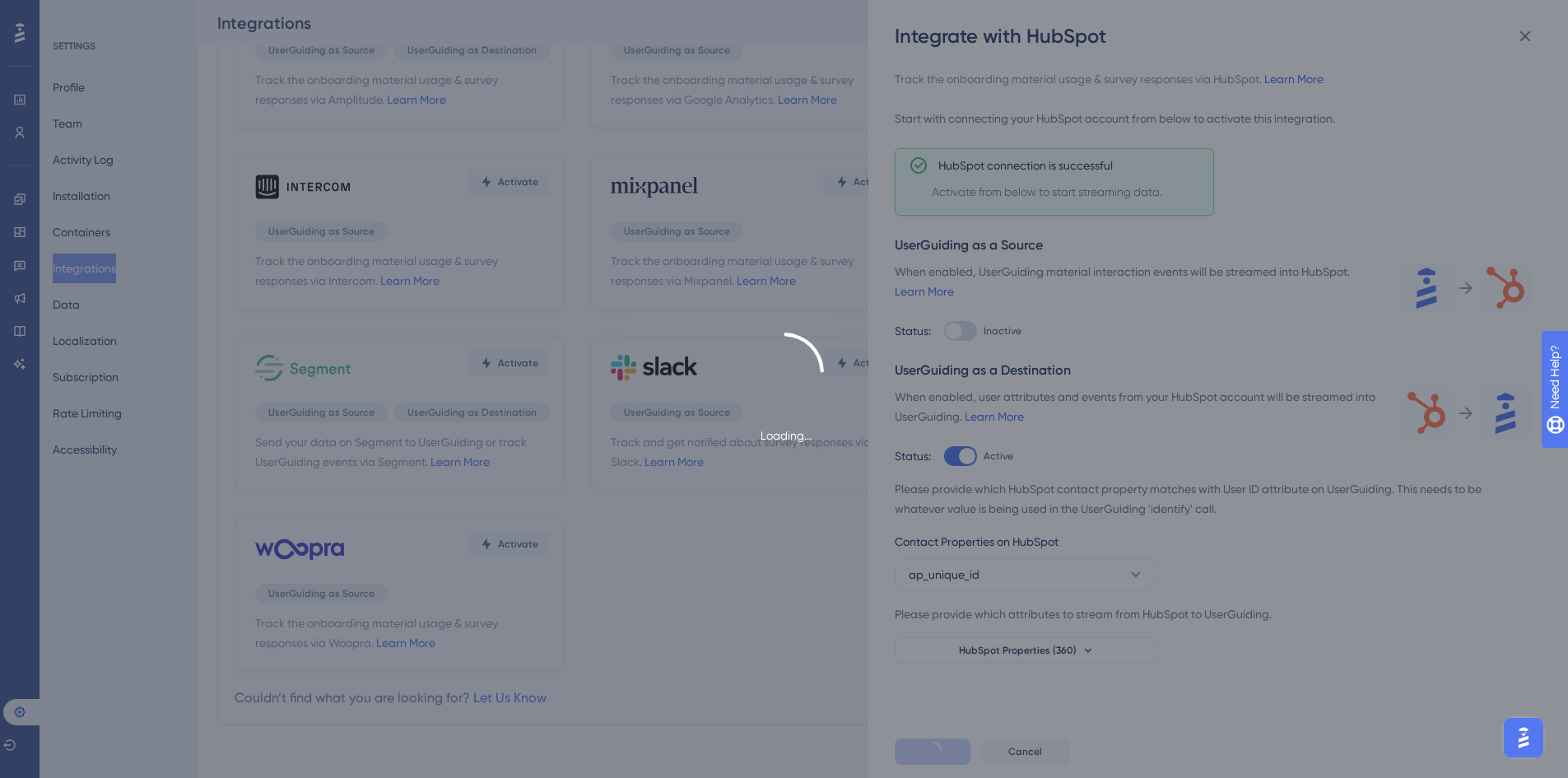
scroll to position [0, 0]
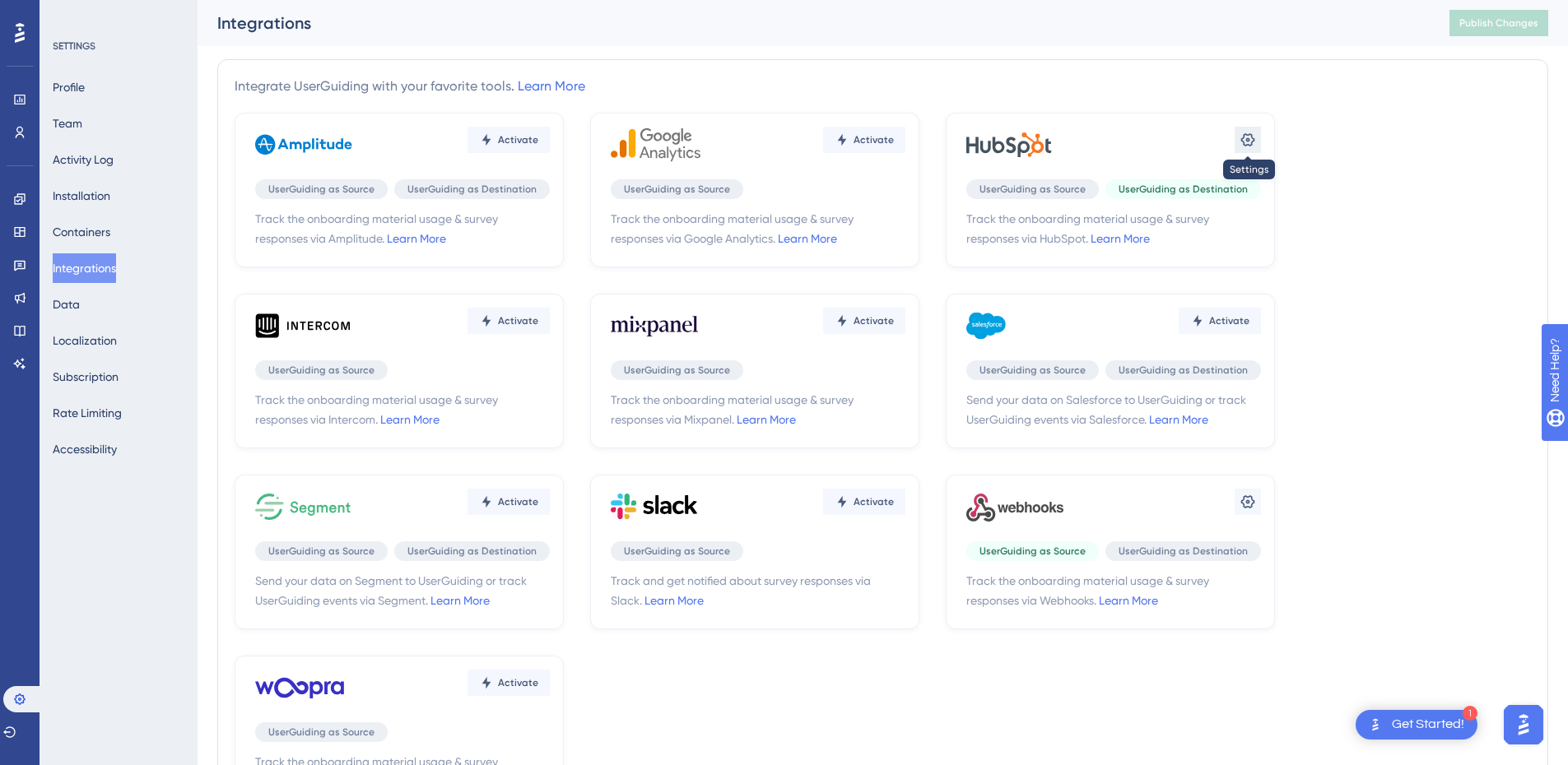
click at [1243, 146] on icon at bounding box center [1248, 140] width 16 height 16
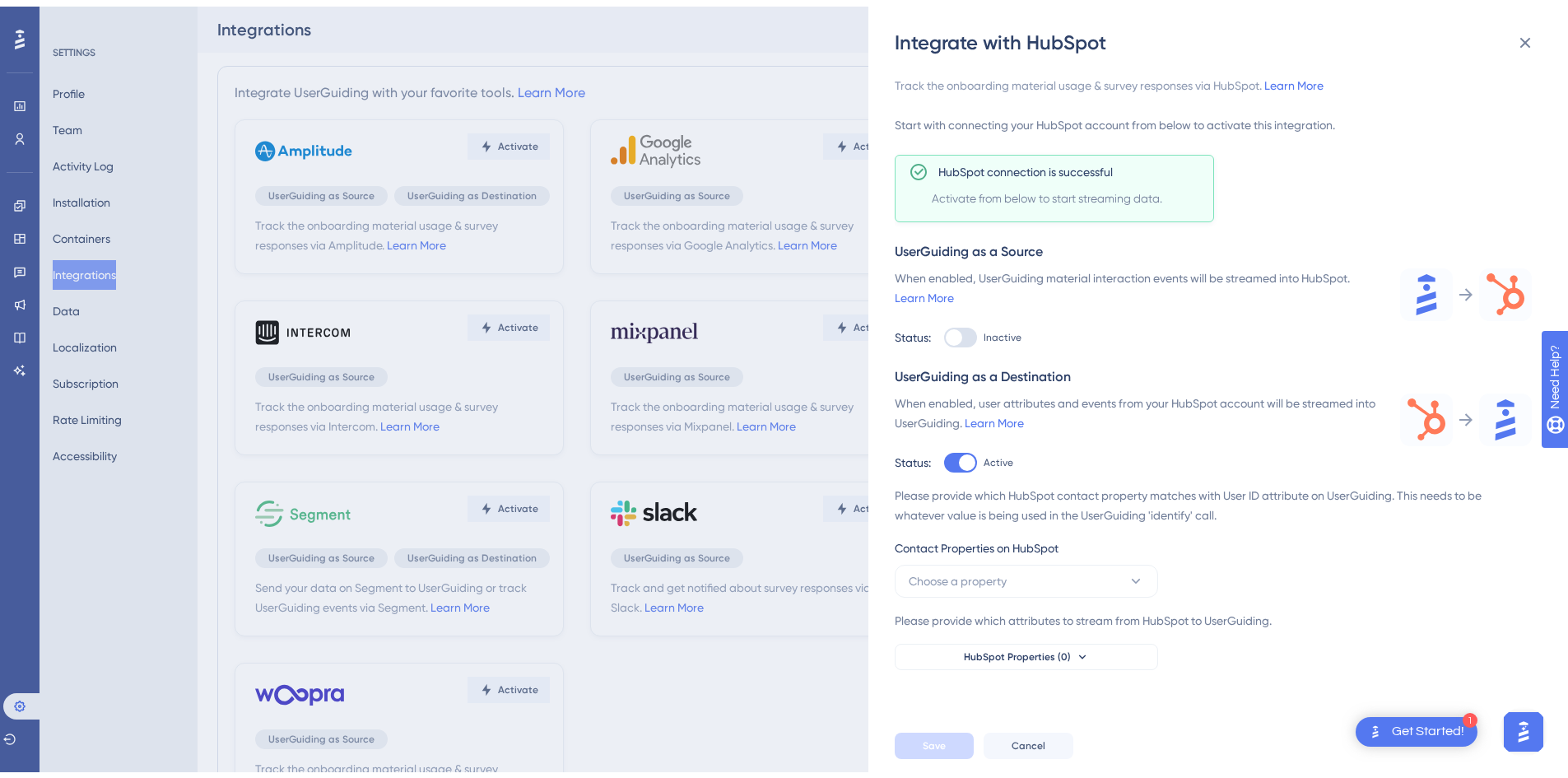
scroll to position [93, 0]
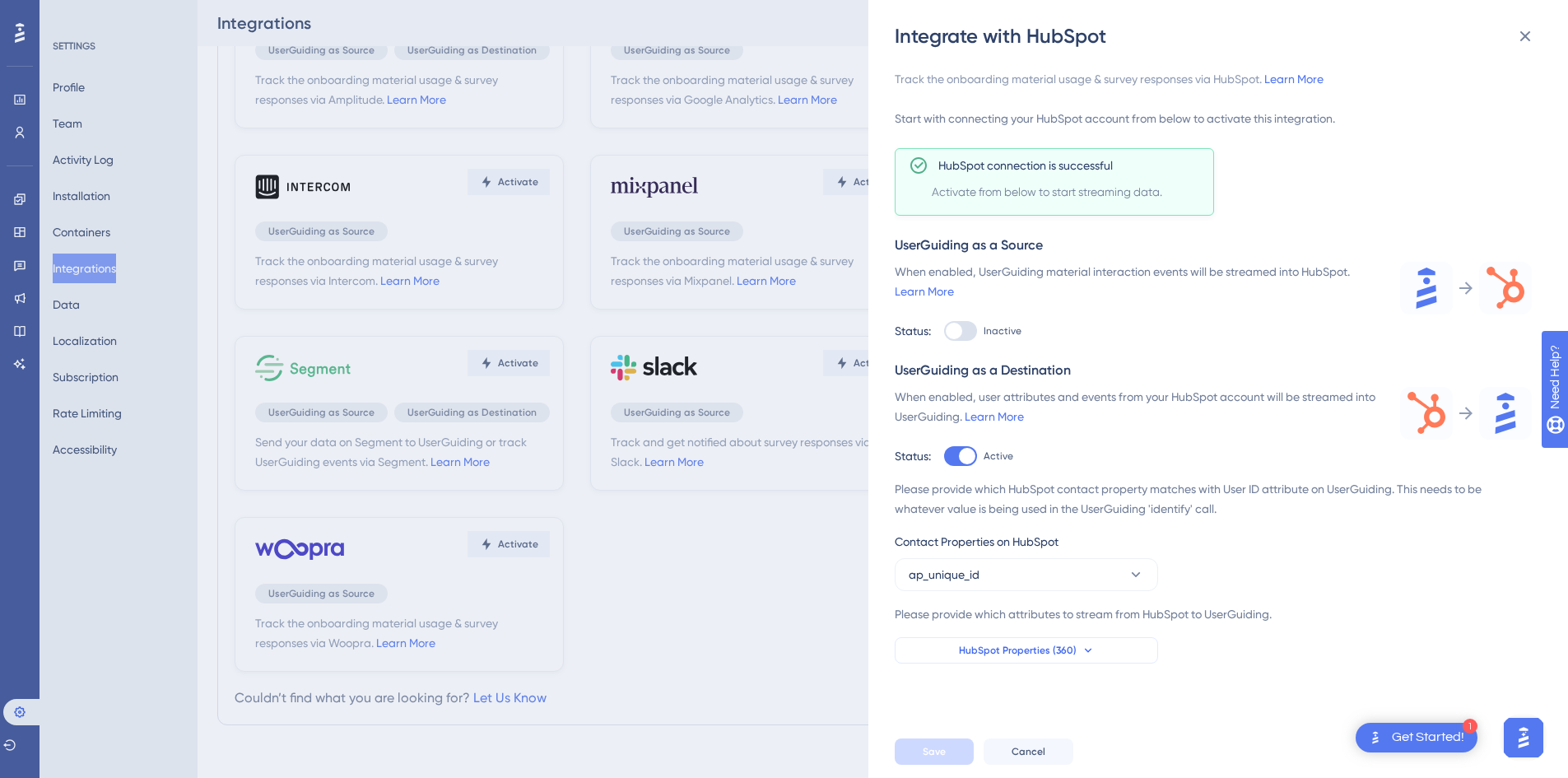
click at [1041, 647] on span "HubSpot Properties (360)" at bounding box center [1018, 650] width 118 height 14
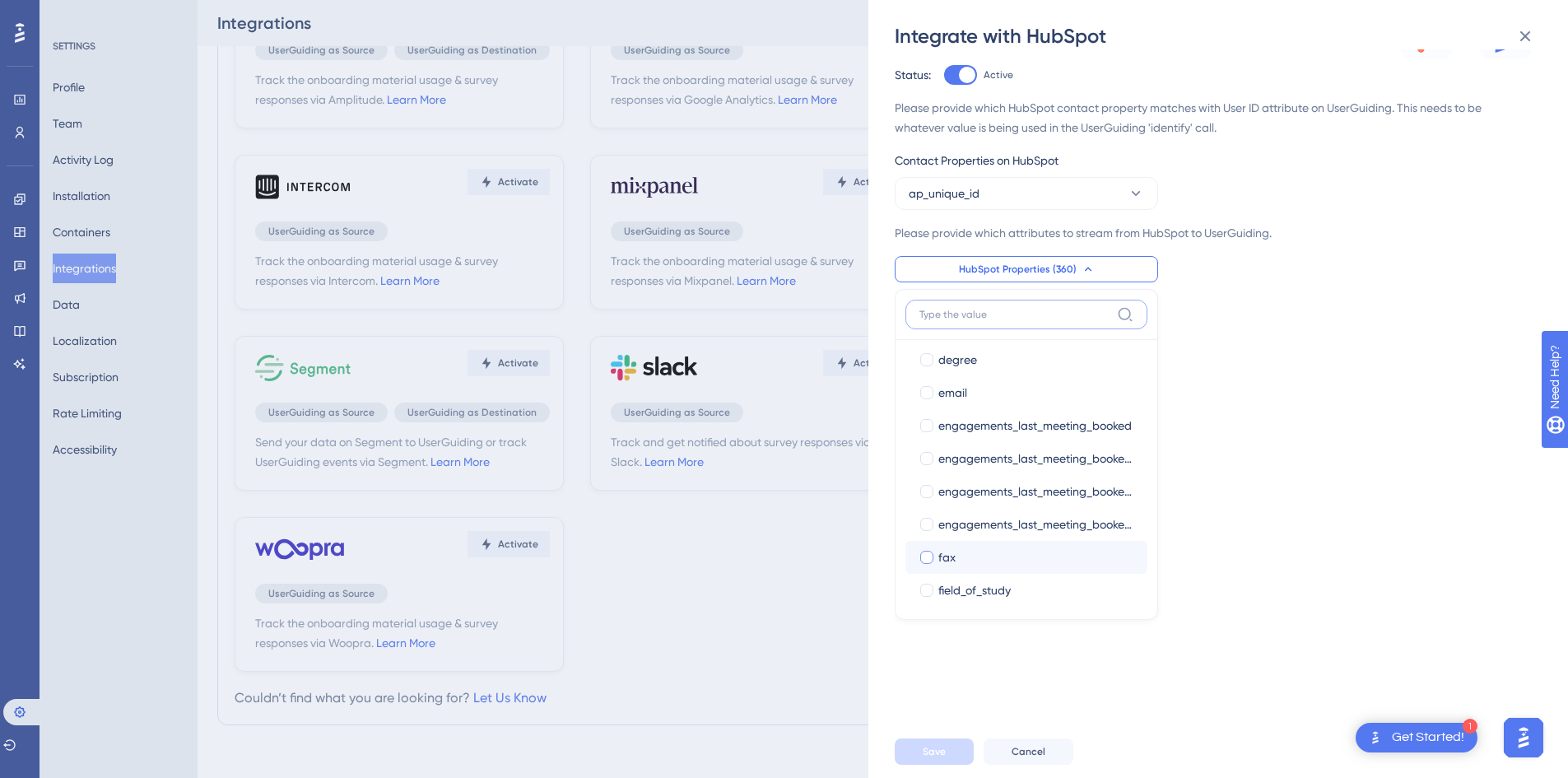
scroll to position [576, 0]
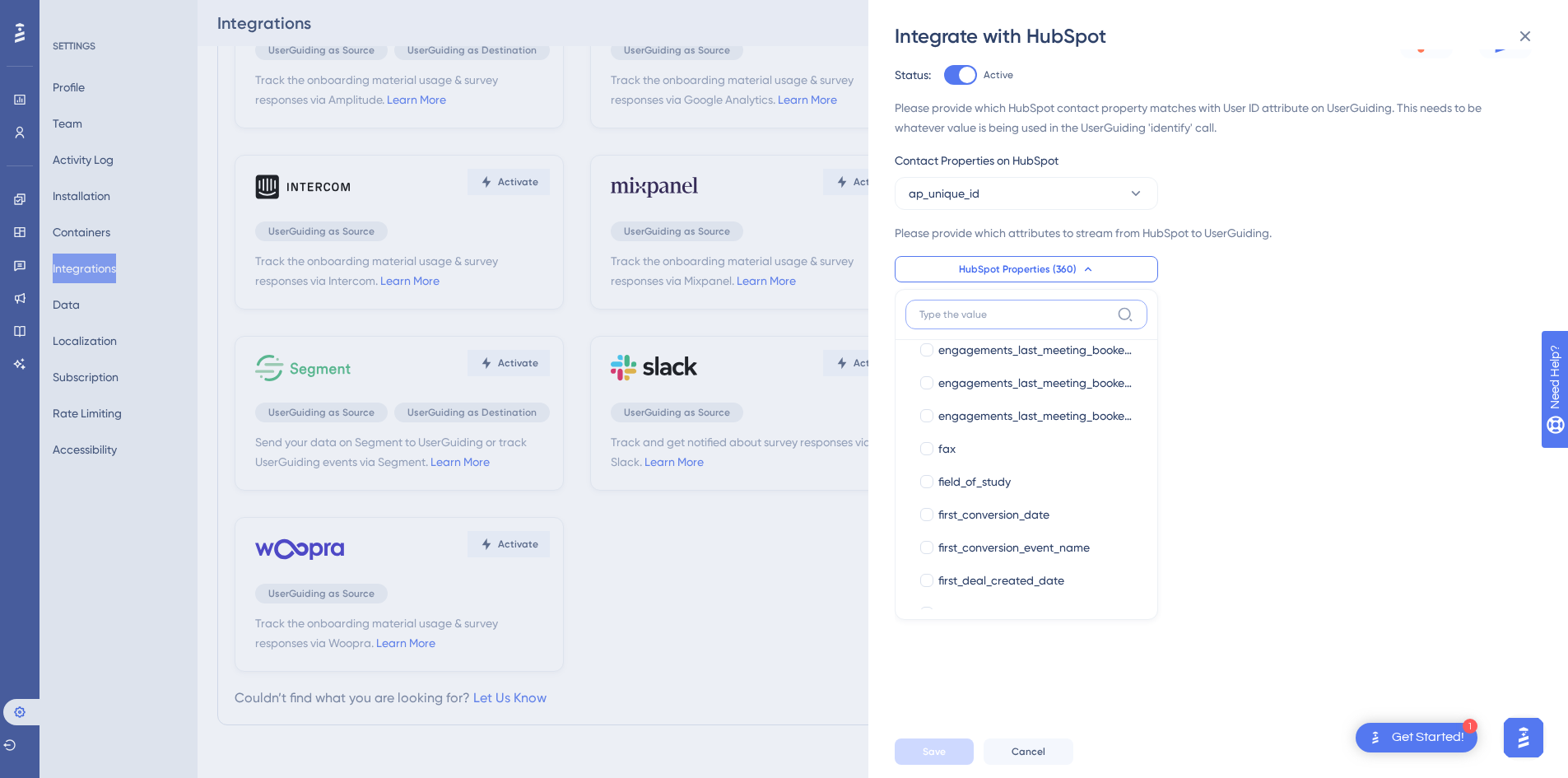
click at [1070, 313] on input at bounding box center [1014, 314] width 191 height 14
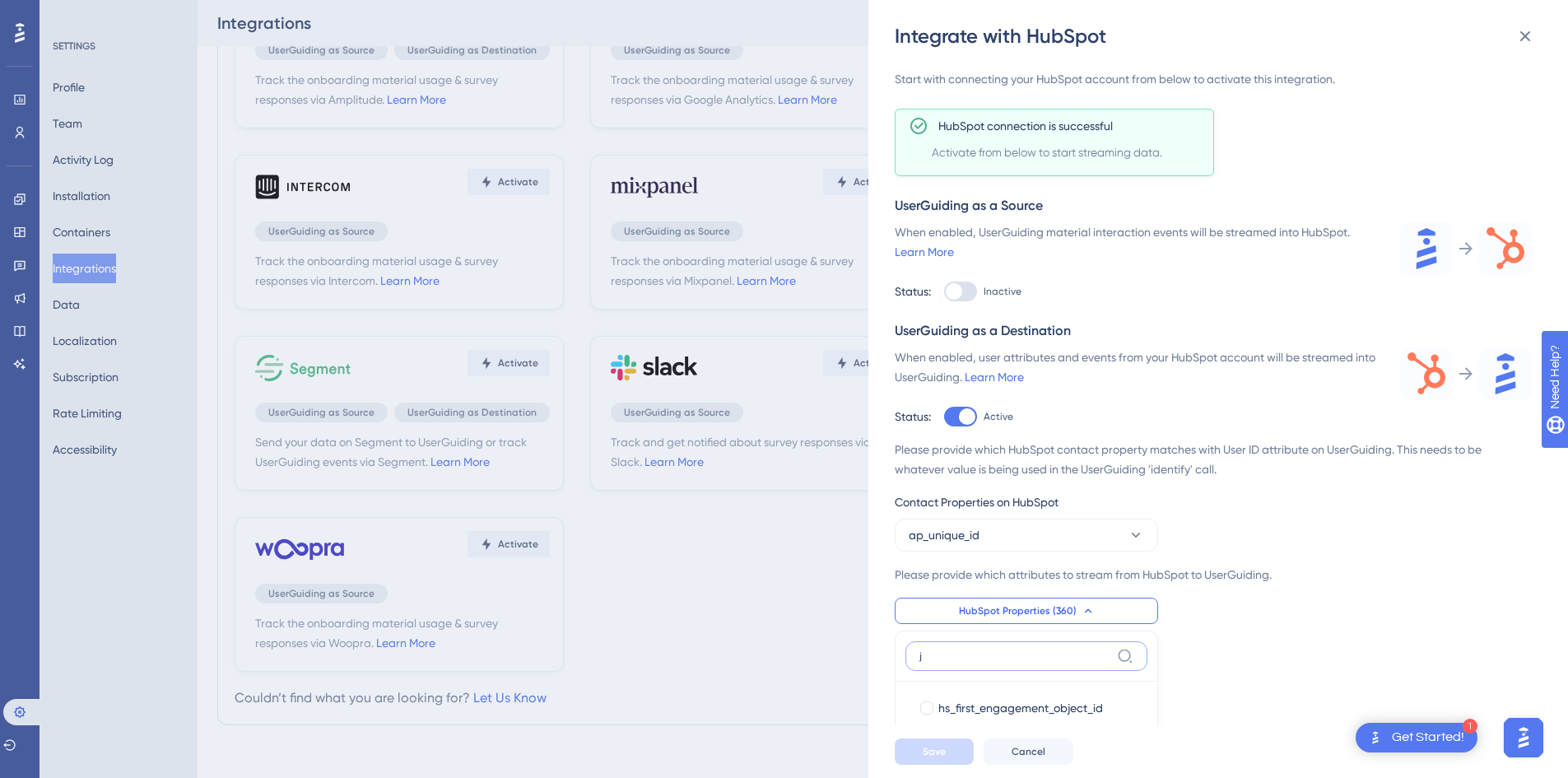
scroll to position [381, 0]
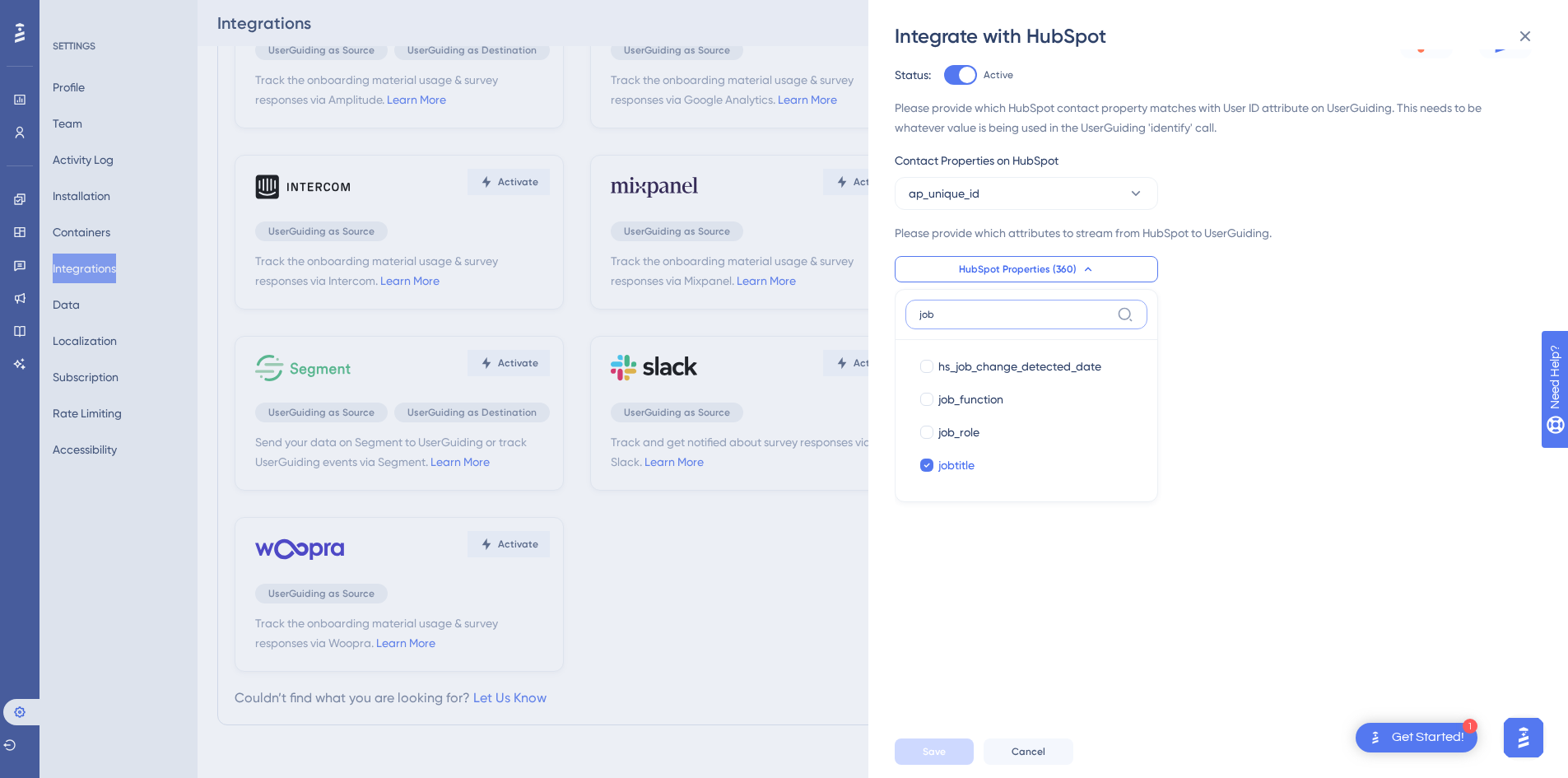
type input "job"
click at [1530, 742] on img "Open AI Assistant Launcher" at bounding box center [1523, 737] width 30 height 30
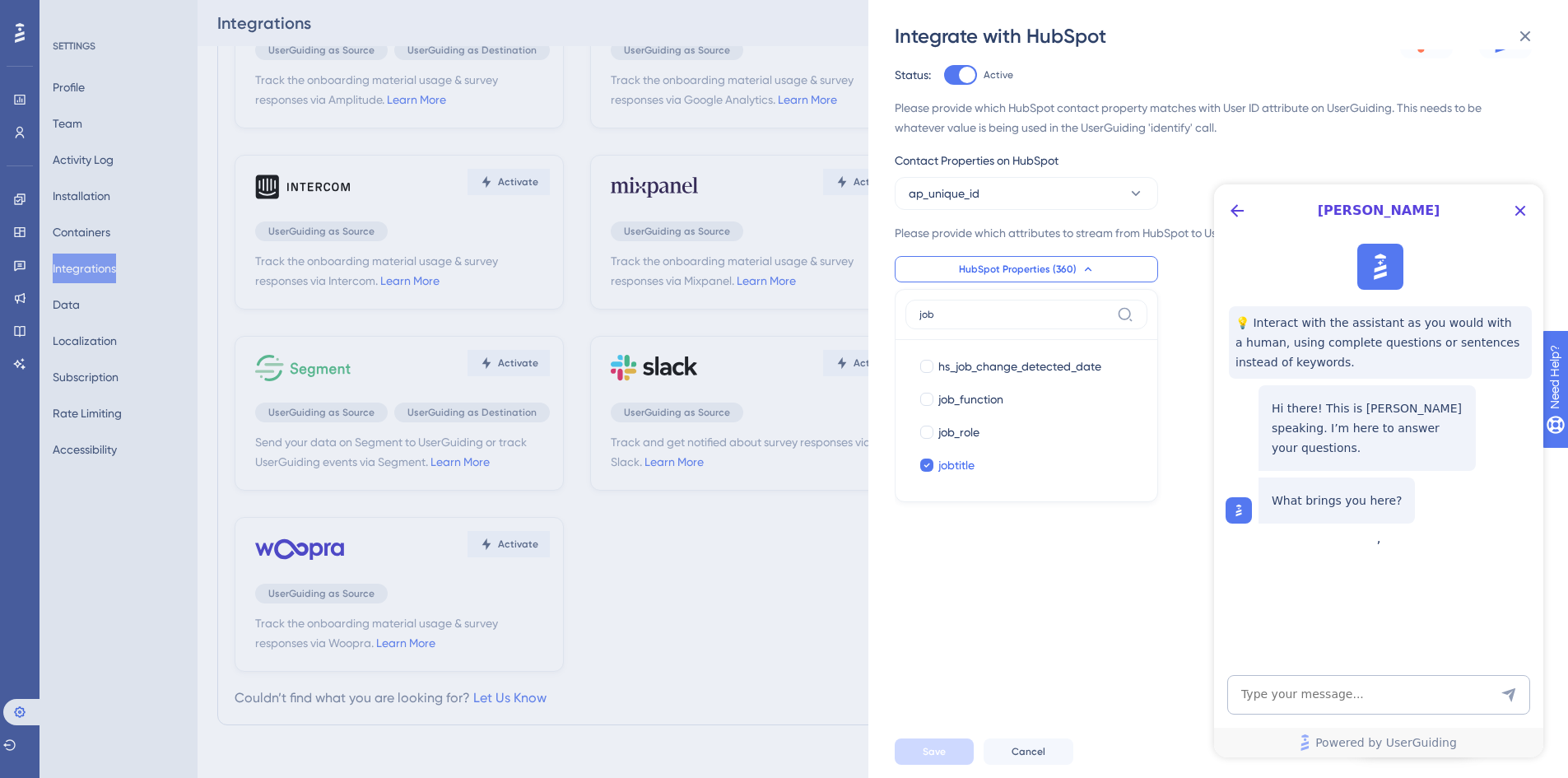
scroll to position [0, 0]
click at [1238, 213] on icon "Back Button" at bounding box center [1237, 211] width 20 height 20
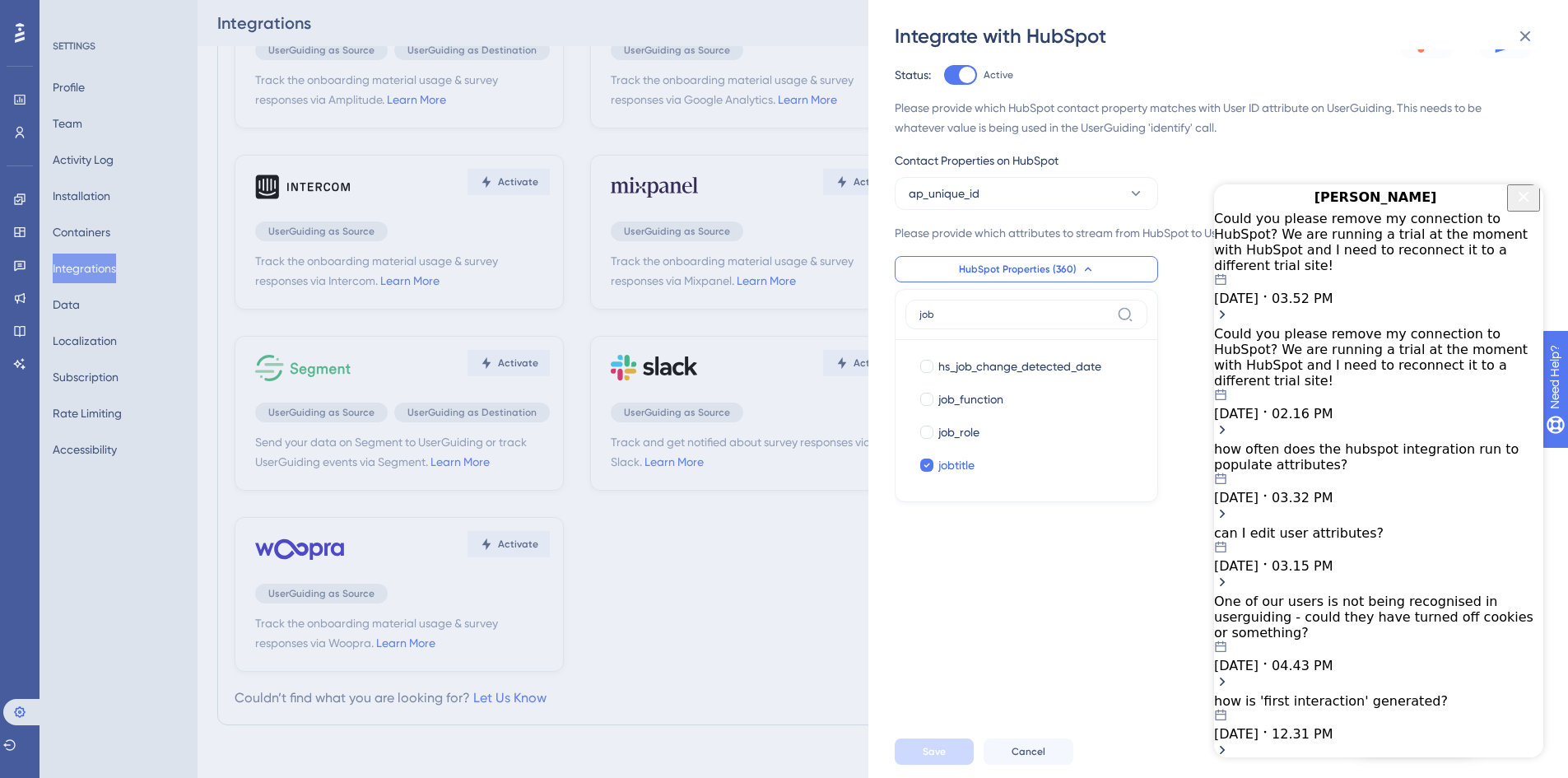
click at [1259, 290] on span "[DATE]" at bounding box center [1236, 298] width 44 height 15
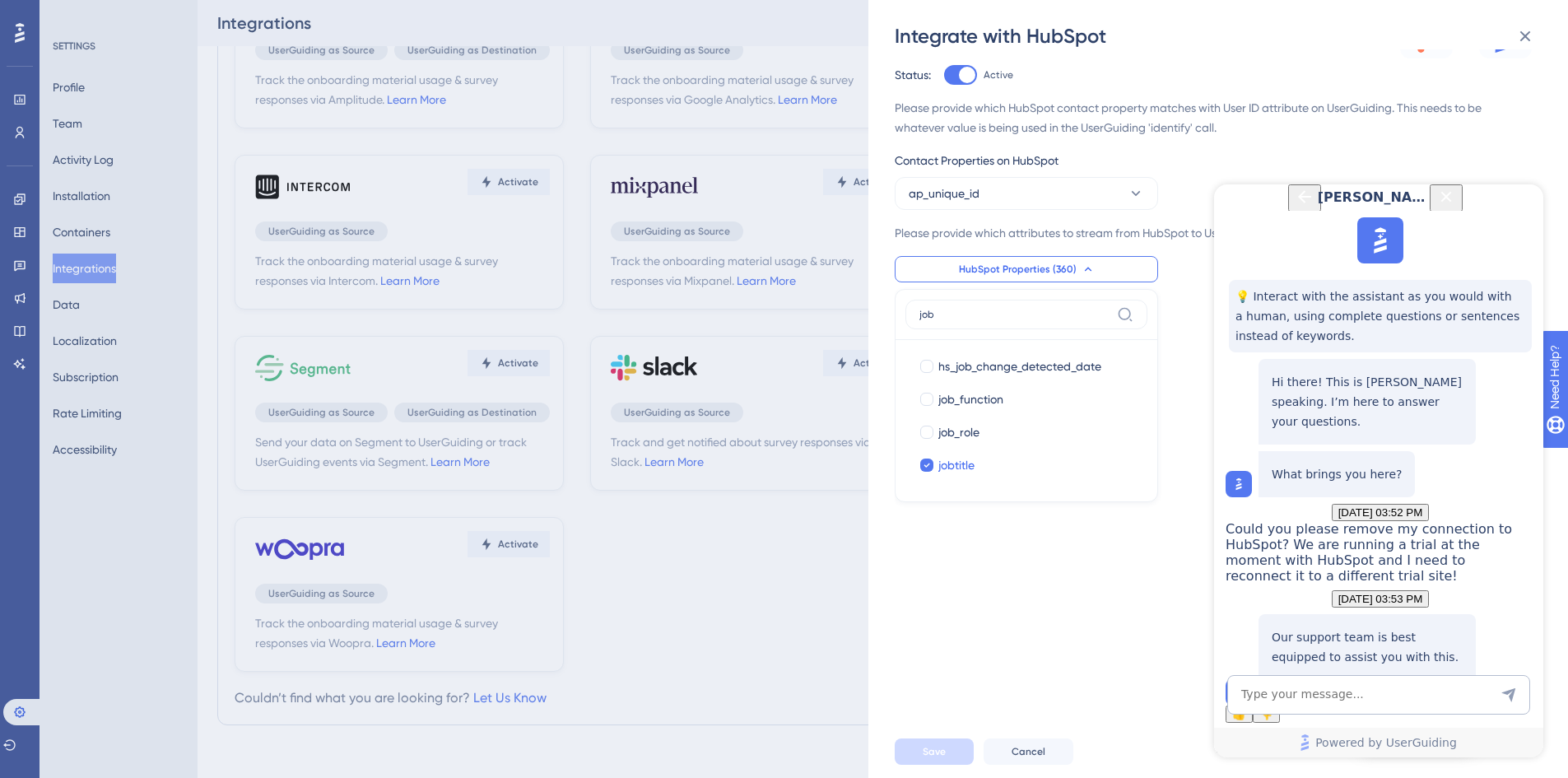
scroll to position [205, 0]
click at [1322, 675] on button "Talk to a person" at bounding box center [1367, 683] width 90 height 17
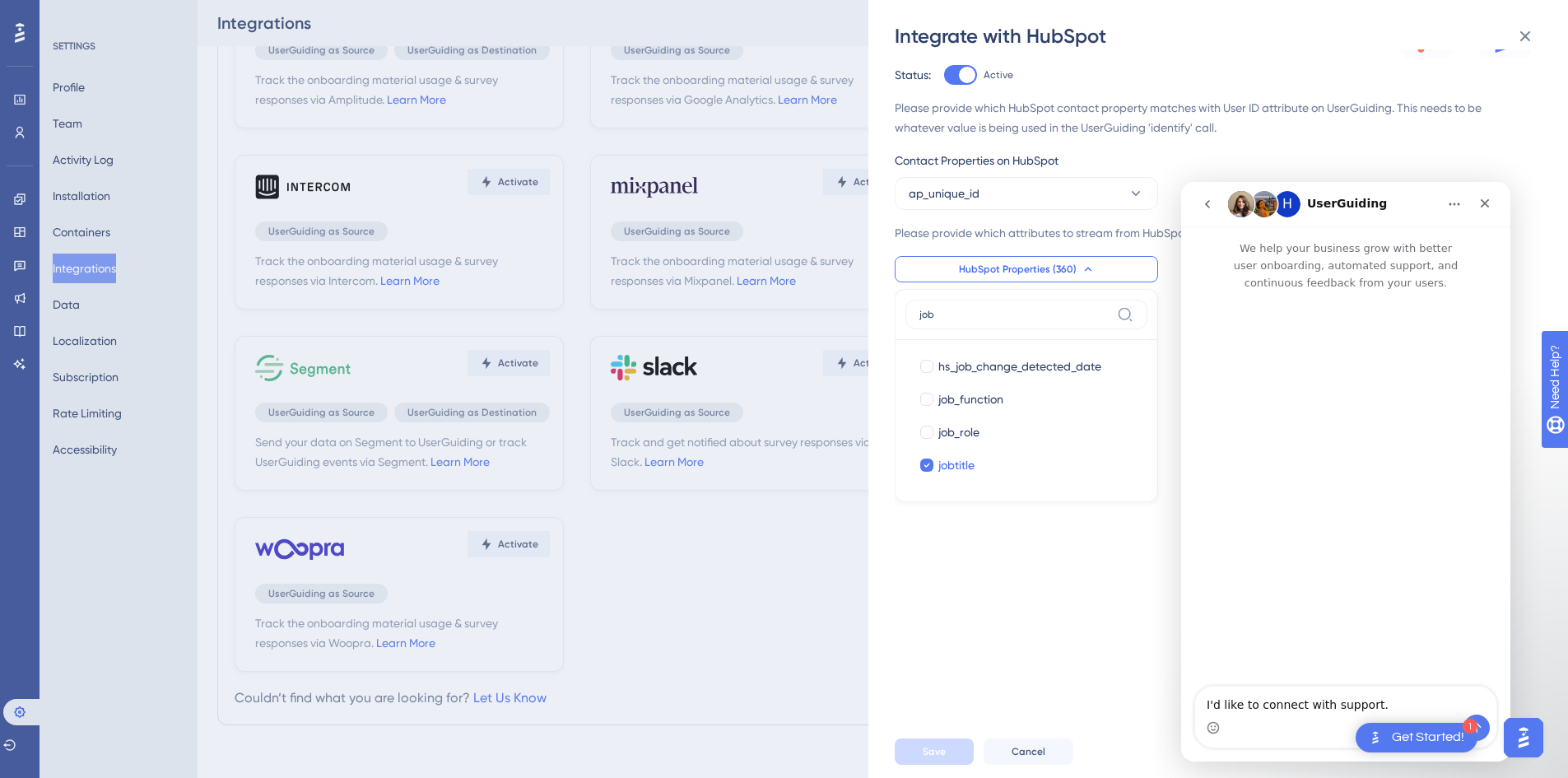
scroll to position [0, 0]
click at [1204, 199] on icon "go back" at bounding box center [1207, 204] width 14 height 14
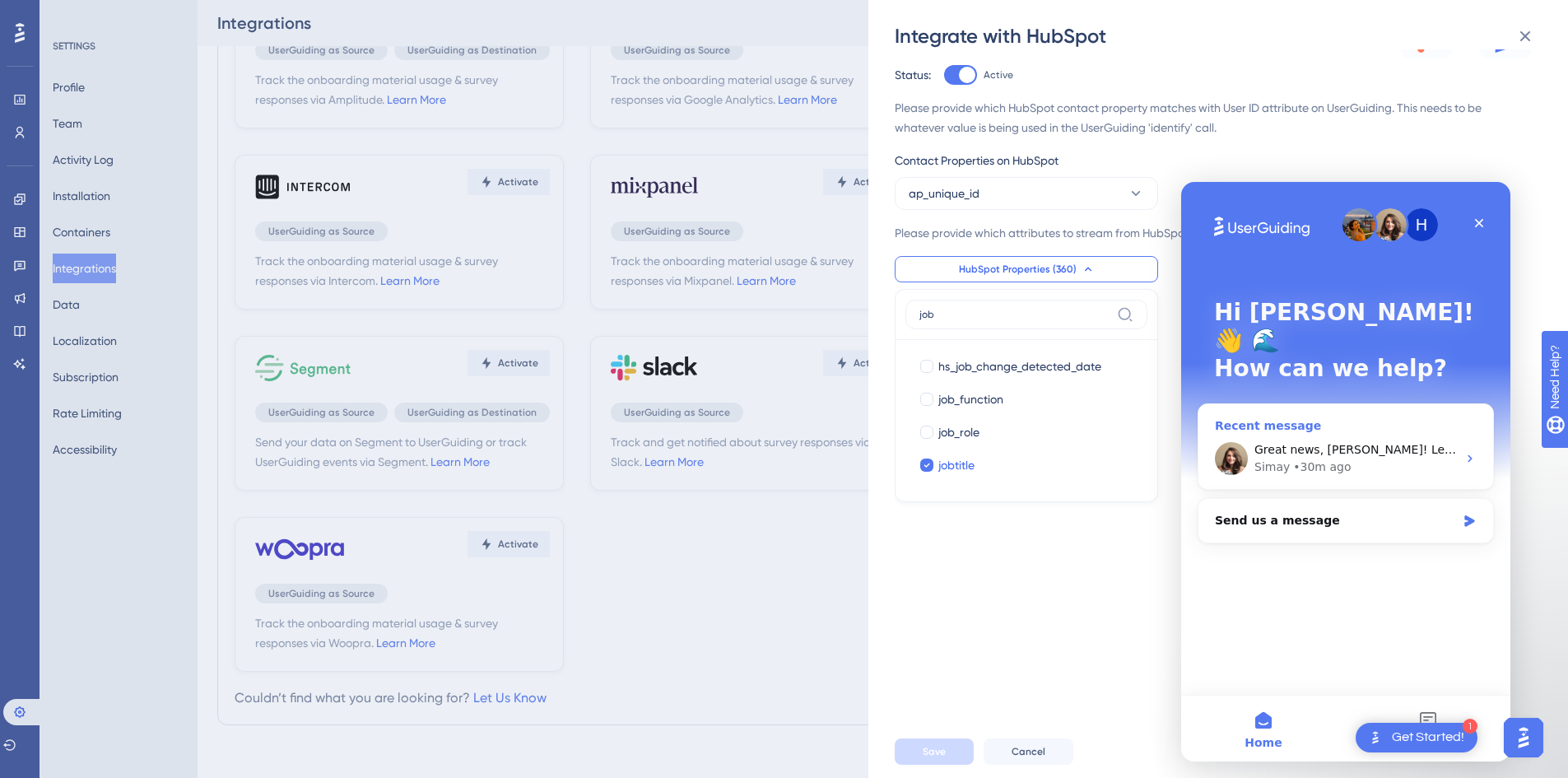
click at [1344, 403] on div "Recent message Great news, [PERSON_NAME]! Let us know how that goes, please. [G…" at bounding box center [1345, 447] width 296 height 87
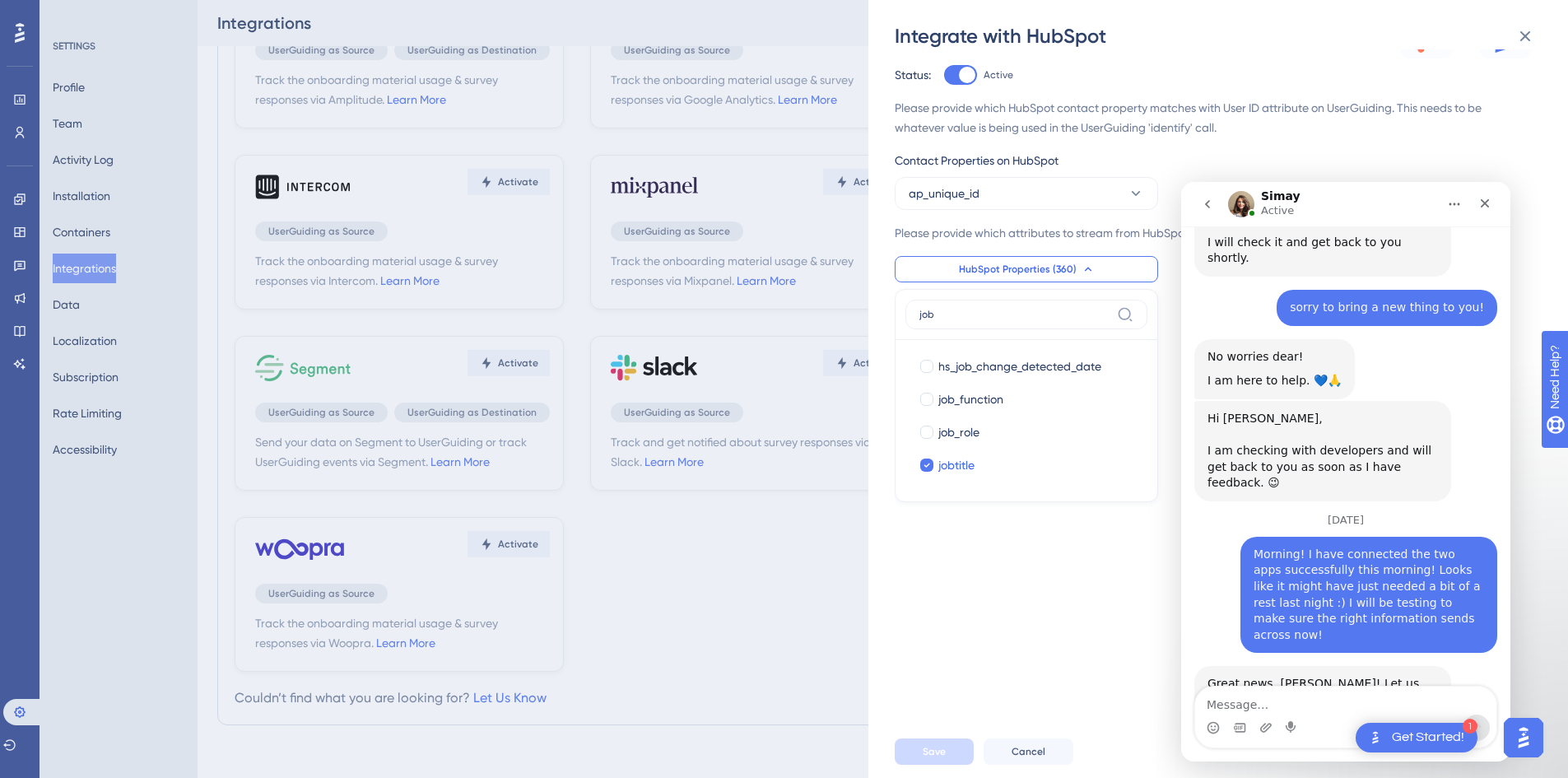
scroll to position [3761, 0]
click at [1262, 700] on textarea "Message…" at bounding box center [1345, 700] width 301 height 28
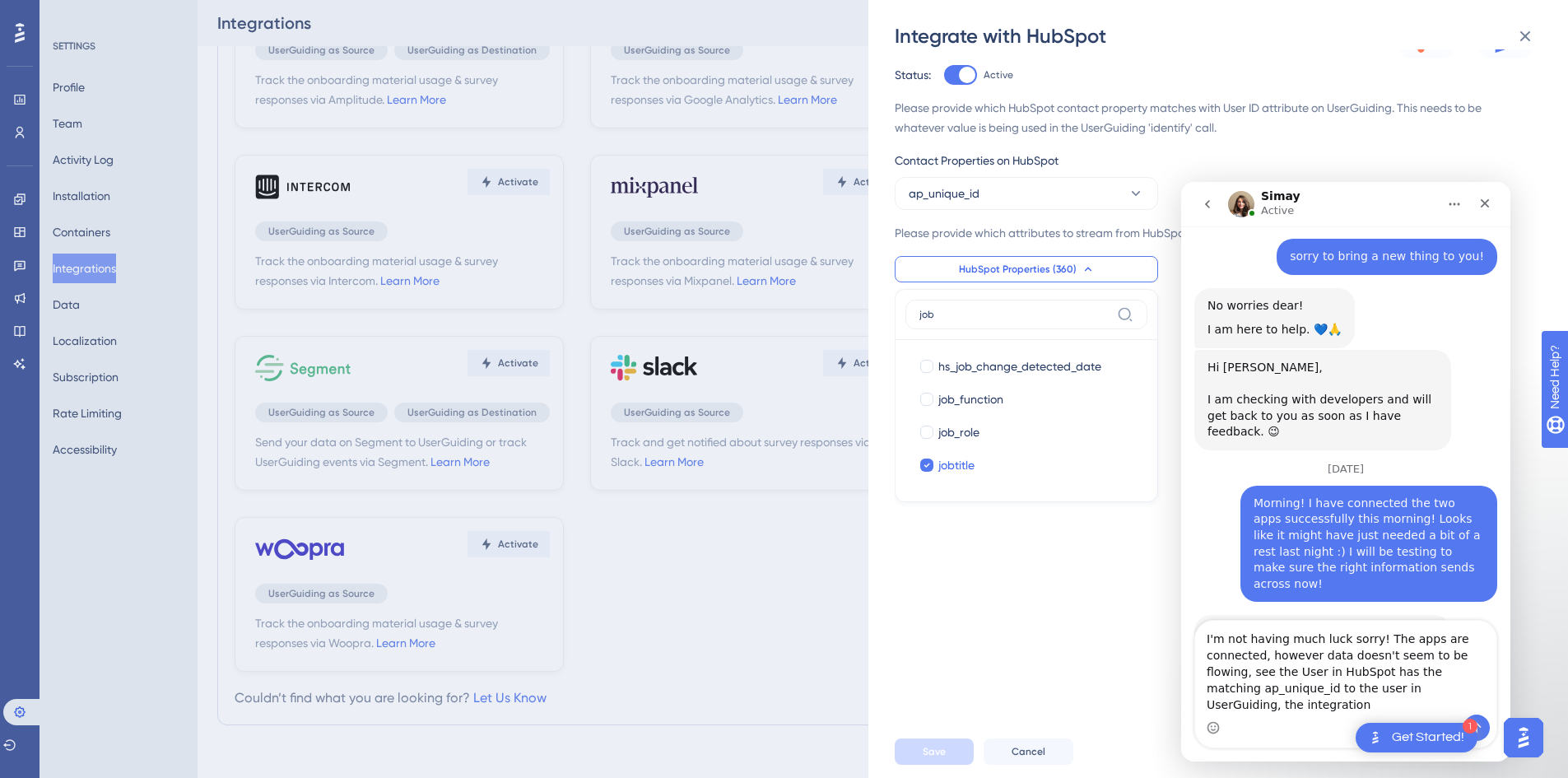
scroll to position [3827, 0]
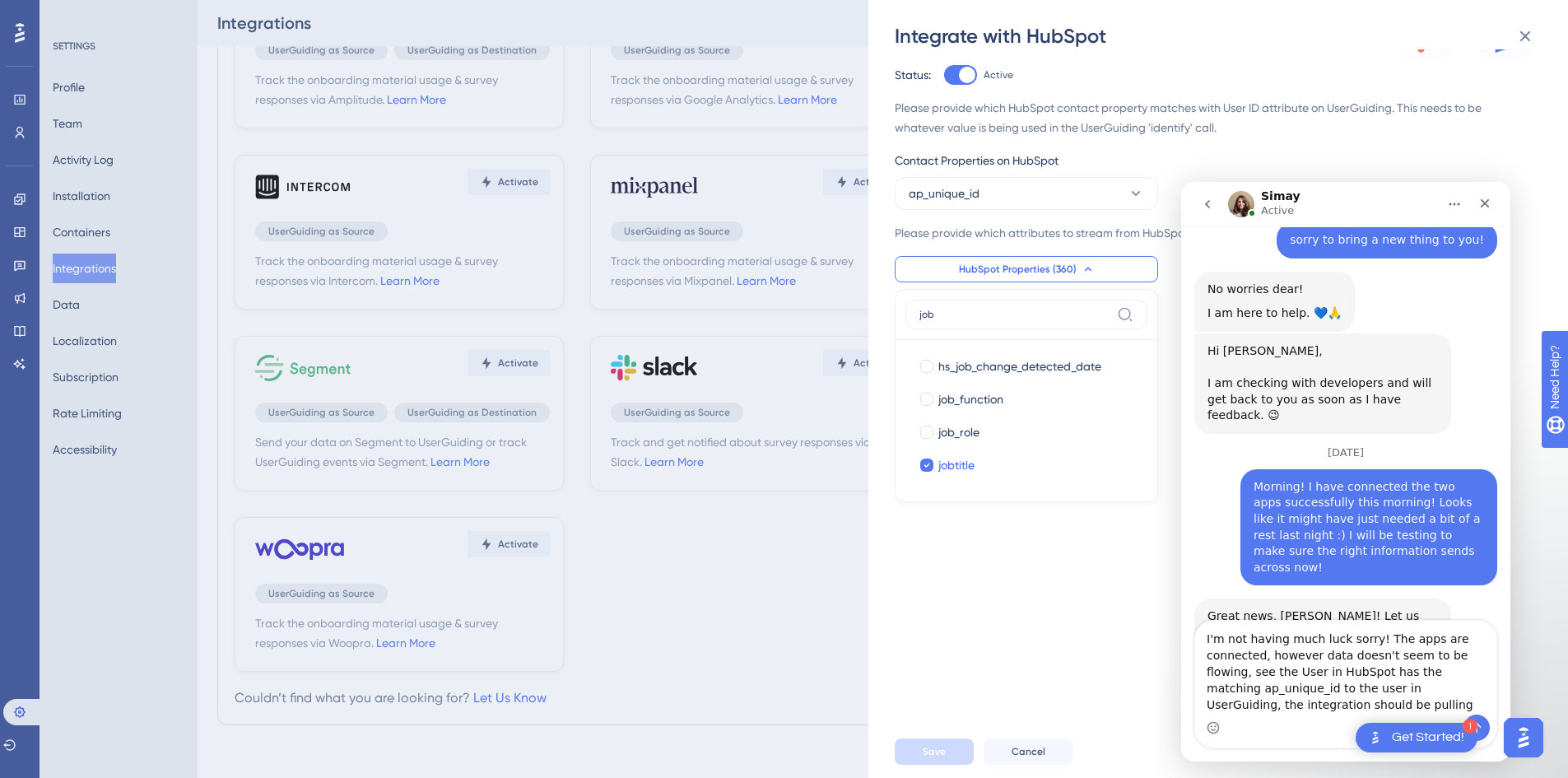
type textarea "I'm not having much luck sorry! The apps are connected, however data doesn't se…"
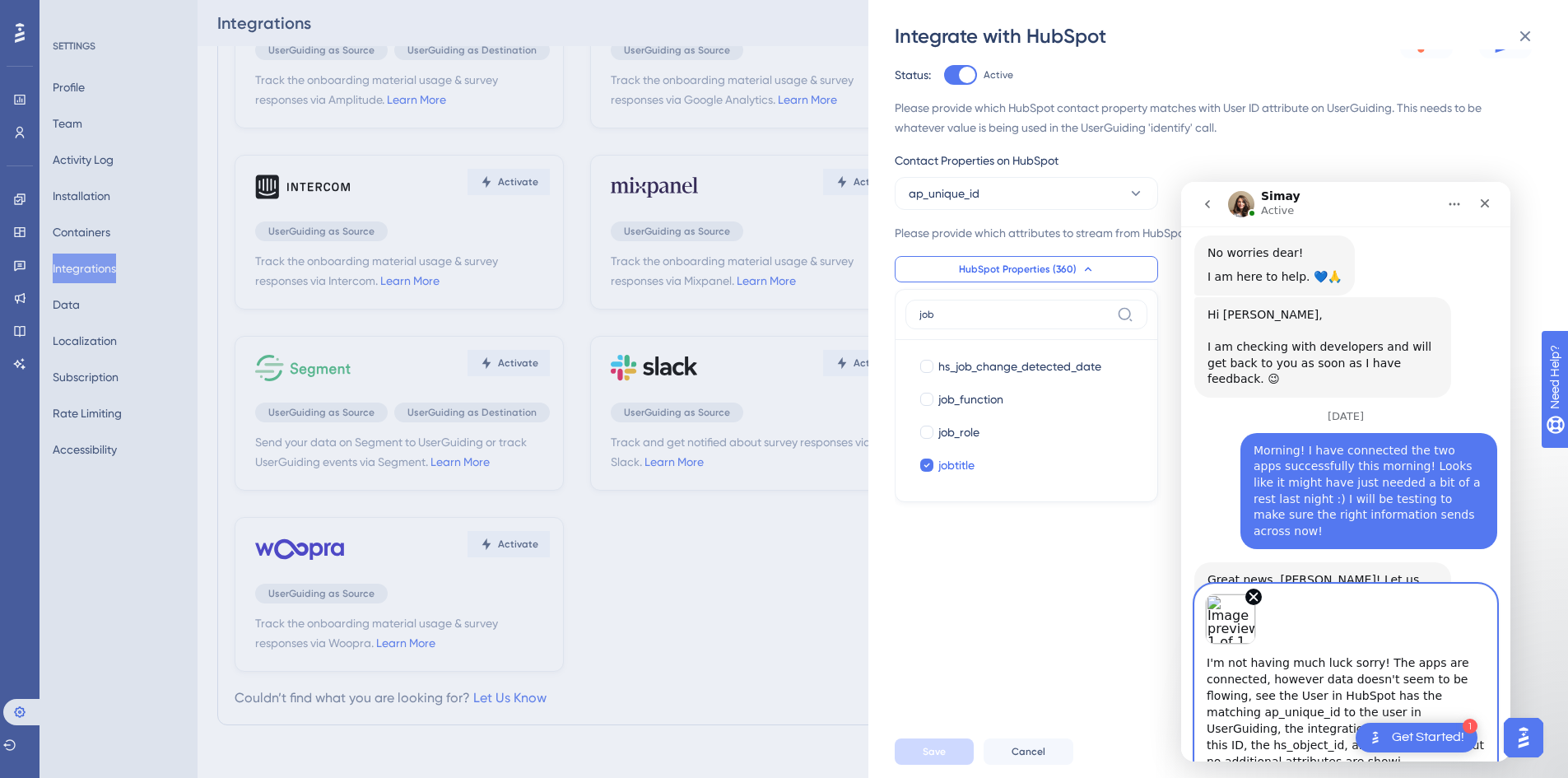
scroll to position [7, 0]
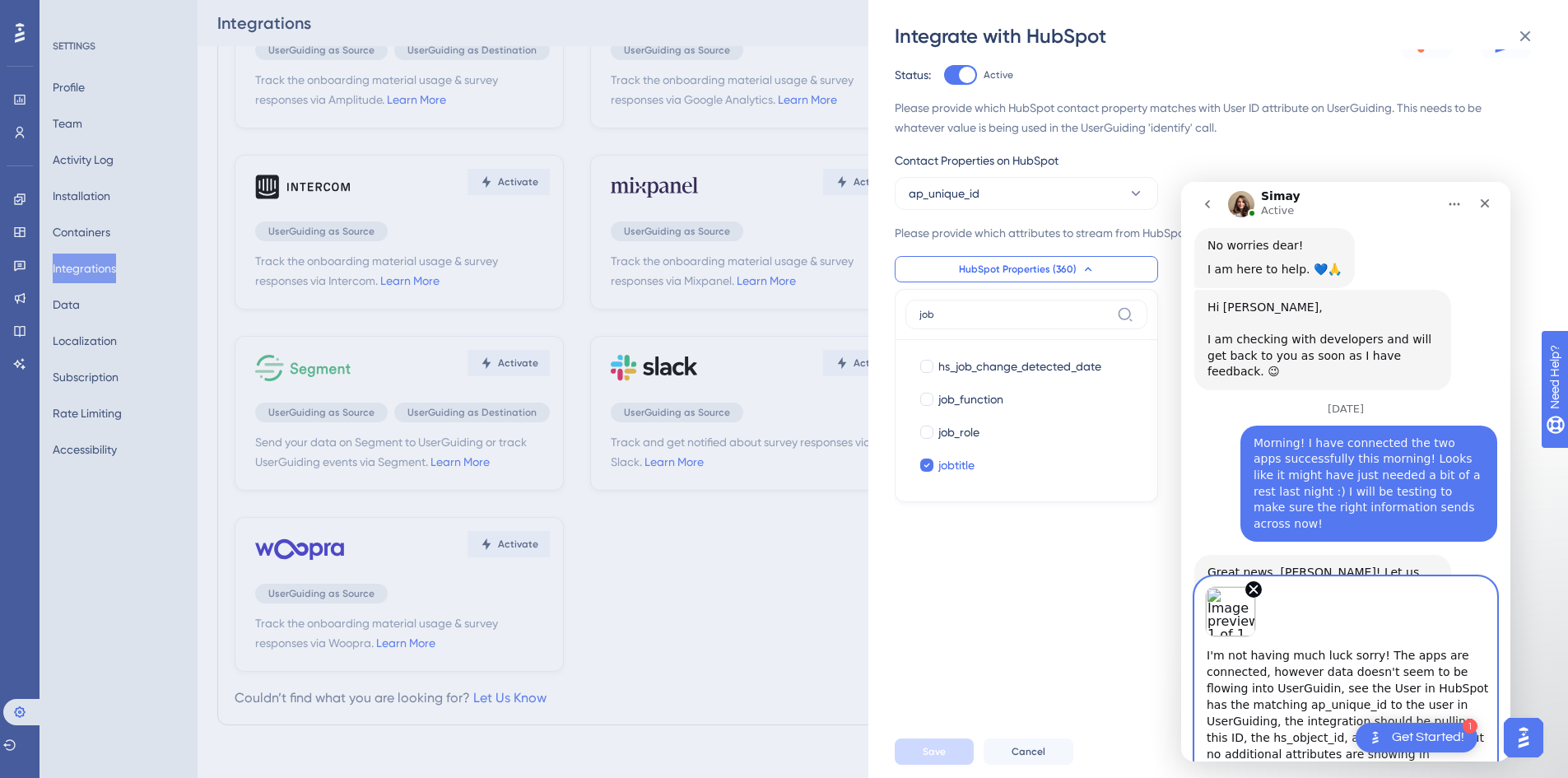
type textarea "I'm not having much luck sorry! The apps are connected, however data doesn't se…"
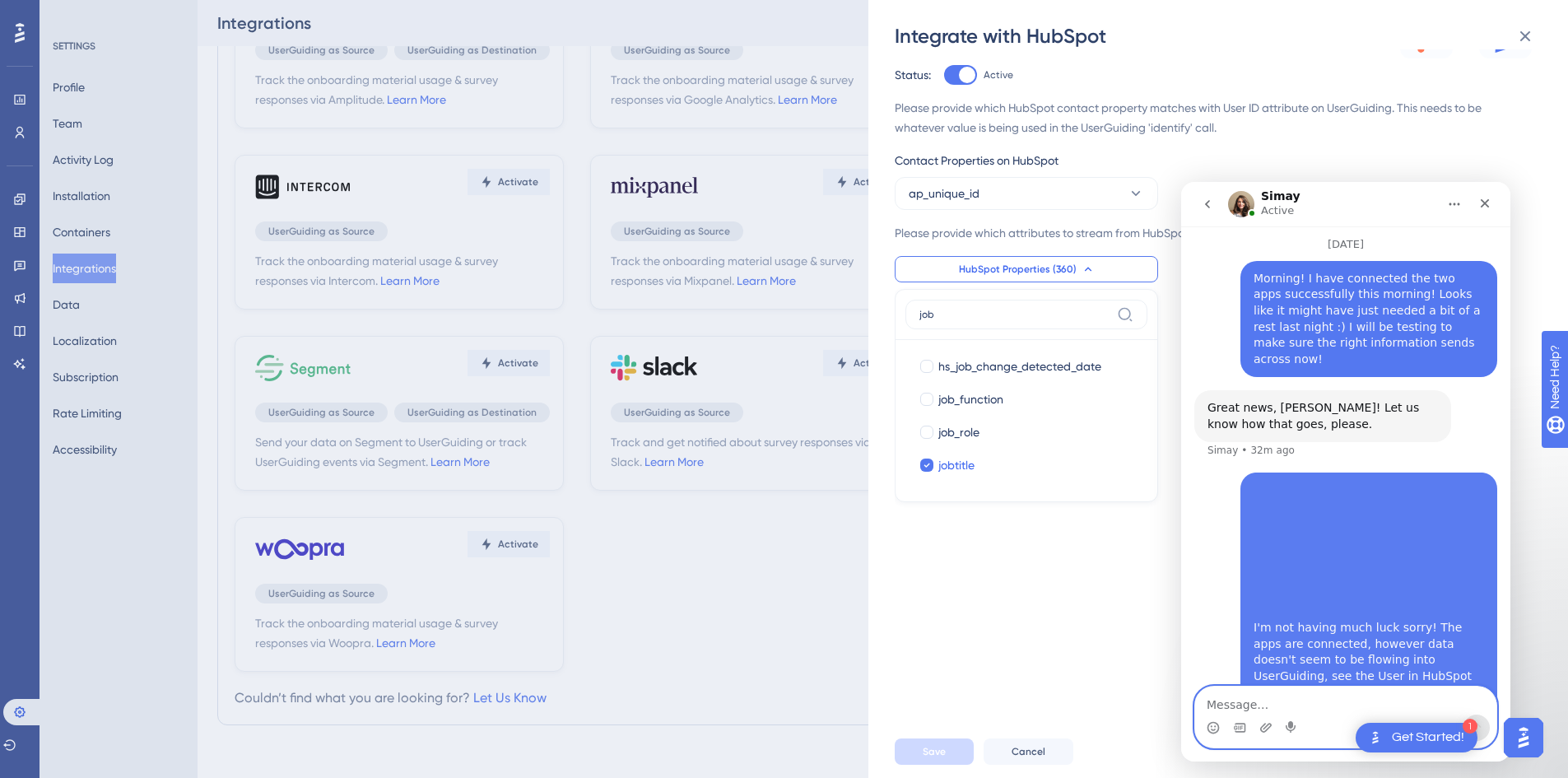
scroll to position [4059, 0]
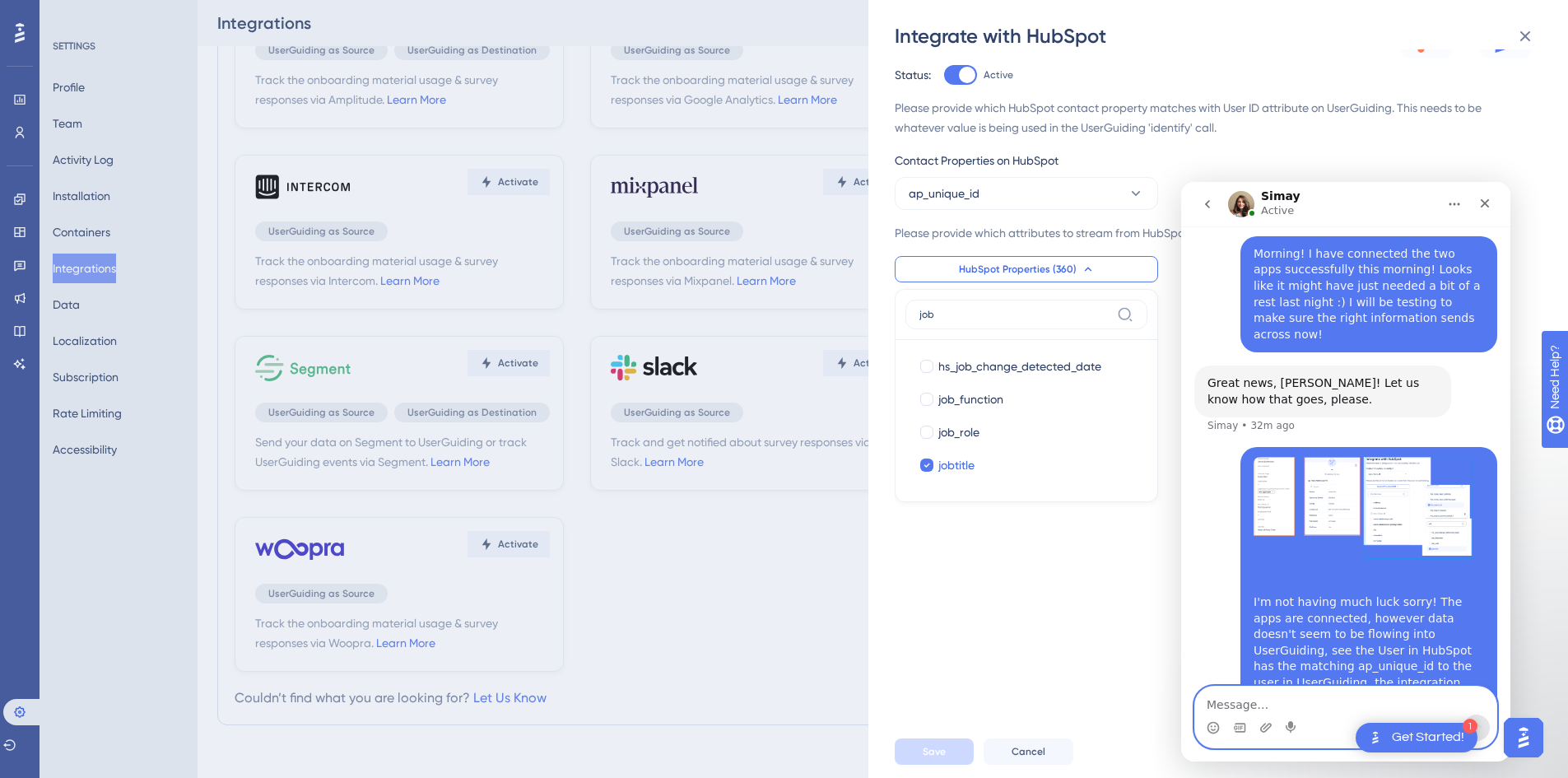
click at [1317, 457] on img "Jenna says…" at bounding box center [1364, 521] width 221 height 129
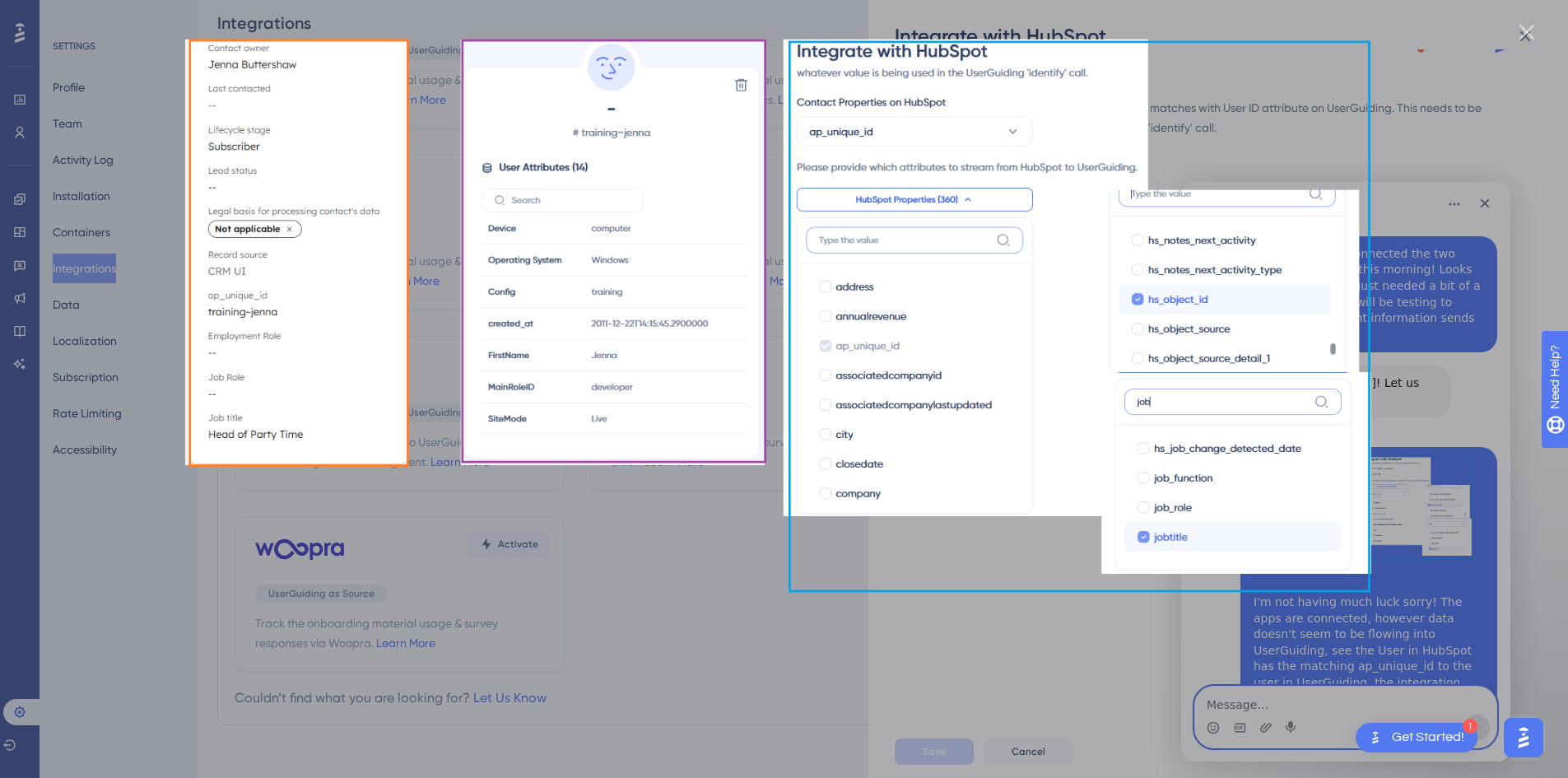
click at [1449, 488] on div "Intercom messenger" at bounding box center [784, 389] width 1568 height 778
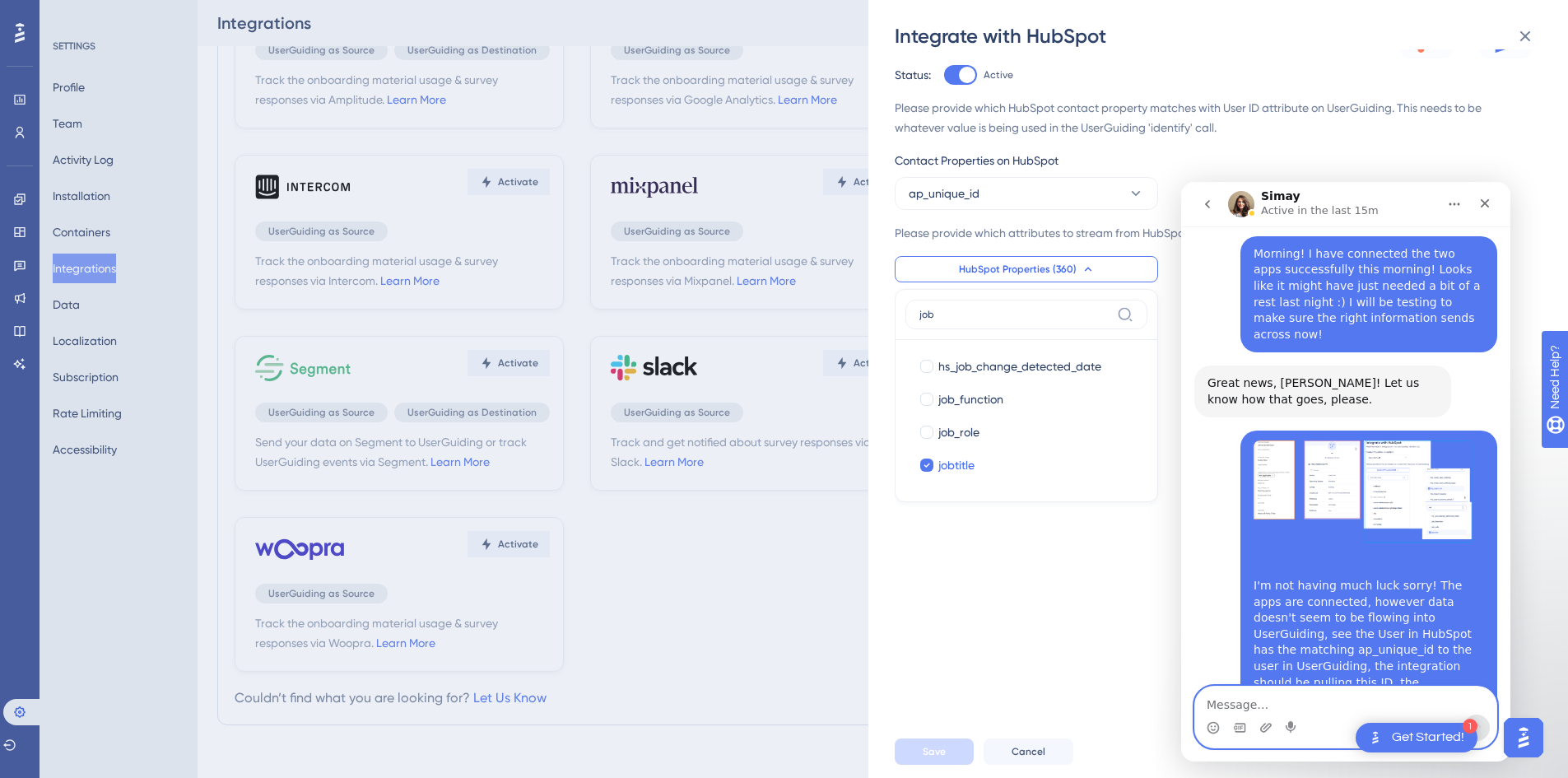
scroll to position [4125, 0]
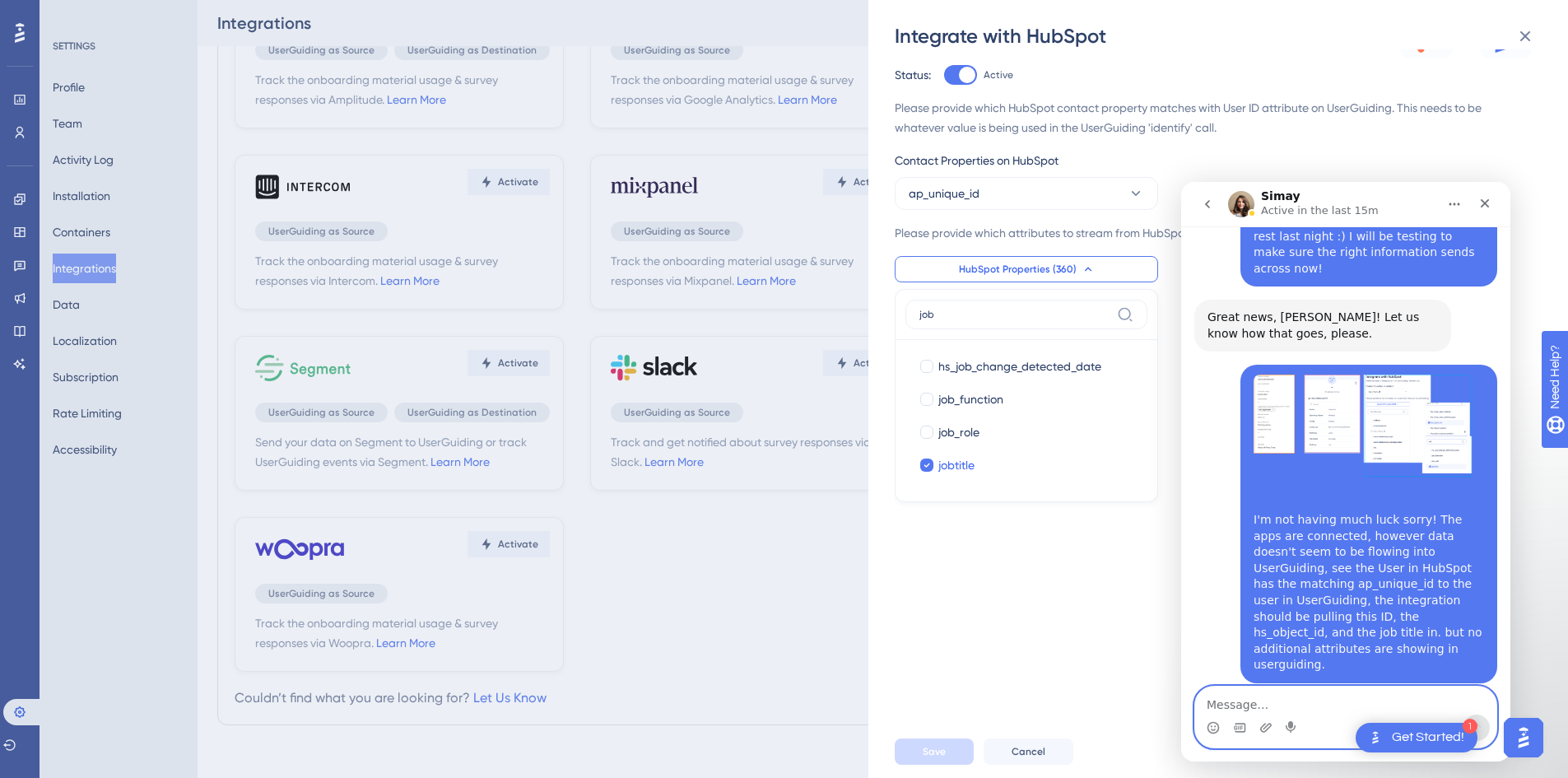
click at [1199, 205] on button "go back" at bounding box center [1207, 204] width 32 height 32
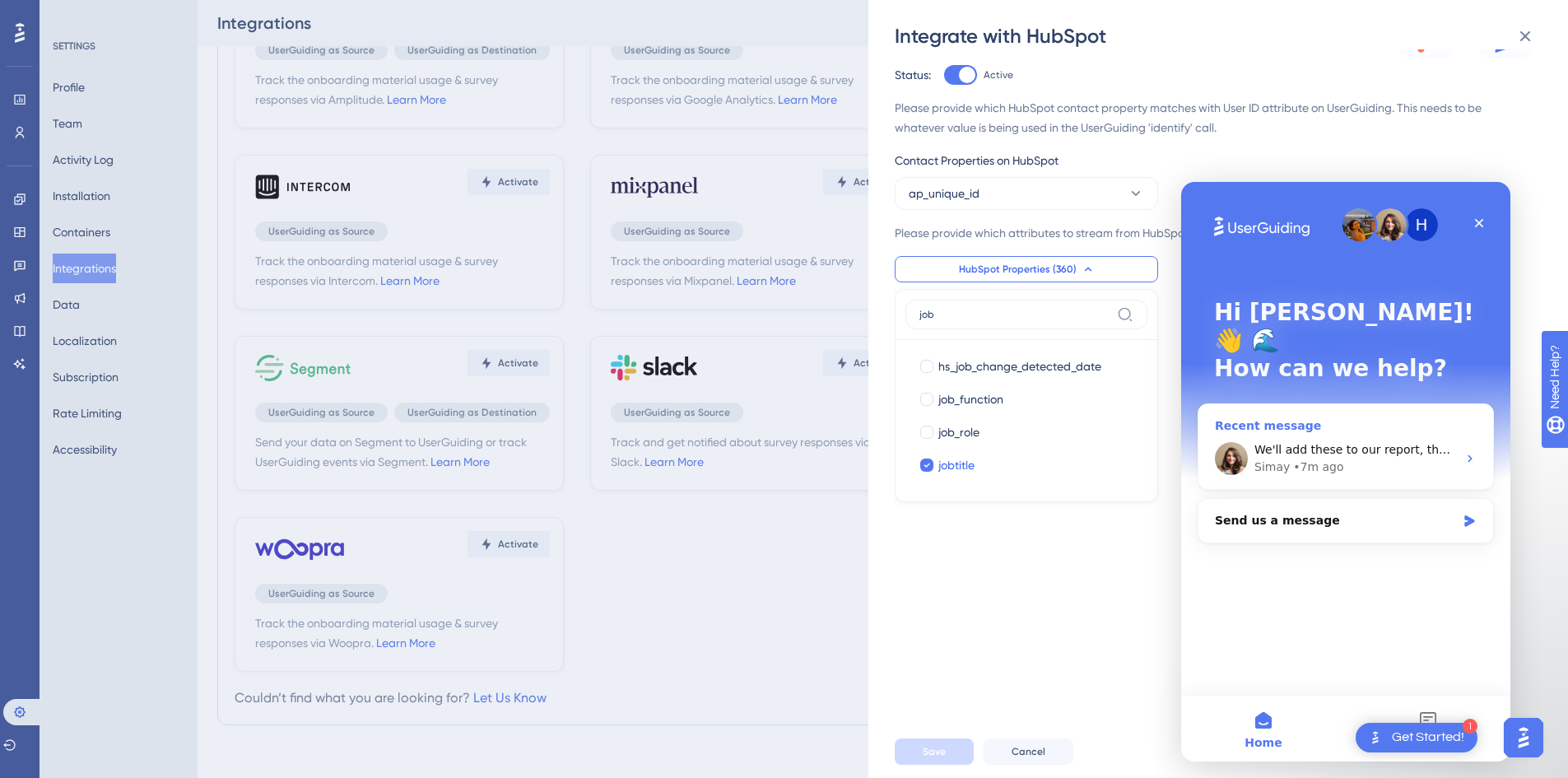
click at [1316, 417] on div "Recent message" at bounding box center [1345, 425] width 261 height 17
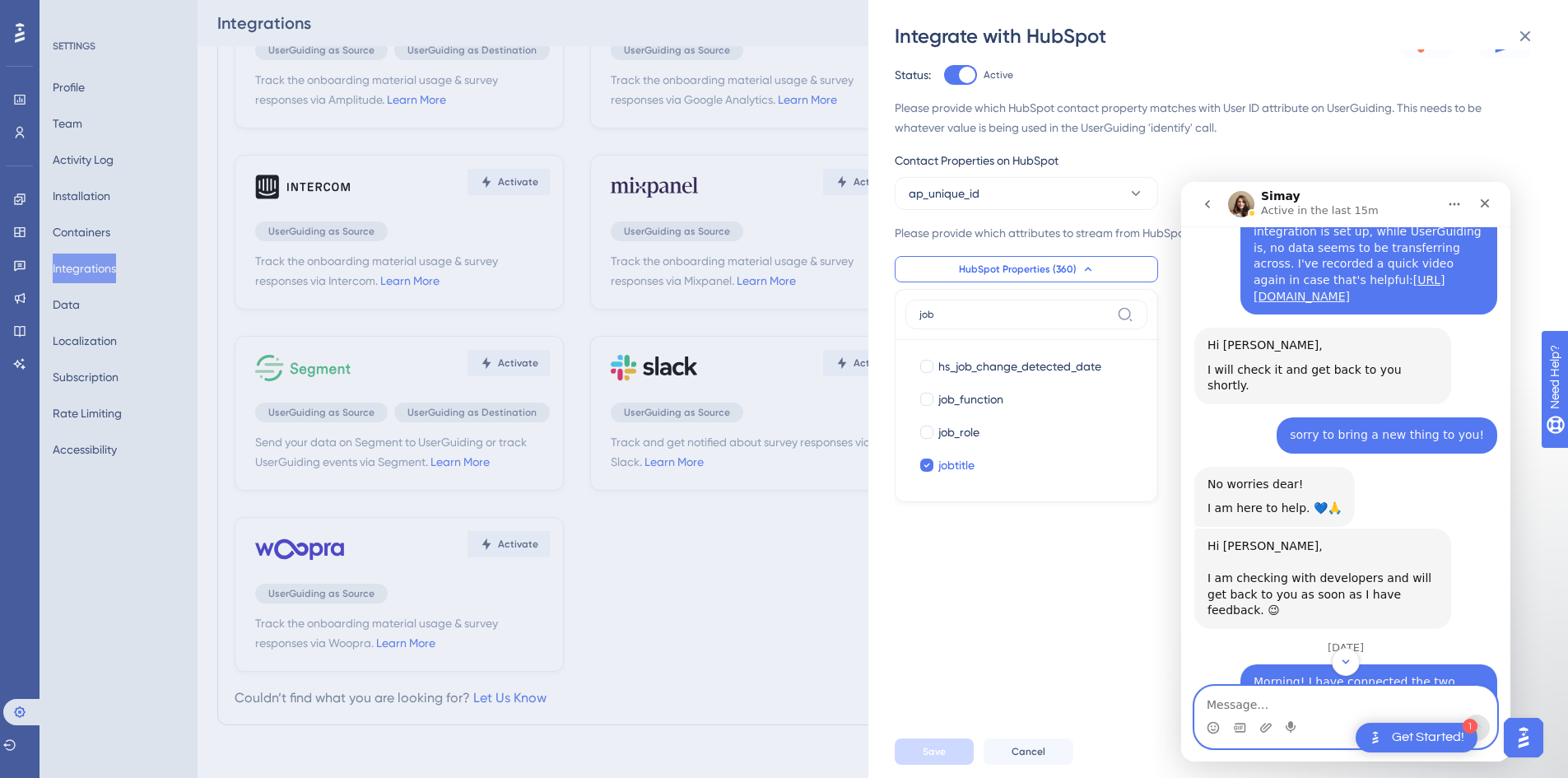
scroll to position [4125, 0]
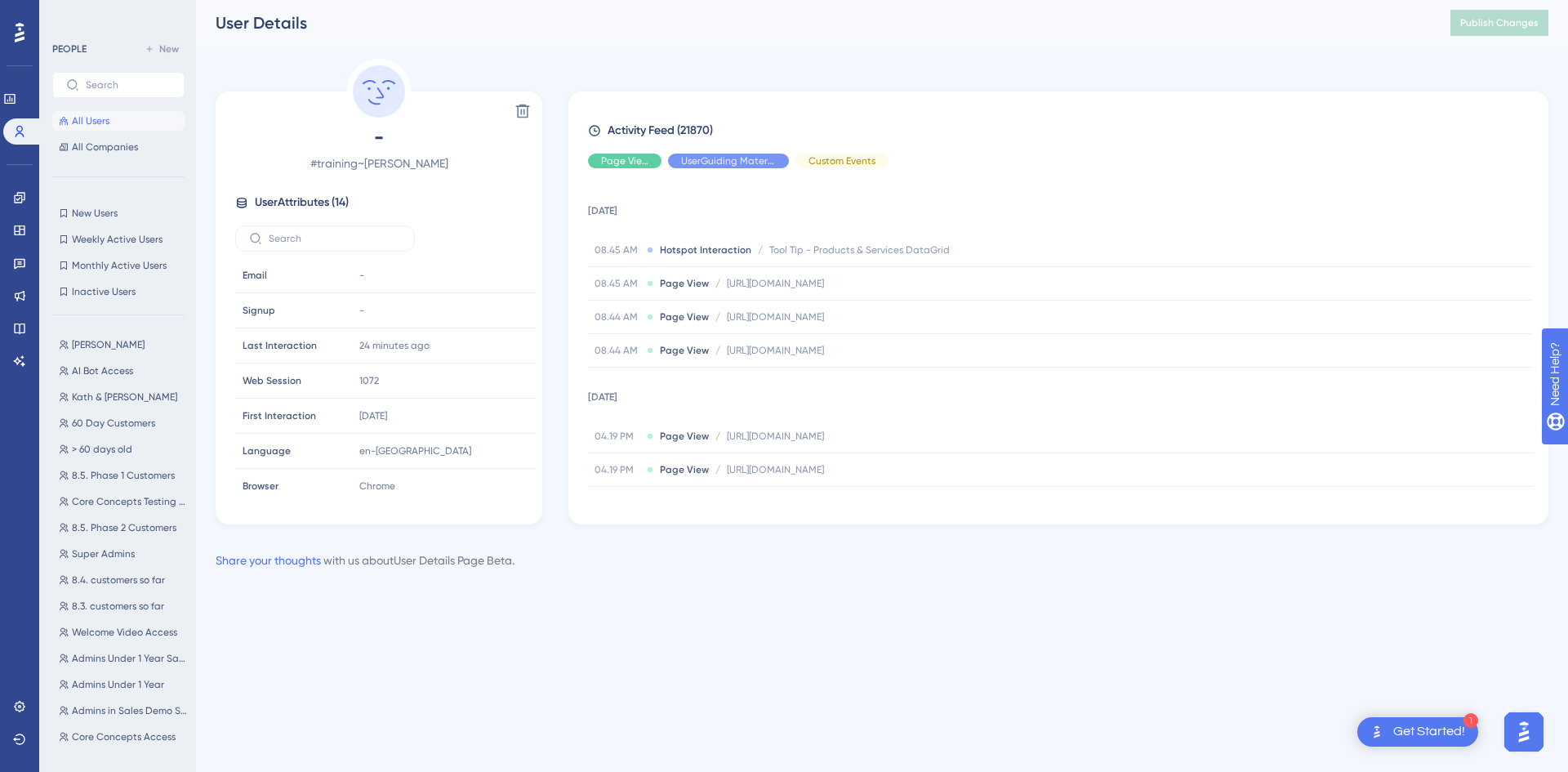
click at [1393, 739] on div "Get Started!" at bounding box center [1429, 732] width 72 height 18
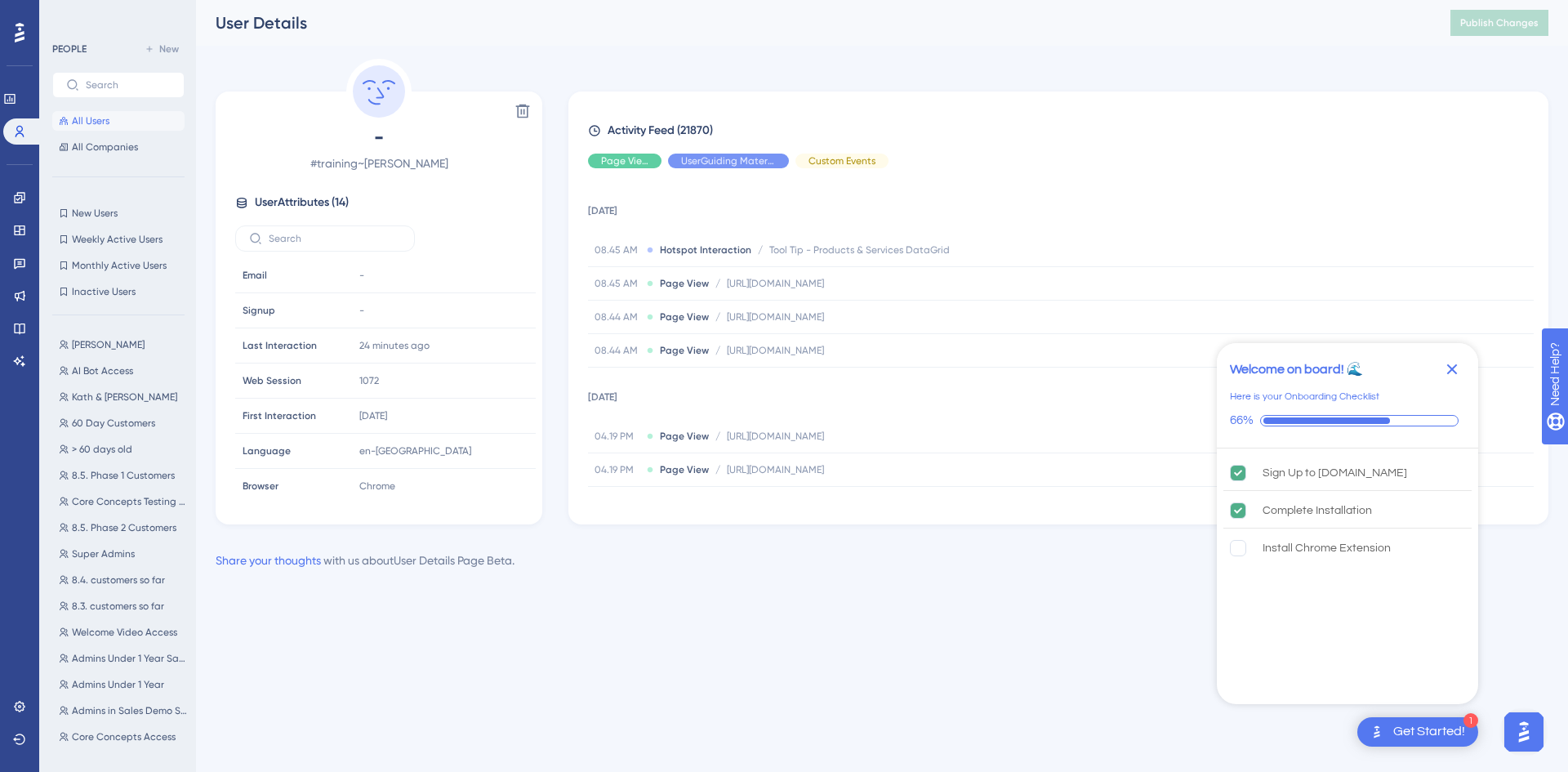
click at [1450, 361] on icon "Close Checklist" at bounding box center [1451, 369] width 20 height 20
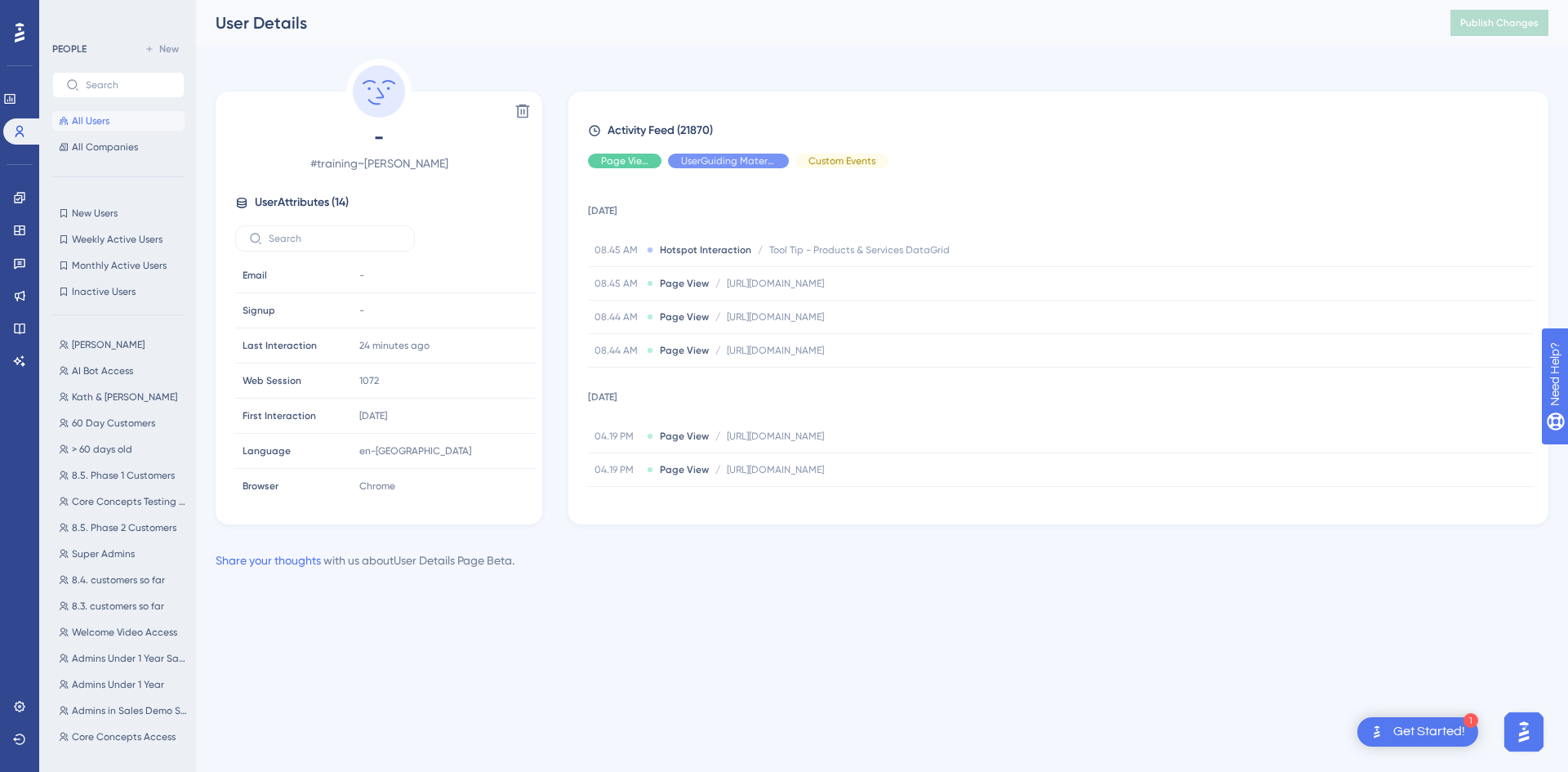
click at [1526, 720] on img "Open AI Assistant Launcher" at bounding box center [1523, 732] width 30 height 30
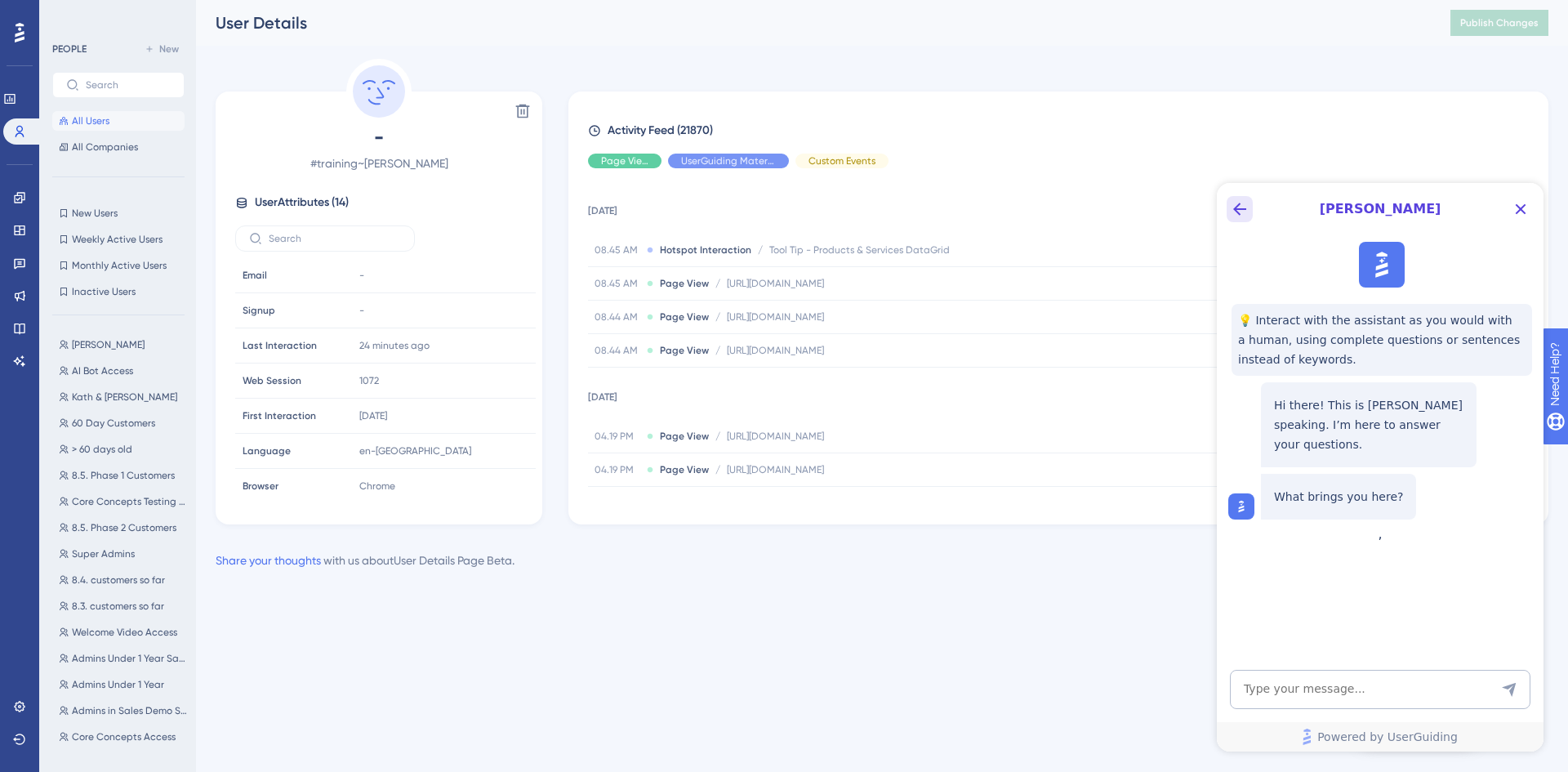
click at [1245, 203] on icon "Back Button" at bounding box center [1240, 209] width 20 height 20
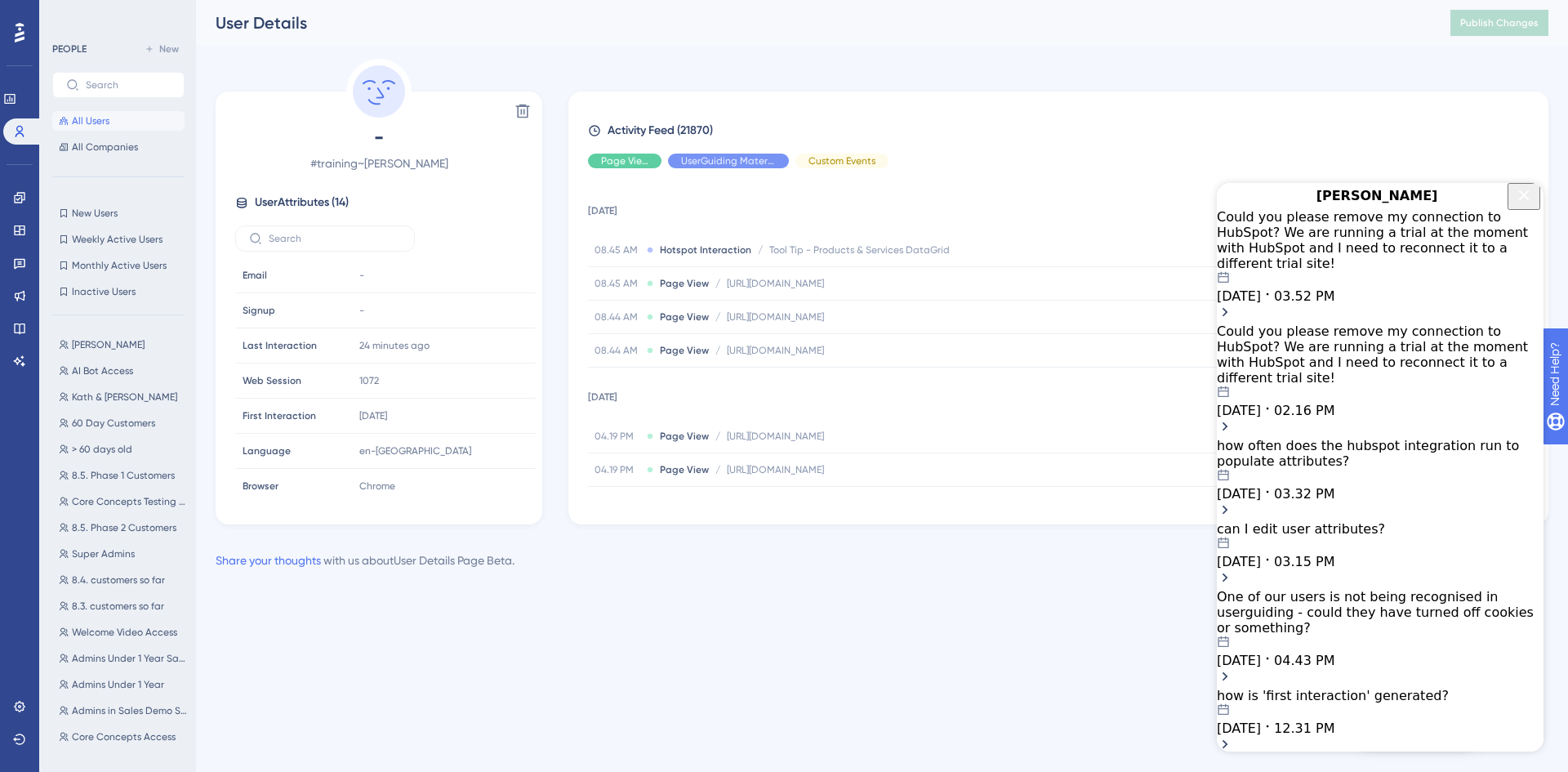
click at [1327, 256] on div "Could you please remove my connection to HubSpot? We are running a trial at the…" at bounding box center [1380, 240] width 327 height 62
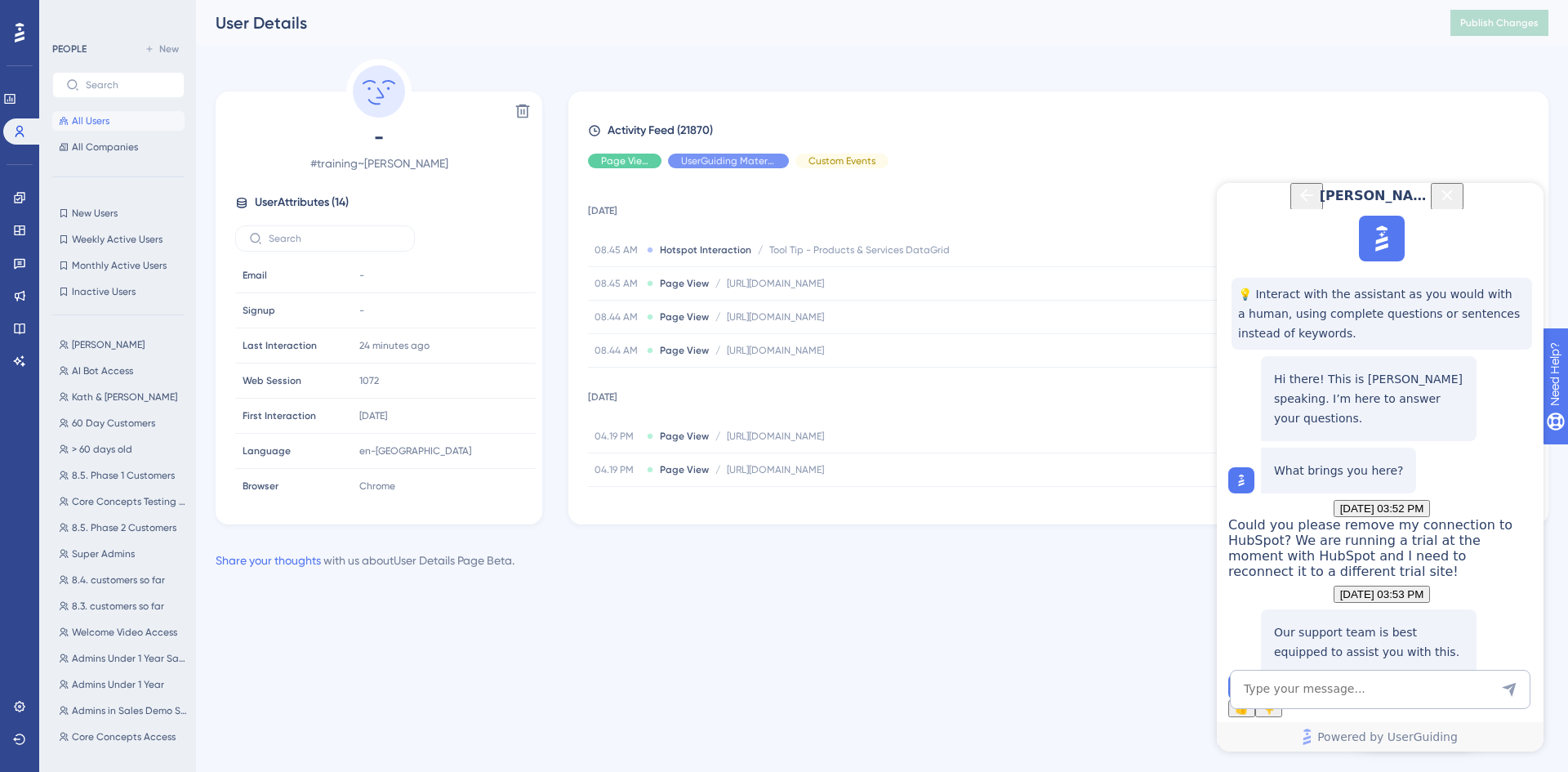
scroll to position [204, 0]
click at [1324, 670] on button "Talk to a person" at bounding box center [1369, 678] width 90 height 17
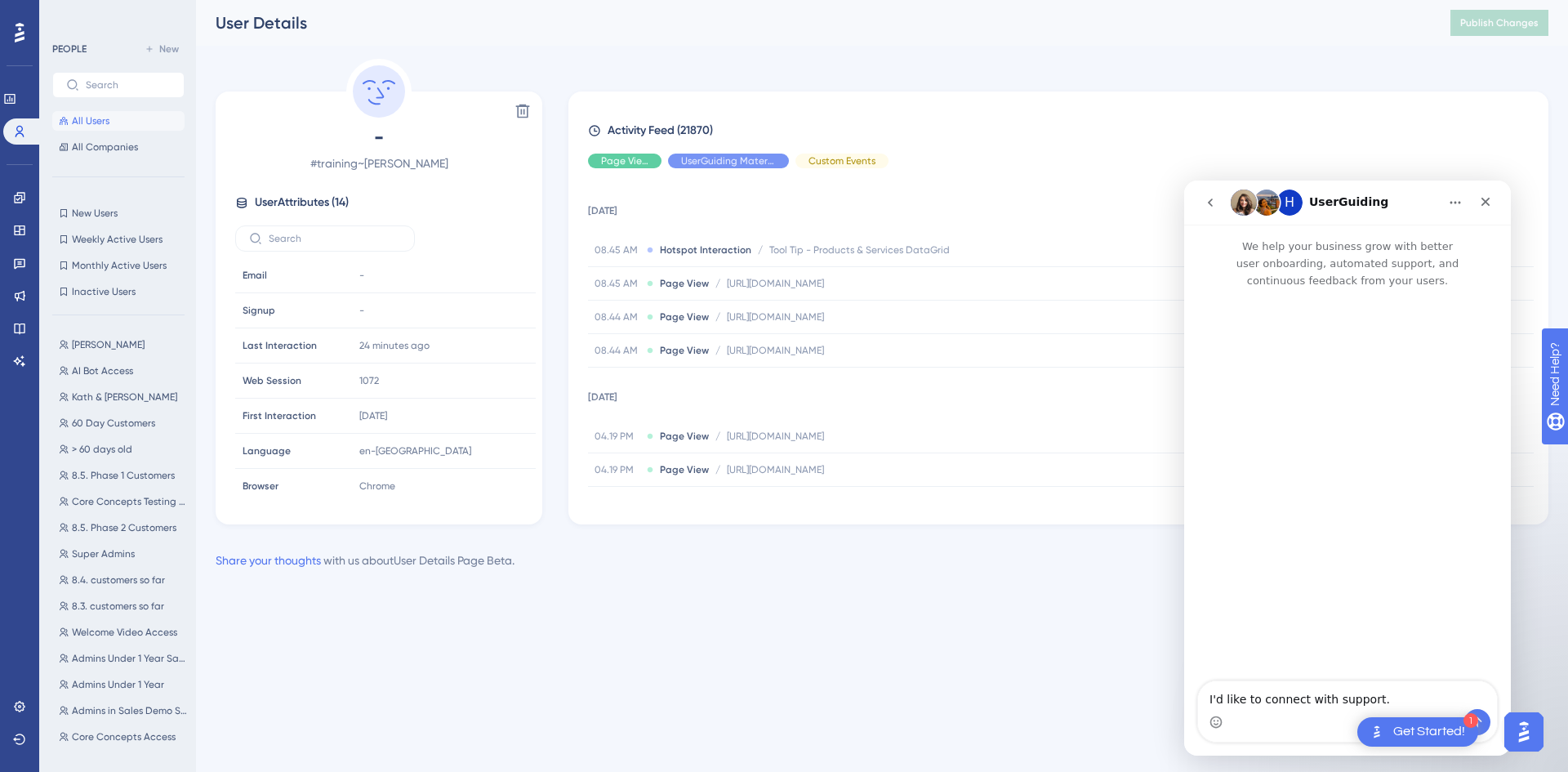
scroll to position [0, 0]
click at [1209, 206] on icon "go back" at bounding box center [1210, 202] width 13 height 13
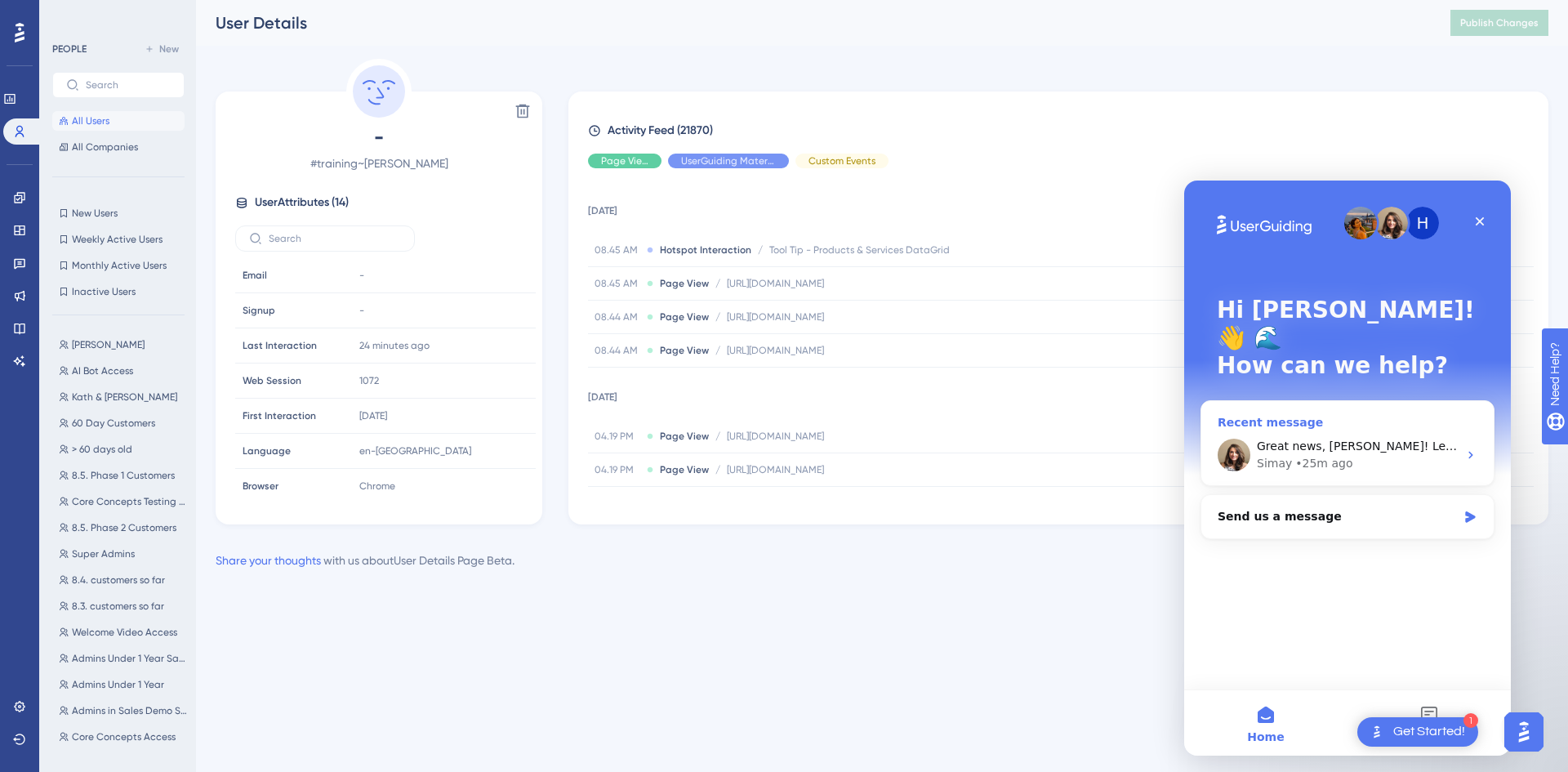
click at [1299, 414] on div "Recent message" at bounding box center [1346, 422] width 259 height 17
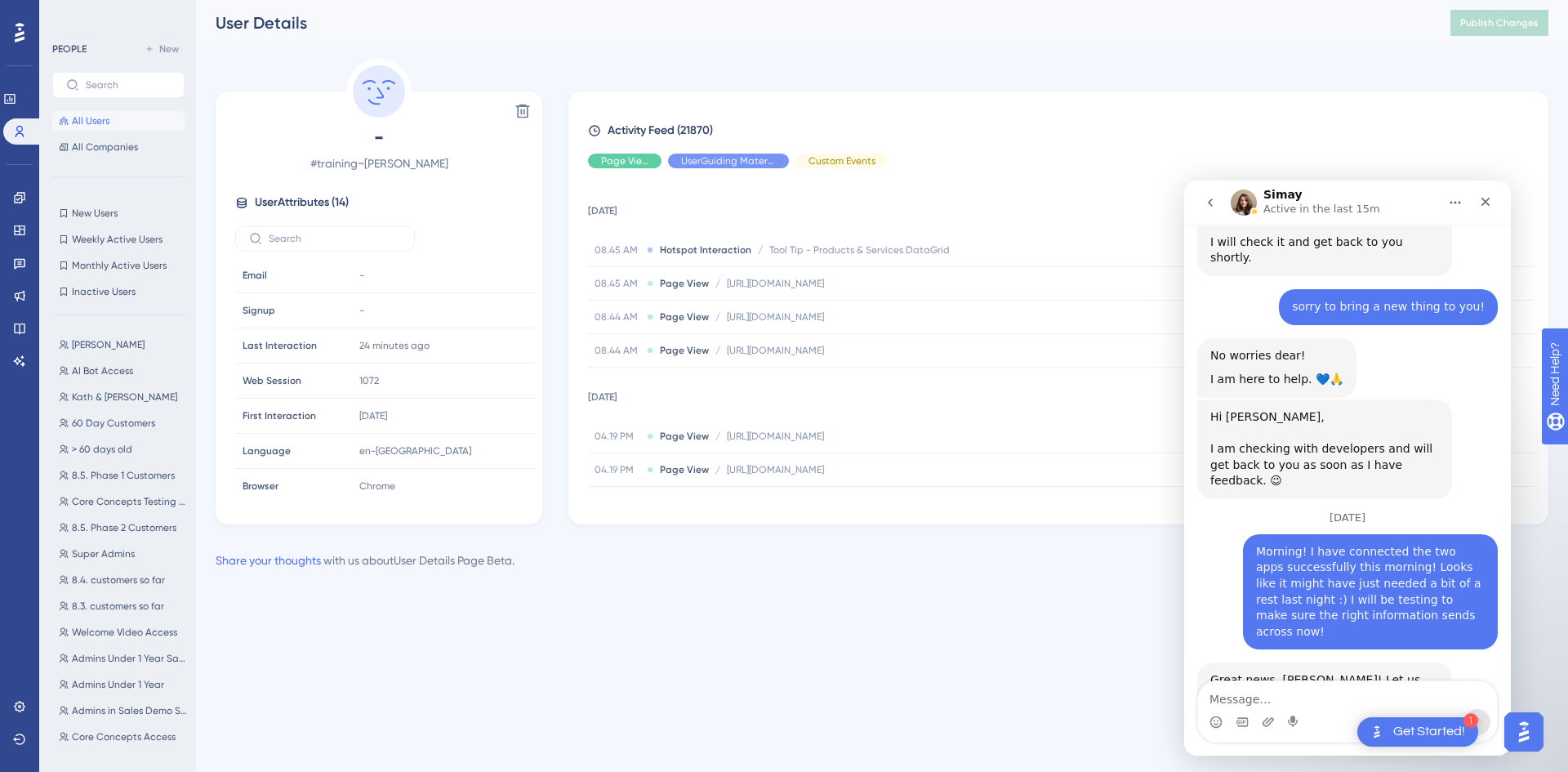
scroll to position [3732, 0]
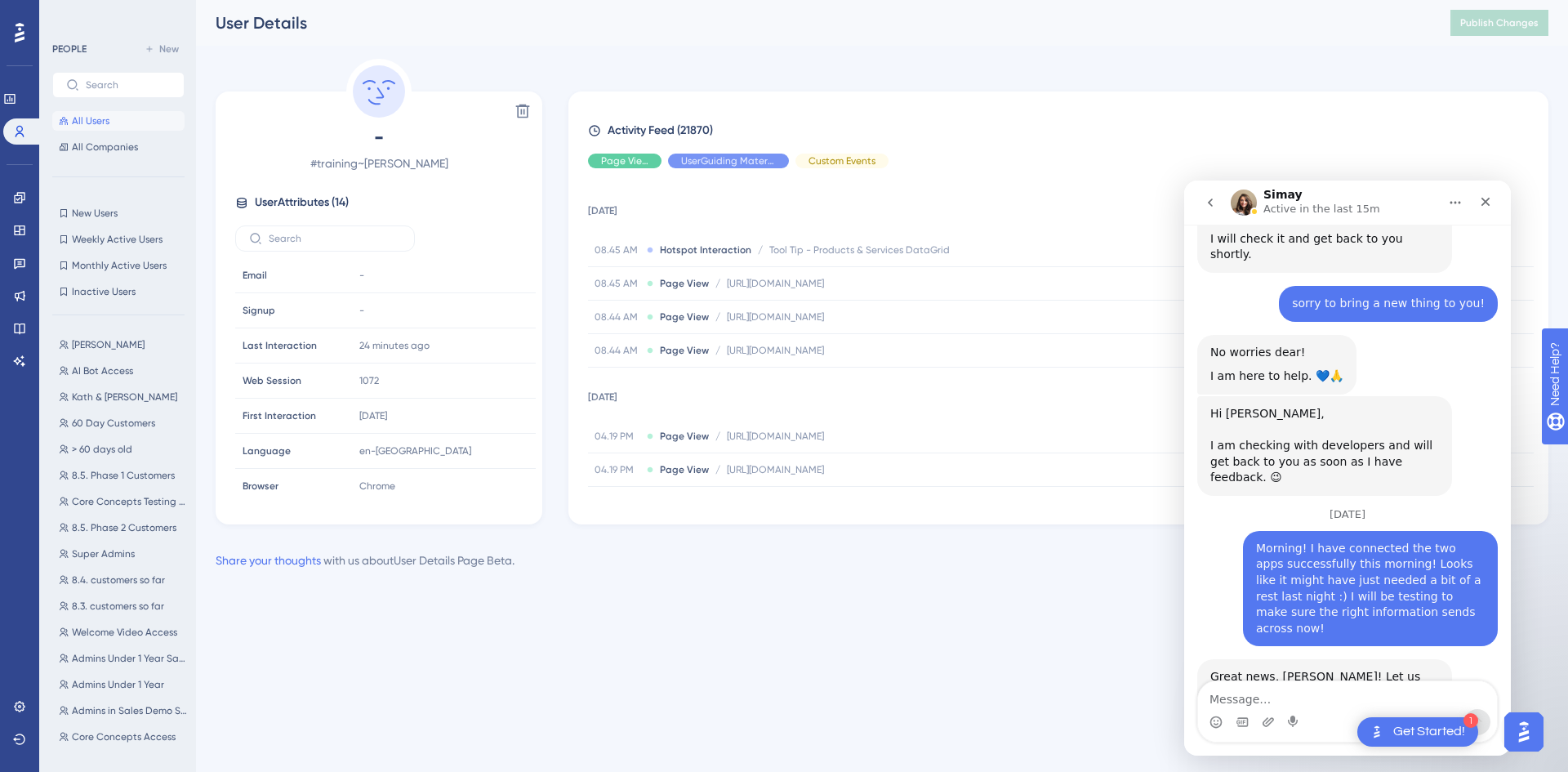
click at [1342, 681] on textarea "Message…" at bounding box center [1346, 695] width 299 height 28
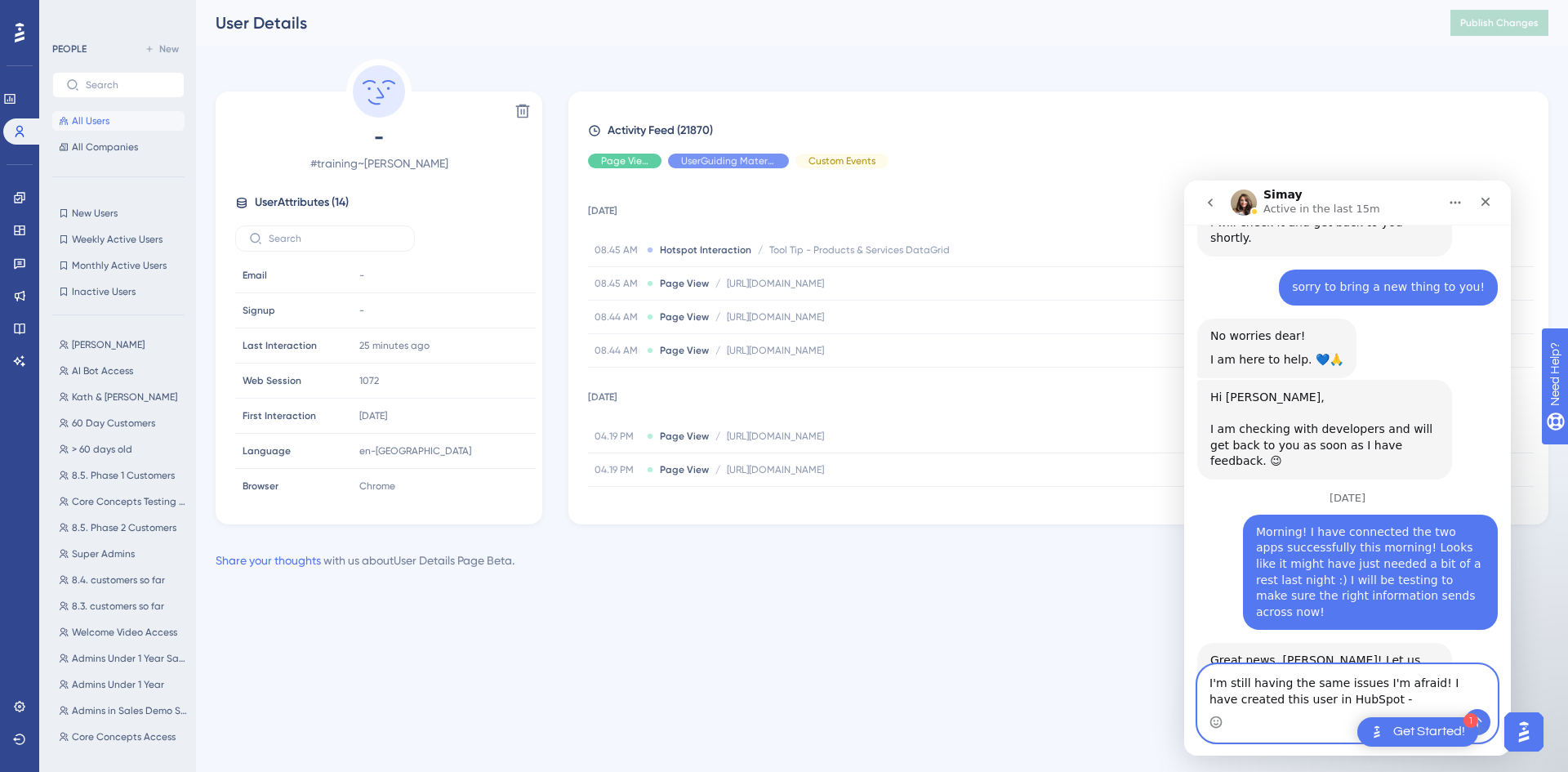
type textarea "I'm still having the same issues I'm afraid! I have created this user in HubSpo…"
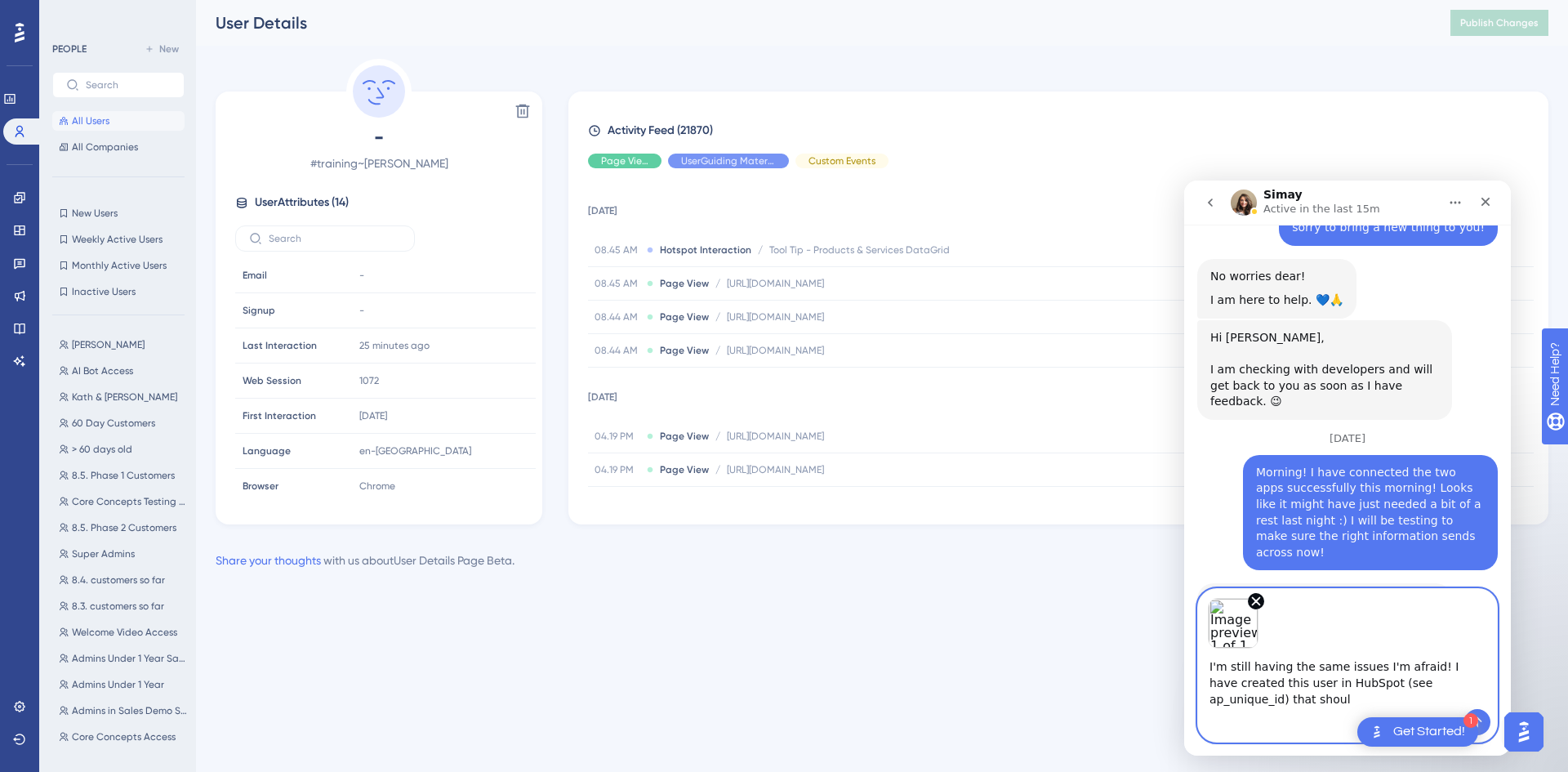
scroll to position [3824, 0]
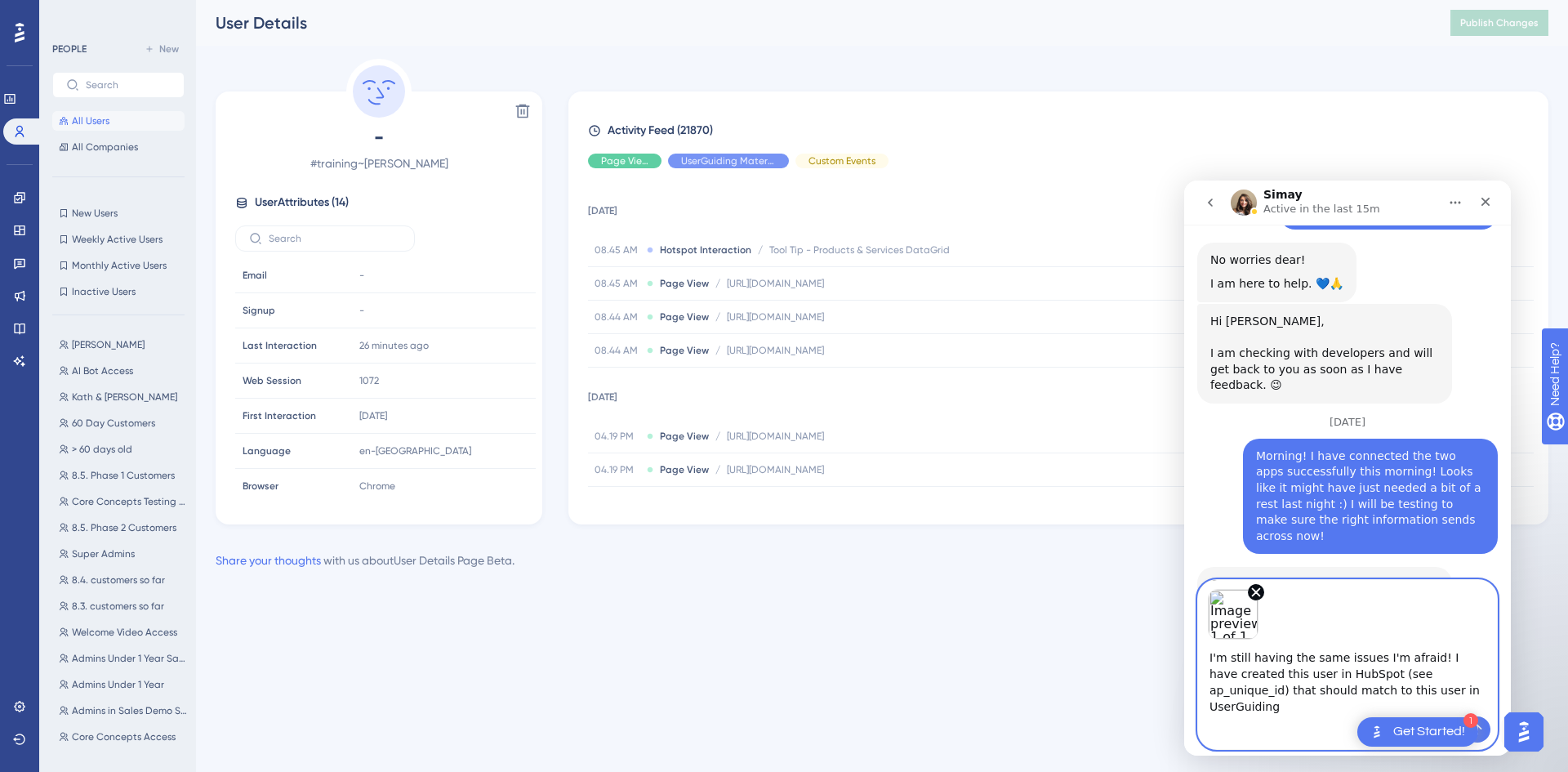
type textarea "I'm still having the same issues I'm afraid! I have created this user in HubSpo…"
click at [1431, 704] on textarea "I'm still having the same issues I'm afraid! I have created this user in HubSpo…" at bounding box center [1346, 678] width 299 height 77
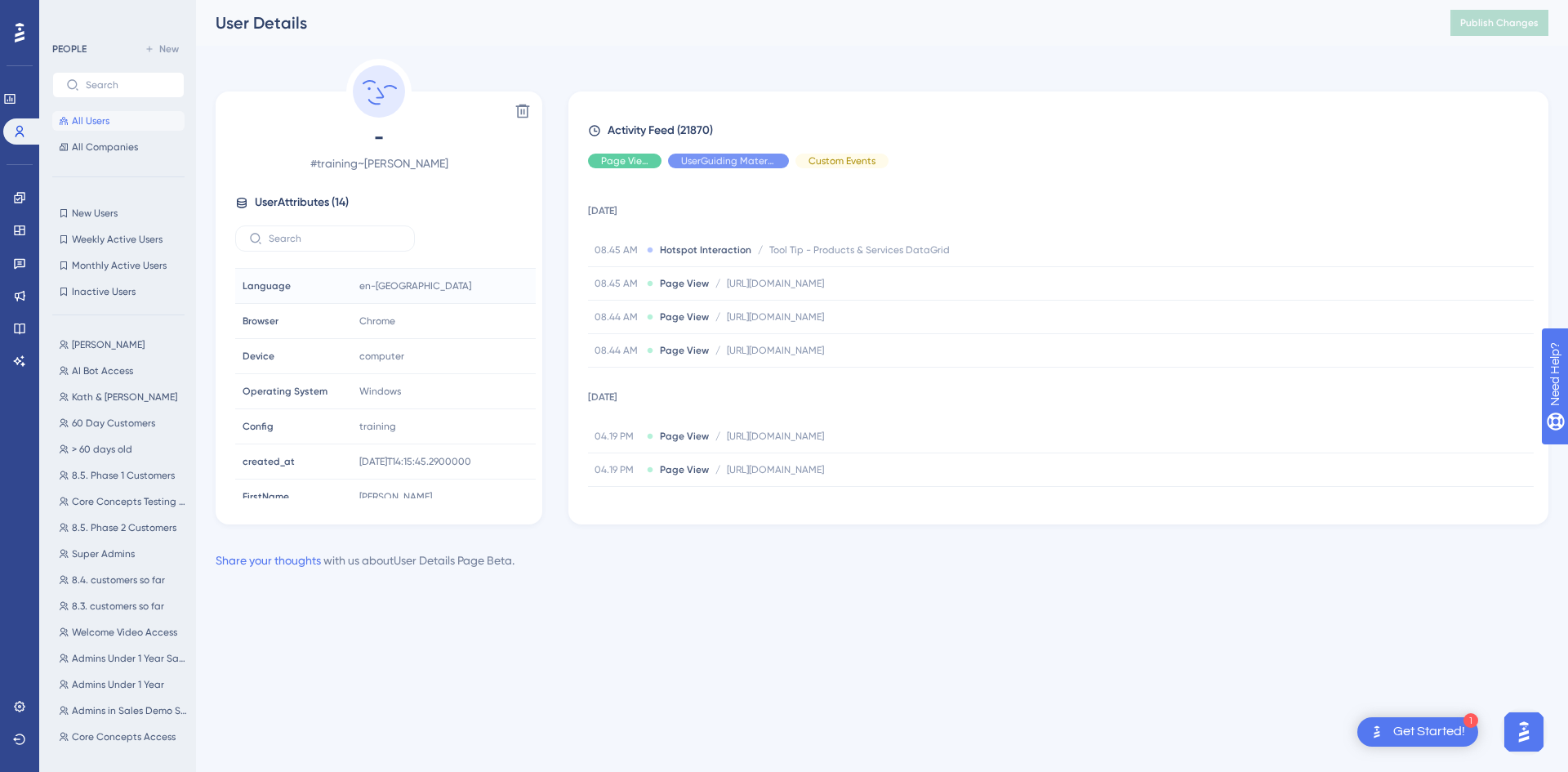
scroll to position [251, 0]
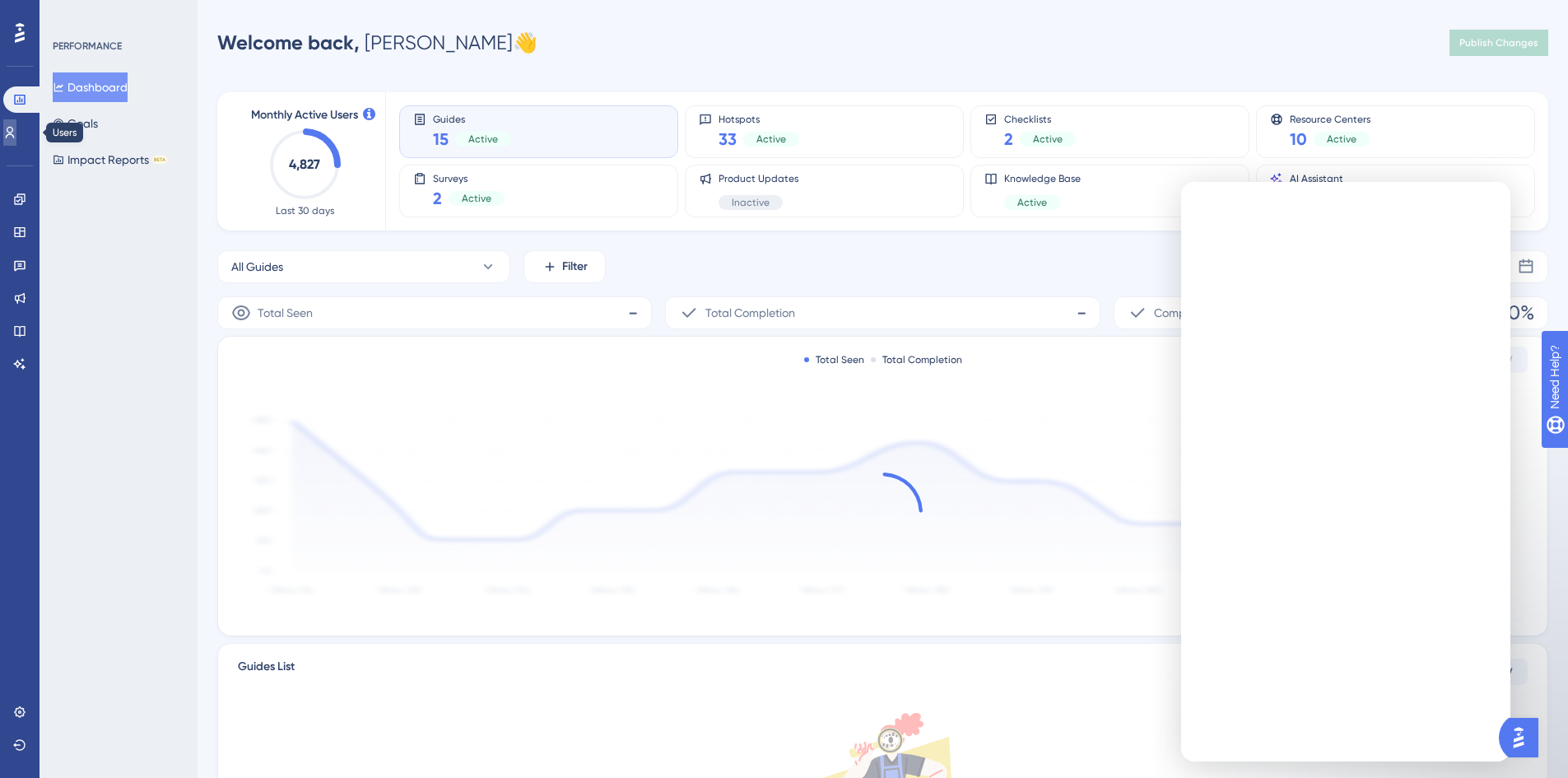
click at [14, 136] on icon at bounding box center [10, 132] width 9 height 12
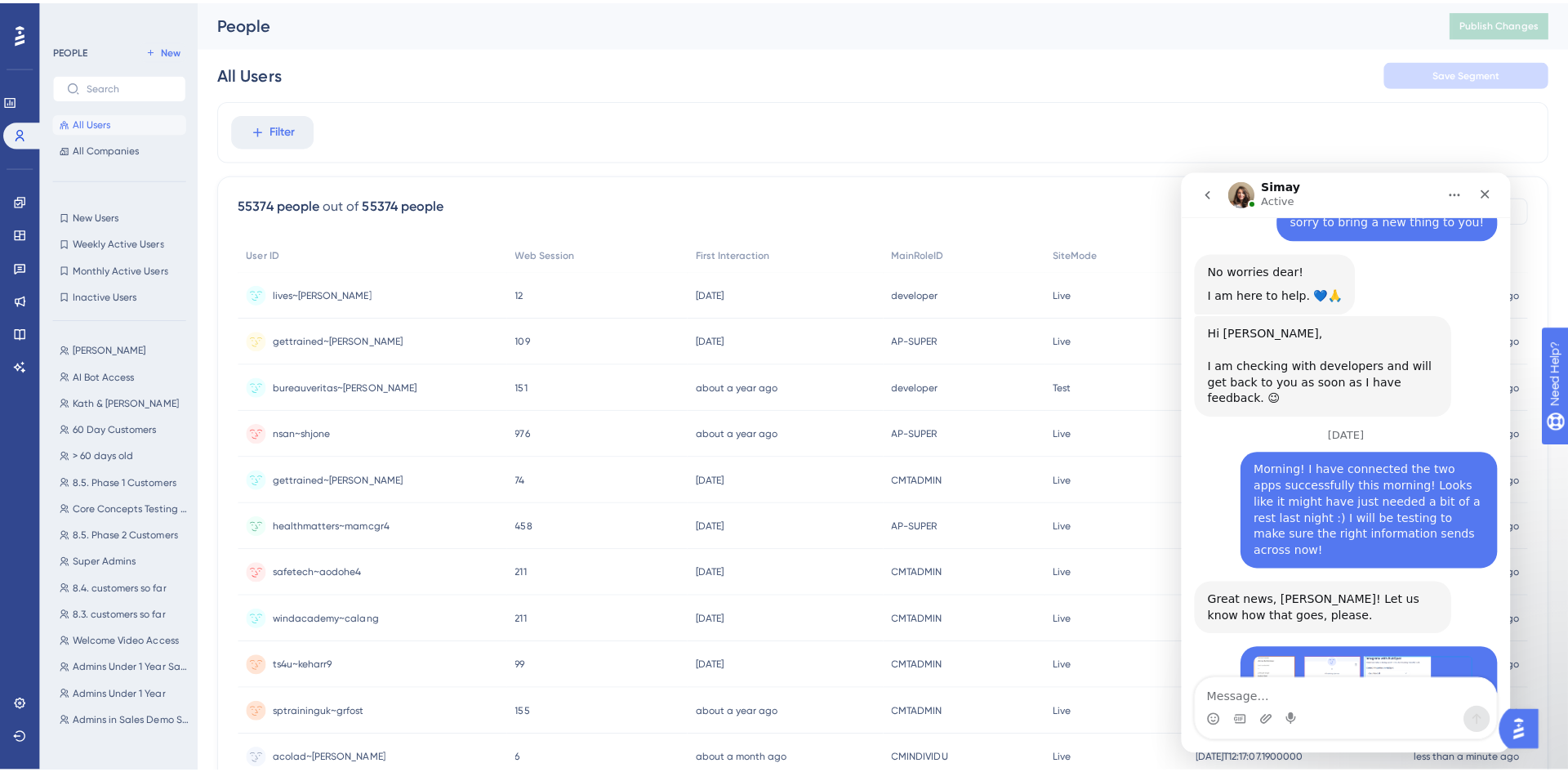
scroll to position [4093, 0]
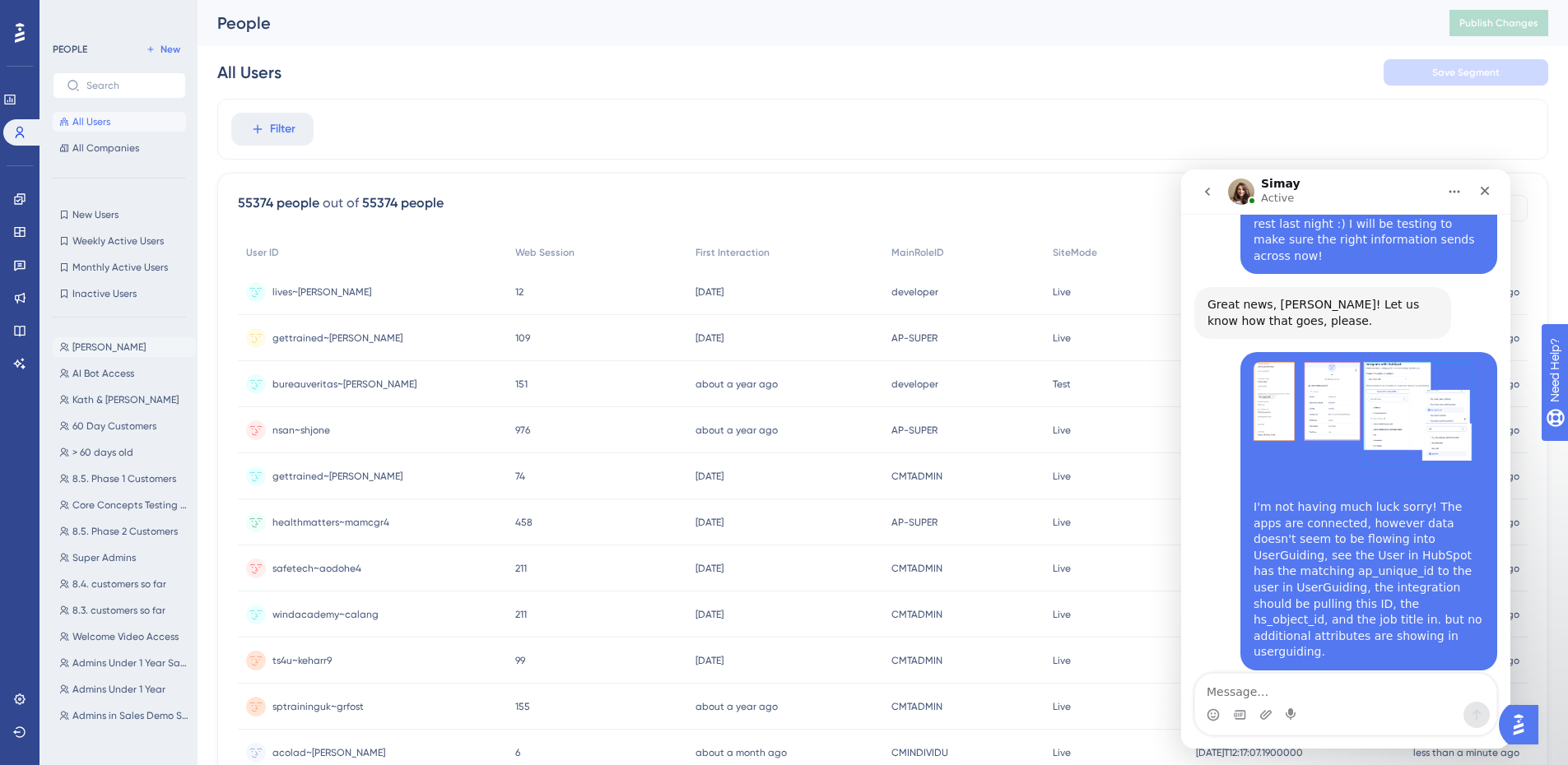
click at [116, 353] on span "[PERSON_NAME]" at bounding box center [109, 347] width 73 height 14
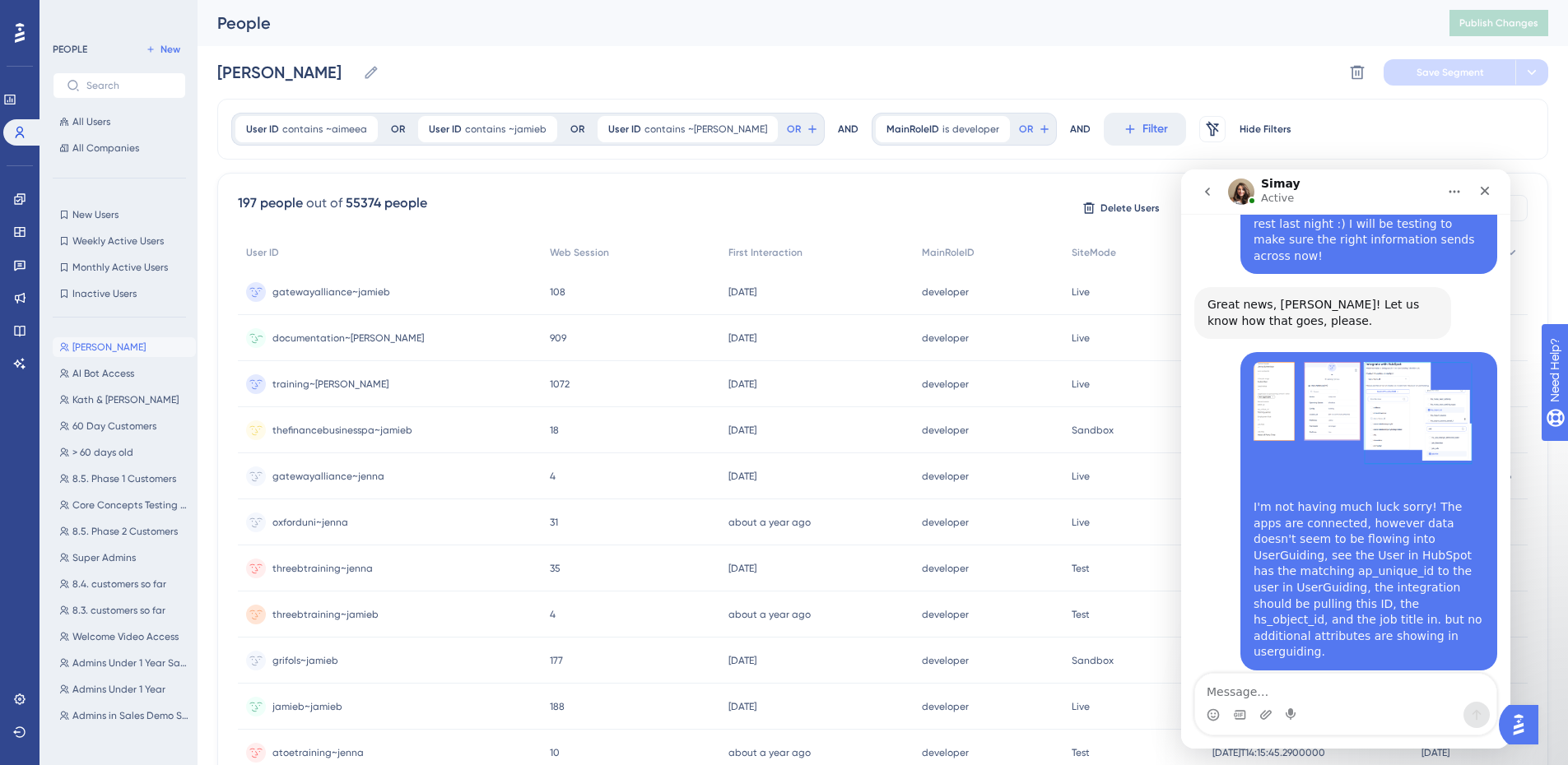
click at [328, 337] on span "documentation~jenna" at bounding box center [347, 338] width 151 height 14
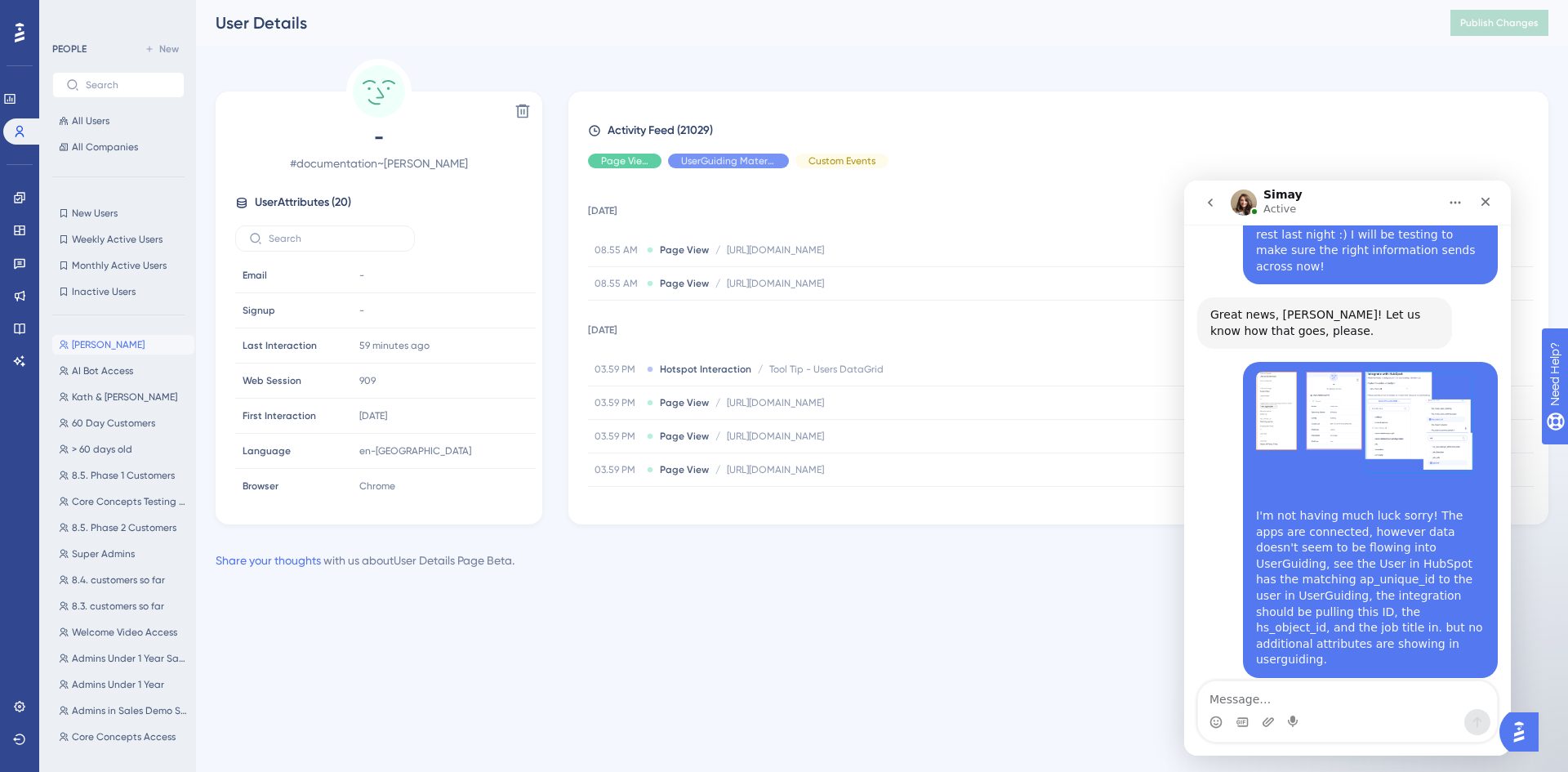
click at [110, 344] on span "[PERSON_NAME]" at bounding box center [108, 345] width 73 height 13
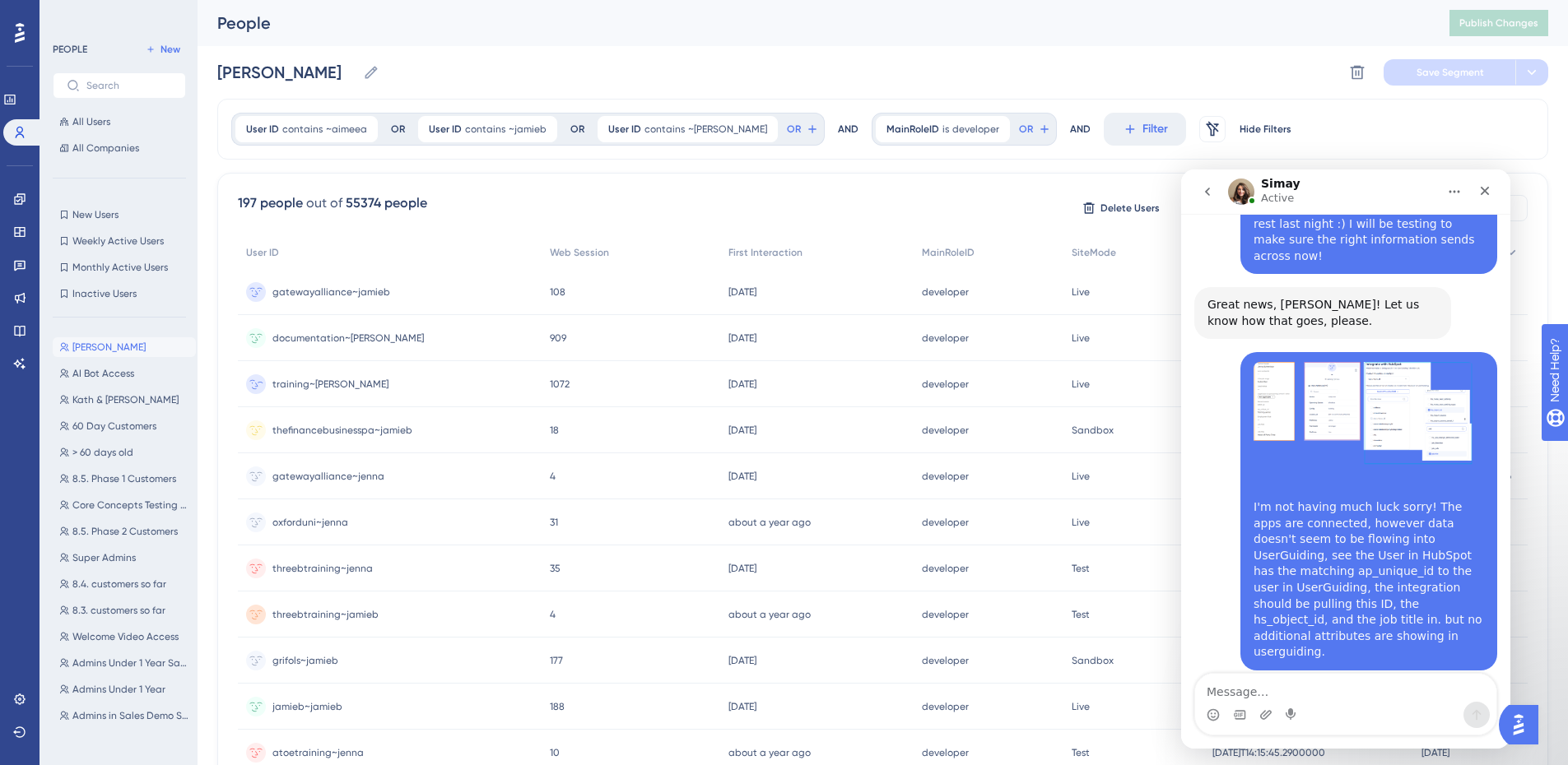
click at [311, 384] on span "training~jenna" at bounding box center [330, 384] width 116 height 14
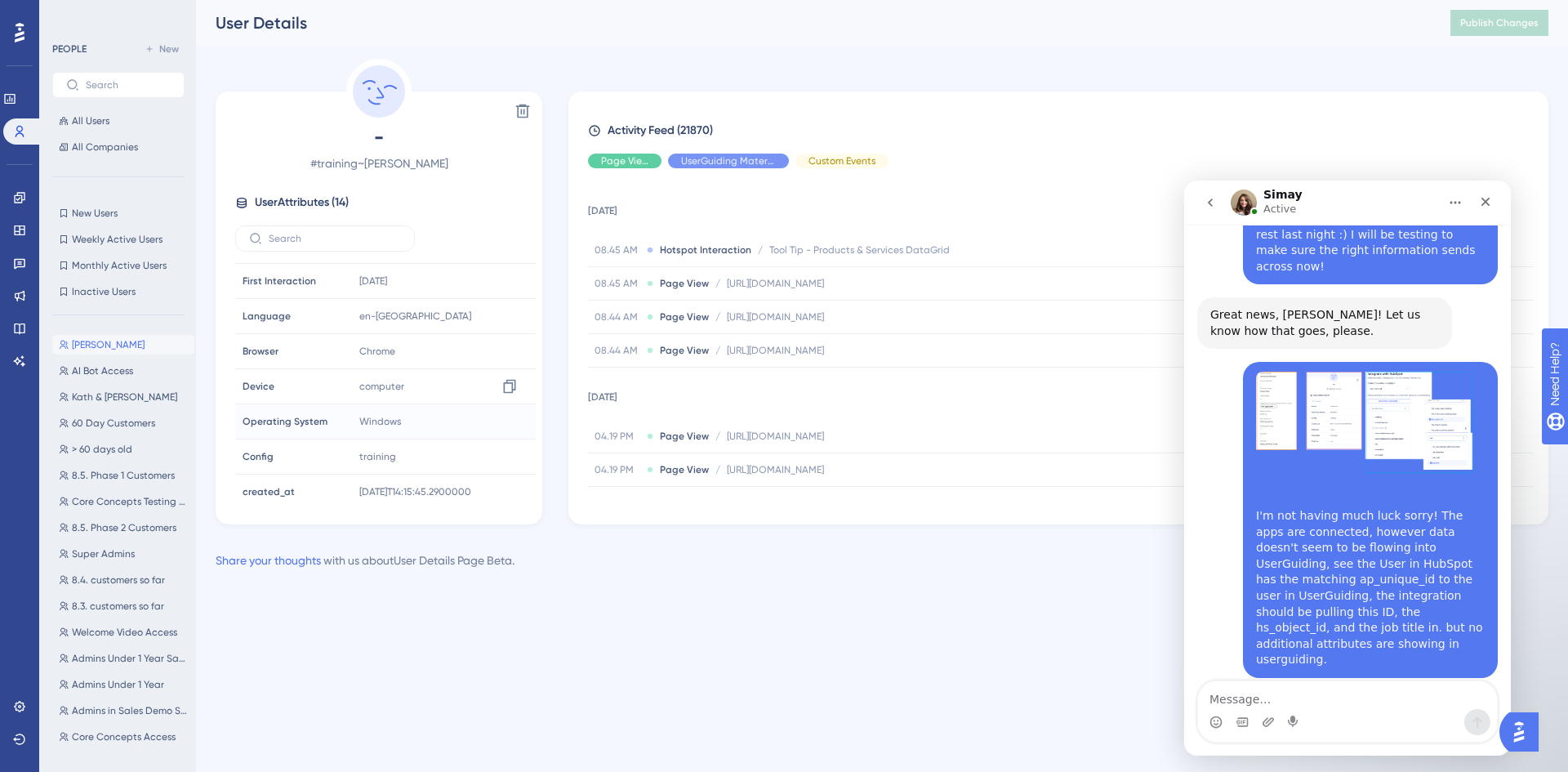
scroll to position [251, 0]
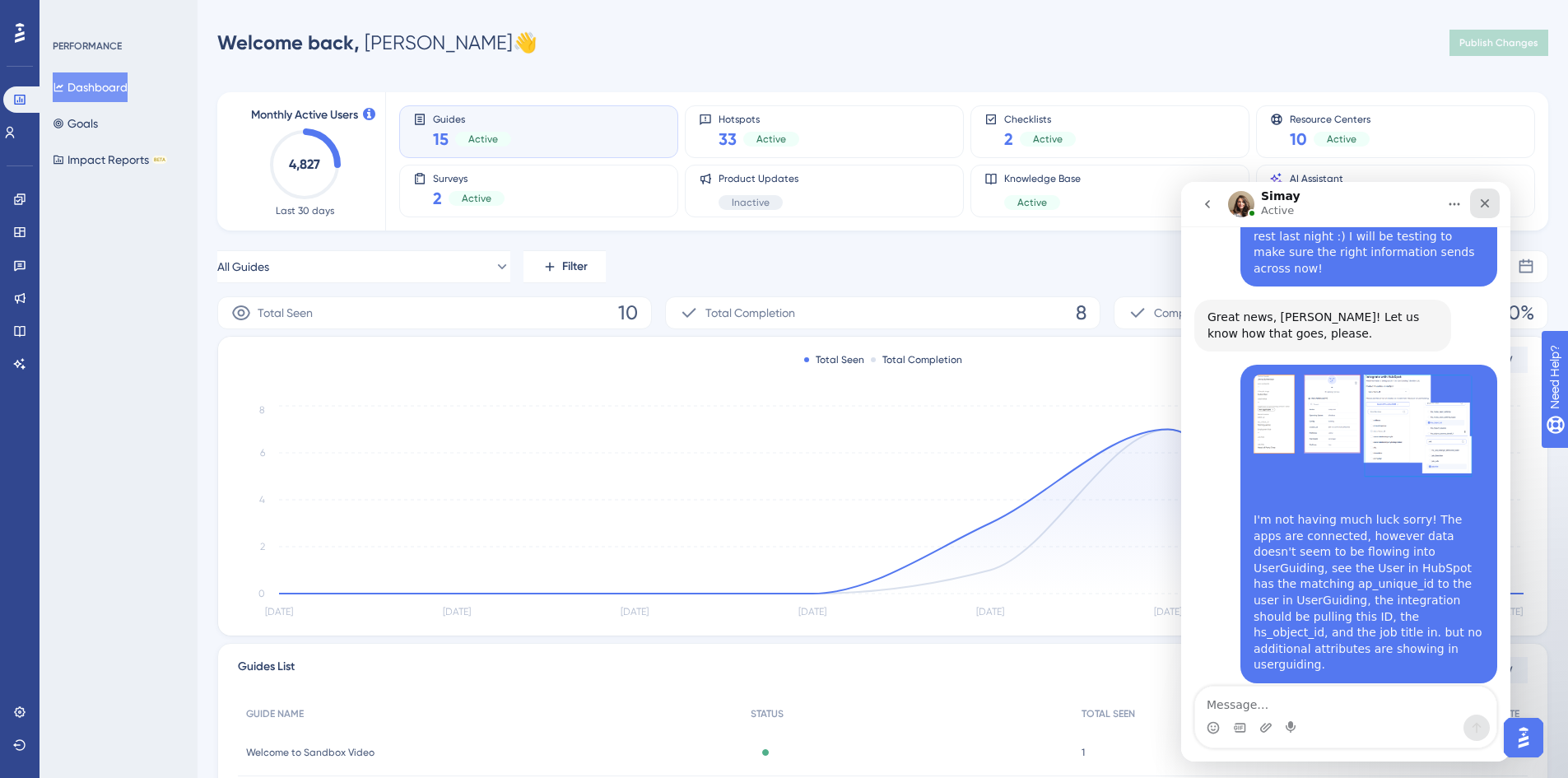
click at [1488, 201] on icon "Close" at bounding box center [1485, 203] width 14 height 14
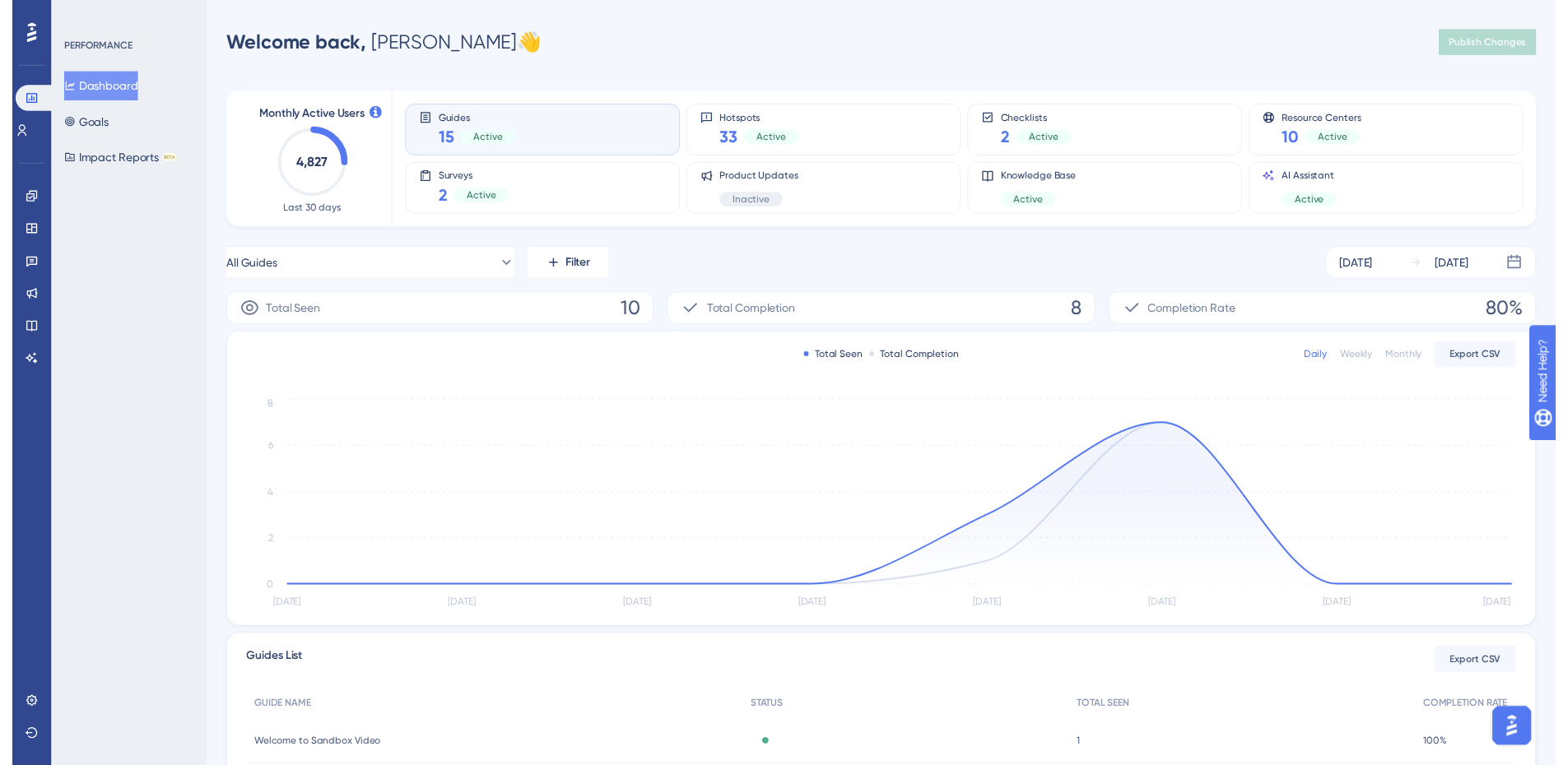
scroll to position [4123, 0]
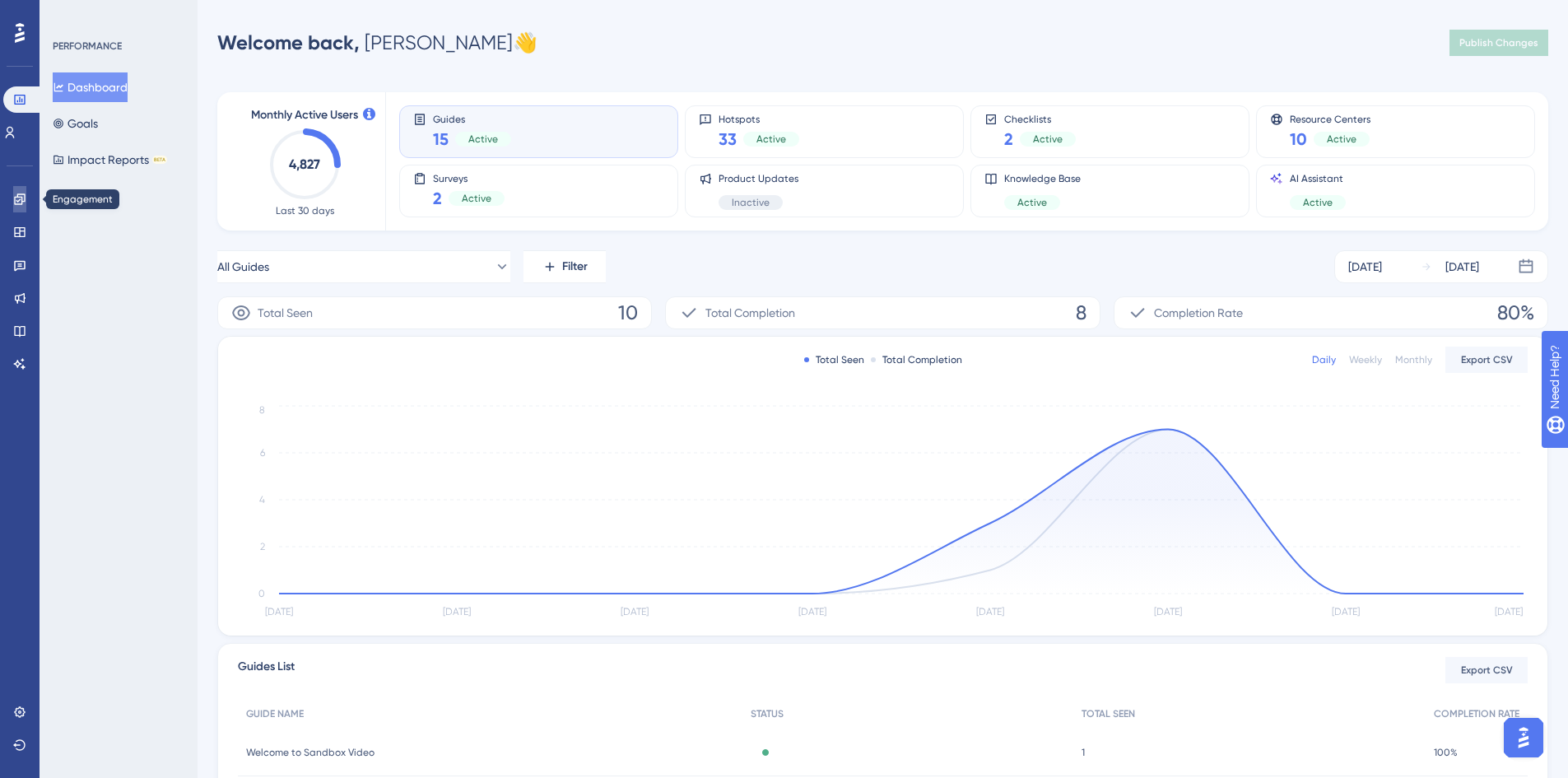
click at [26, 190] on link at bounding box center [20, 199] width 14 height 26
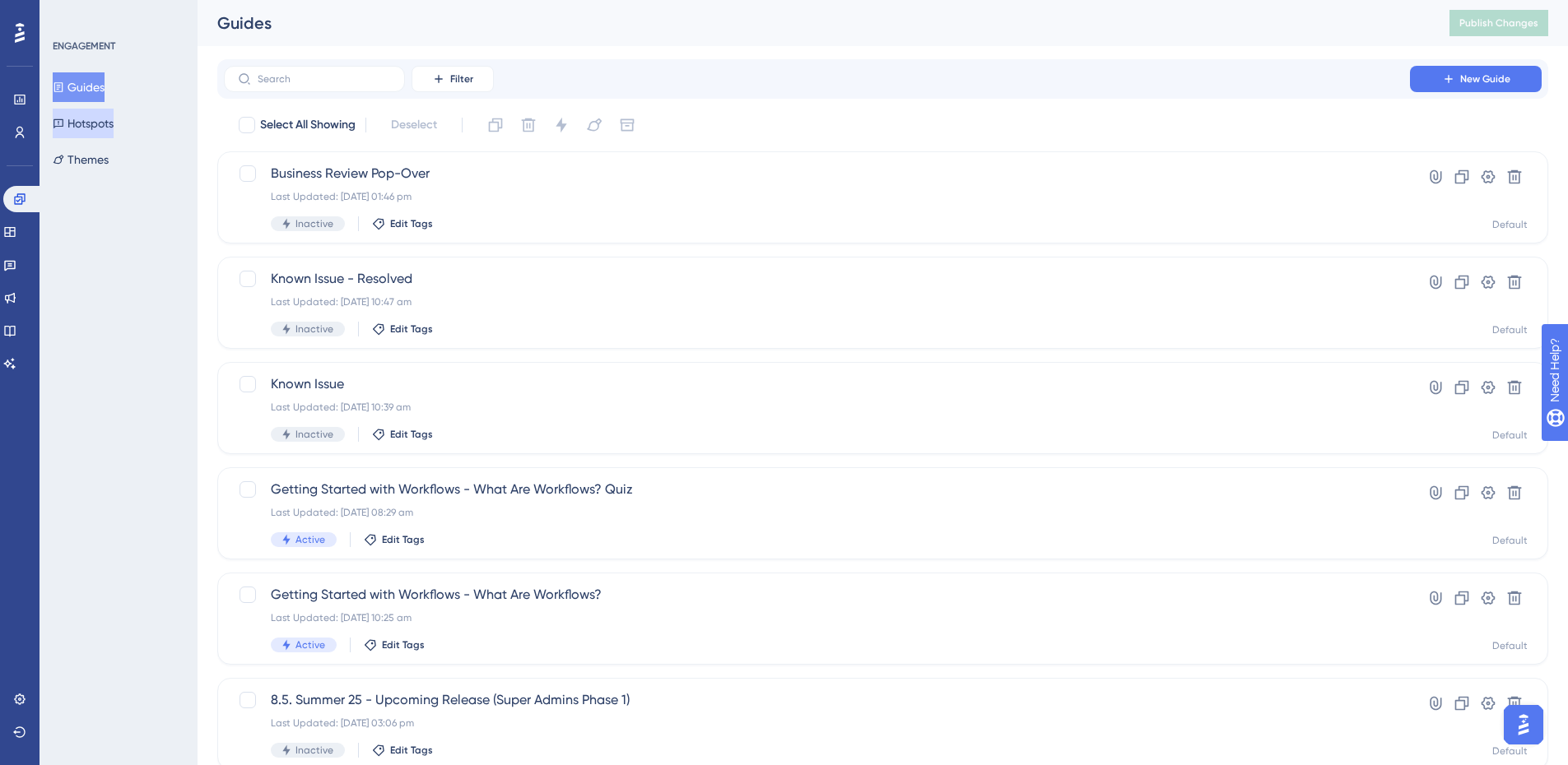
click at [90, 128] on button "Hotspots" at bounding box center [82, 123] width 61 height 30
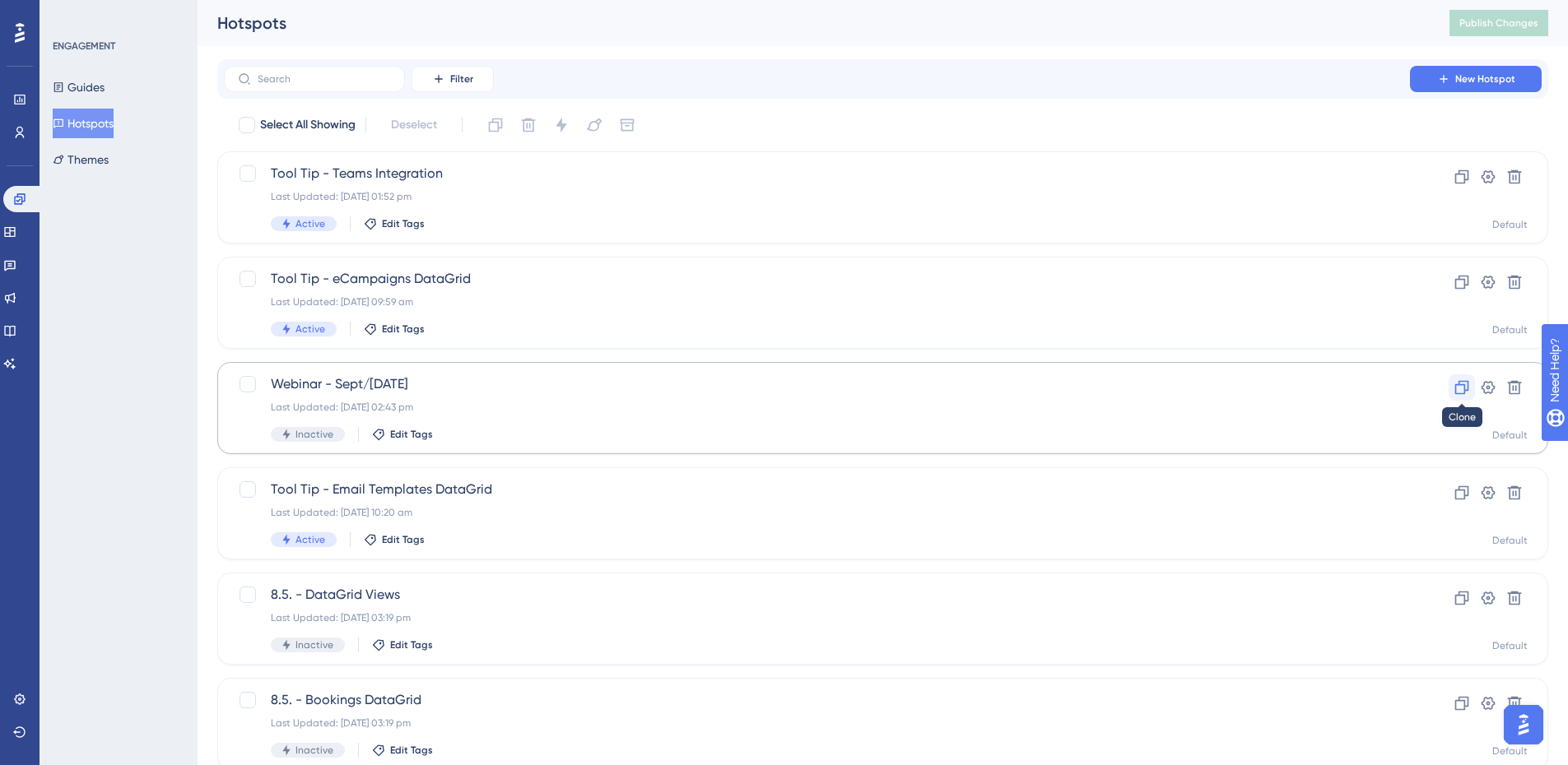
click at [1464, 383] on icon at bounding box center [1461, 387] width 16 height 16
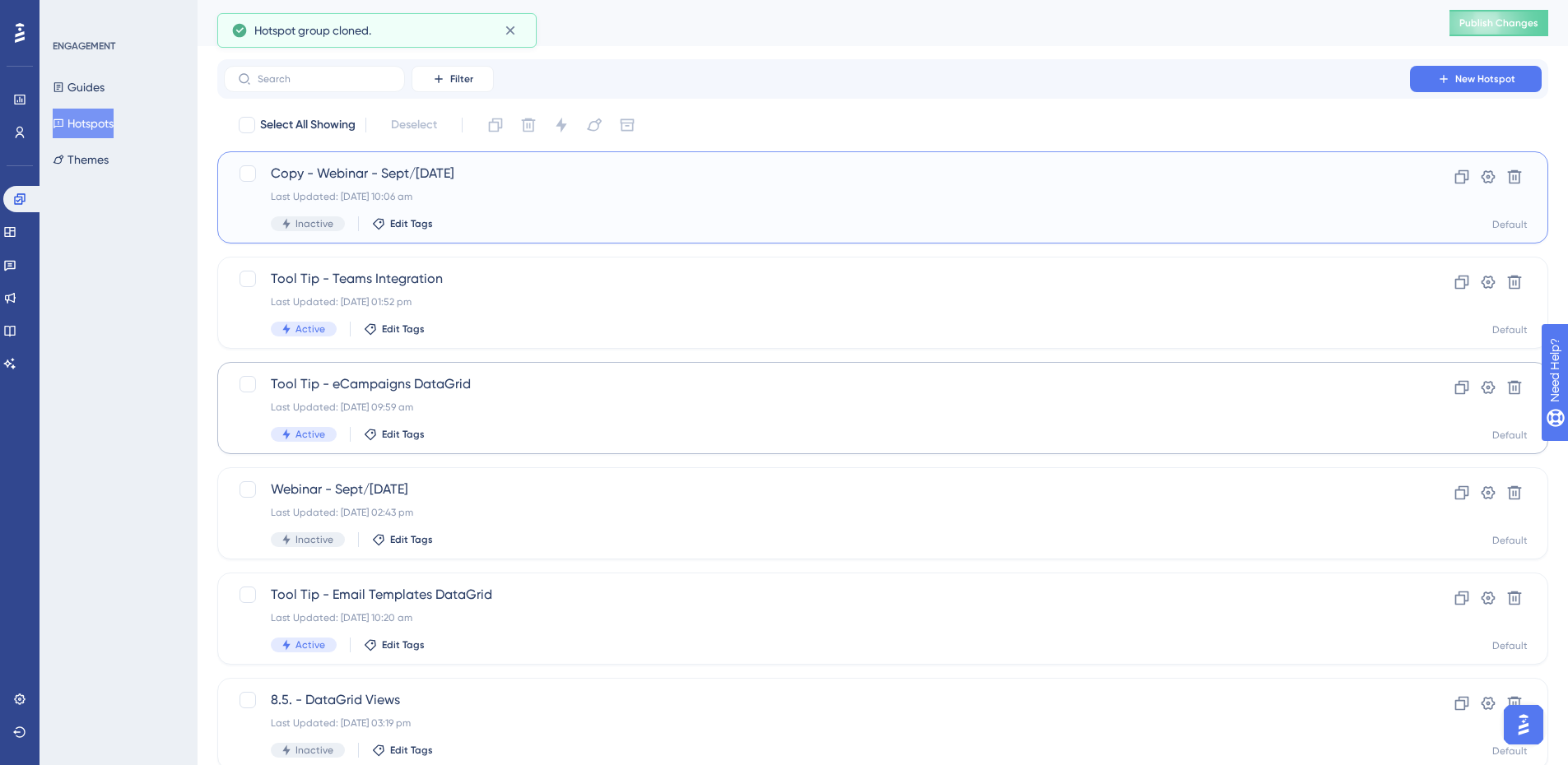
click at [634, 197] on div "Last Updated: [DATE] 10:06 am" at bounding box center [816, 196] width 1092 height 14
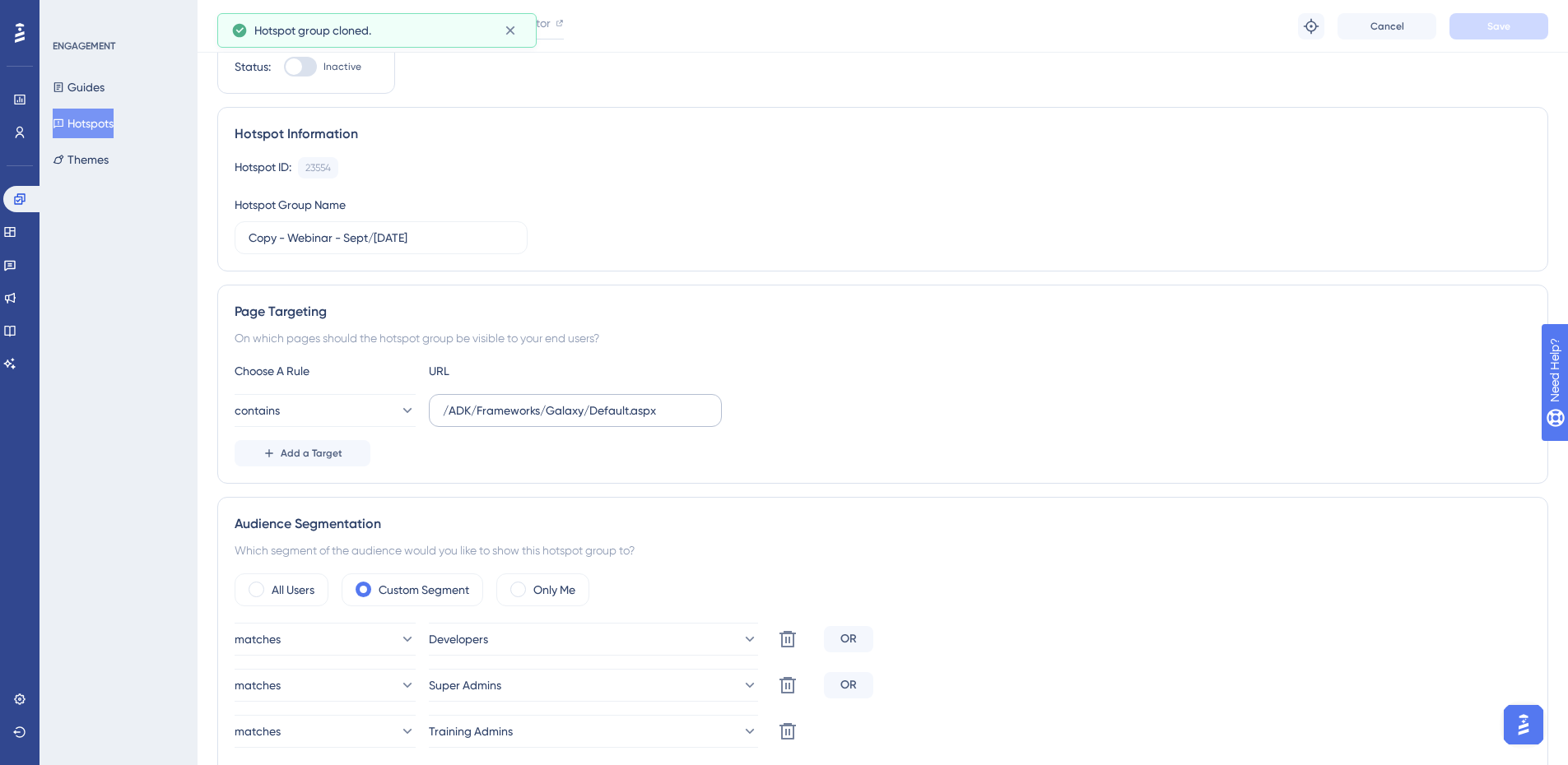
scroll to position [165, 0]
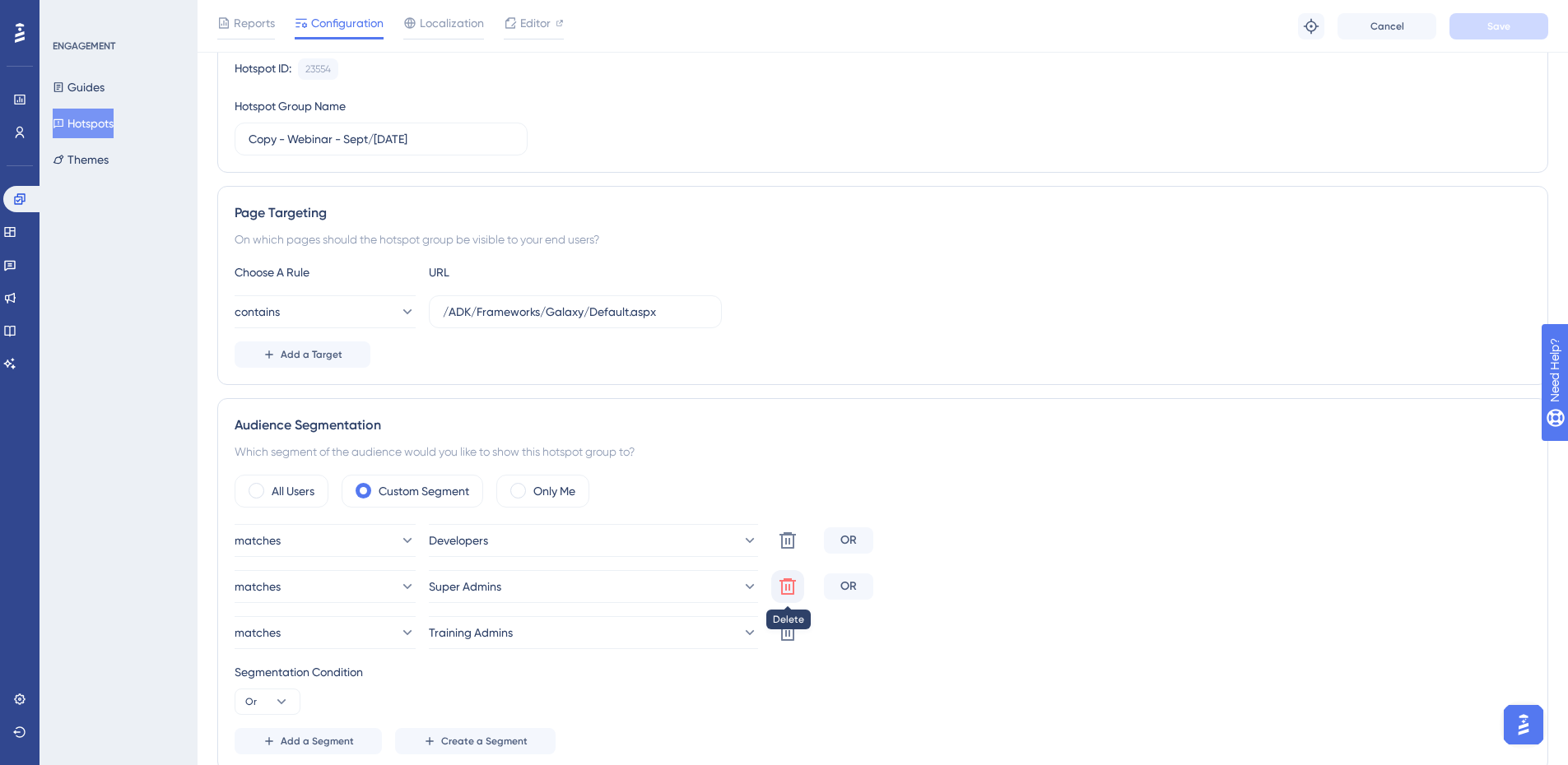
click at [784, 591] on icon at bounding box center [788, 587] width 20 height 20
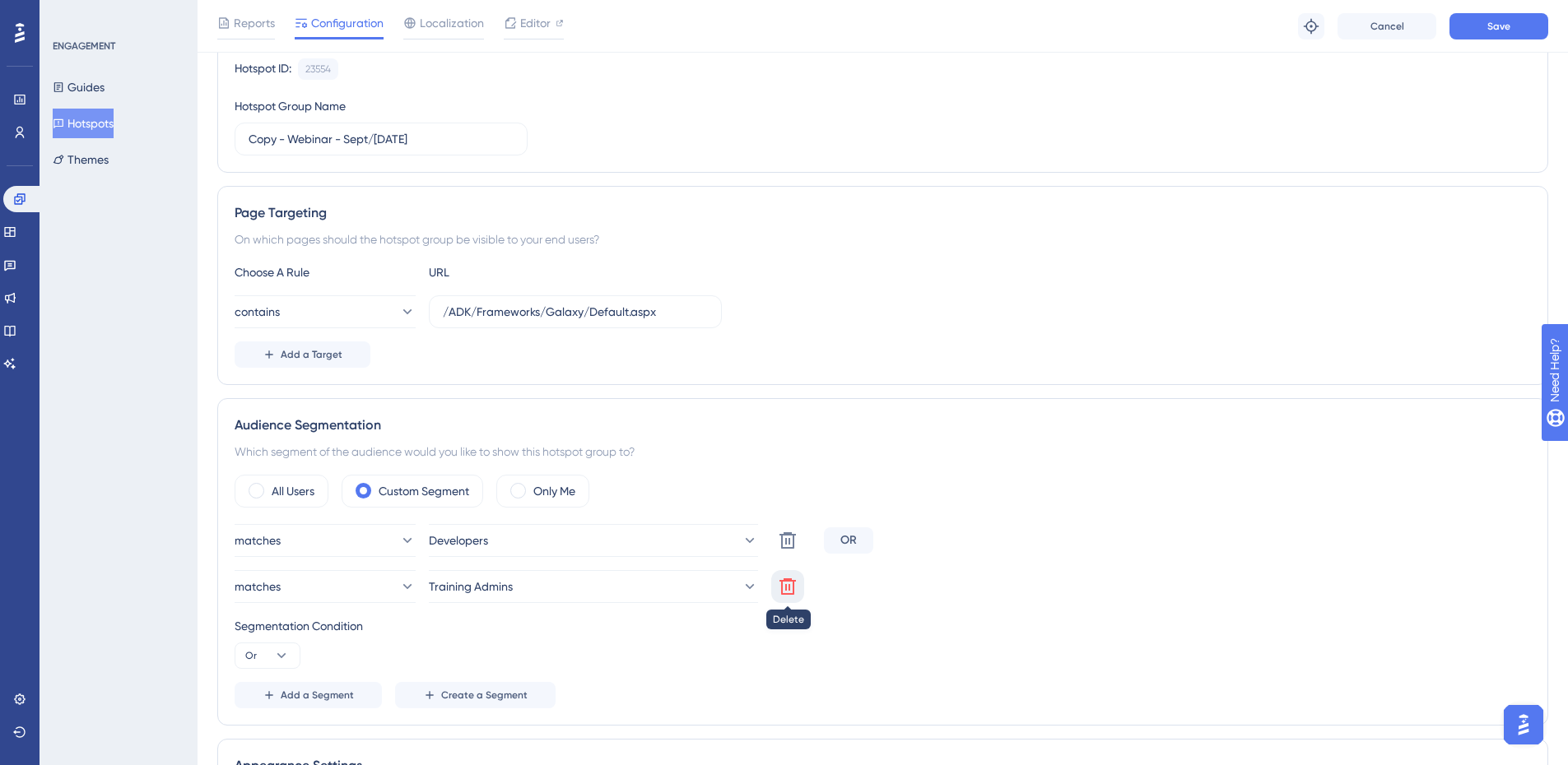
click at [784, 591] on icon at bounding box center [788, 587] width 20 height 20
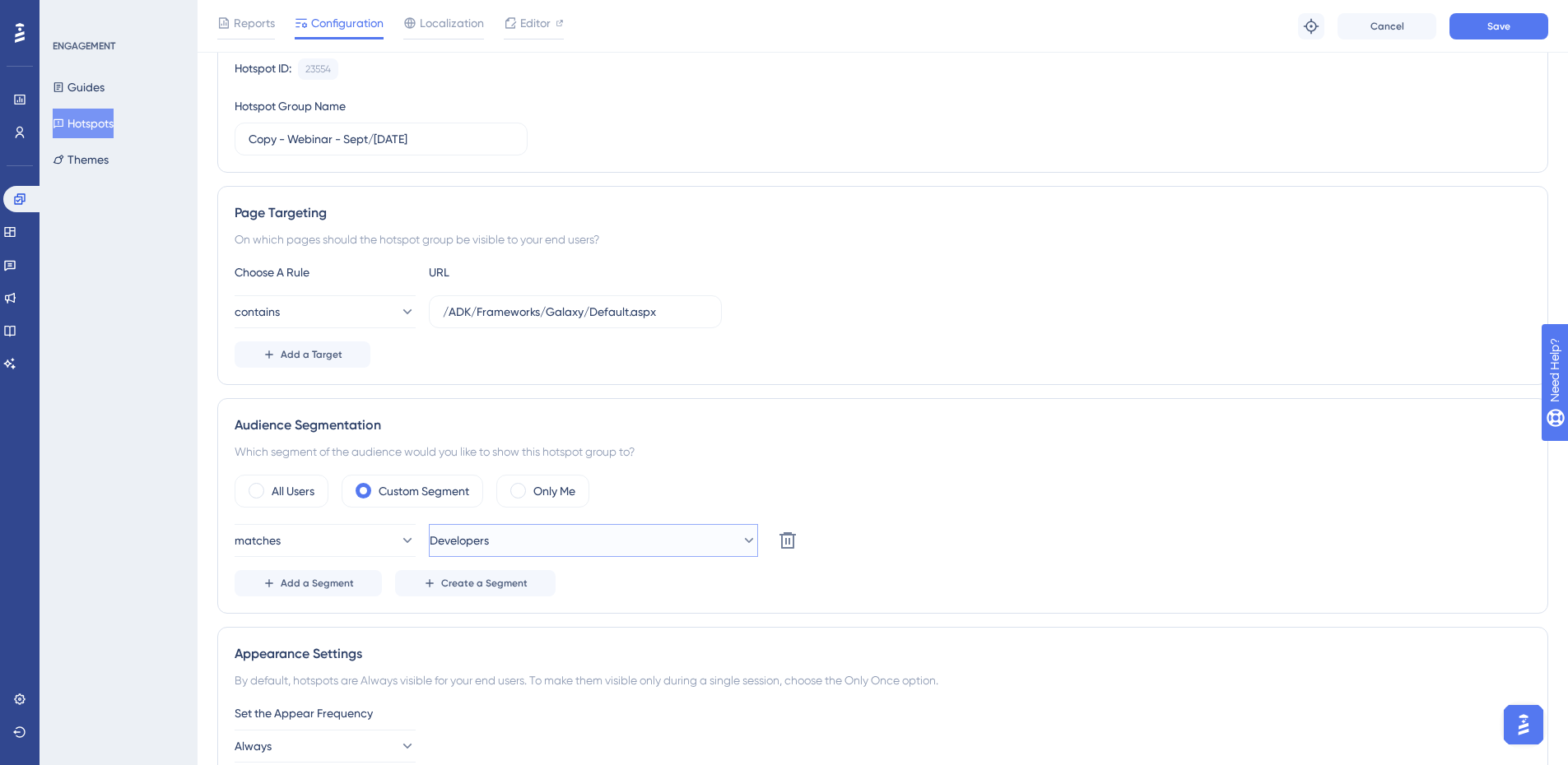
click at [527, 531] on button "Developers" at bounding box center [594, 540] width 329 height 33
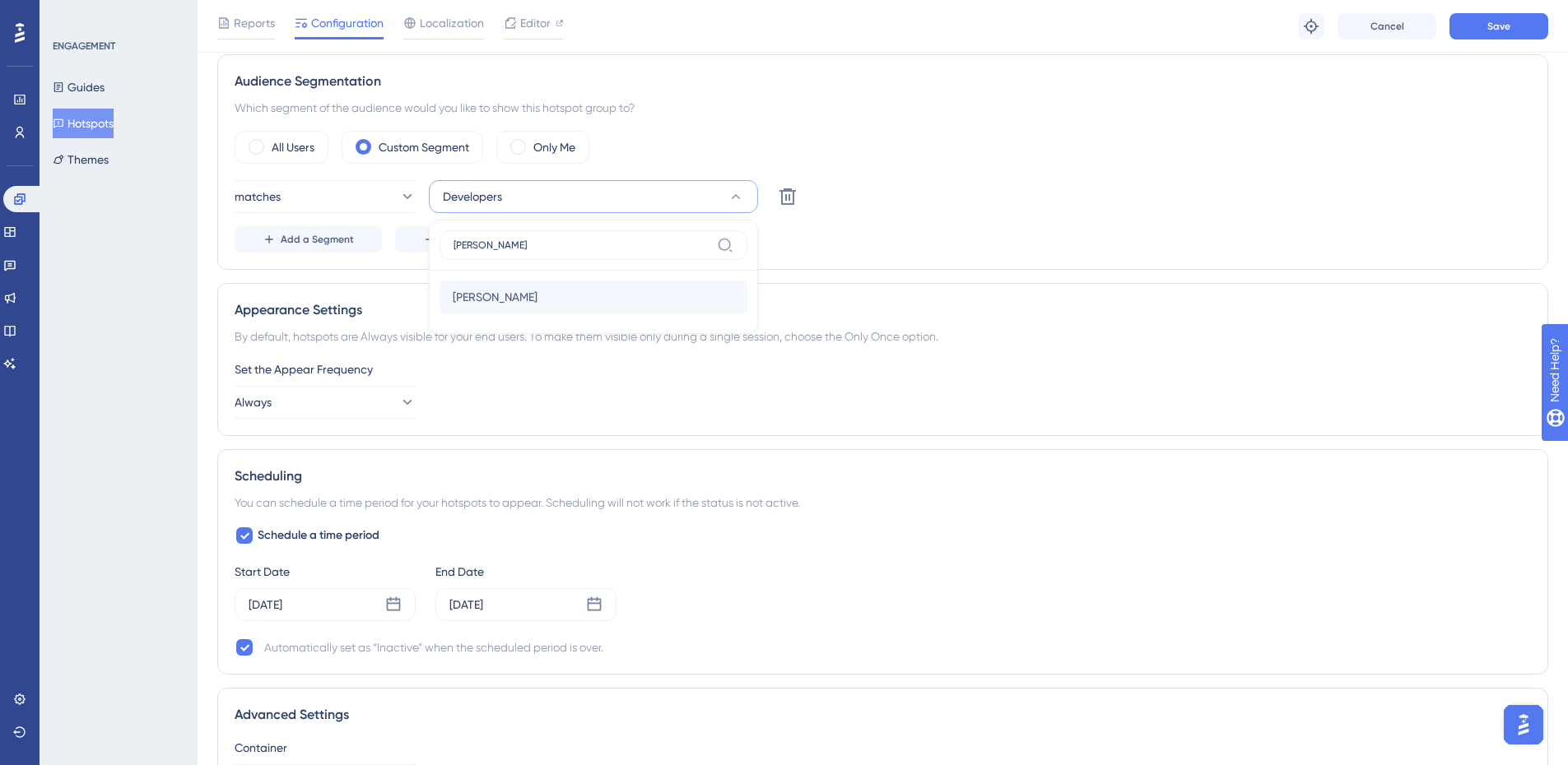
type input "[PERSON_NAME]"
click at [593, 300] on div "[PERSON_NAME] Testing [PERSON_NAME]" at bounding box center [593, 297] width 281 height 33
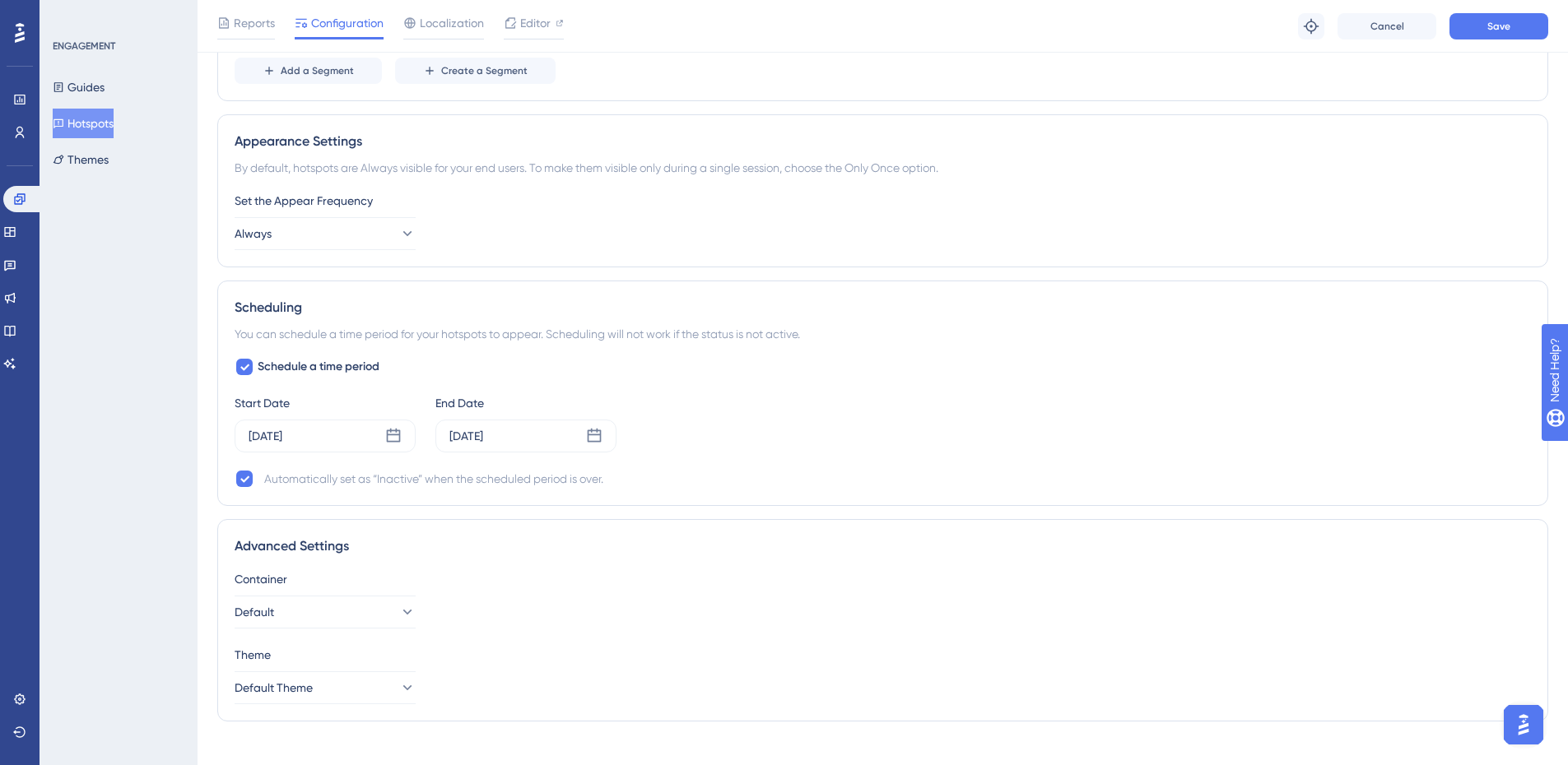
scroll to position [699, 0]
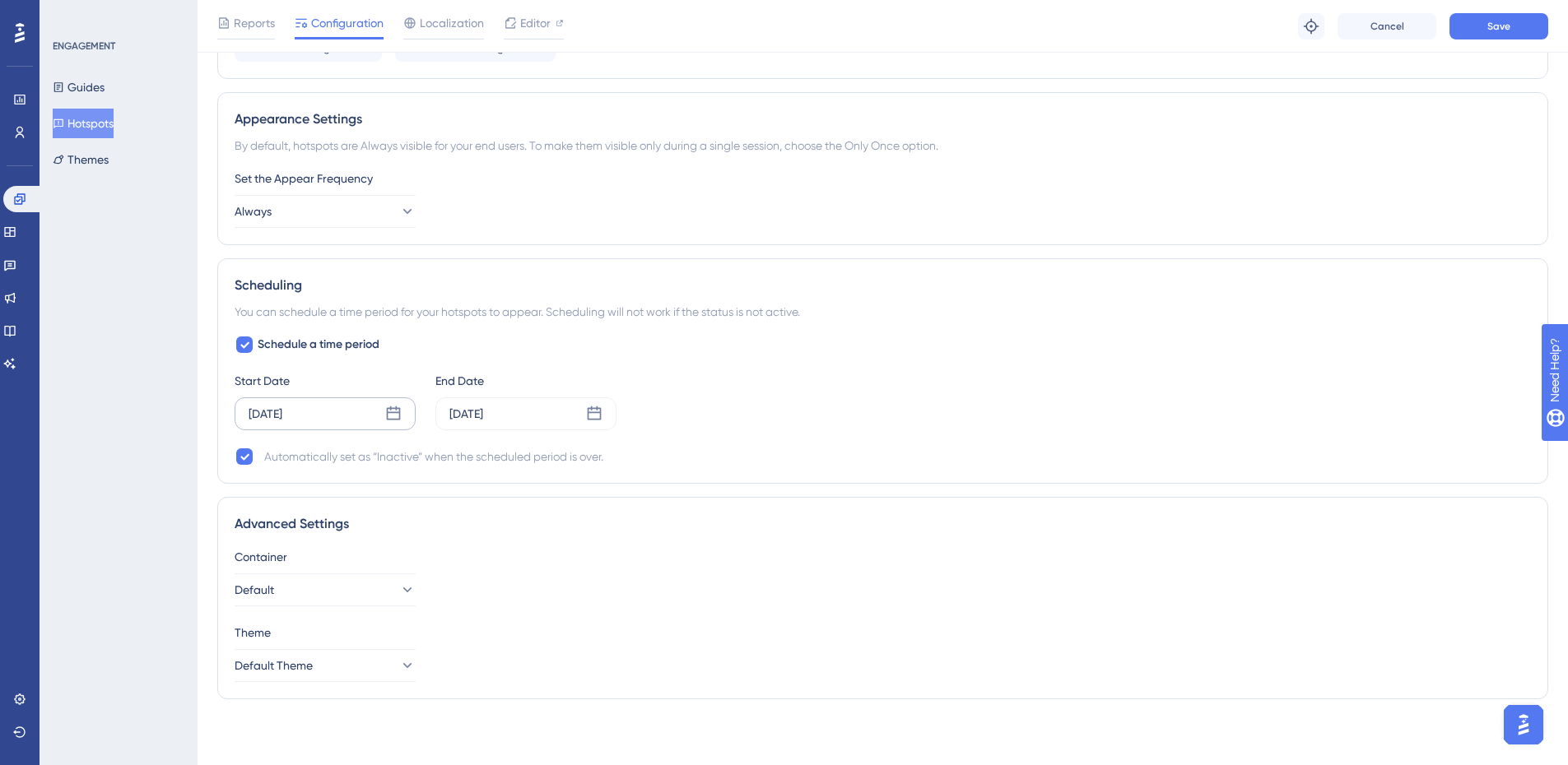
click at [386, 408] on icon at bounding box center [394, 413] width 16 height 16
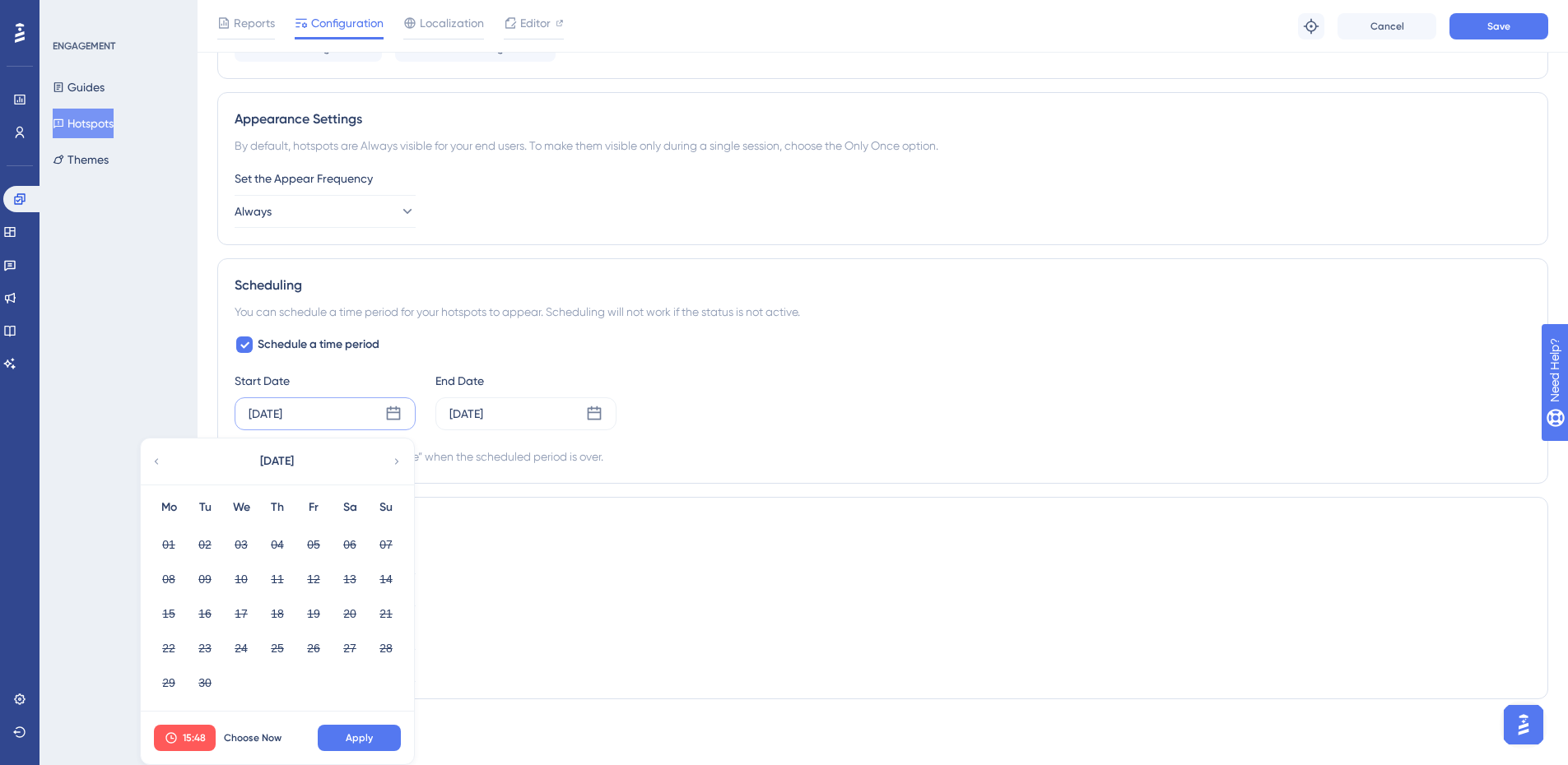
click at [396, 454] on icon at bounding box center [396, 461] width 12 height 14
click at [159, 468] on icon at bounding box center [156, 461] width 12 height 14
click at [273, 733] on span "Choose Now" at bounding box center [252, 738] width 58 height 14
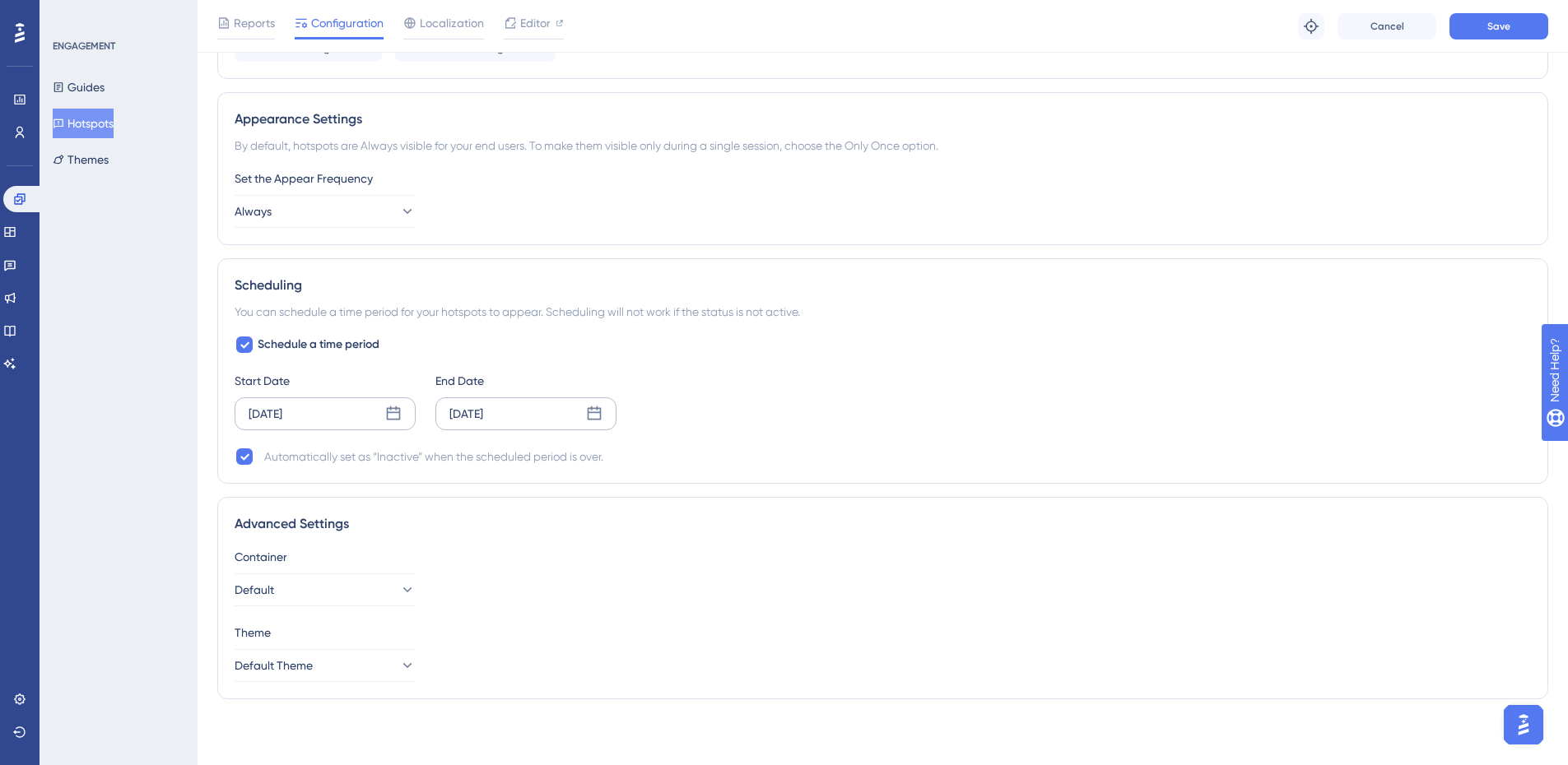
click at [573, 416] on div "[DATE]" at bounding box center [526, 413] width 181 height 33
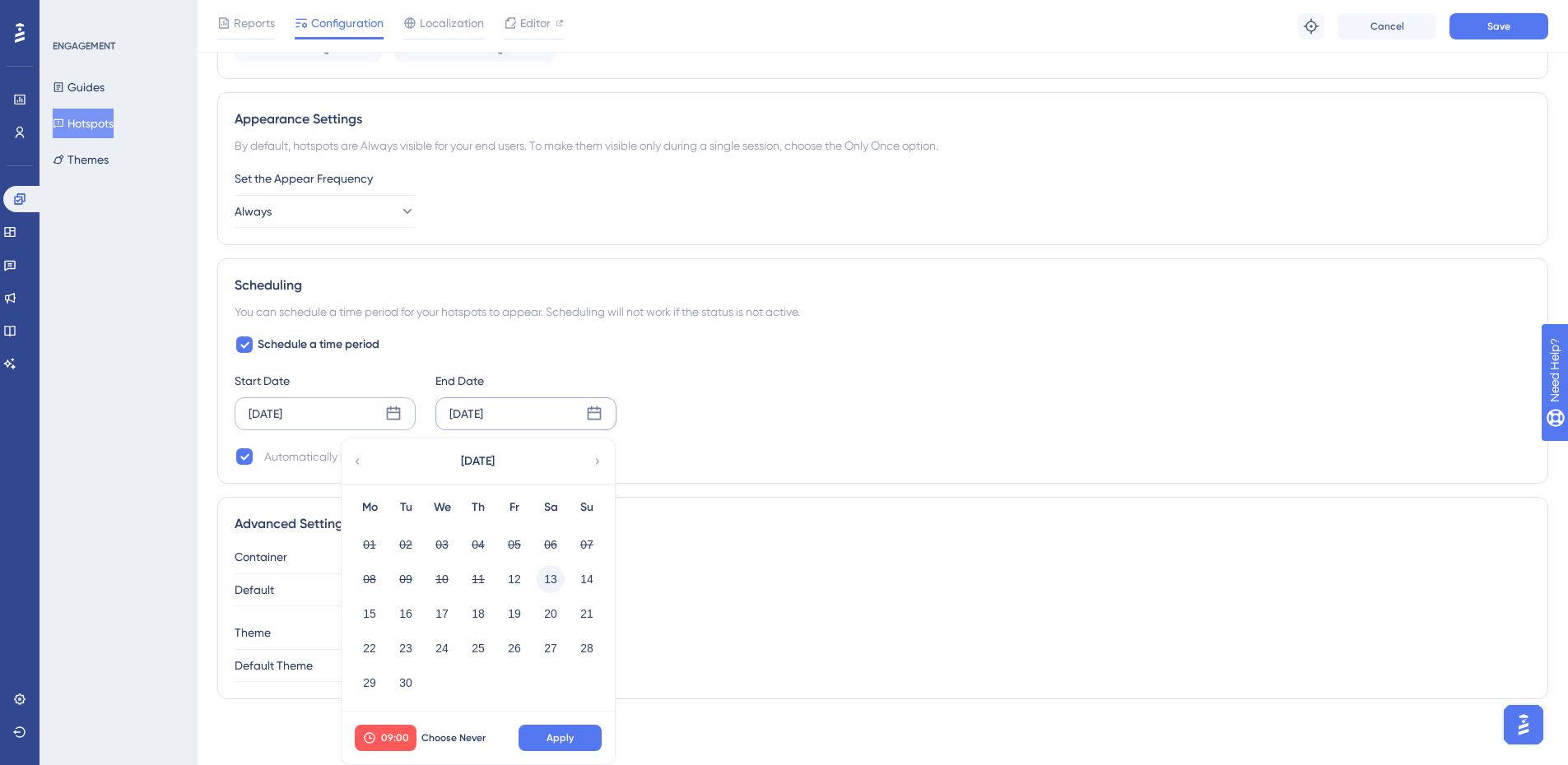
click at [550, 580] on button "13" at bounding box center [550, 579] width 28 height 28
click at [568, 717] on div "09:00 Choose Never Apply" at bounding box center [479, 738] width 273 height 52
click at [570, 735] on span "Apply" at bounding box center [560, 738] width 27 height 14
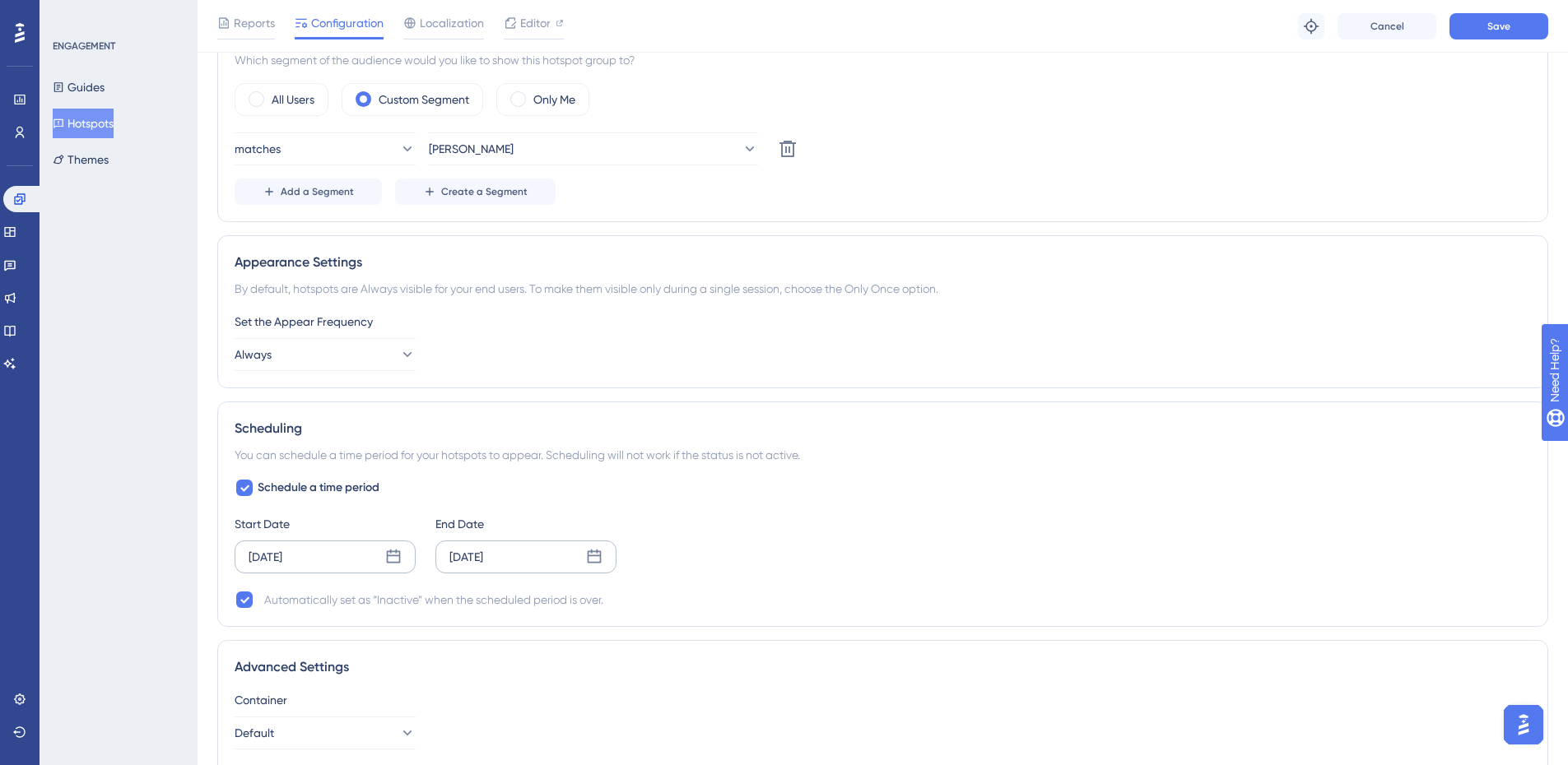
scroll to position [288, 0]
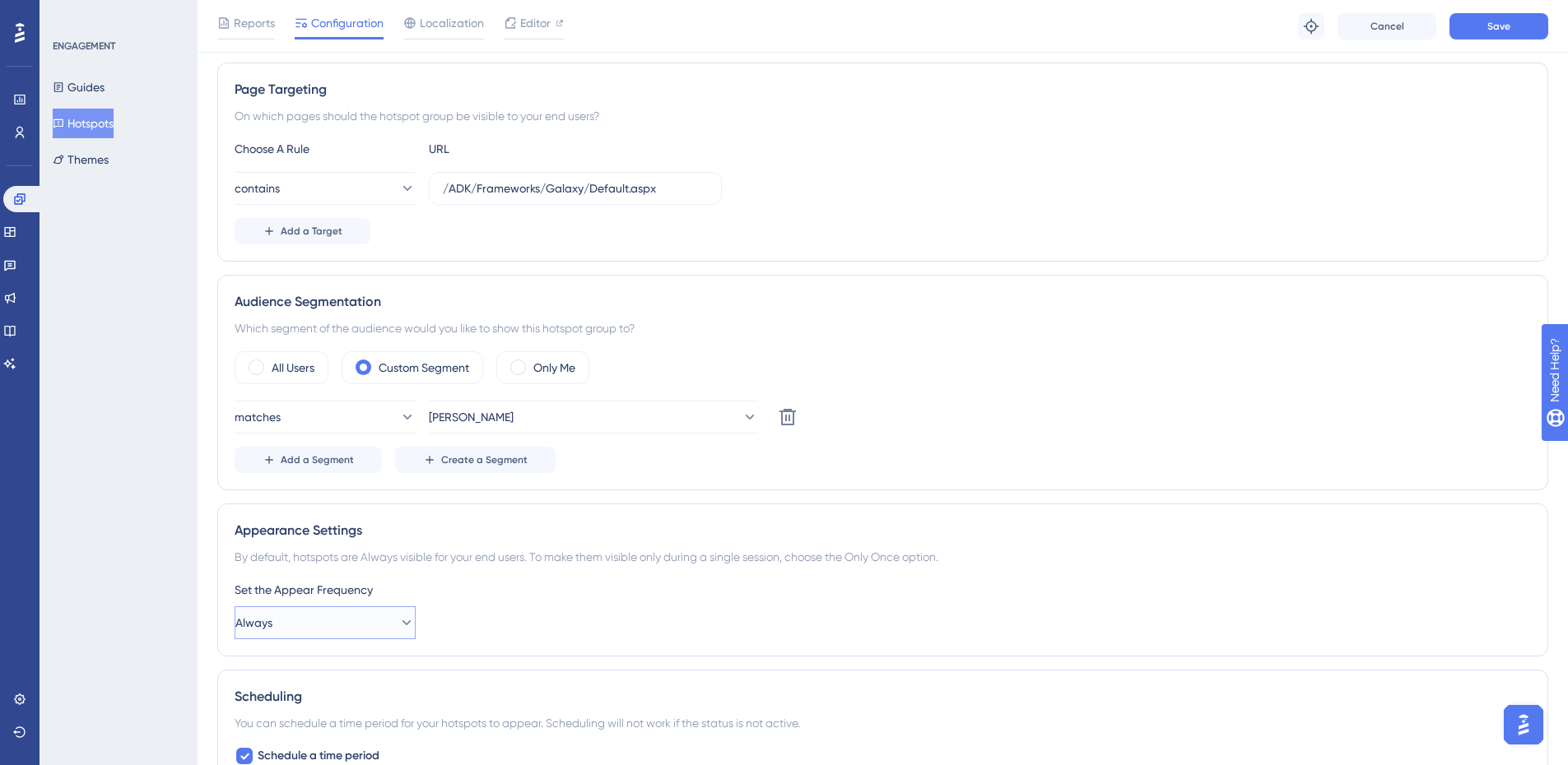
click at [377, 632] on button "Always" at bounding box center [325, 622] width 181 height 33
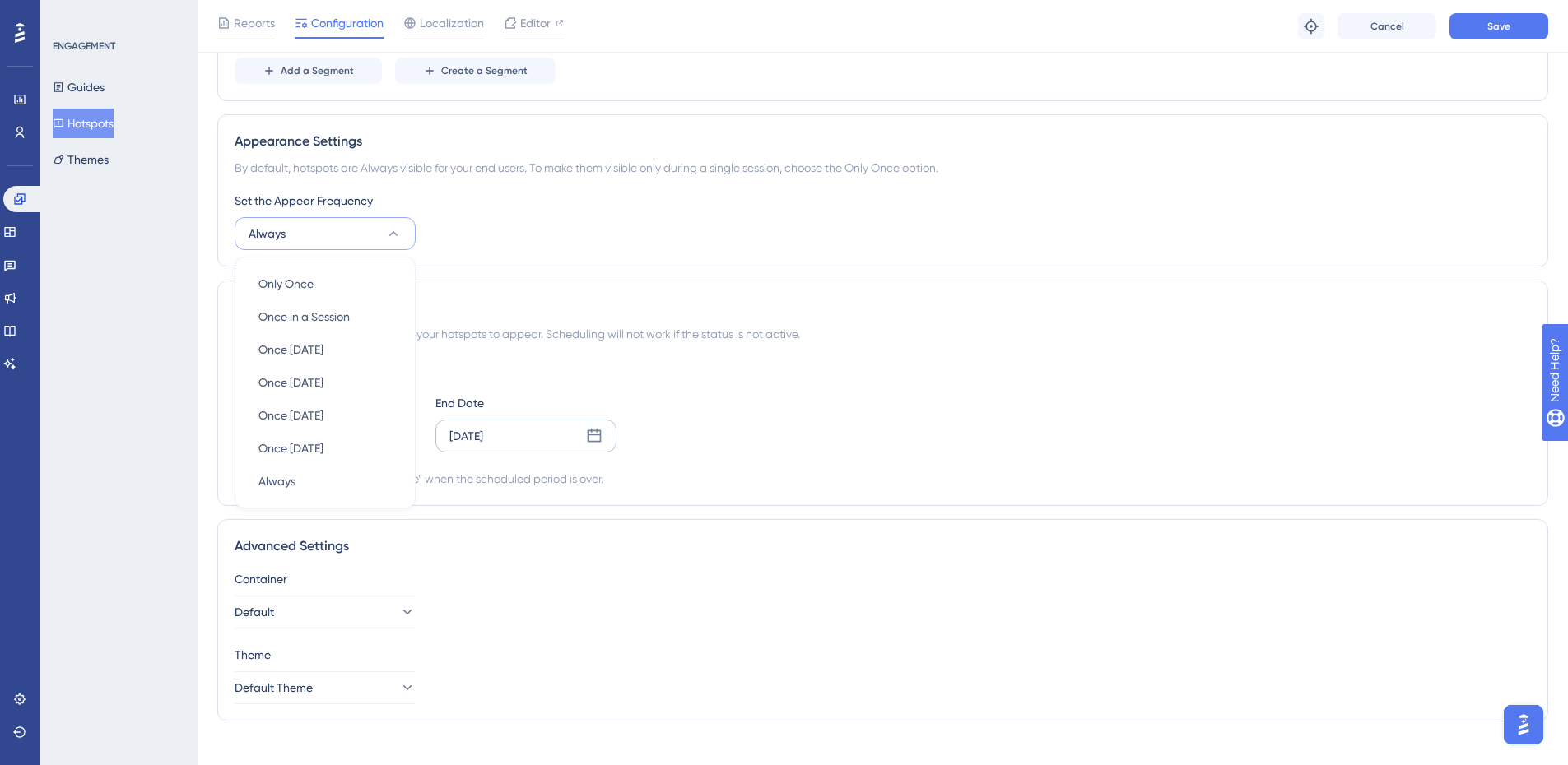
click at [955, 386] on div "Schedule a time period Start Date [DATE] End Date [DATE] Automatically set as “…" at bounding box center [882, 423] width 1297 height 132
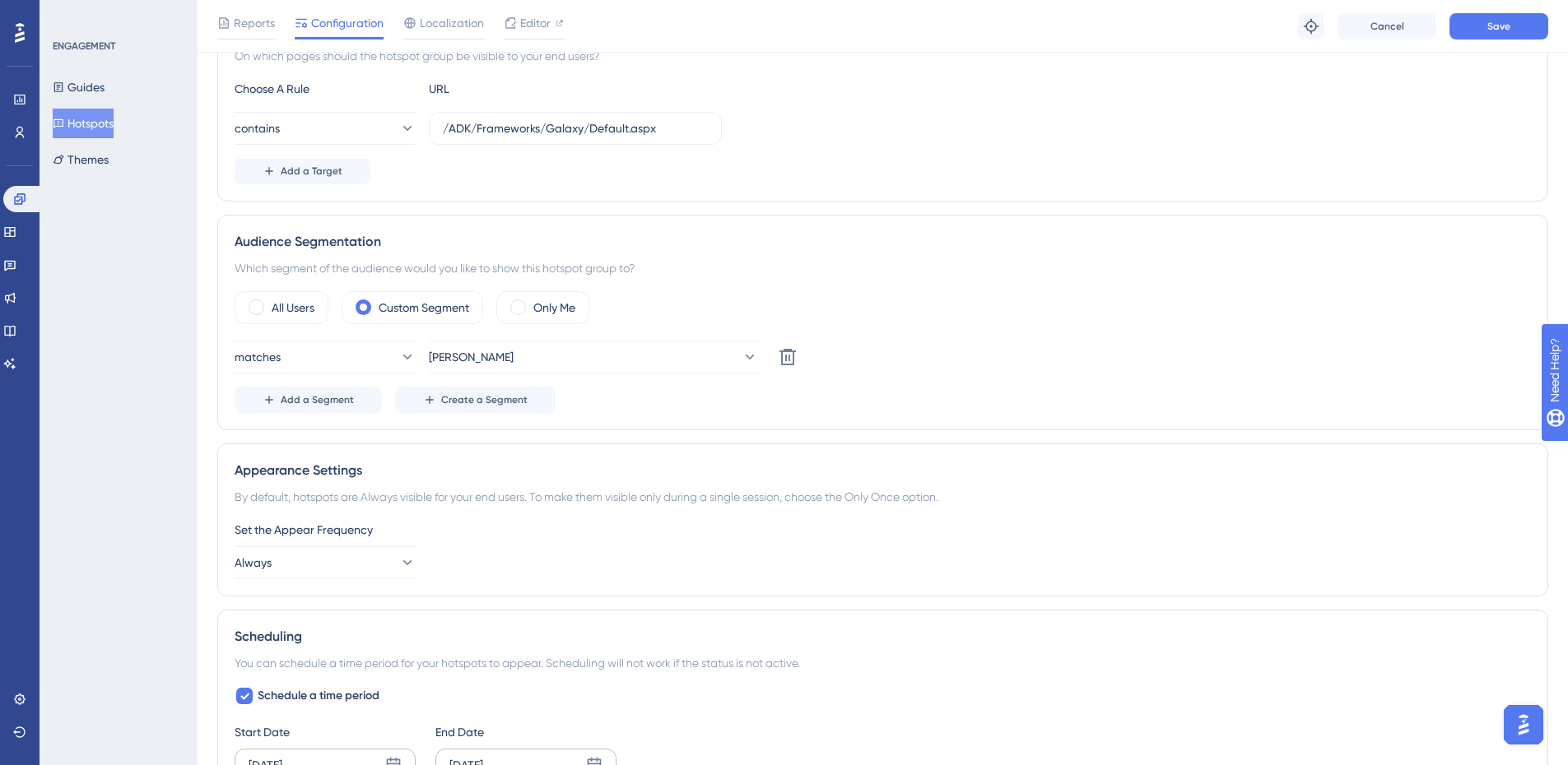
scroll to position [0, 0]
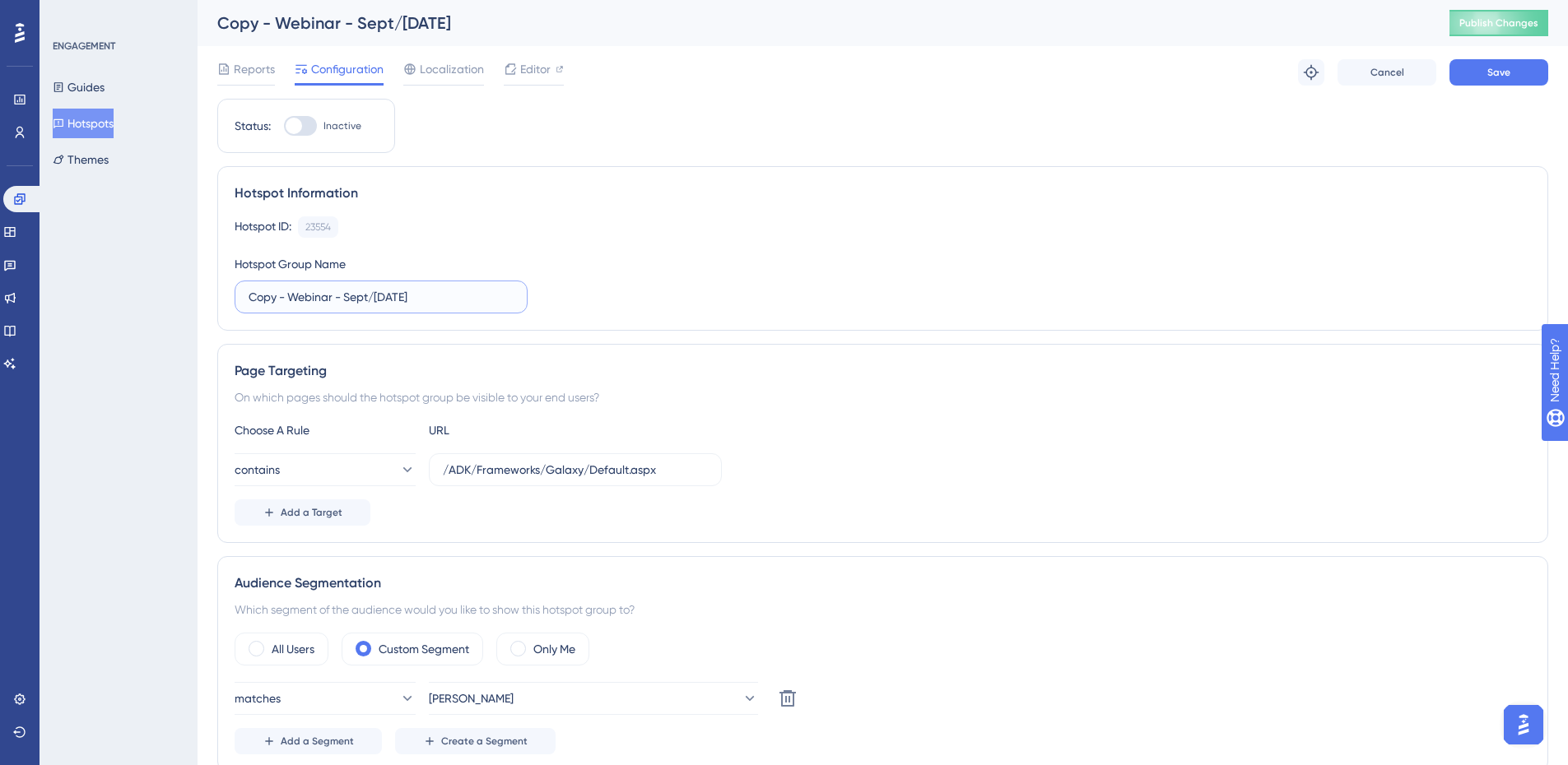
click at [311, 292] on input "Copy - Webinar - Sept/[DATE]" at bounding box center [381, 297] width 265 height 18
drag, startPoint x: 290, startPoint y: 298, endPoint x: 214, endPoint y: 307, distance: 76.5
click at [214, 307] on div "Performance Users Engagement Widgets Feedback Product Updates Knowledge Base AI…" at bounding box center [882, 715] width 1371 height 1431
type input "Webinar - Integrations drop-in session"
click at [569, 279] on div "Hotspot ID: 23554 Copy Hotspot Group Name Webinar - Integrations drop-in session" at bounding box center [882, 264] width 1297 height 97
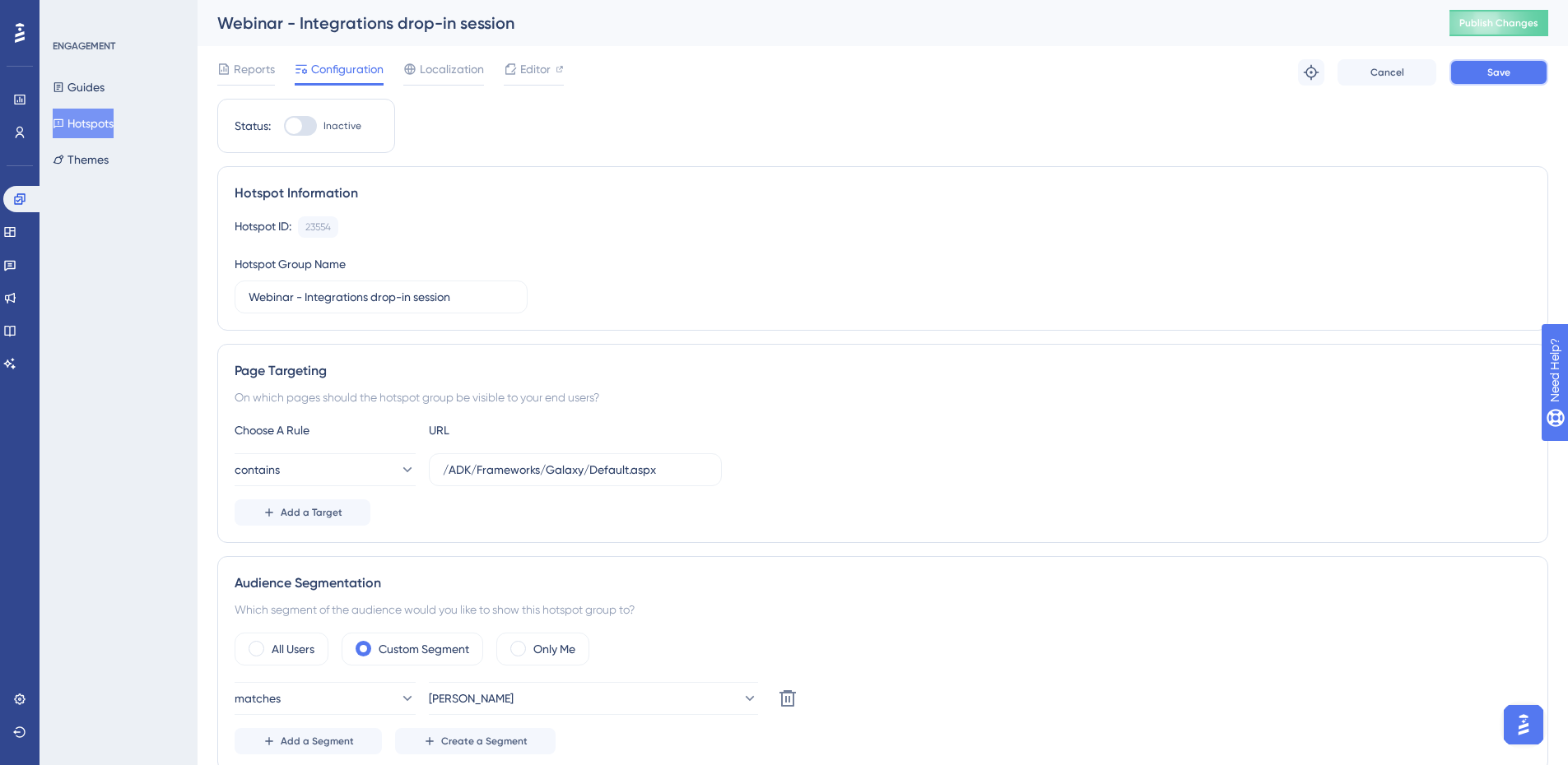
click at [1481, 71] on button "Save" at bounding box center [1498, 71] width 99 height 26
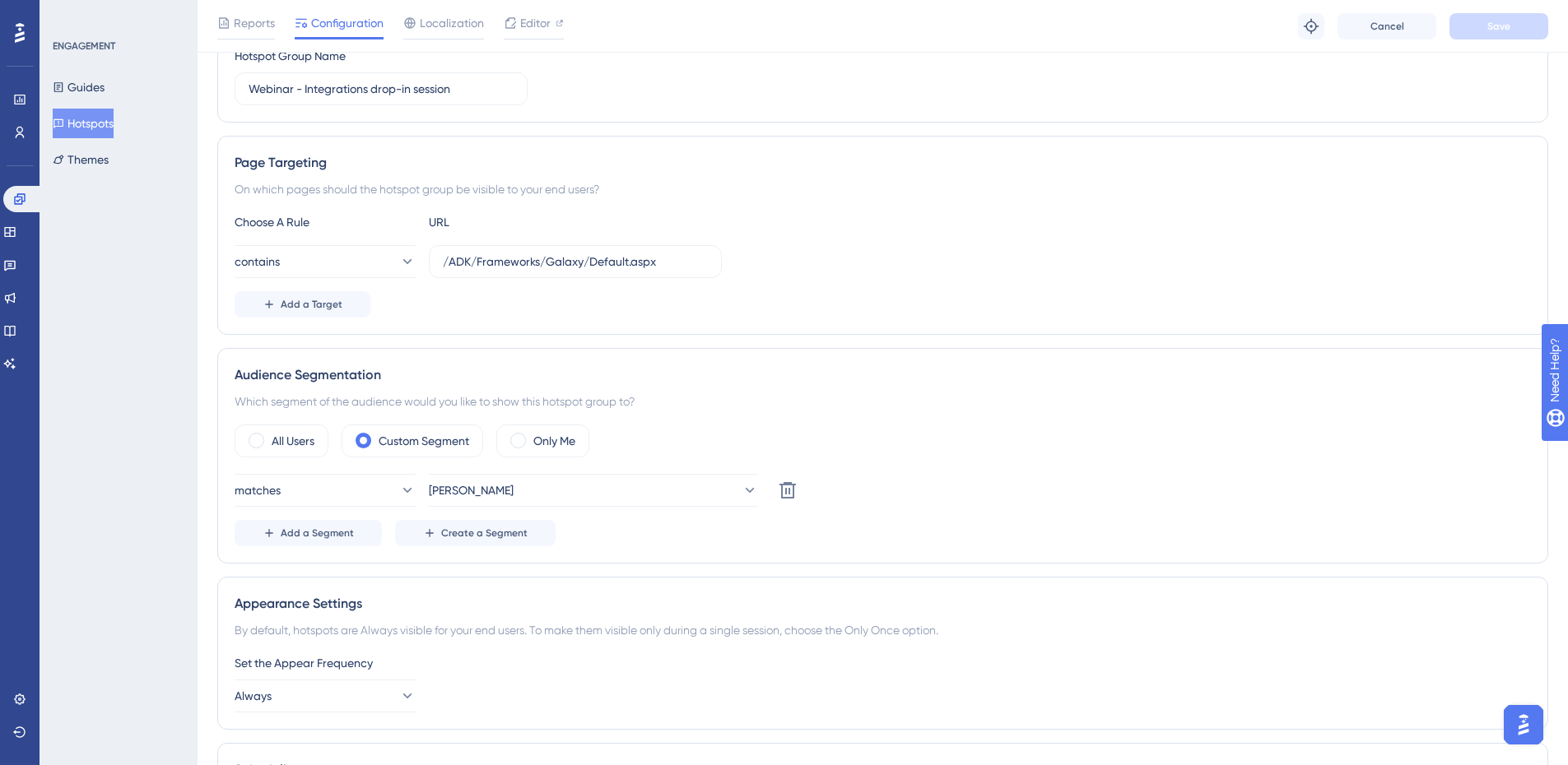
scroll to position [329, 0]
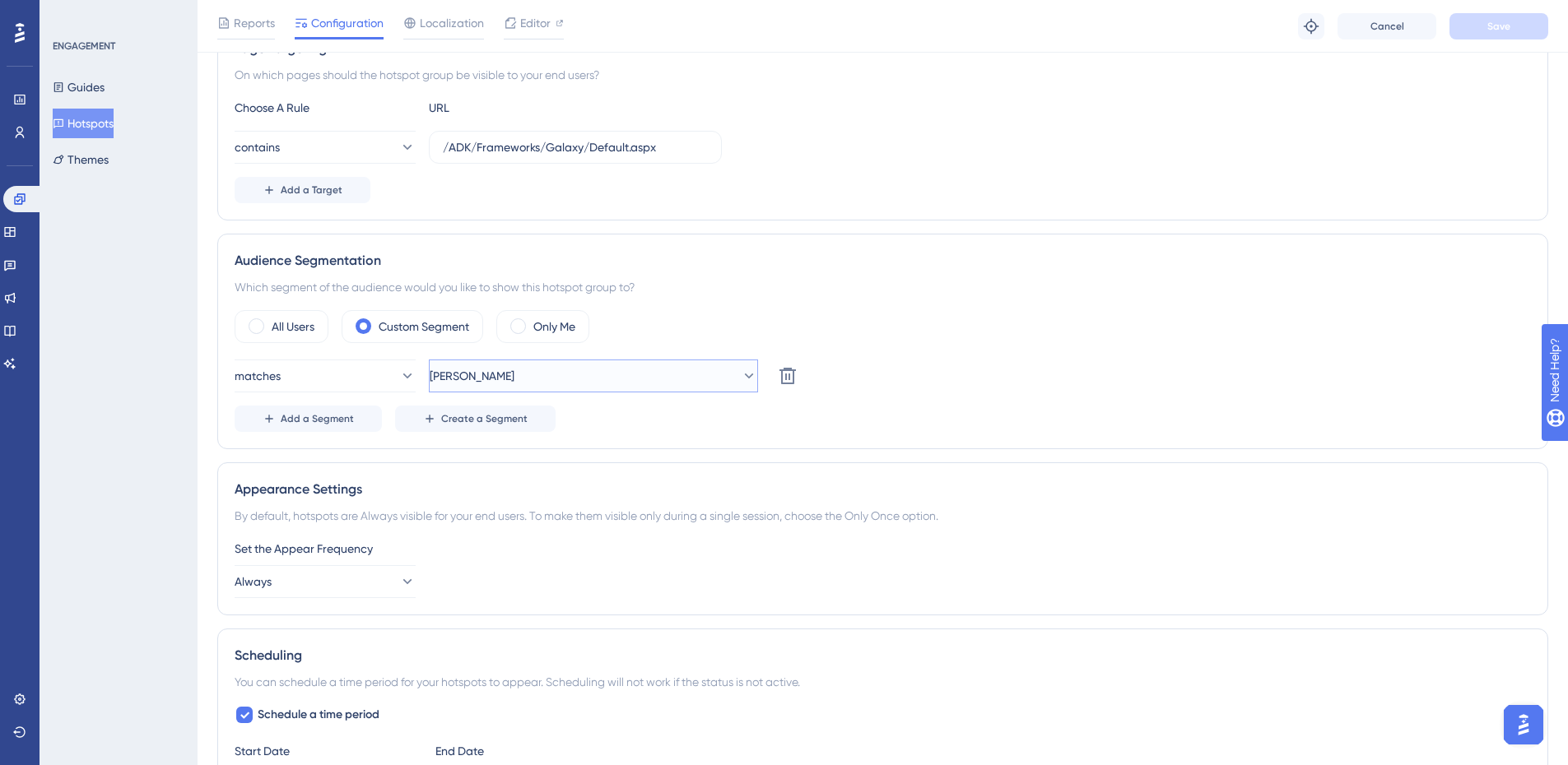
click at [527, 370] on button "[PERSON_NAME]" at bounding box center [594, 376] width 329 height 33
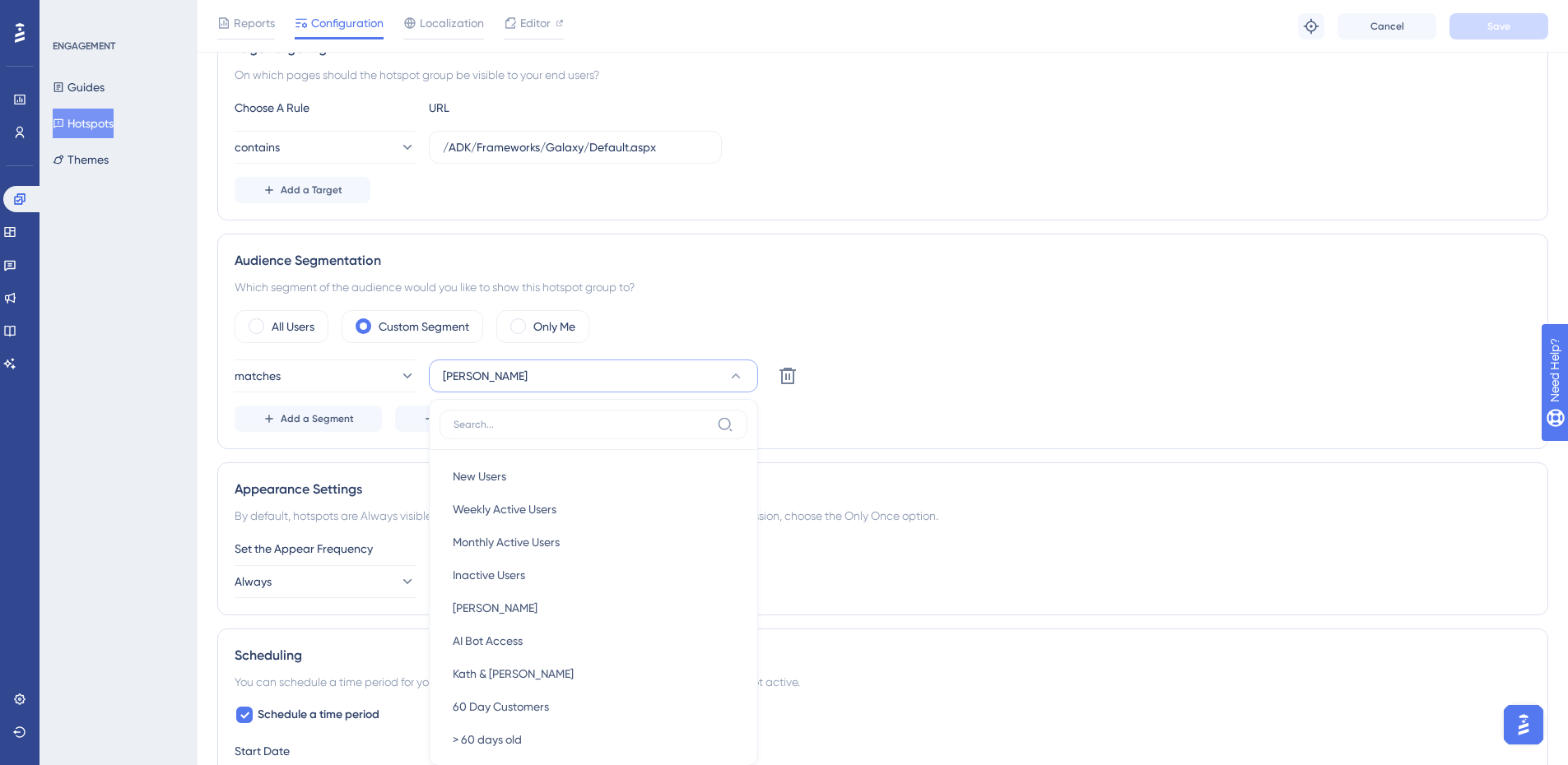
scroll to position [525, 0]
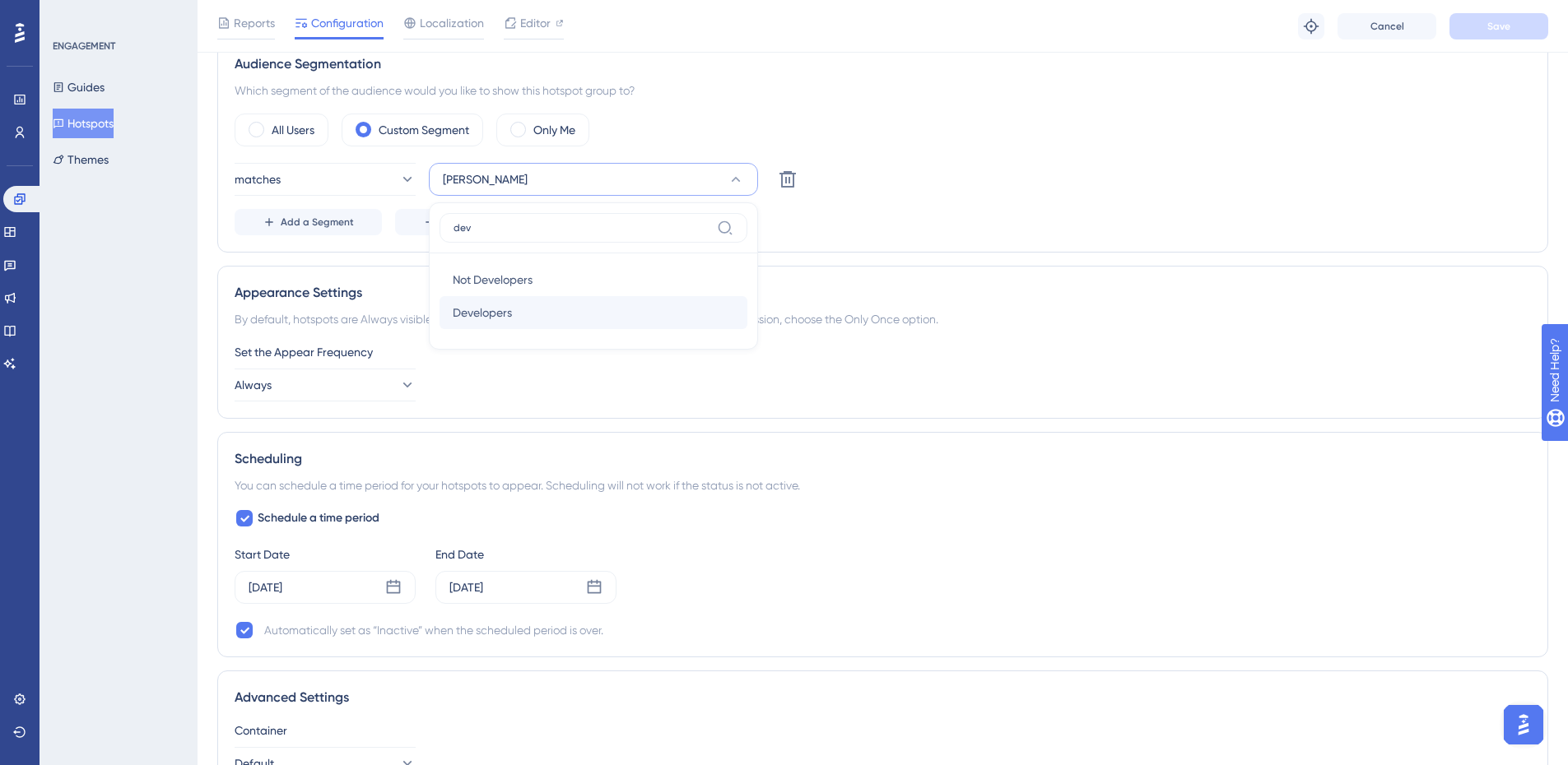
type input "dev"
click at [502, 306] on span "Developers" at bounding box center [481, 313] width 59 height 20
click at [333, 223] on span "Add a Segment" at bounding box center [317, 222] width 73 height 14
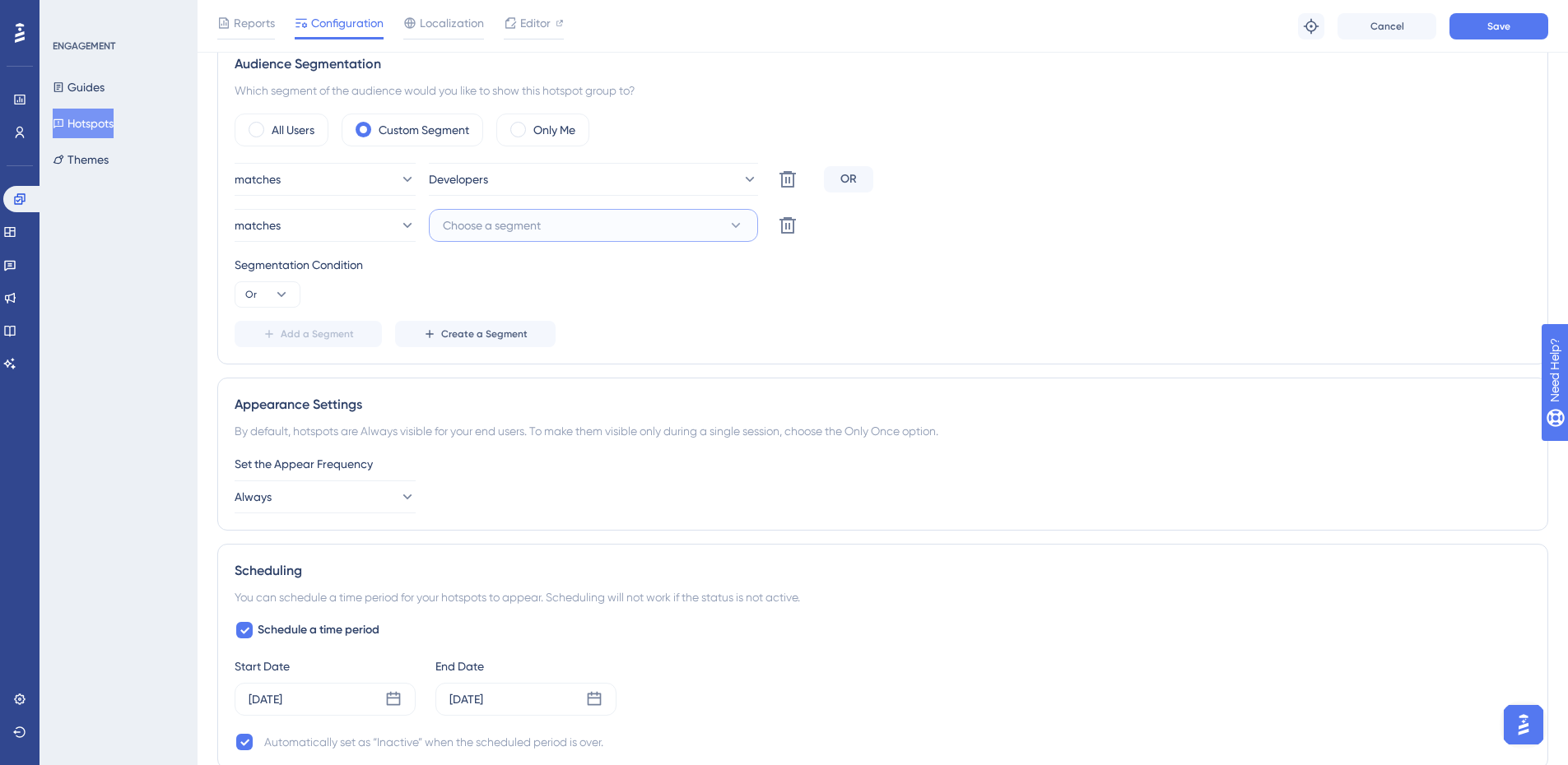
click at [491, 227] on span "Choose a segment" at bounding box center [491, 225] width 98 height 20
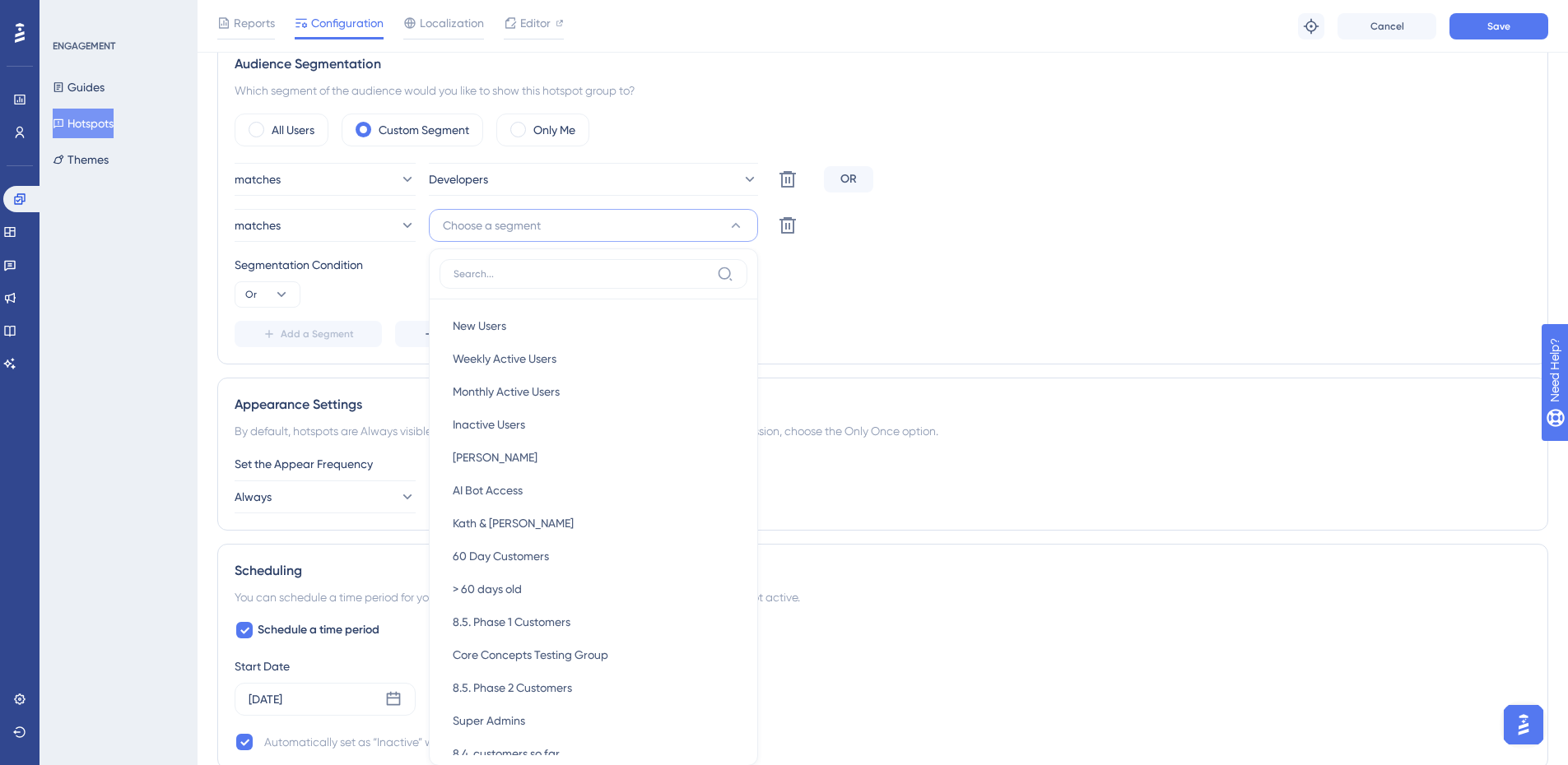
scroll to position [647, 0]
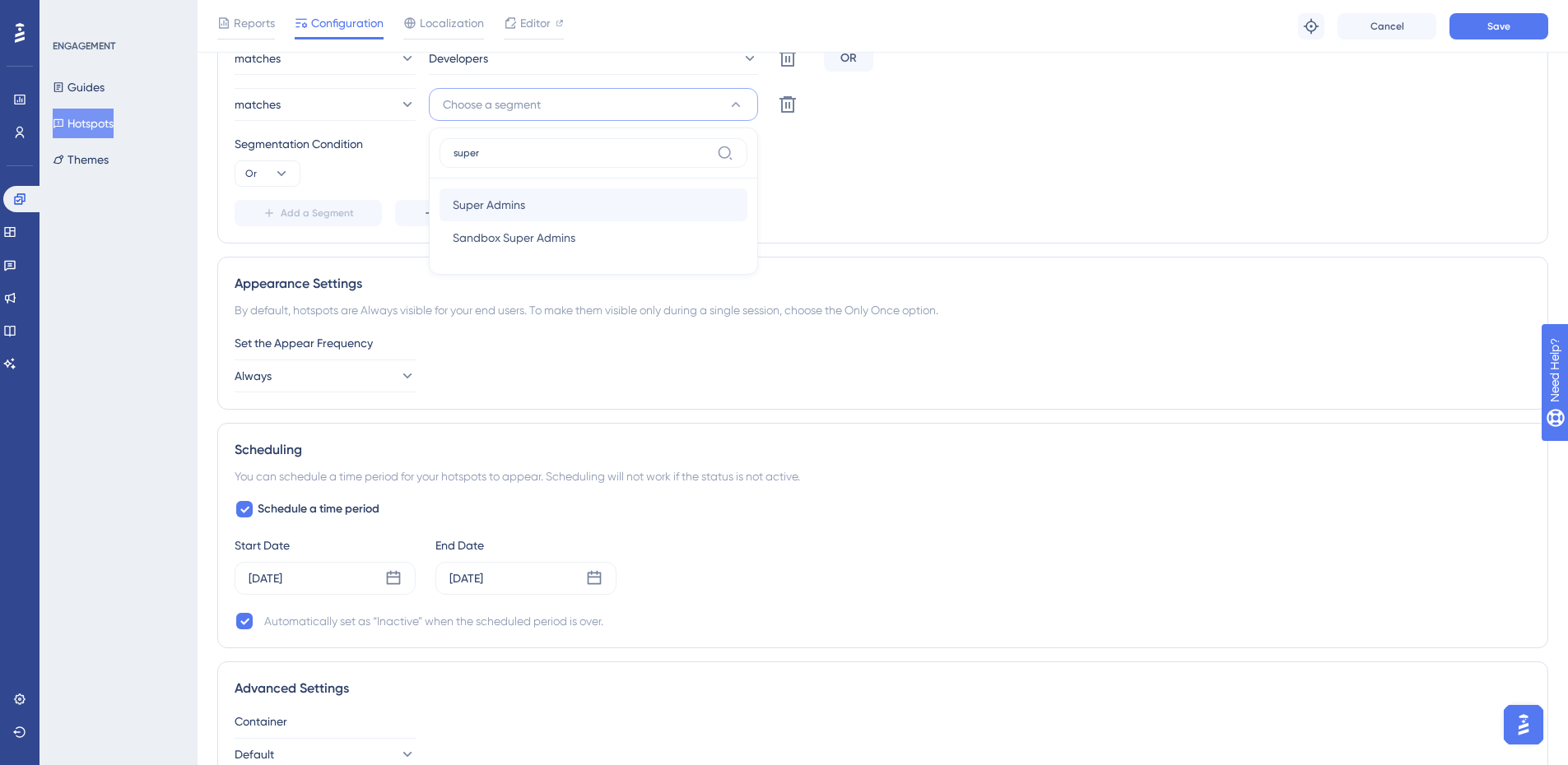
type input "super"
click at [489, 202] on span "Super Admins" at bounding box center [489, 205] width 72 height 20
click at [903, 236] on div "Audience Segmentation Which segment of the audience would you like to show this…" at bounding box center [882, 80] width 1331 height 327
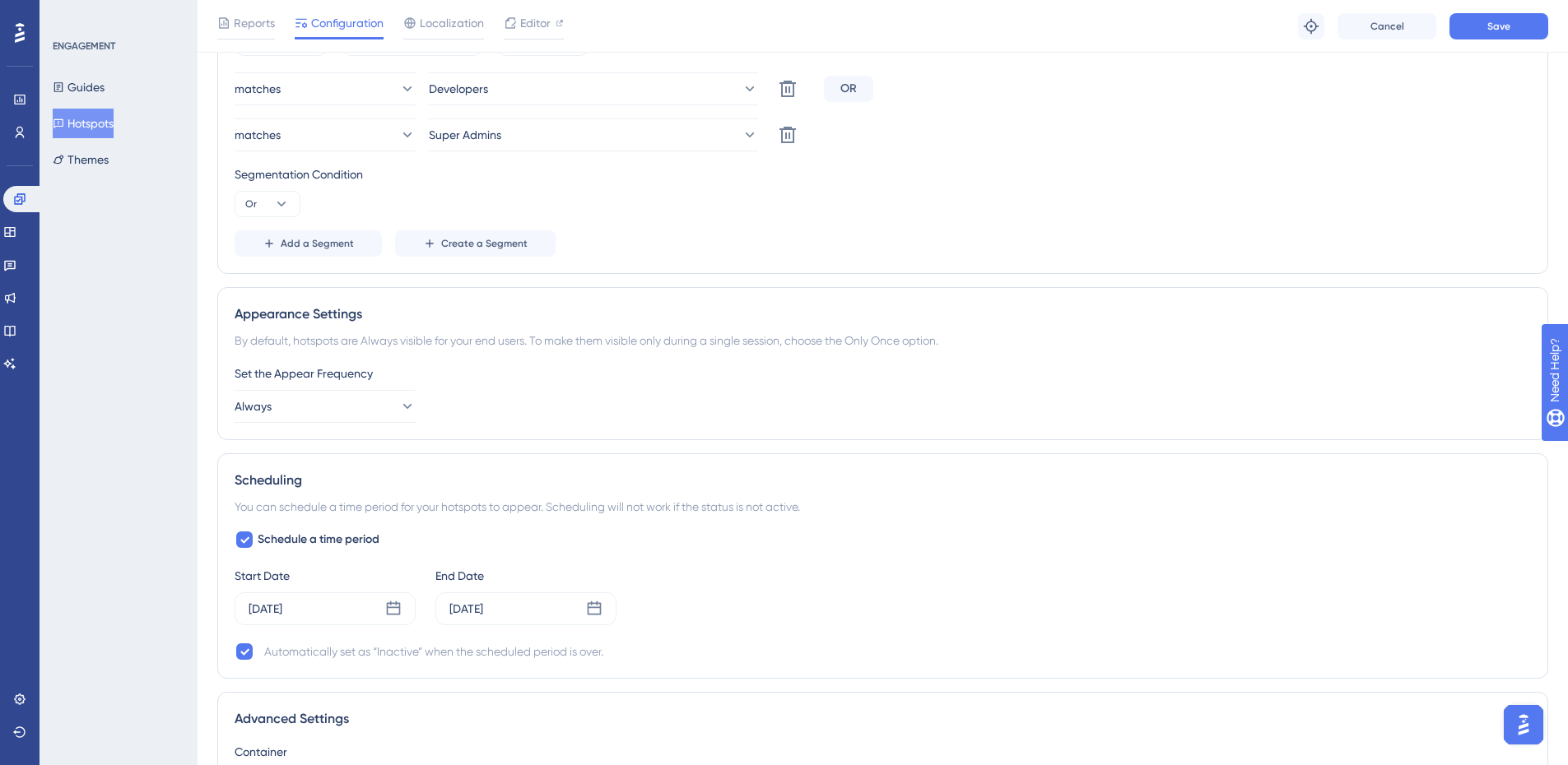
scroll to position [811, 0]
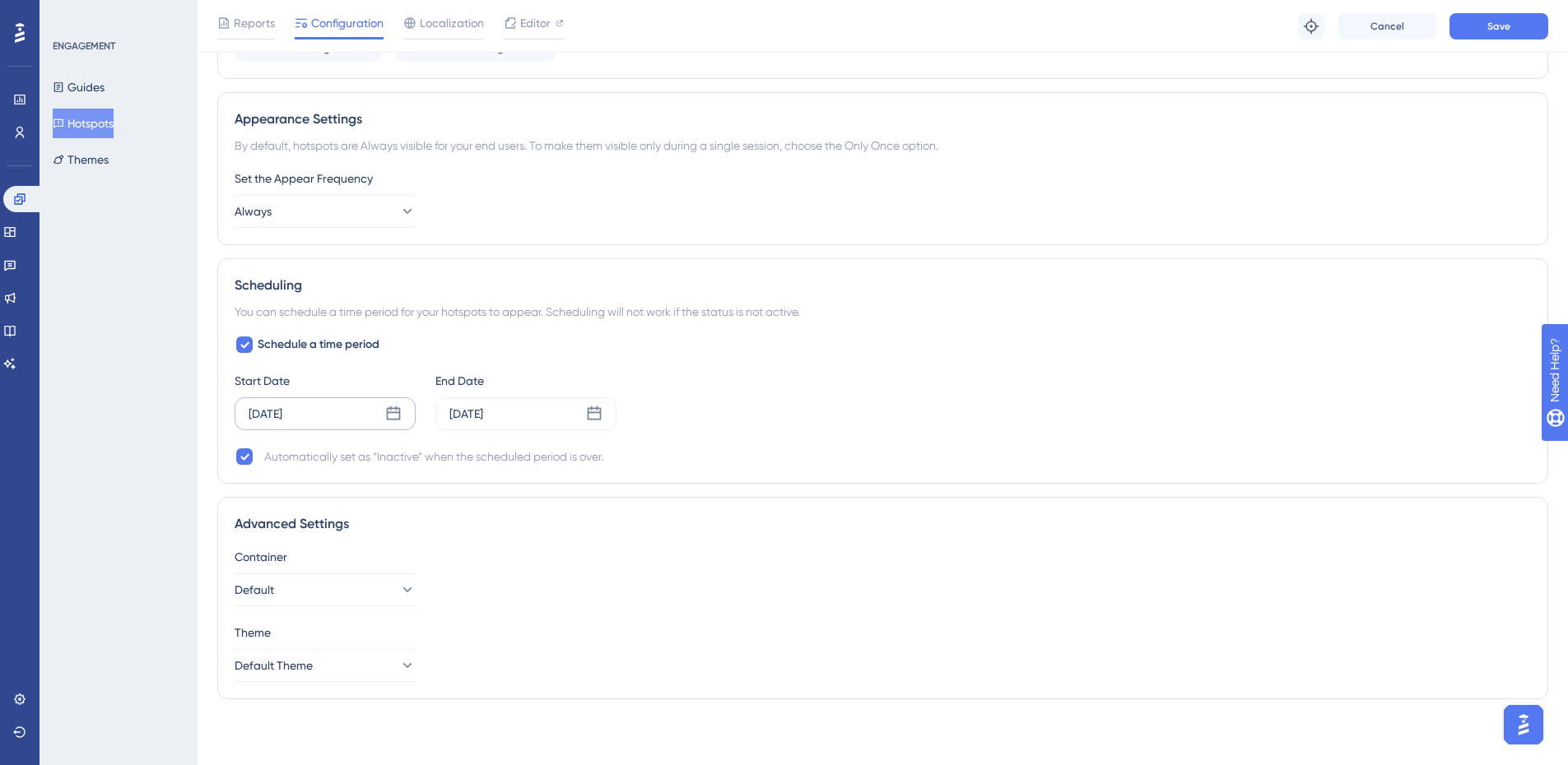
click at [394, 405] on icon at bounding box center [394, 413] width 16 height 16
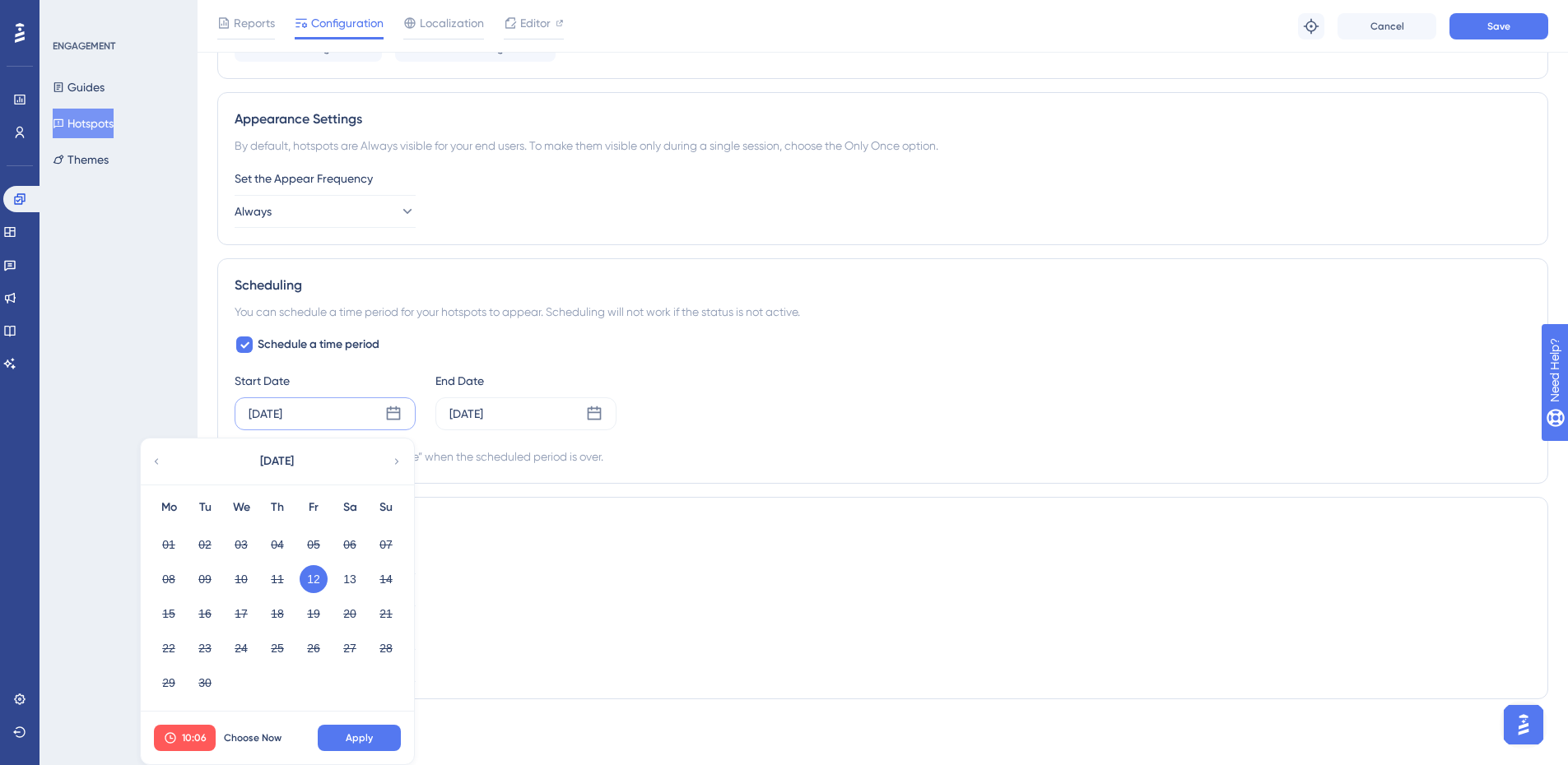
click at [242, 751] on div "10:06 Choose Now Apply" at bounding box center [278, 738] width 273 height 52
click at [273, 397] on div "[DATE] [DATE] Mo Tu We Th Fr Sa Su 01 02 03 04 05 06 07 08 09 10 11 12 13 14 15…" at bounding box center [325, 413] width 181 height 33
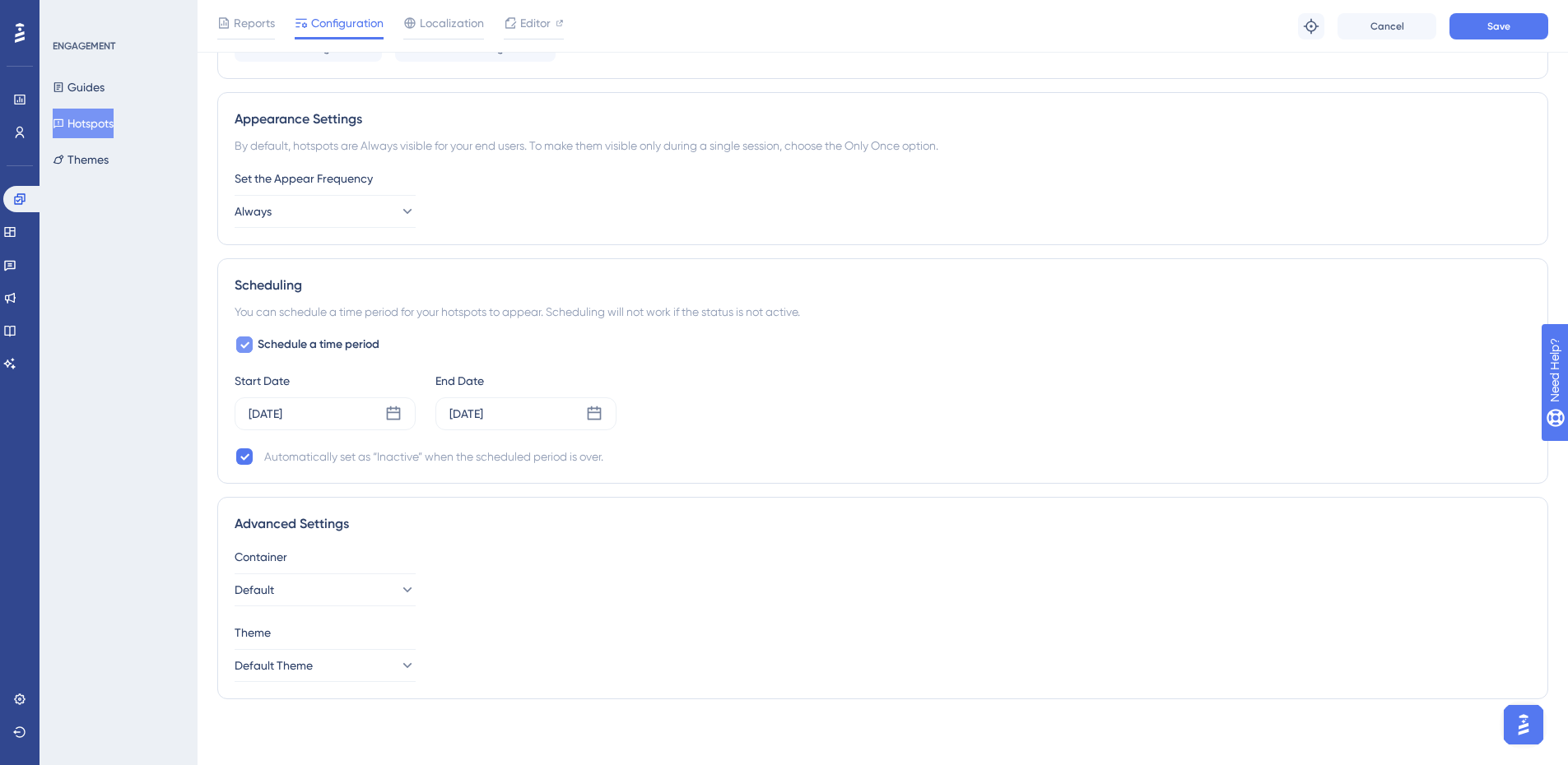
click at [269, 347] on span "Schedule a time period" at bounding box center [318, 345] width 122 height 20
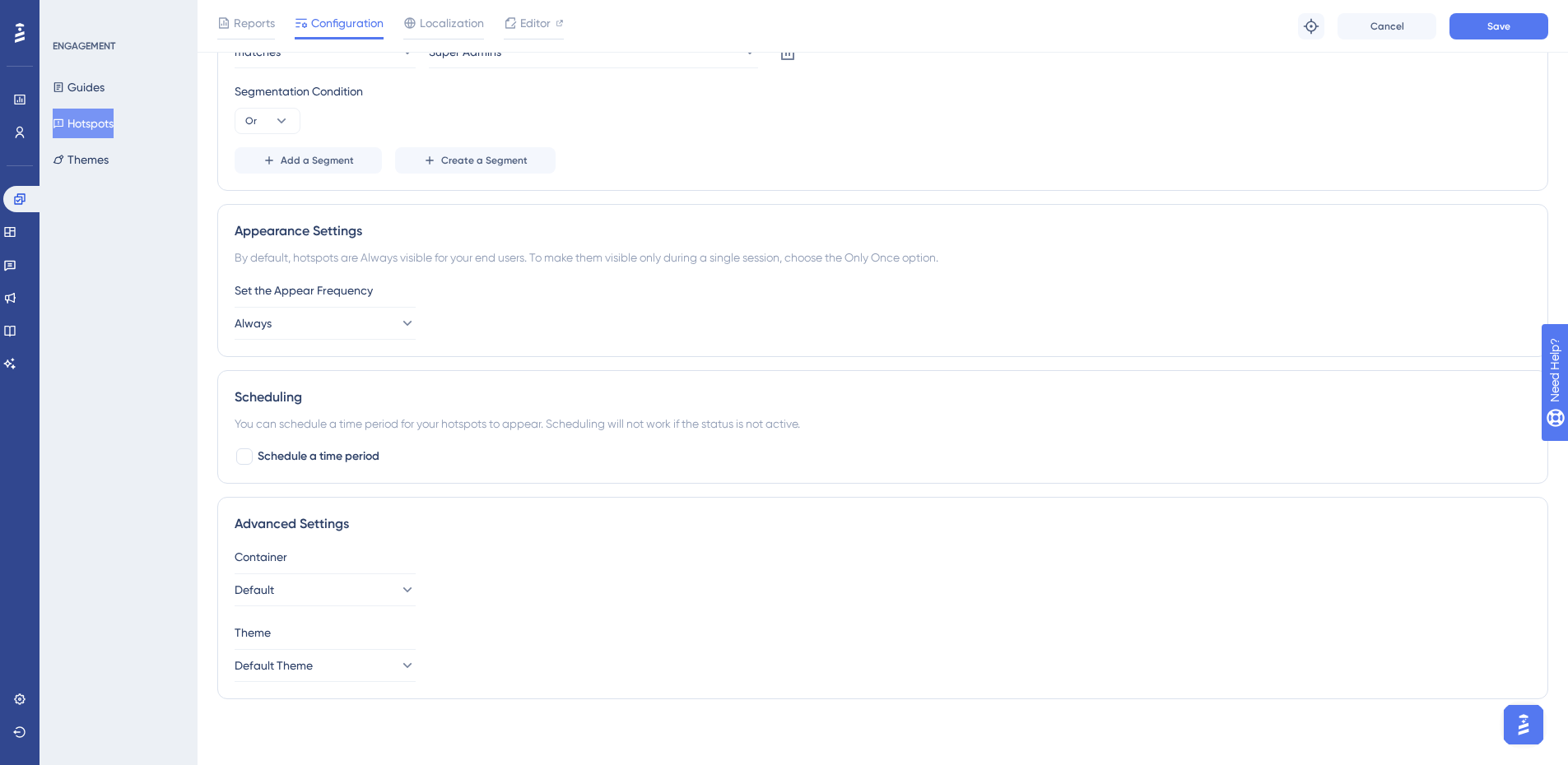
click at [286, 485] on div "Status: Inactive Hotspot Information Hotspot ID: 23554 Copy Hotspot Group Name …" at bounding box center [882, 59] width 1331 height 1307
click at [280, 462] on span "Schedule a time period" at bounding box center [318, 457] width 122 height 20
checkbox input "true"
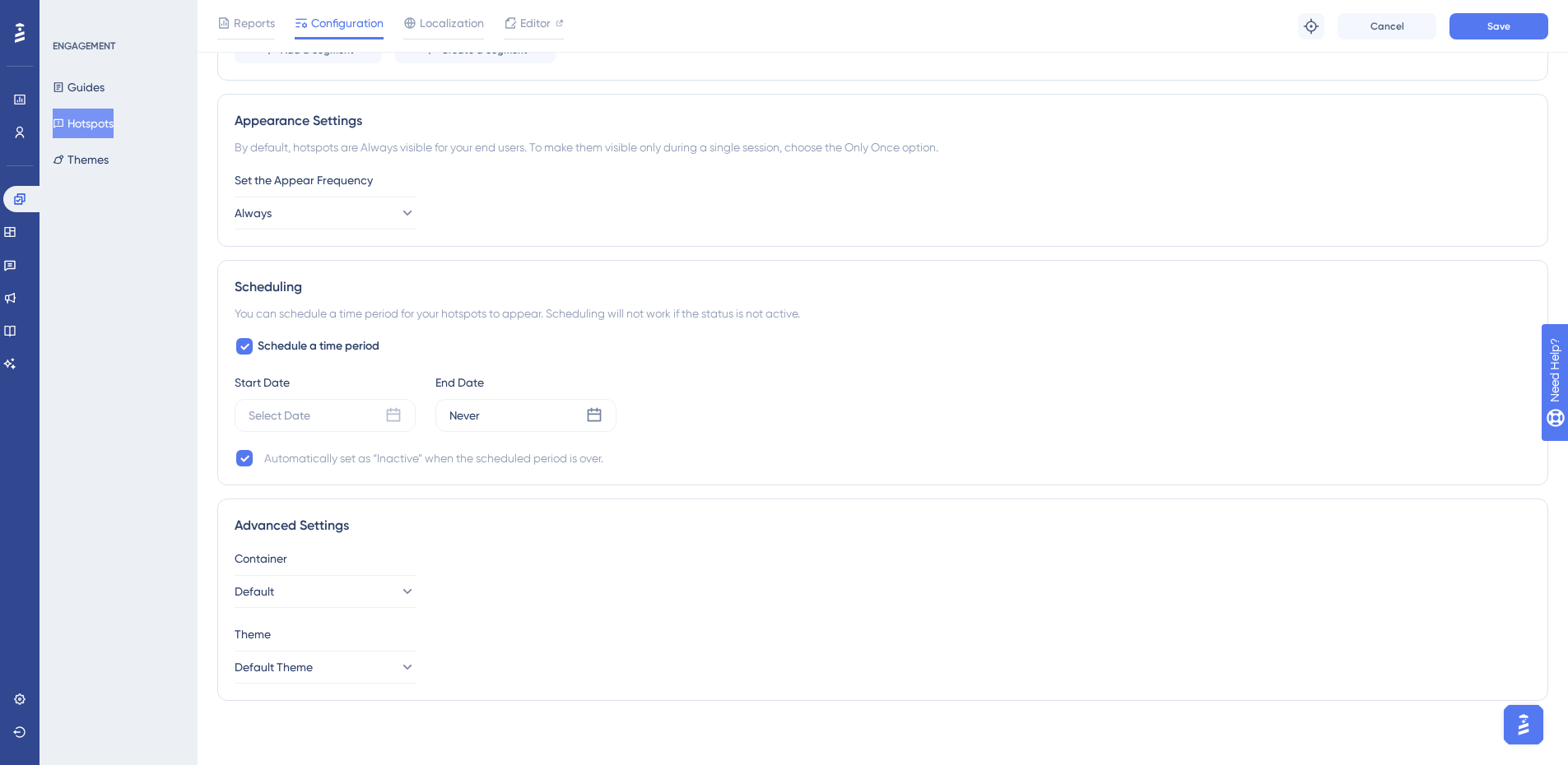
scroll to position [811, 0]
click at [287, 427] on div "Select Date" at bounding box center [325, 413] width 181 height 33
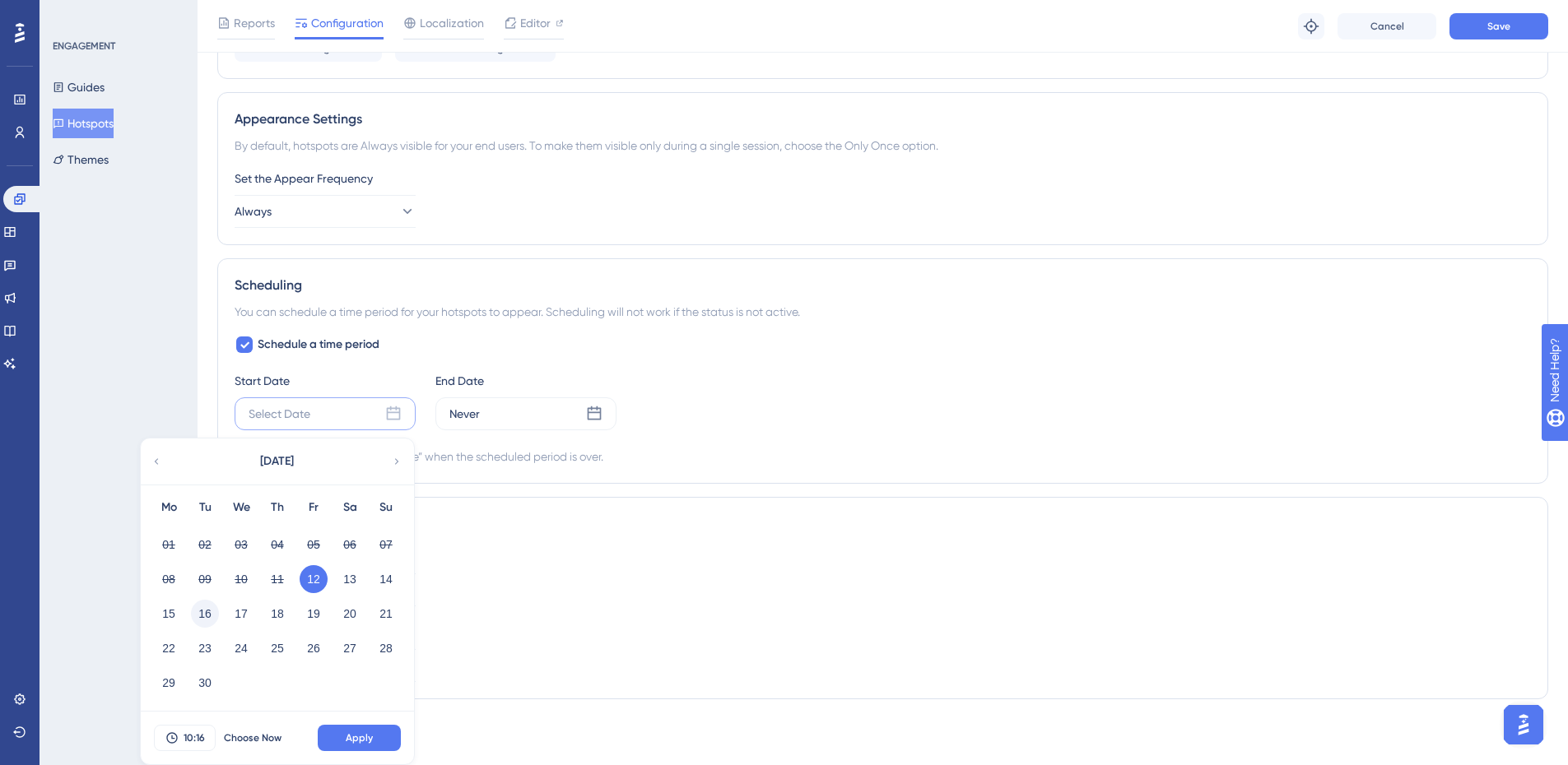
click at [205, 606] on button "16" at bounding box center [204, 613] width 28 height 28
click at [195, 734] on span "10:16" at bounding box center [195, 738] width 22 height 14
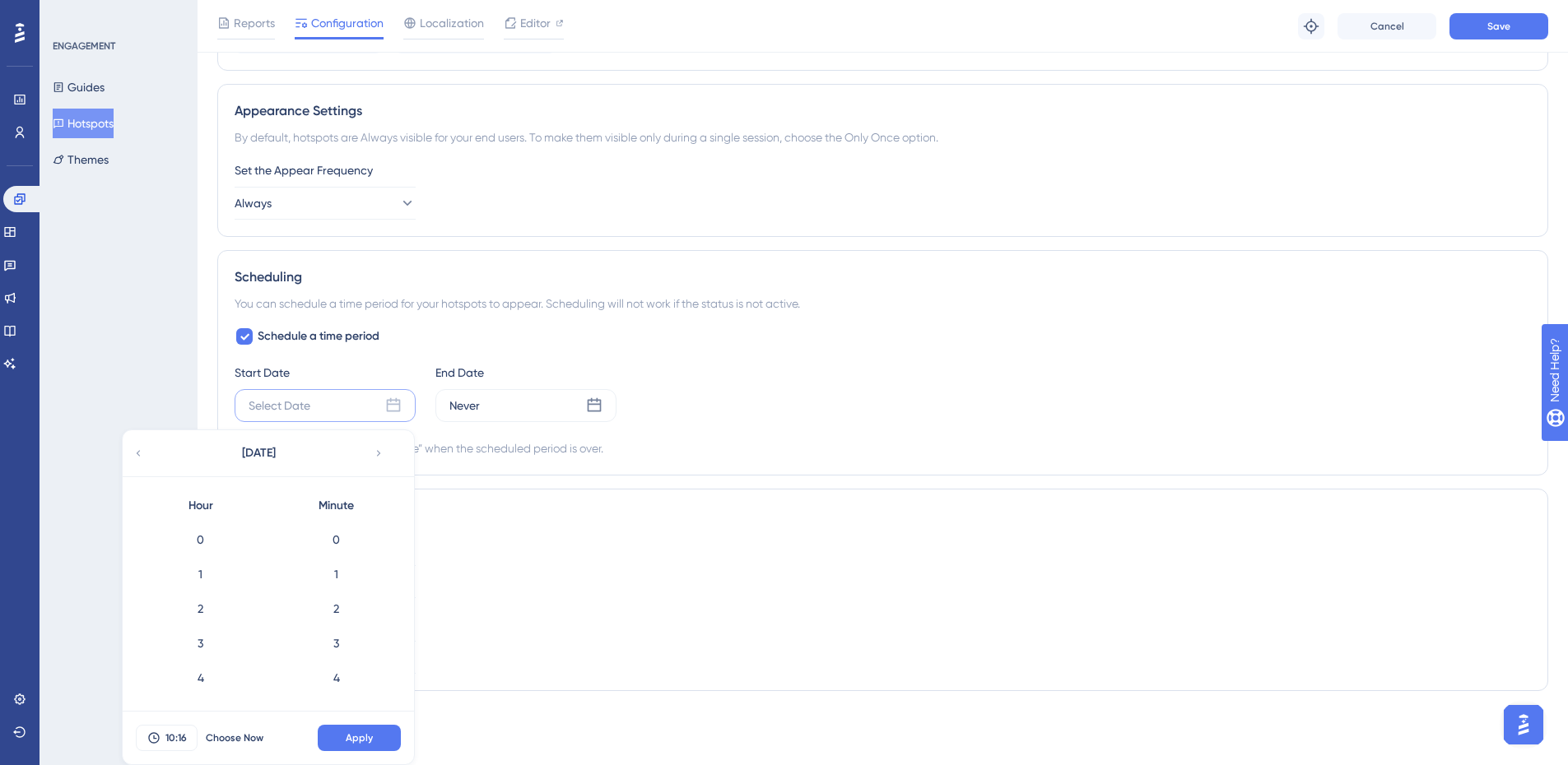
scroll to position [482, 0]
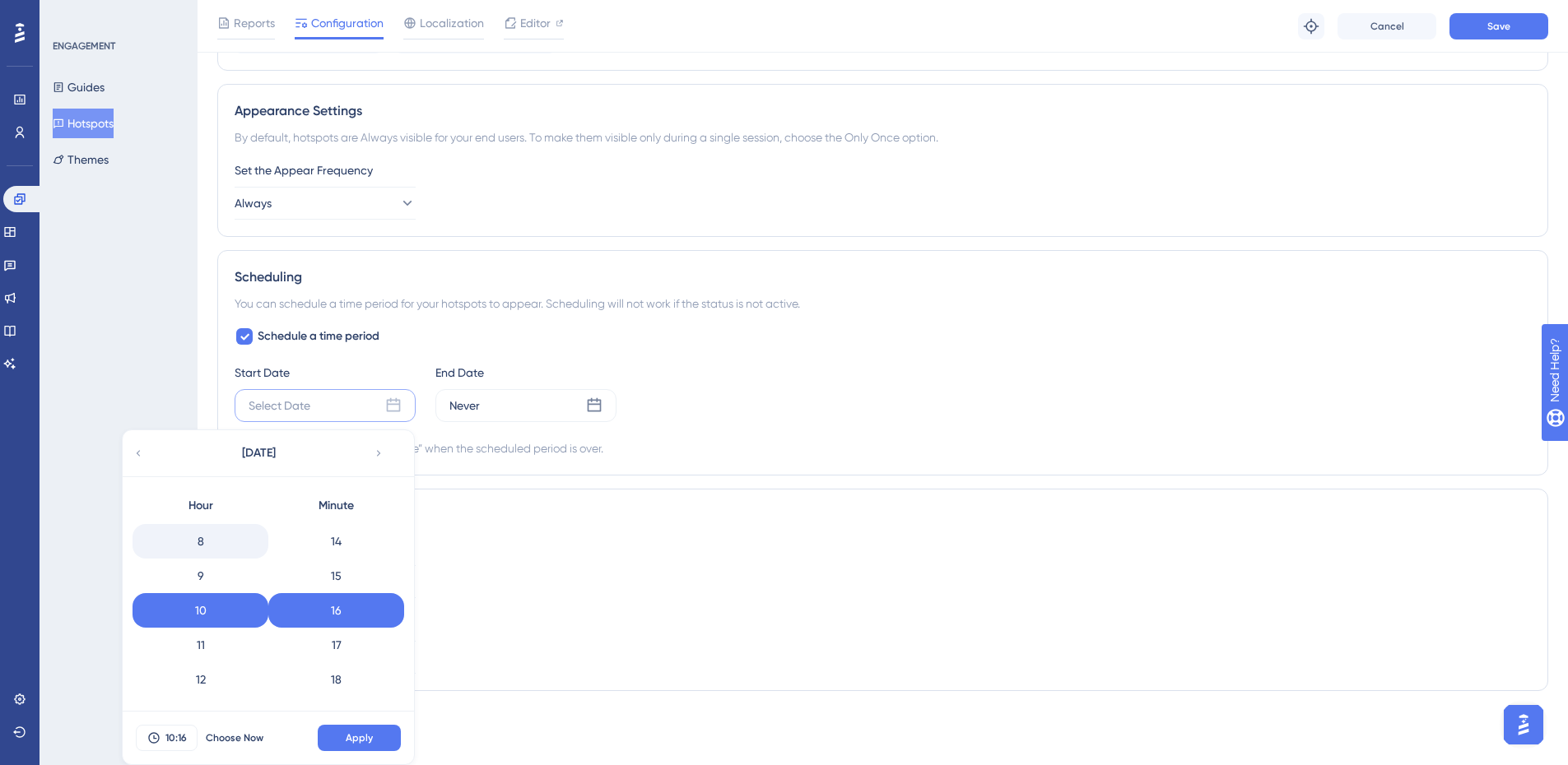
click at [216, 554] on div "8" at bounding box center [200, 541] width 136 height 34
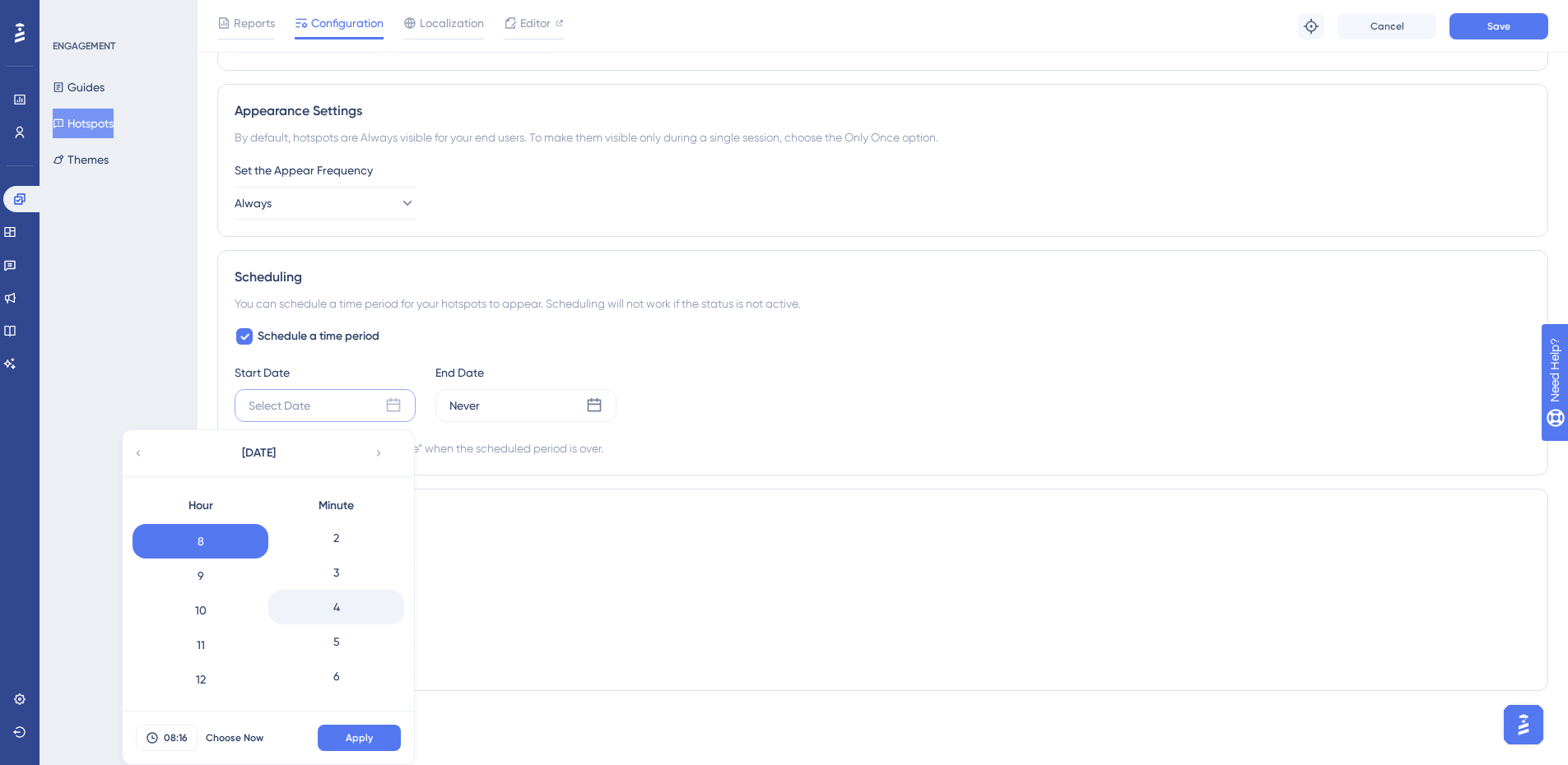
scroll to position [0, 0]
click at [351, 549] on div "0" at bounding box center [337, 540] width 136 height 34
click at [369, 740] on span "Apply" at bounding box center [359, 738] width 27 height 14
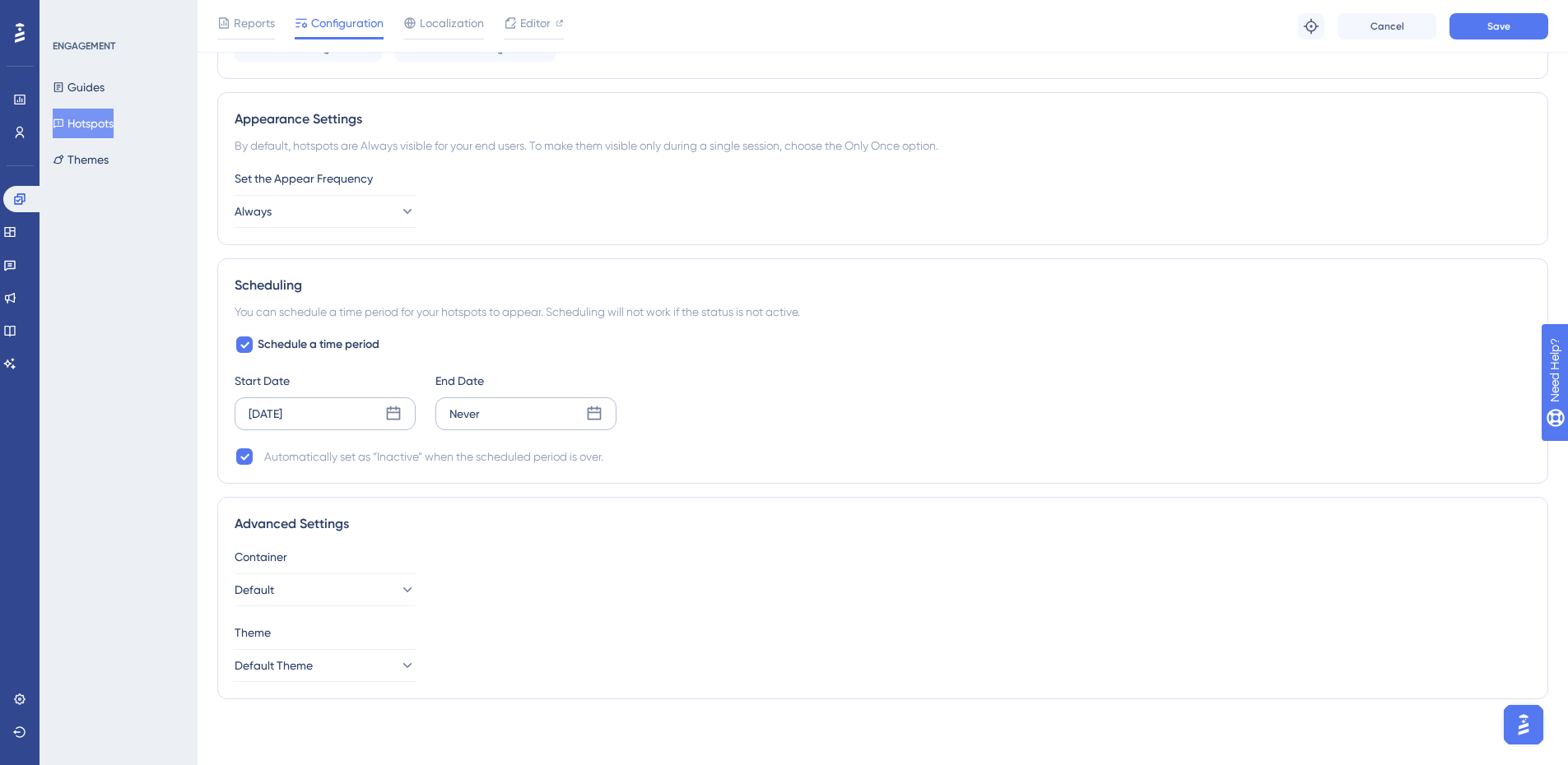
click at [473, 413] on div "Never" at bounding box center [465, 414] width 31 height 20
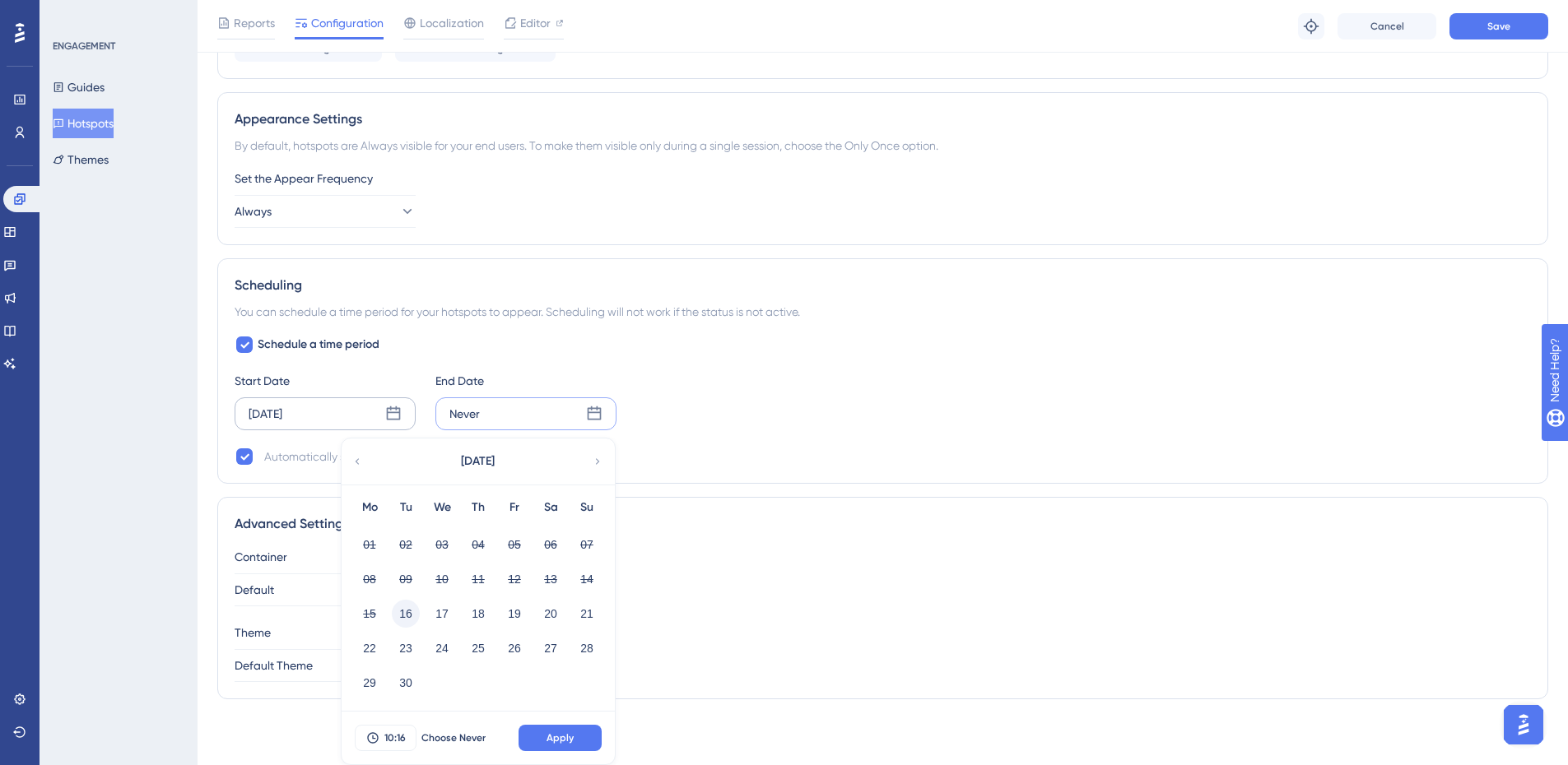
click at [405, 611] on button "16" at bounding box center [405, 613] width 28 height 28
click at [394, 733] on span "10:16" at bounding box center [395, 738] width 22 height 14
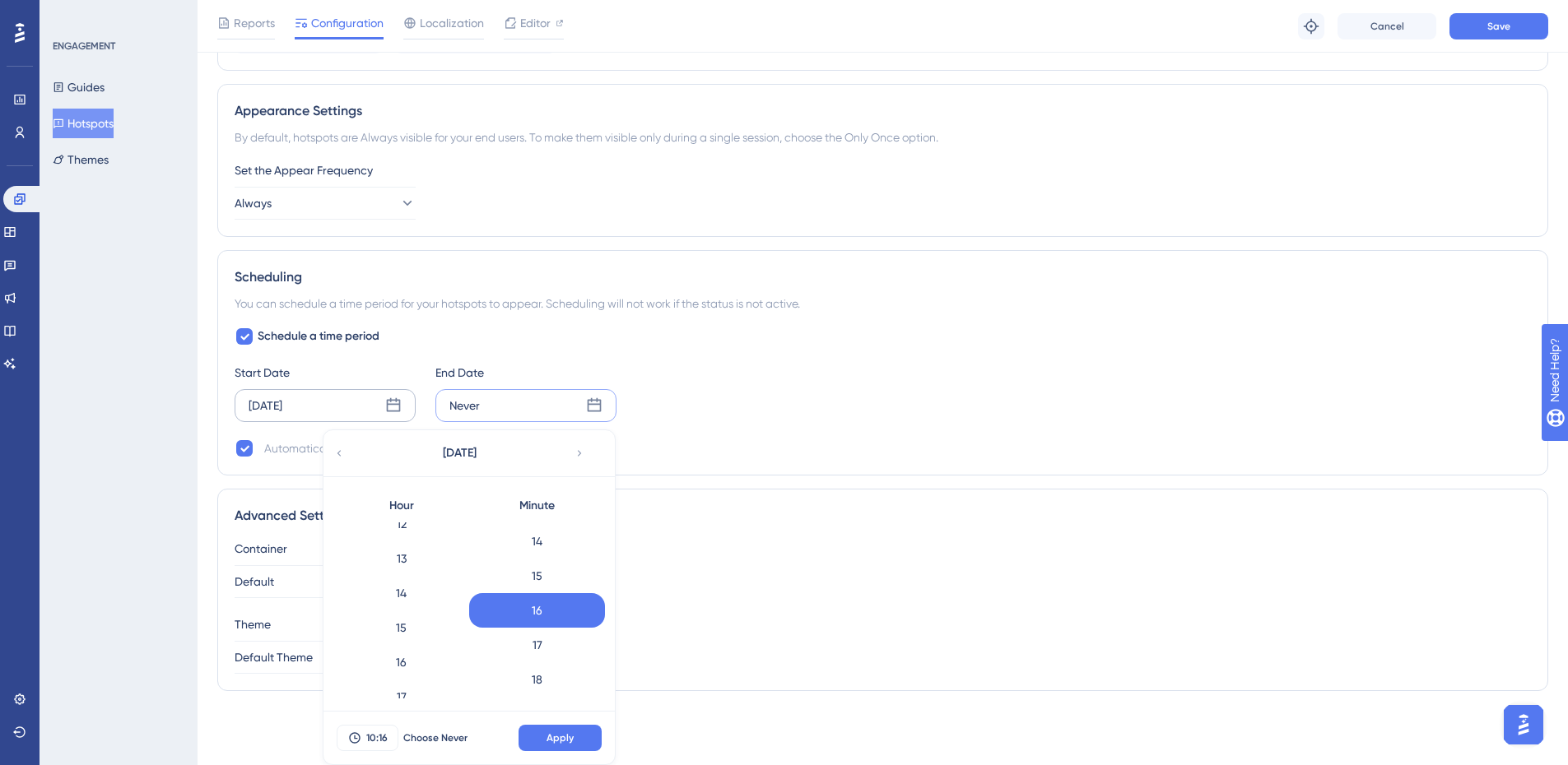
scroll to position [439, 0]
click at [427, 584] on div "14" at bounding box center [401, 584] width 136 height 34
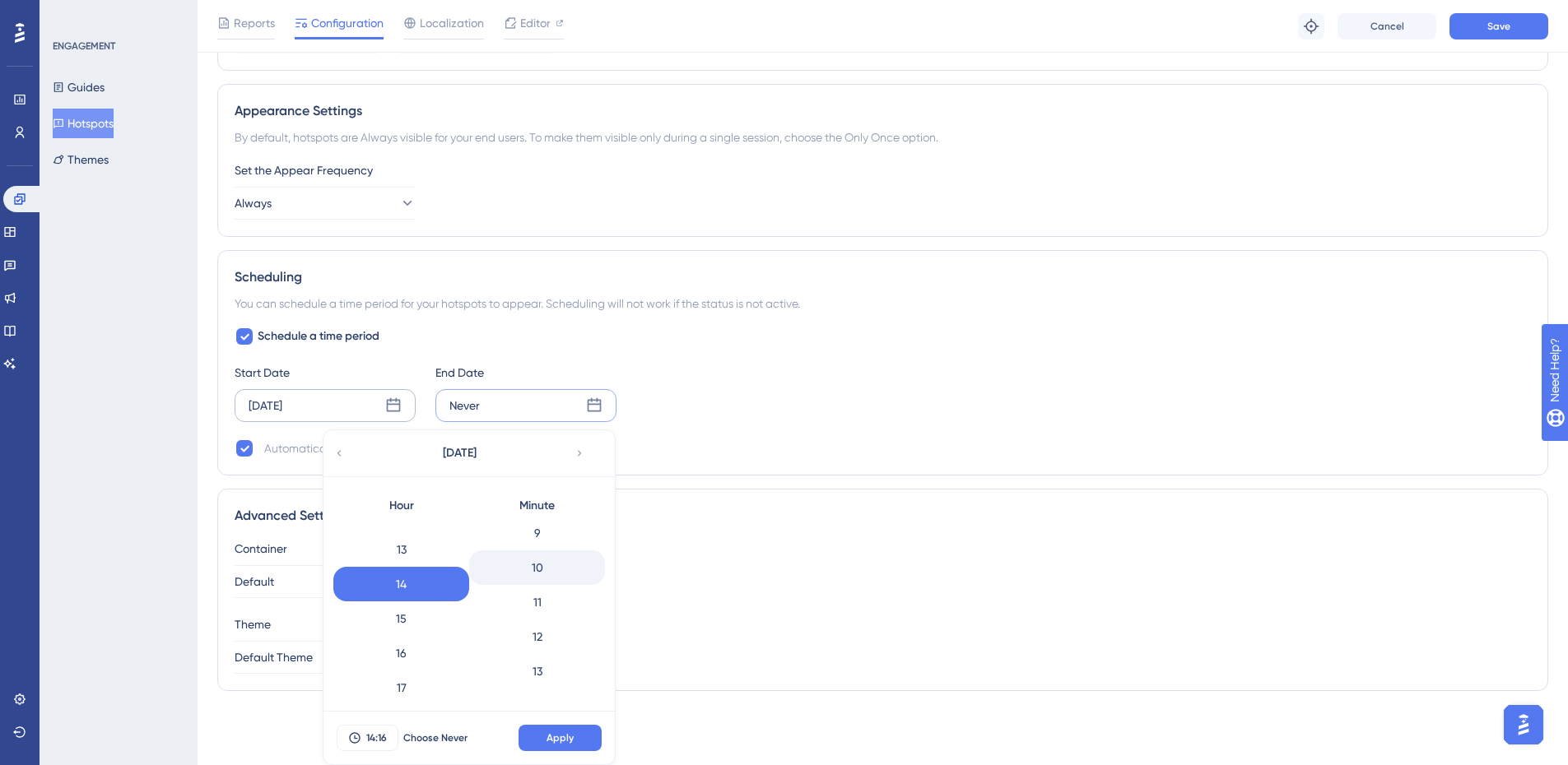
click at [542, 578] on div "10" at bounding box center [537, 568] width 136 height 34
click at [563, 734] on span "Apply" at bounding box center [560, 738] width 27 height 14
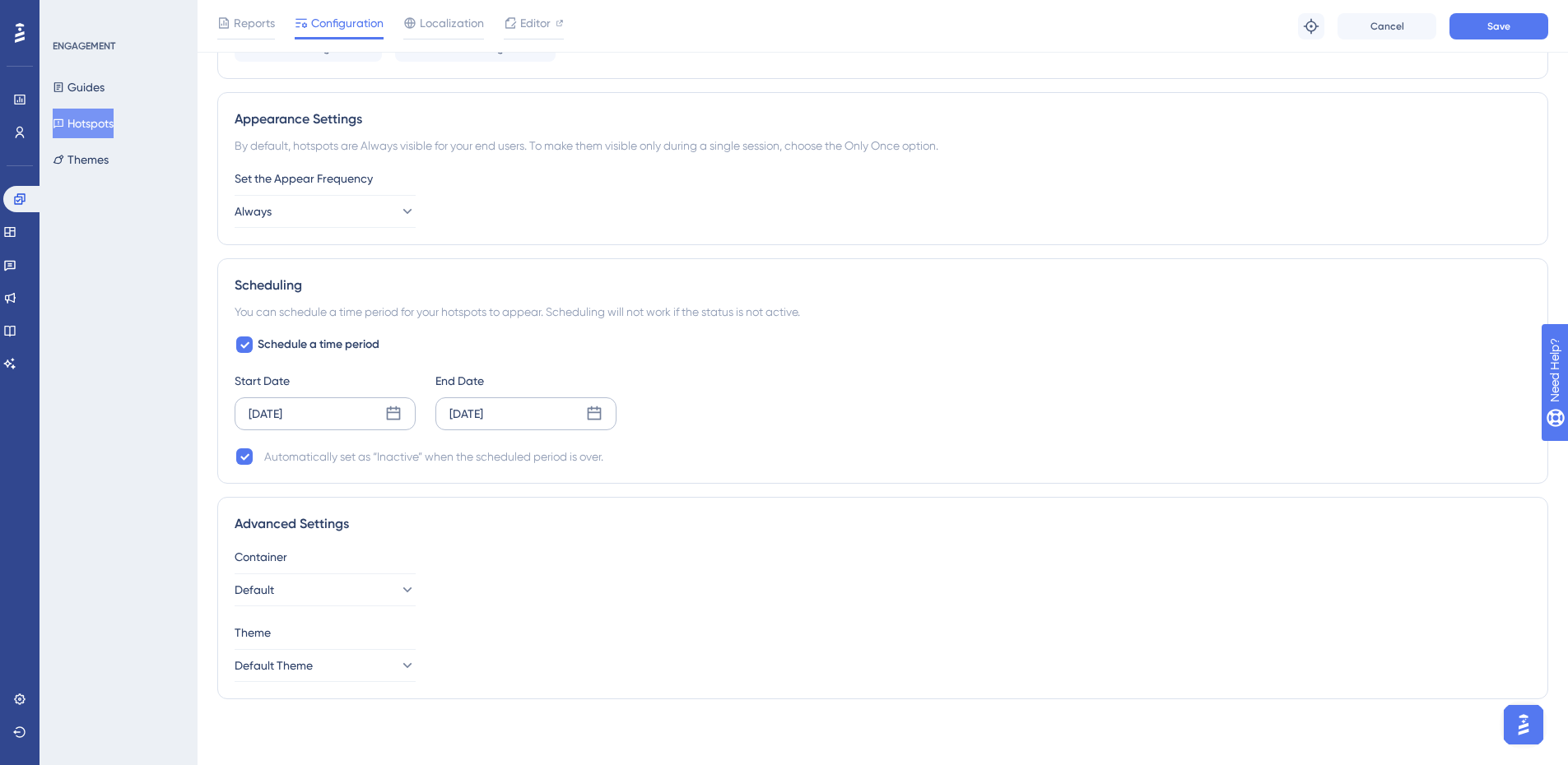
click at [1073, 449] on div "Automatically set as “Inactive” when the scheduled period is over." at bounding box center [882, 457] width 1297 height 20
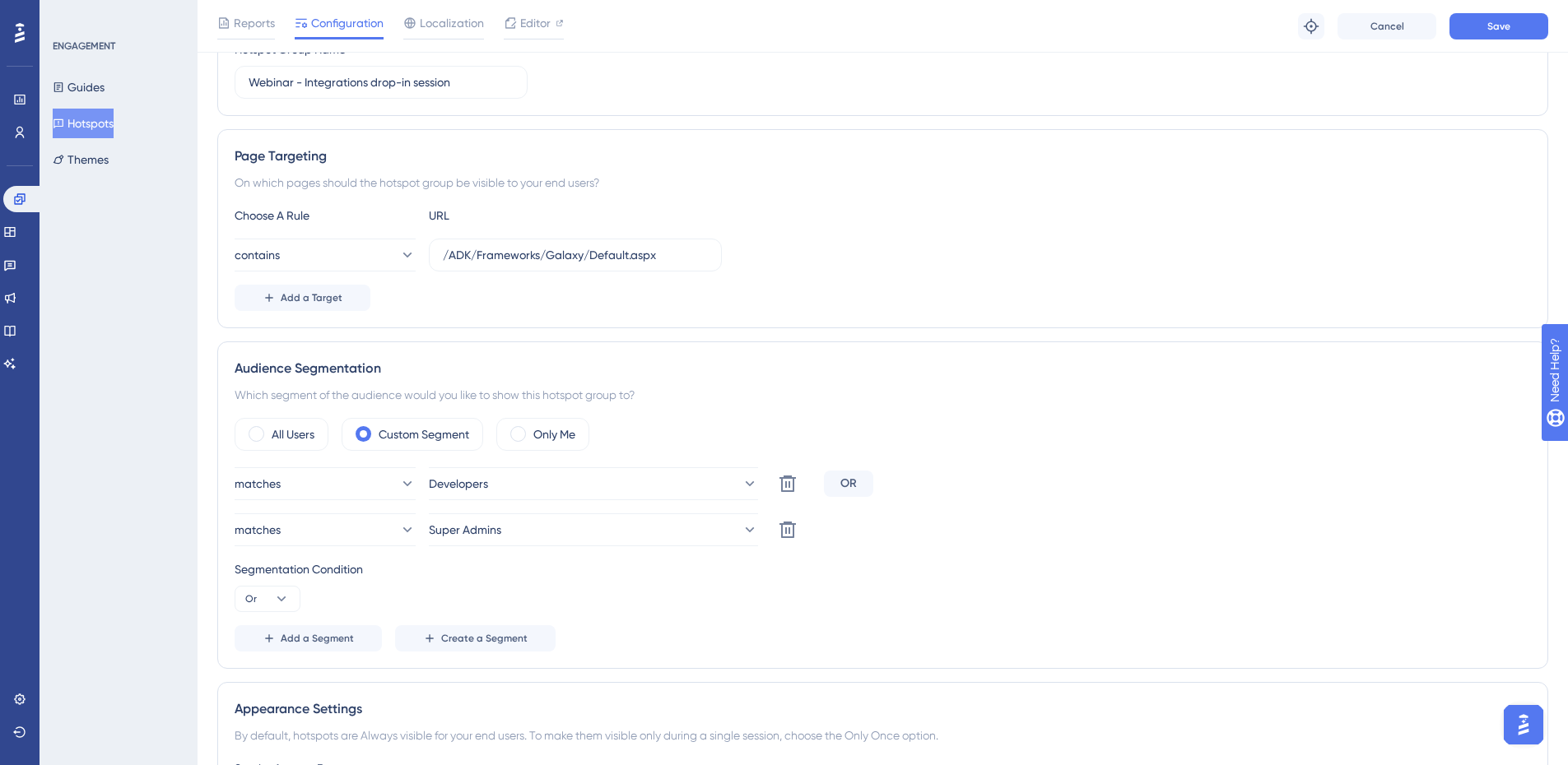
scroll to position [0, 0]
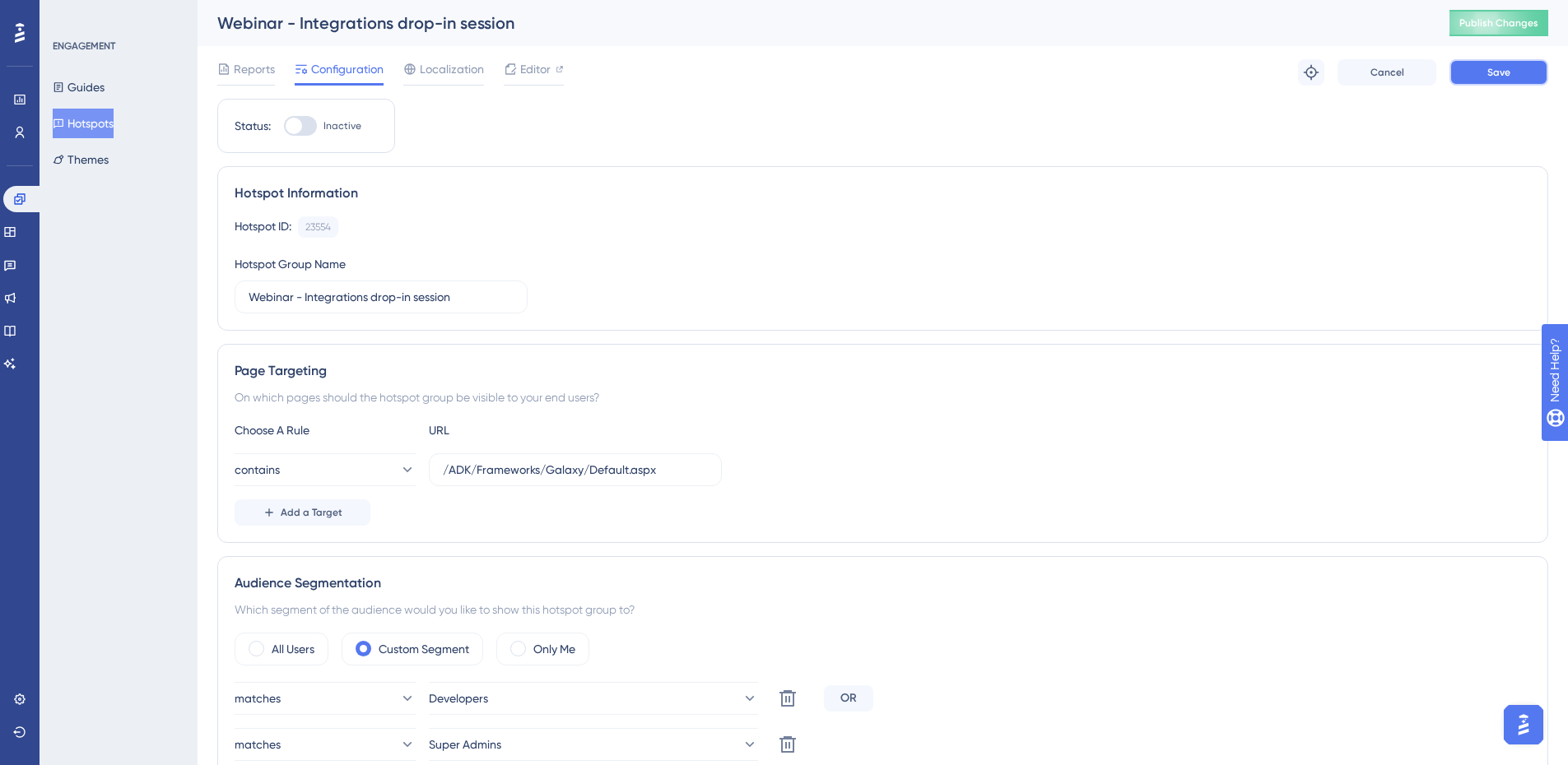
click at [1454, 80] on button "Save" at bounding box center [1498, 71] width 99 height 26
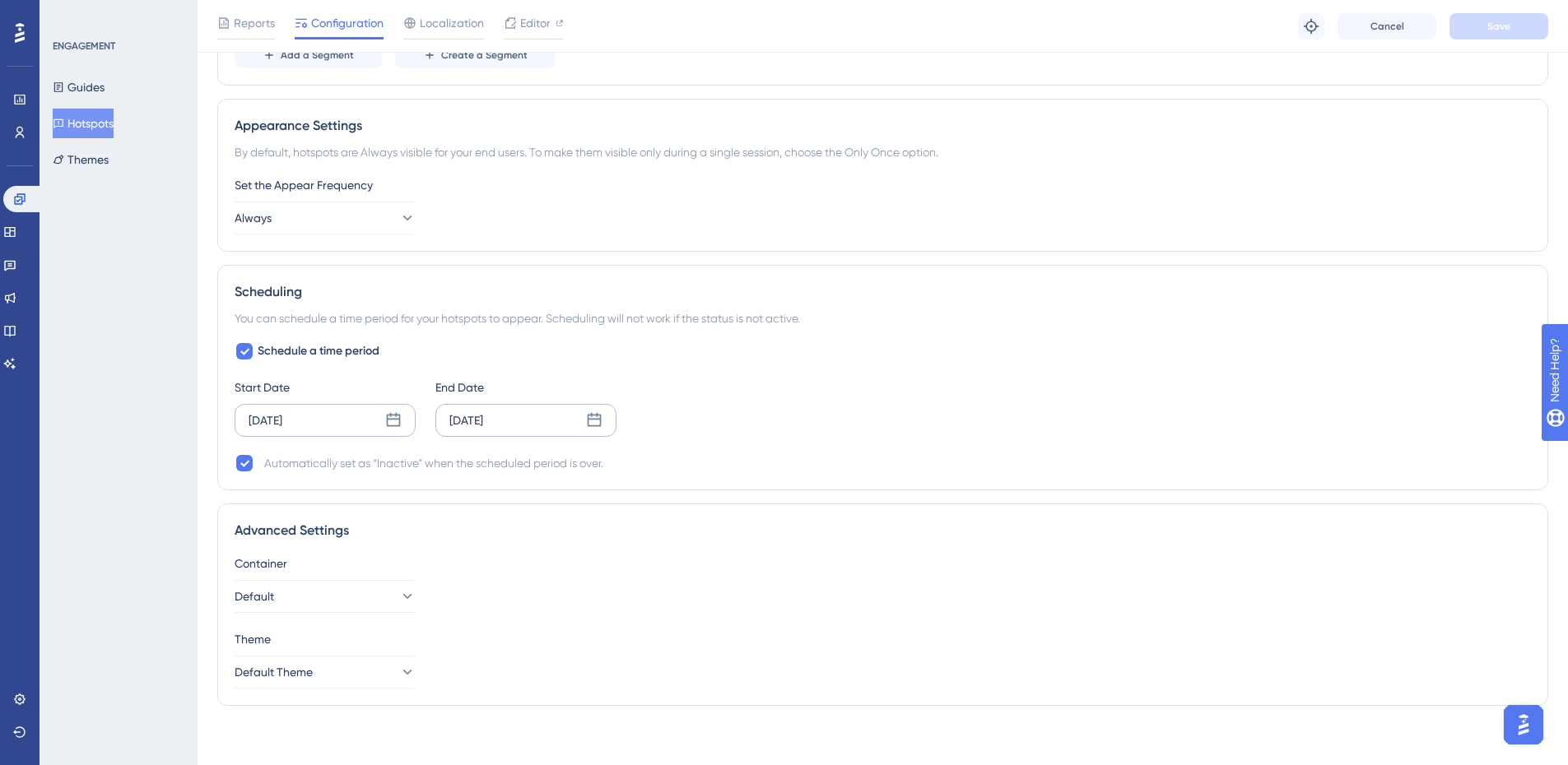
scroll to position [811, 0]
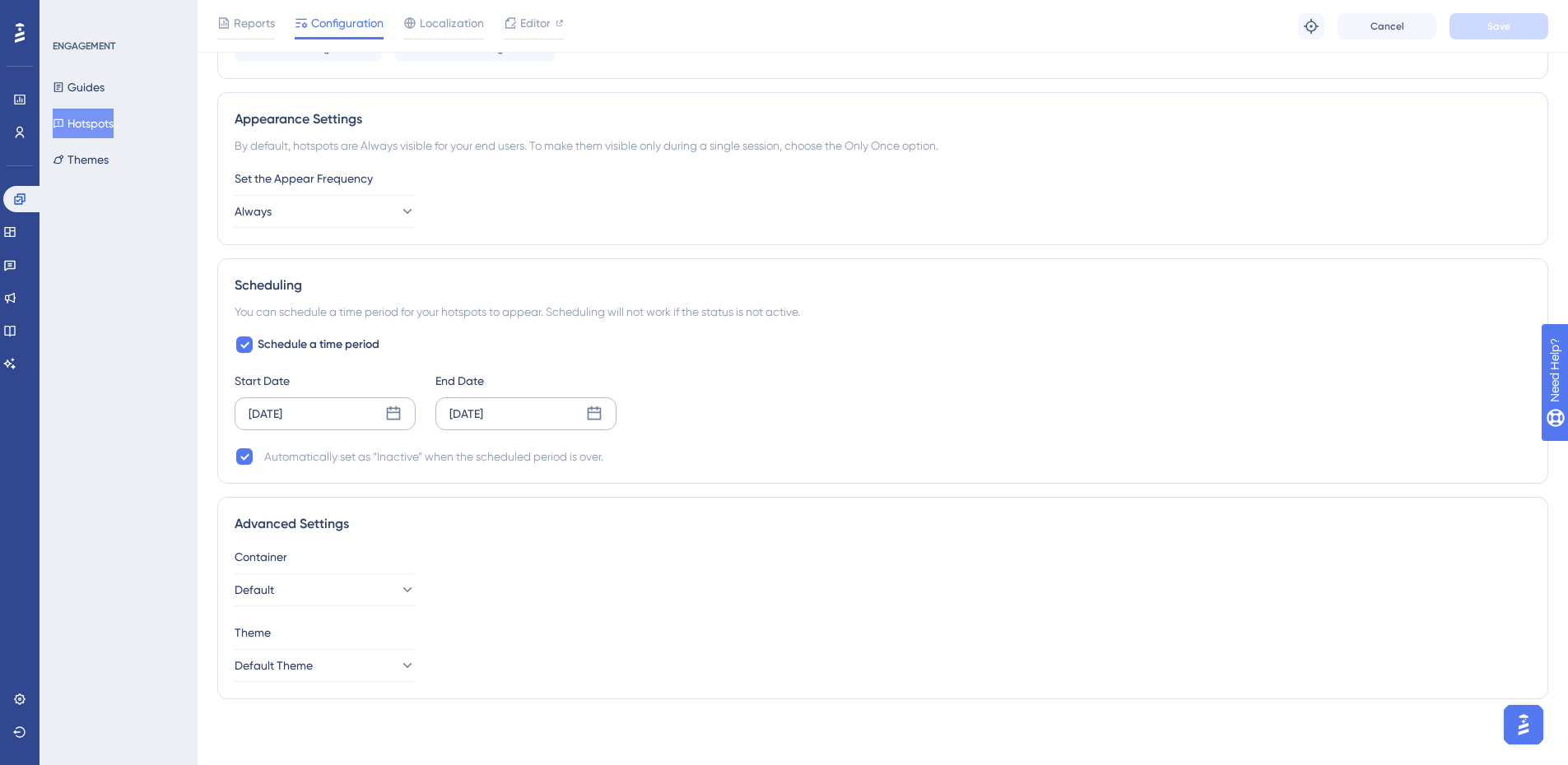
click at [311, 414] on div "[DATE]" at bounding box center [325, 413] width 181 height 33
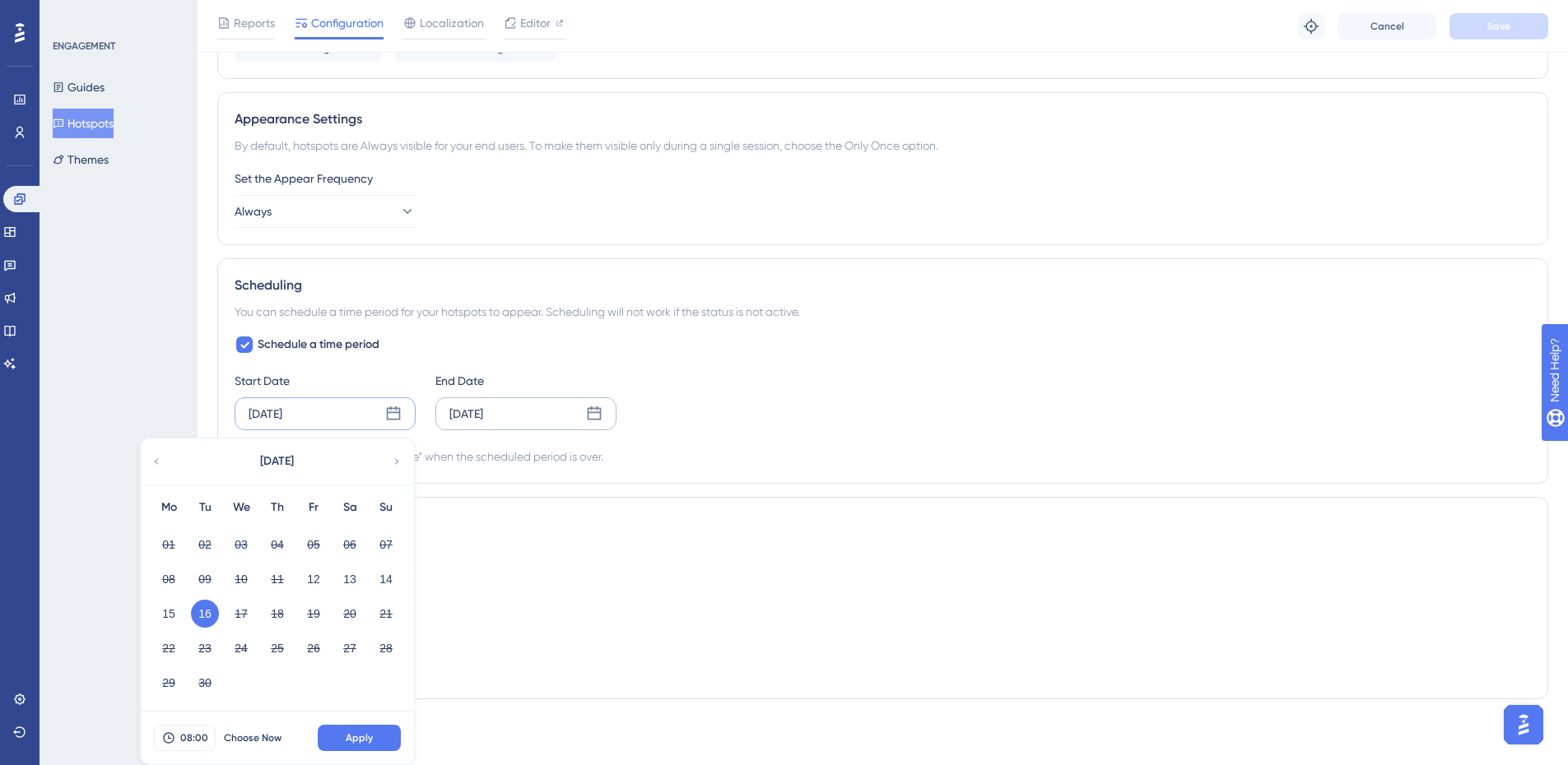
click at [458, 411] on div "[DATE]" at bounding box center [466, 414] width 33 height 20
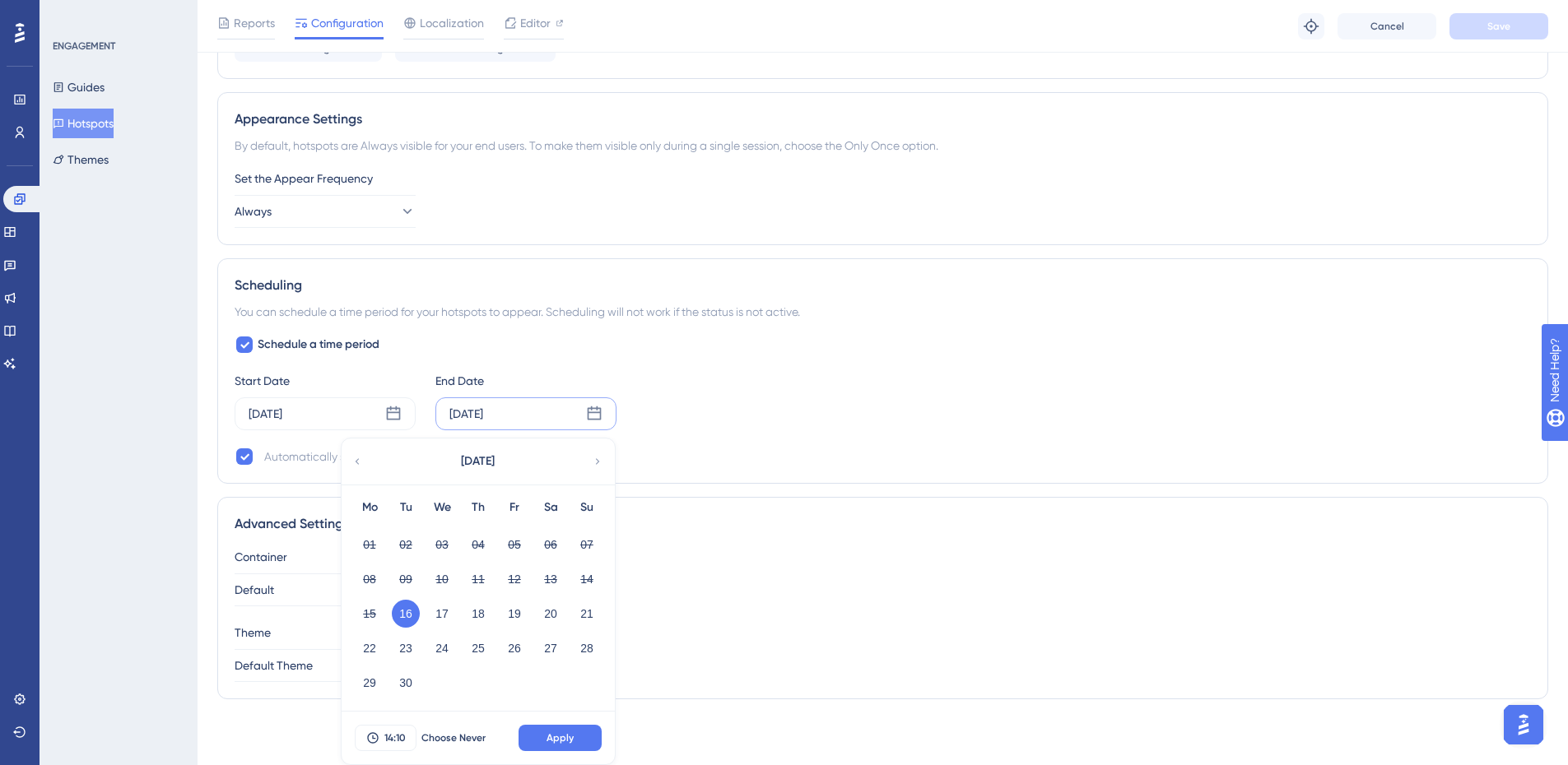
click at [1034, 486] on div "Status: Inactive Hotspot Information Hotspot ID: 23554 Copy Hotspot Group Name …" at bounding box center [882, 4] width 1331 height 1418
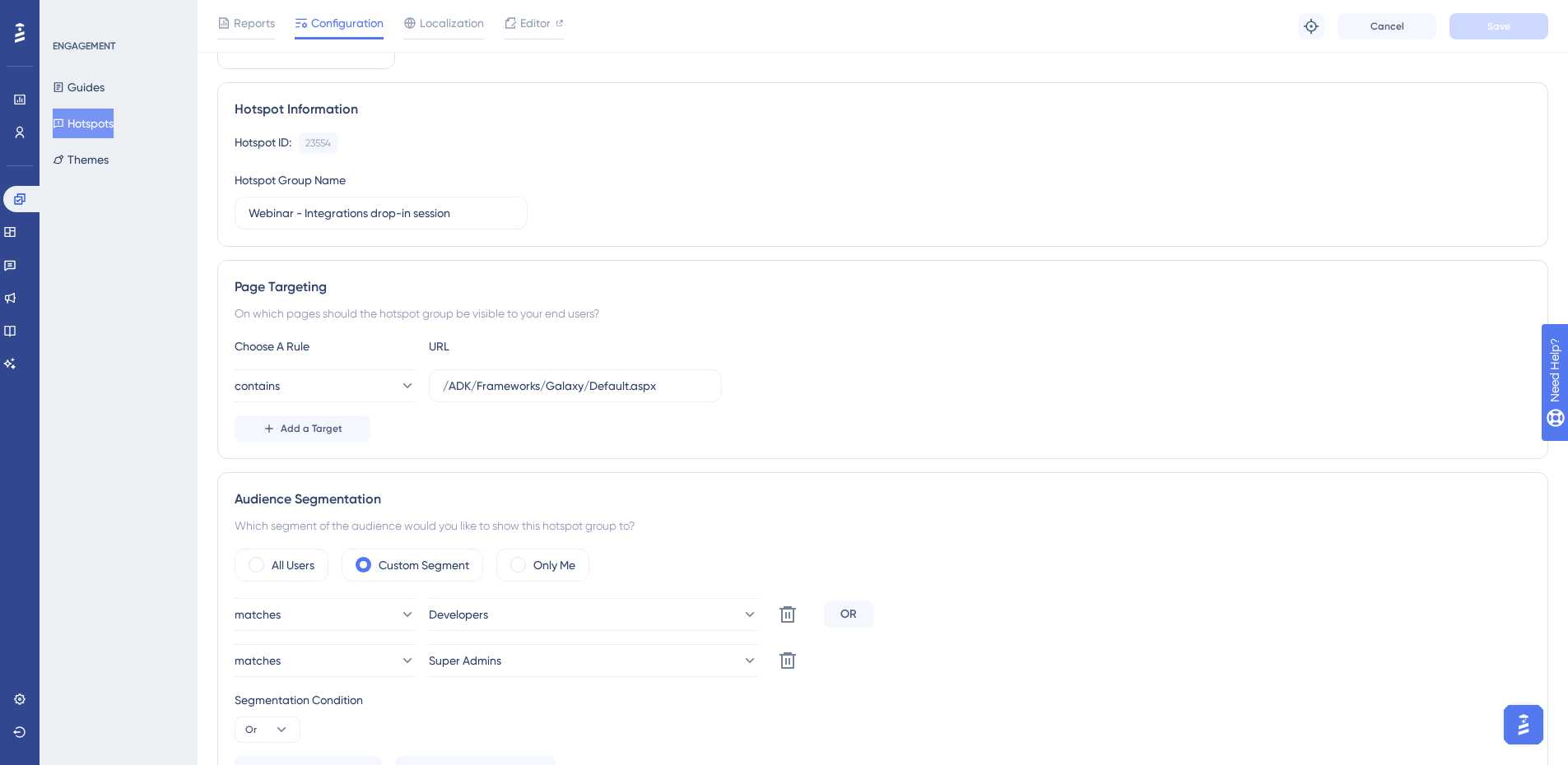
scroll to position [0, 0]
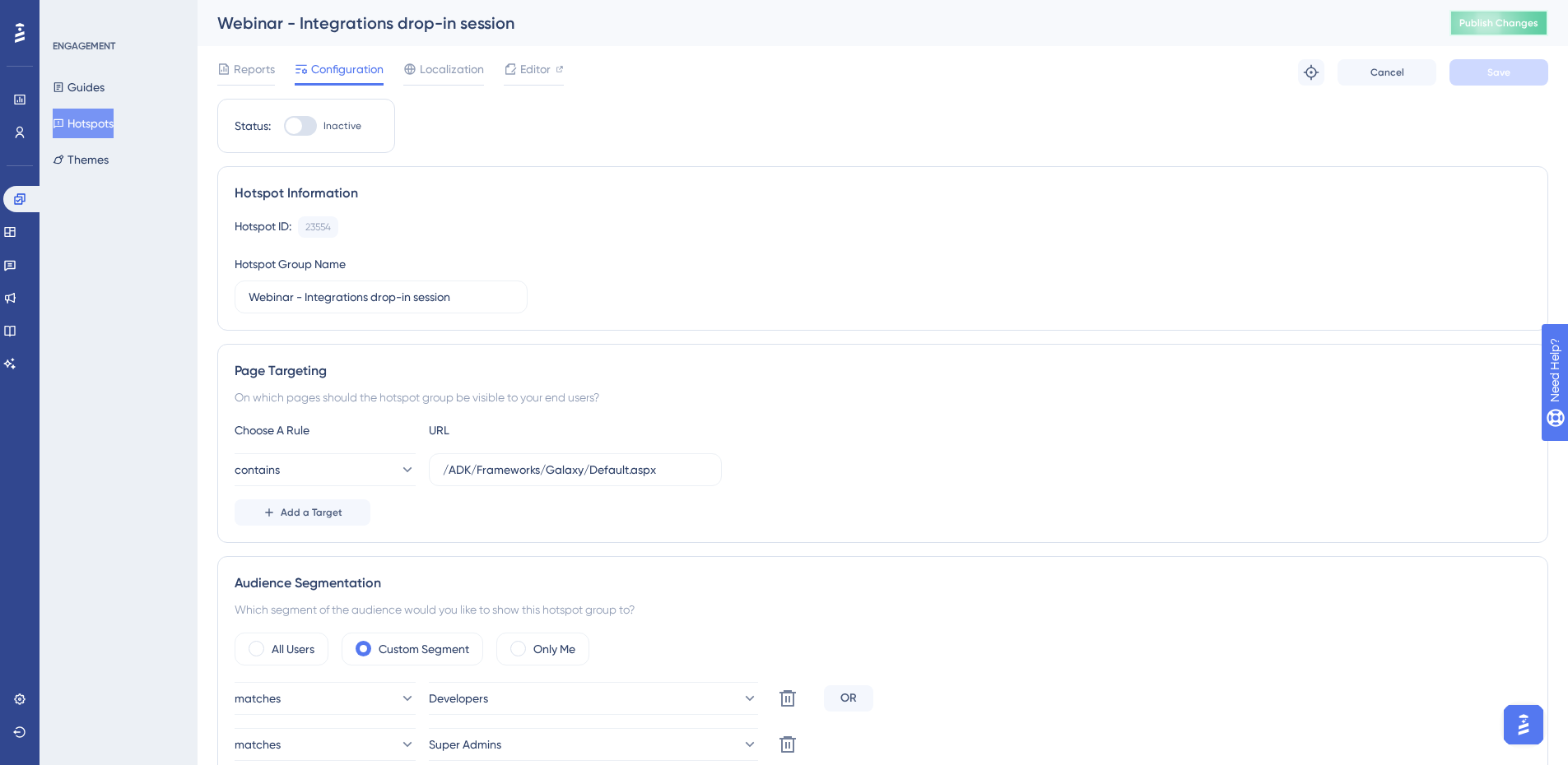
click at [1476, 23] on span "Publish Changes" at bounding box center [1498, 23] width 79 height 14
click at [302, 118] on div at bounding box center [300, 126] width 33 height 20
click at [284, 126] on input "Inactive" at bounding box center [283, 126] width 1 height 1
checkbox input "true"
click at [1462, 78] on button "Save" at bounding box center [1498, 71] width 99 height 26
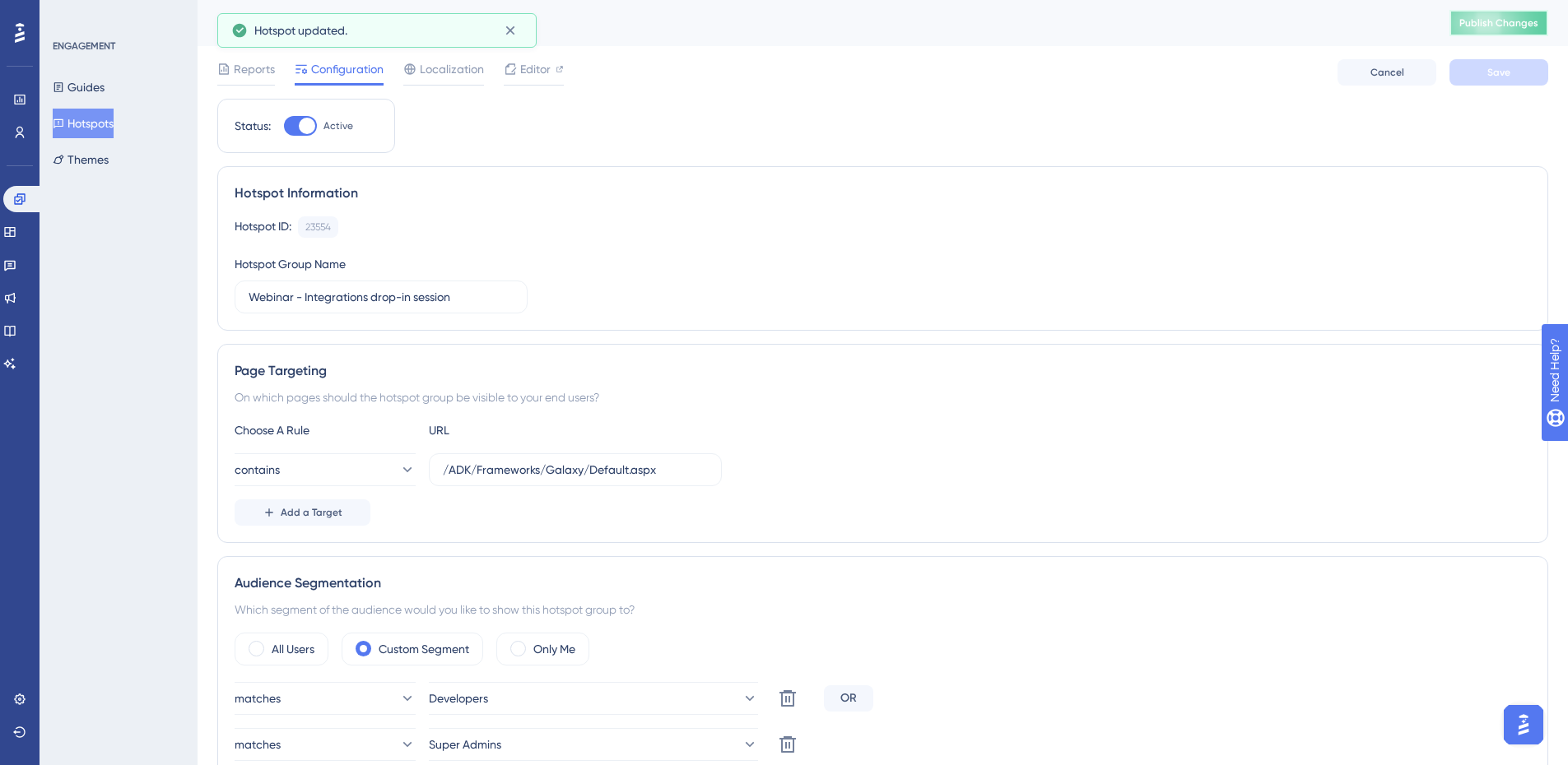
click at [1500, 18] on span "Publish Changes" at bounding box center [1498, 23] width 79 height 14
click at [1514, 33] on button "Publish Changes" at bounding box center [1498, 23] width 99 height 26
click at [83, 120] on button "Hotspots" at bounding box center [82, 123] width 61 height 30
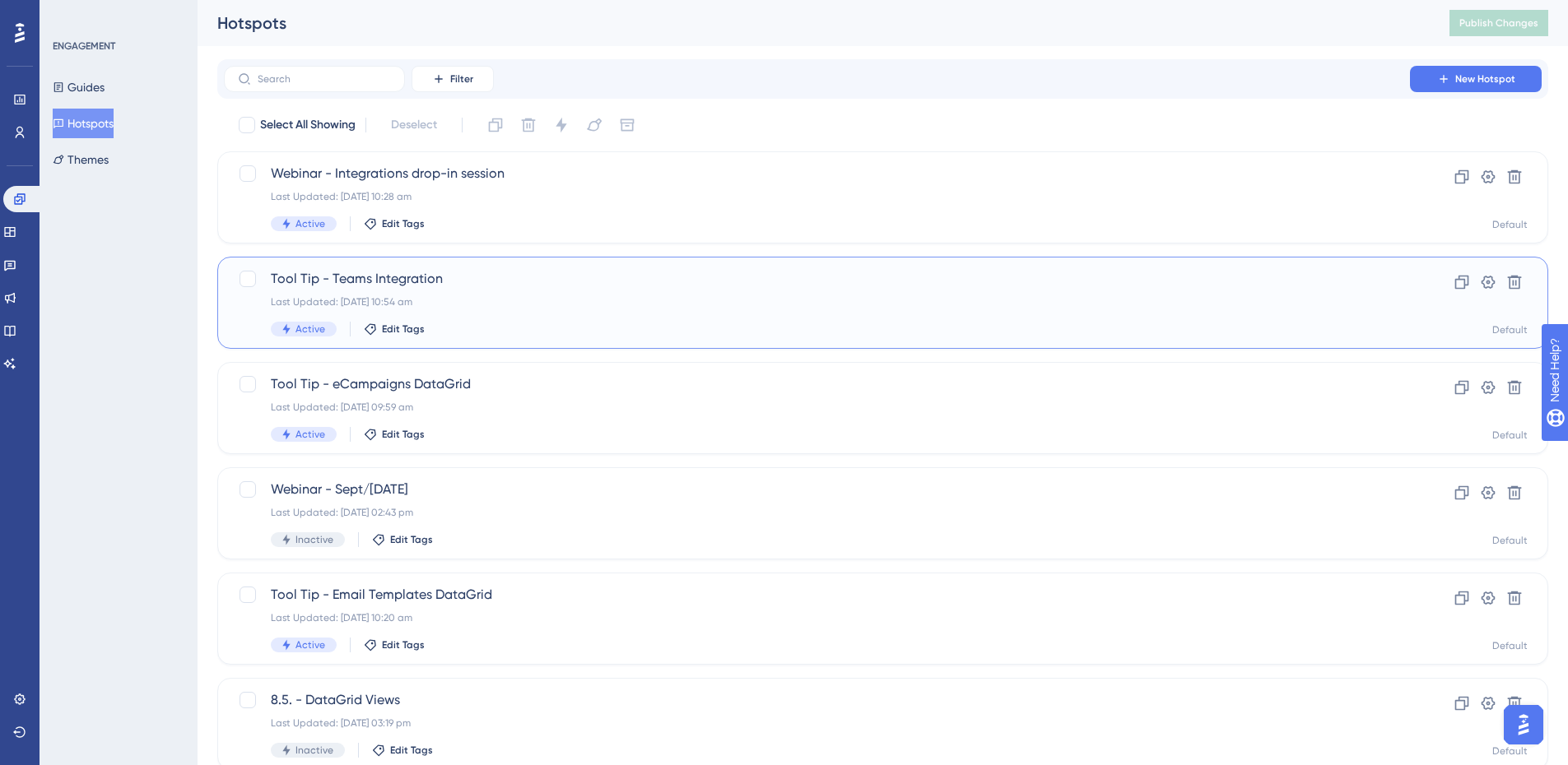
click at [578, 312] on div "Tool Tip - Teams Integration Last Updated: [DATE] 10:54 am Active Edit Tags" at bounding box center [816, 302] width 1092 height 68
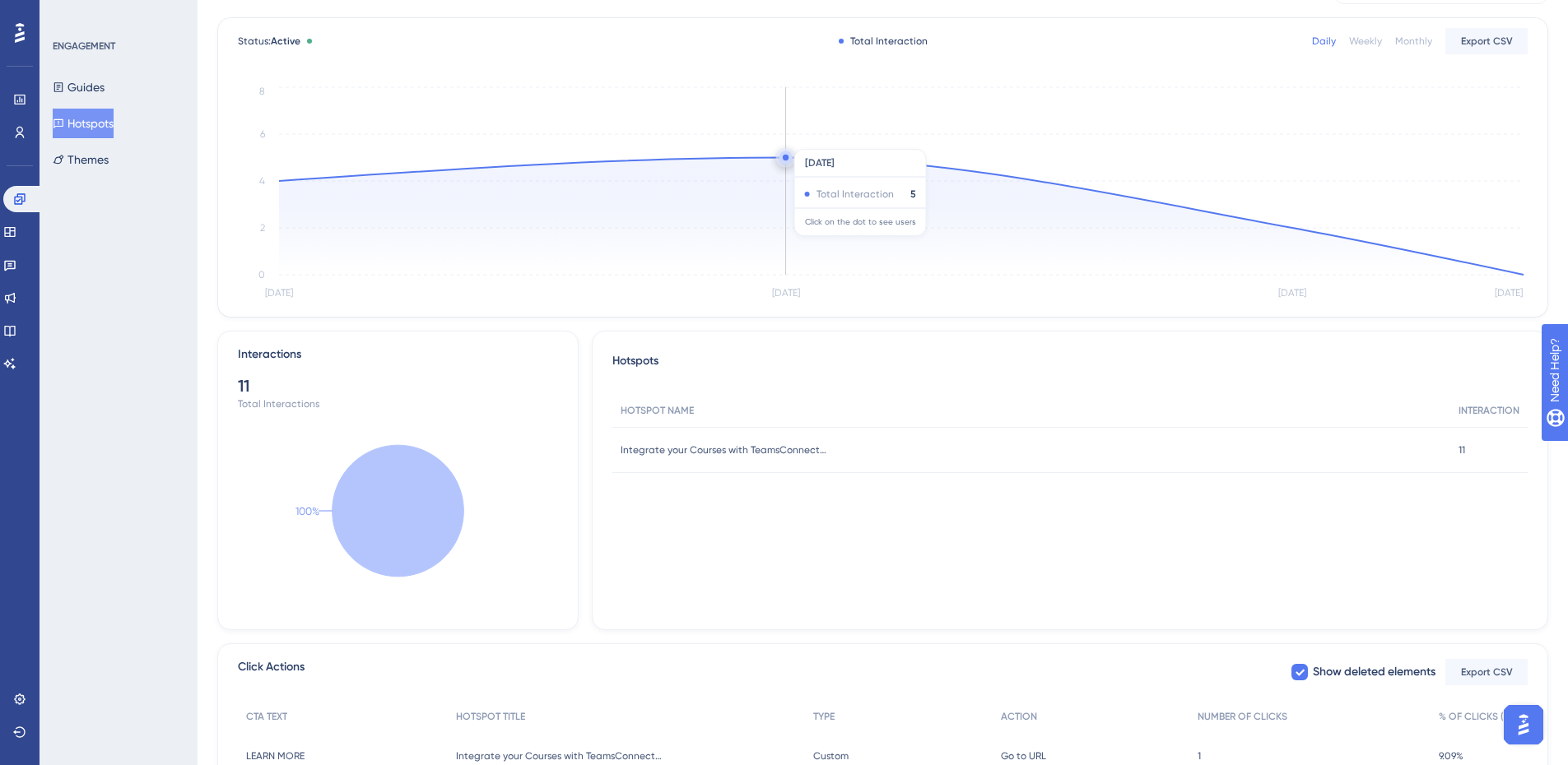
scroll to position [294, 0]
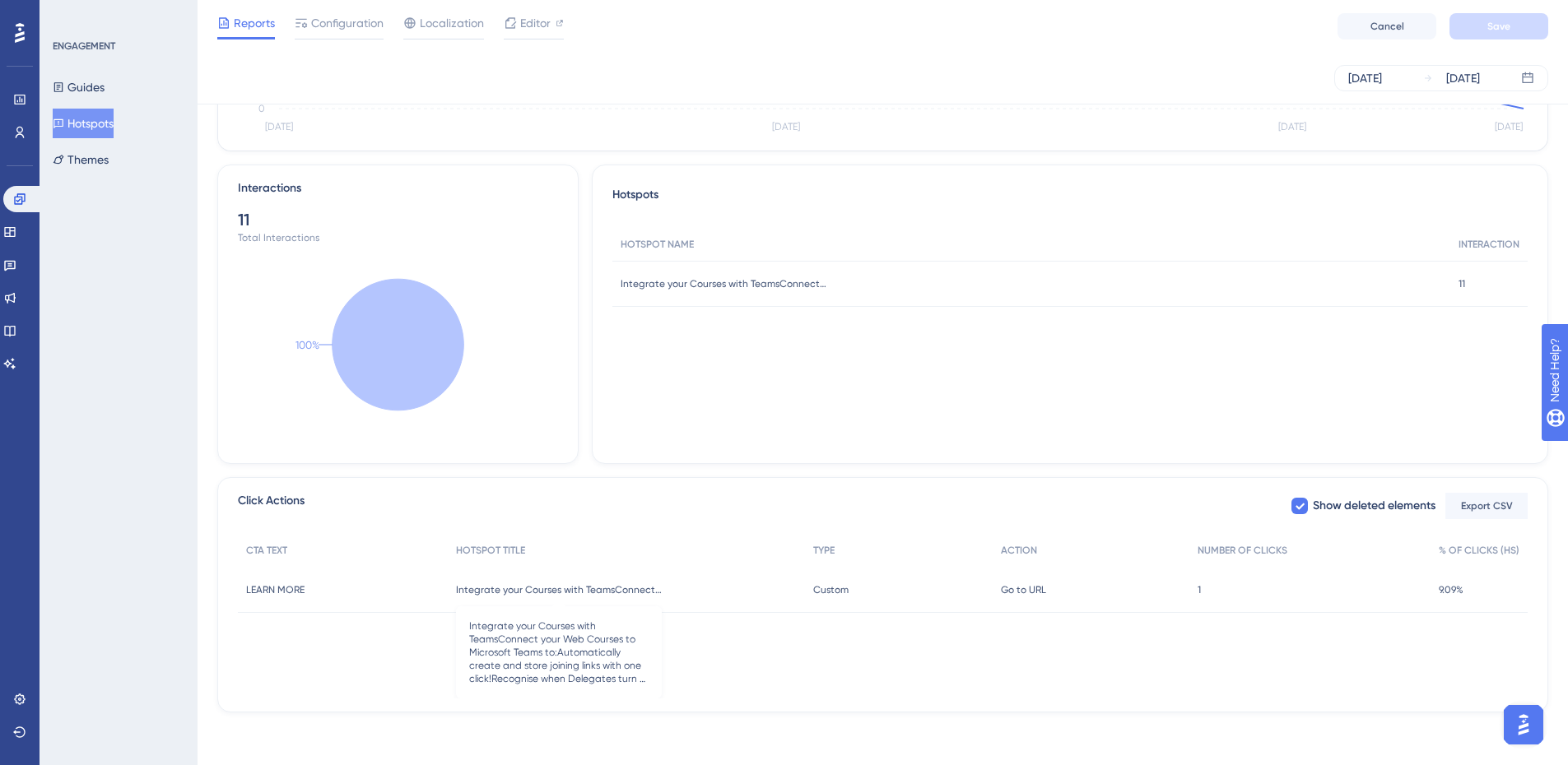
click at [560, 588] on span "Integrate your Courses with TeamsConnect your Web Courses to Microsoft Teams to…" at bounding box center [558, 590] width 205 height 14
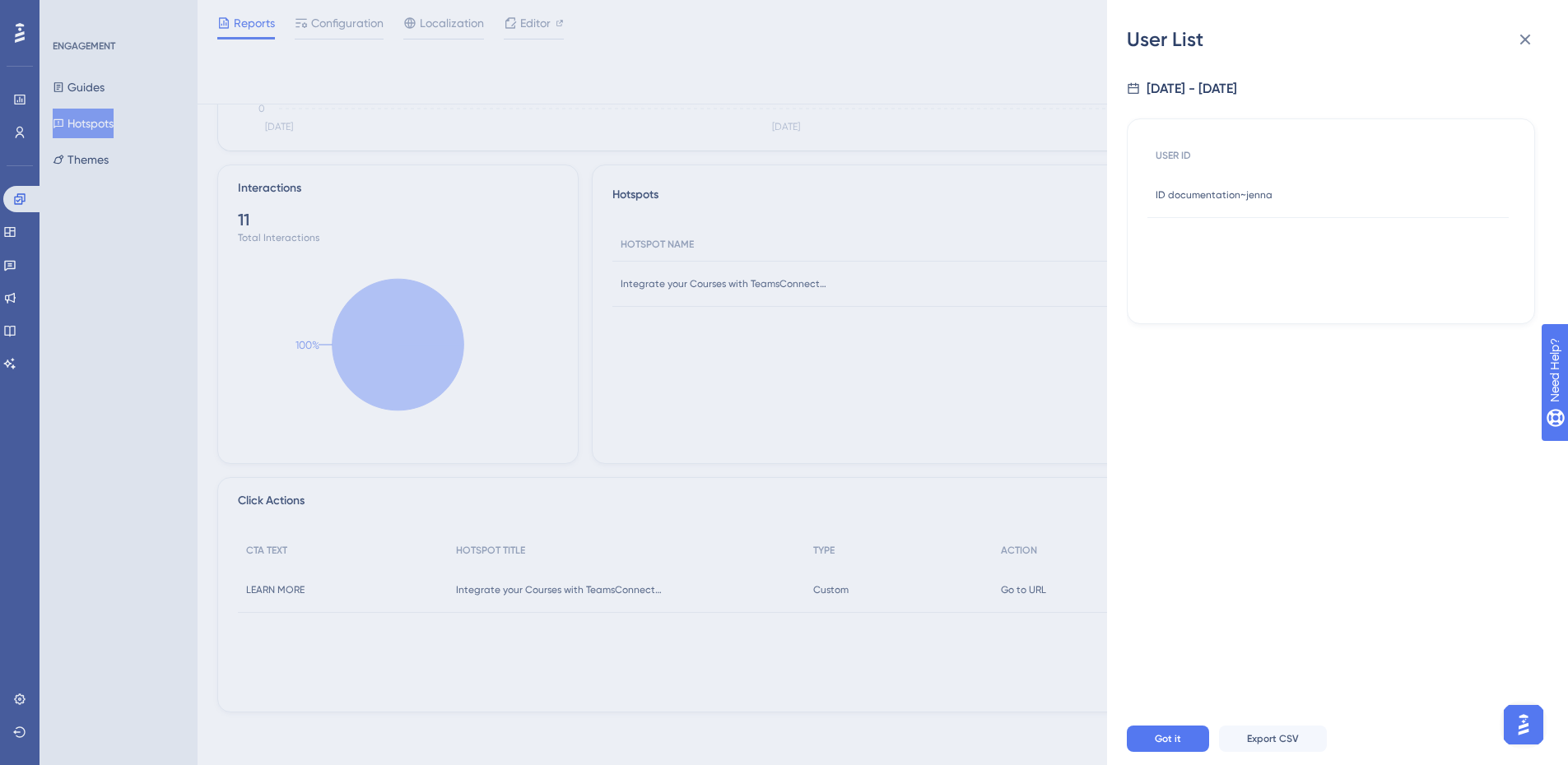
click at [1506, 42] on div "User List" at bounding box center [1337, 39] width 422 height 26
click at [1523, 41] on icon at bounding box center [1525, 40] width 11 height 11
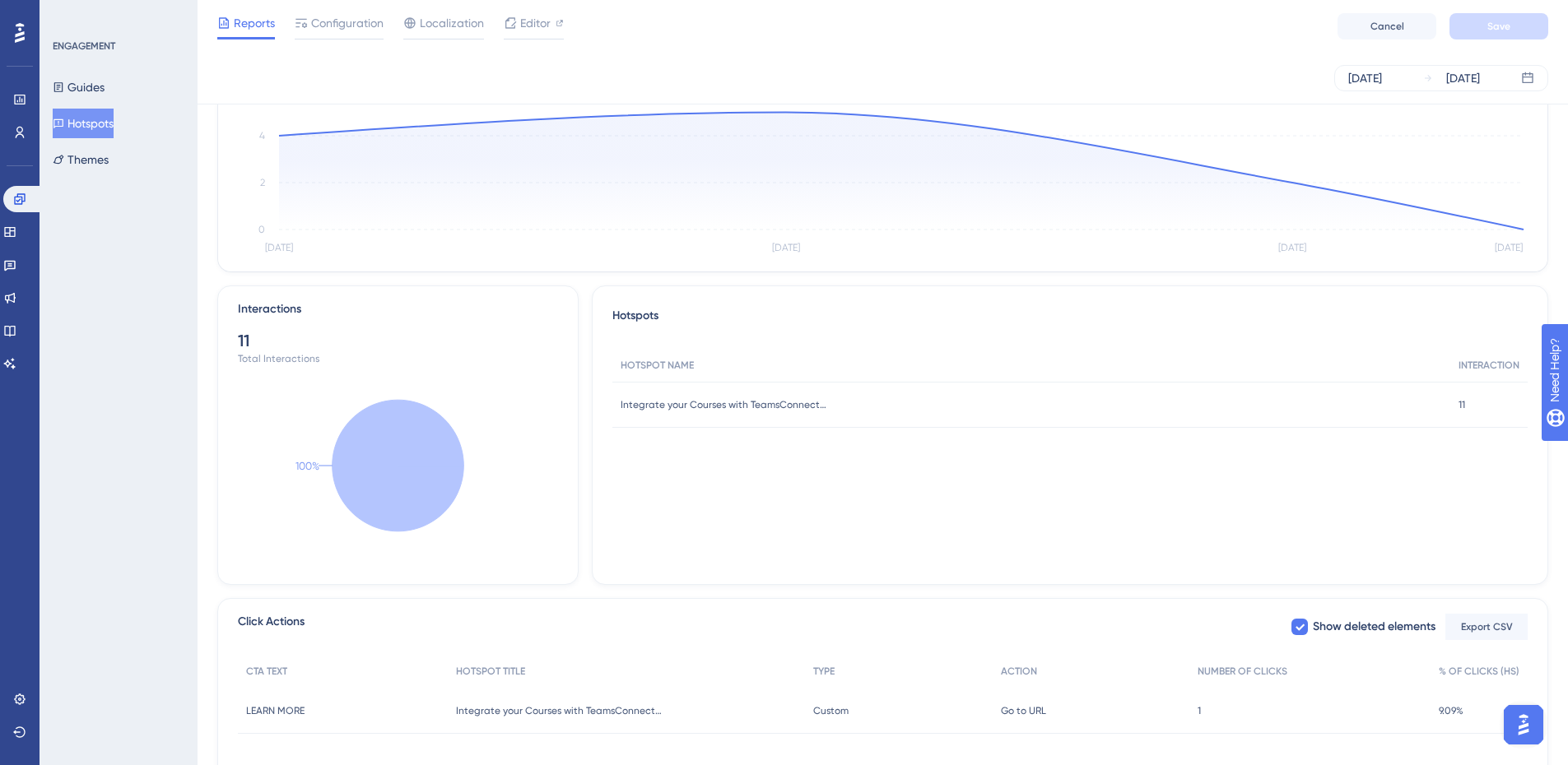
scroll to position [0, 0]
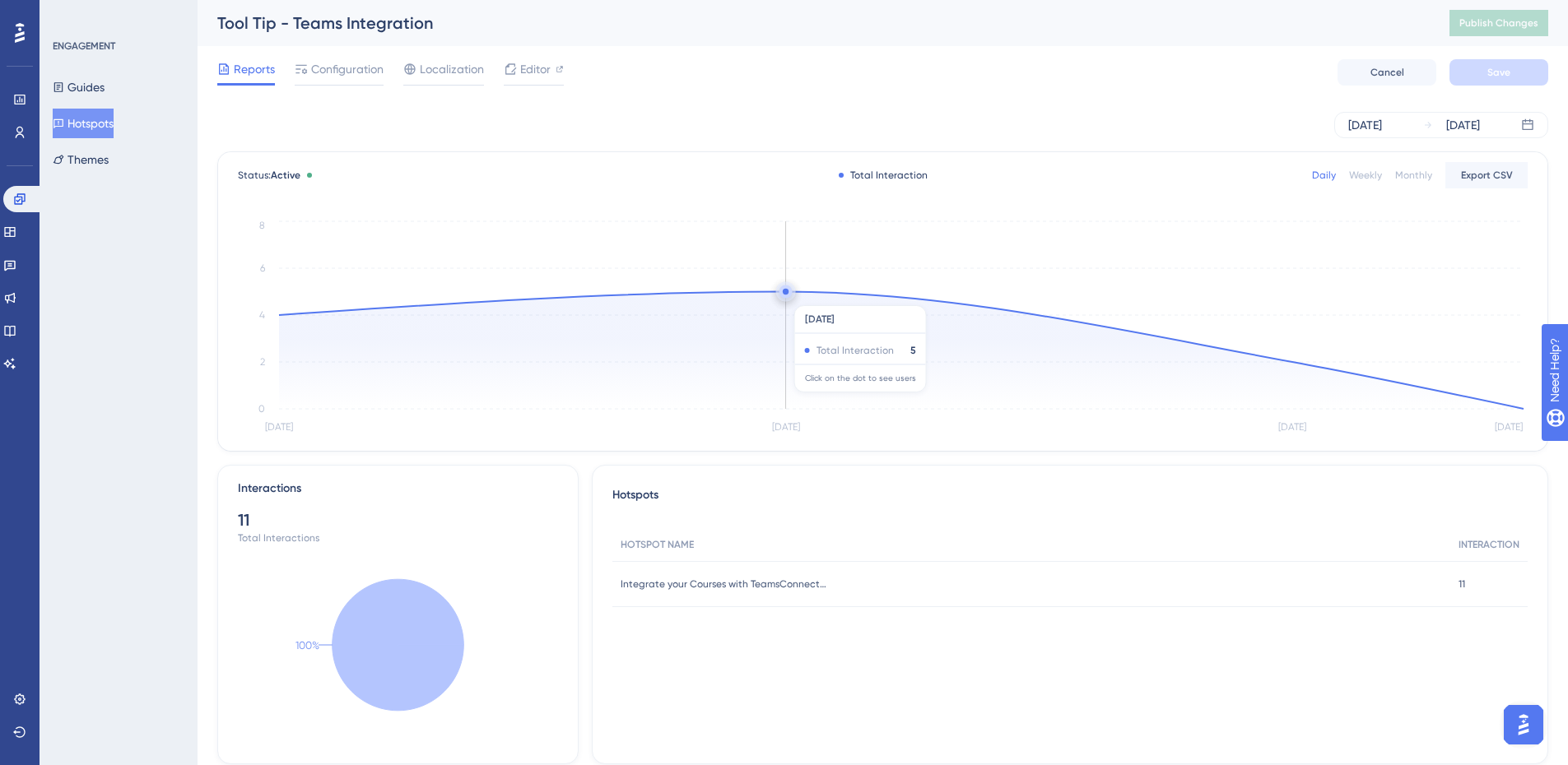
click at [787, 297] on circle at bounding box center [785, 292] width 14 height 14
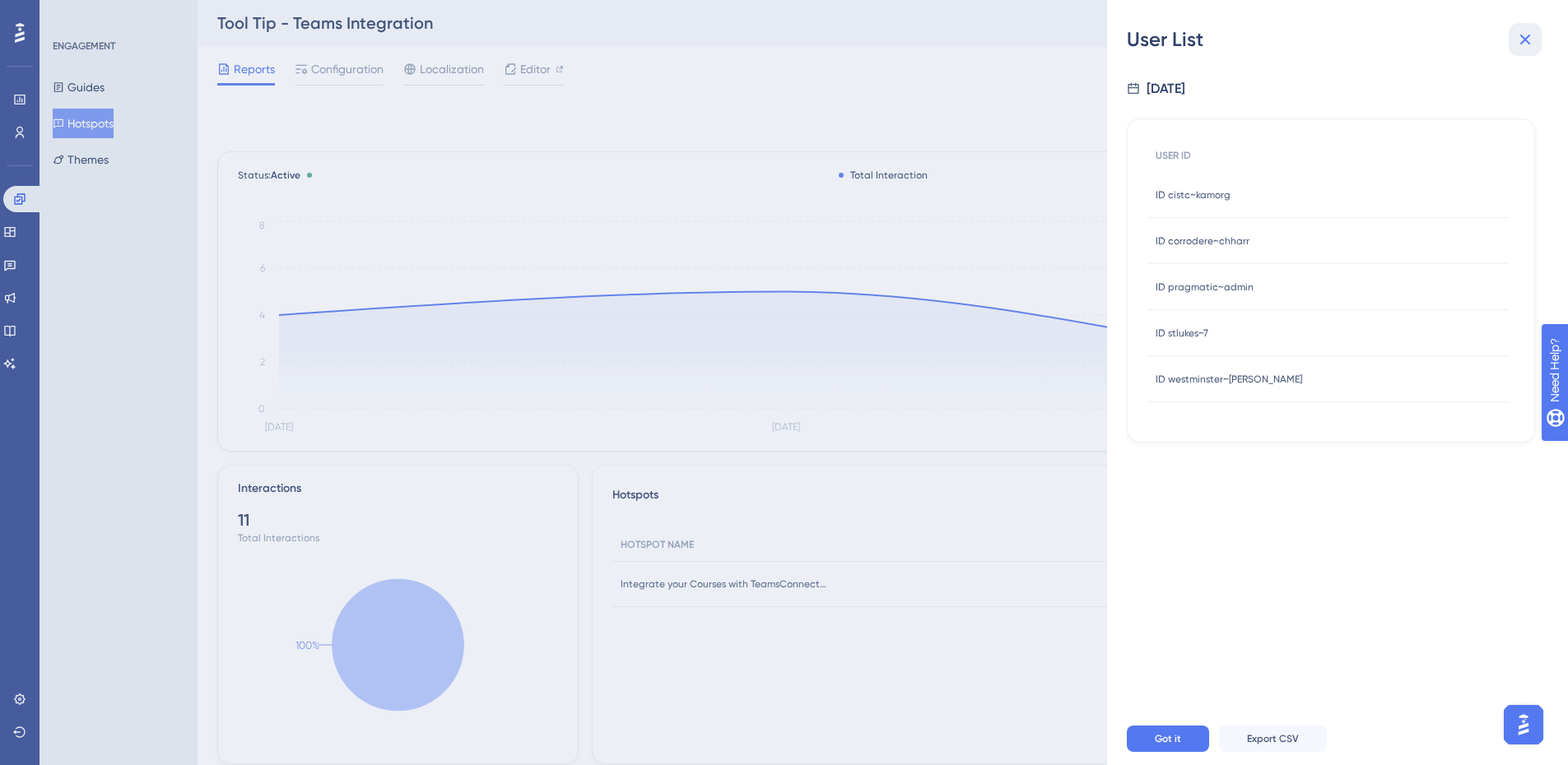
click at [1517, 45] on icon at bounding box center [1525, 40] width 20 height 20
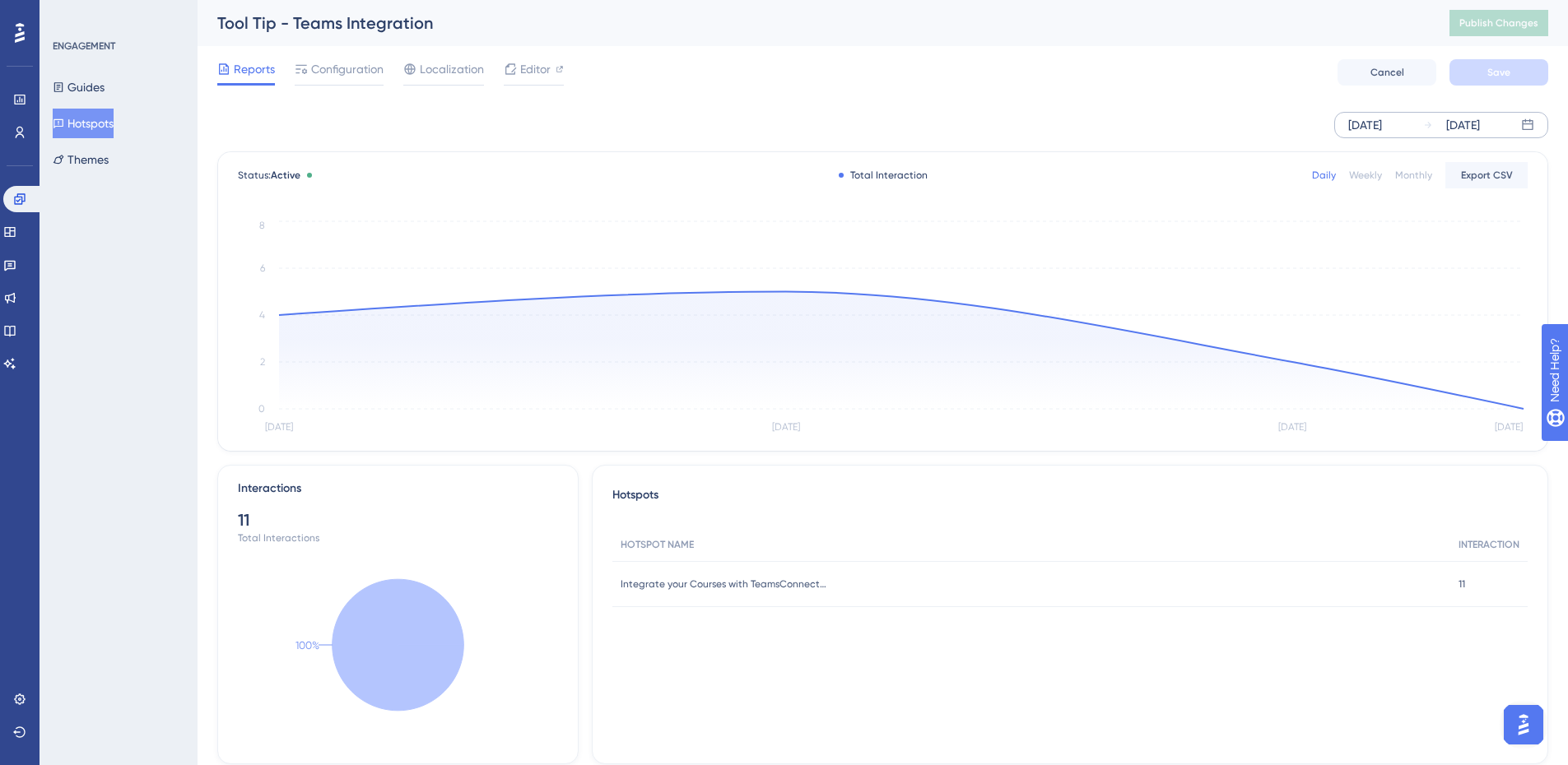
click at [1467, 118] on div "[DATE]" at bounding box center [1462, 125] width 33 height 20
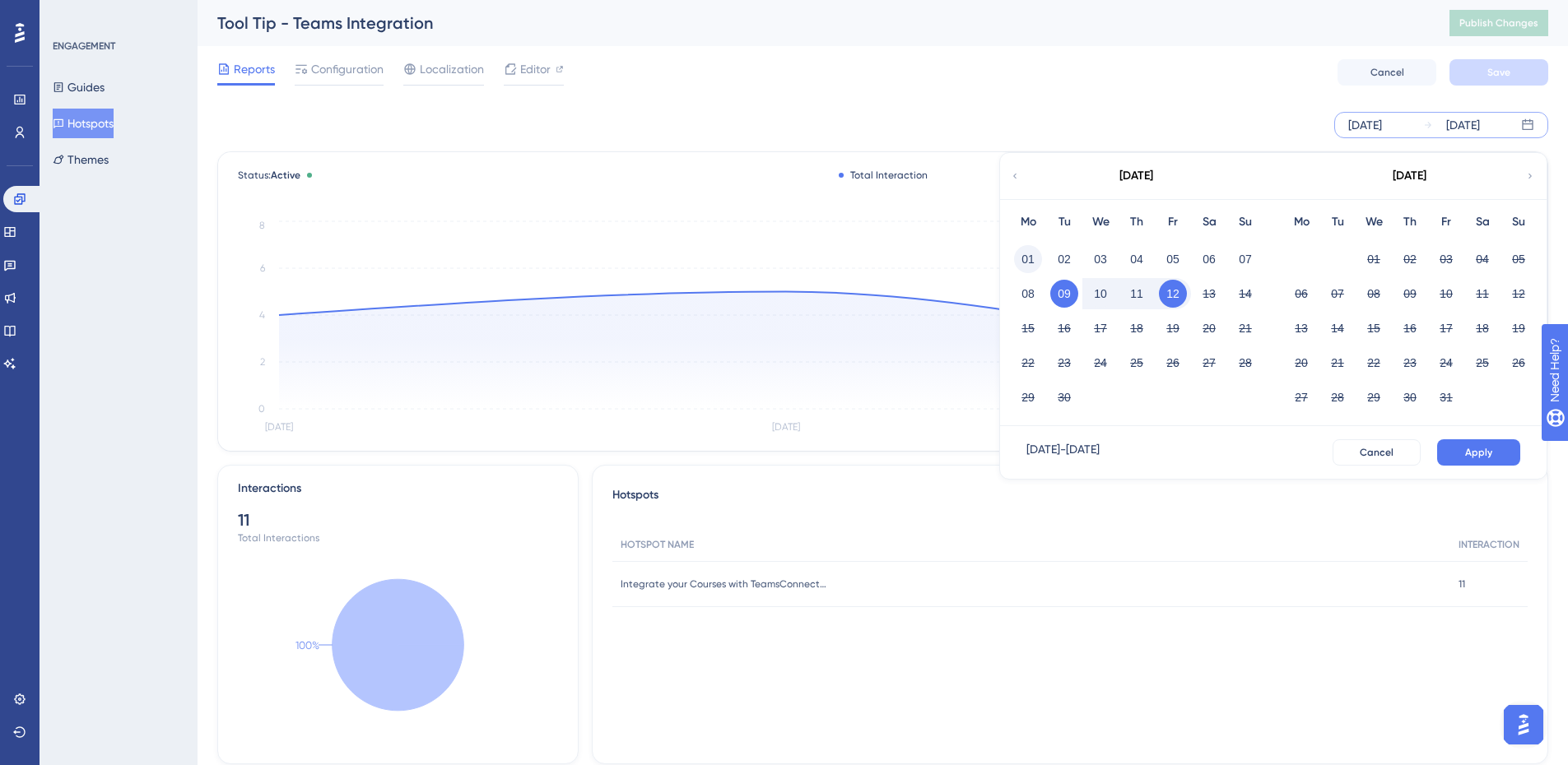
click at [1034, 268] on button "01" at bounding box center [1028, 259] width 28 height 28
click at [1463, 449] on button "Apply" at bounding box center [1478, 452] width 83 height 26
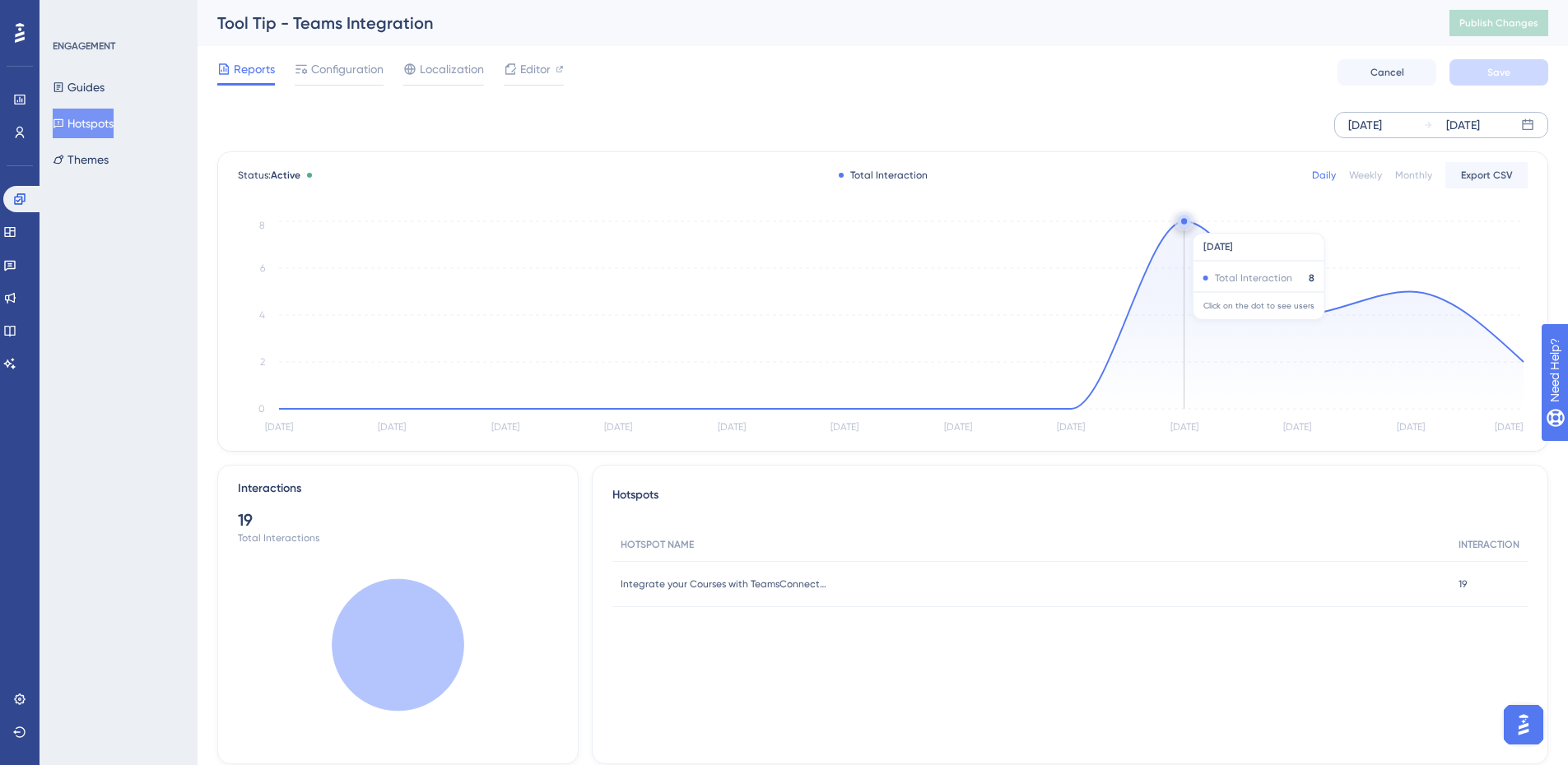
click at [1186, 224] on circle at bounding box center [1184, 221] width 14 height 14
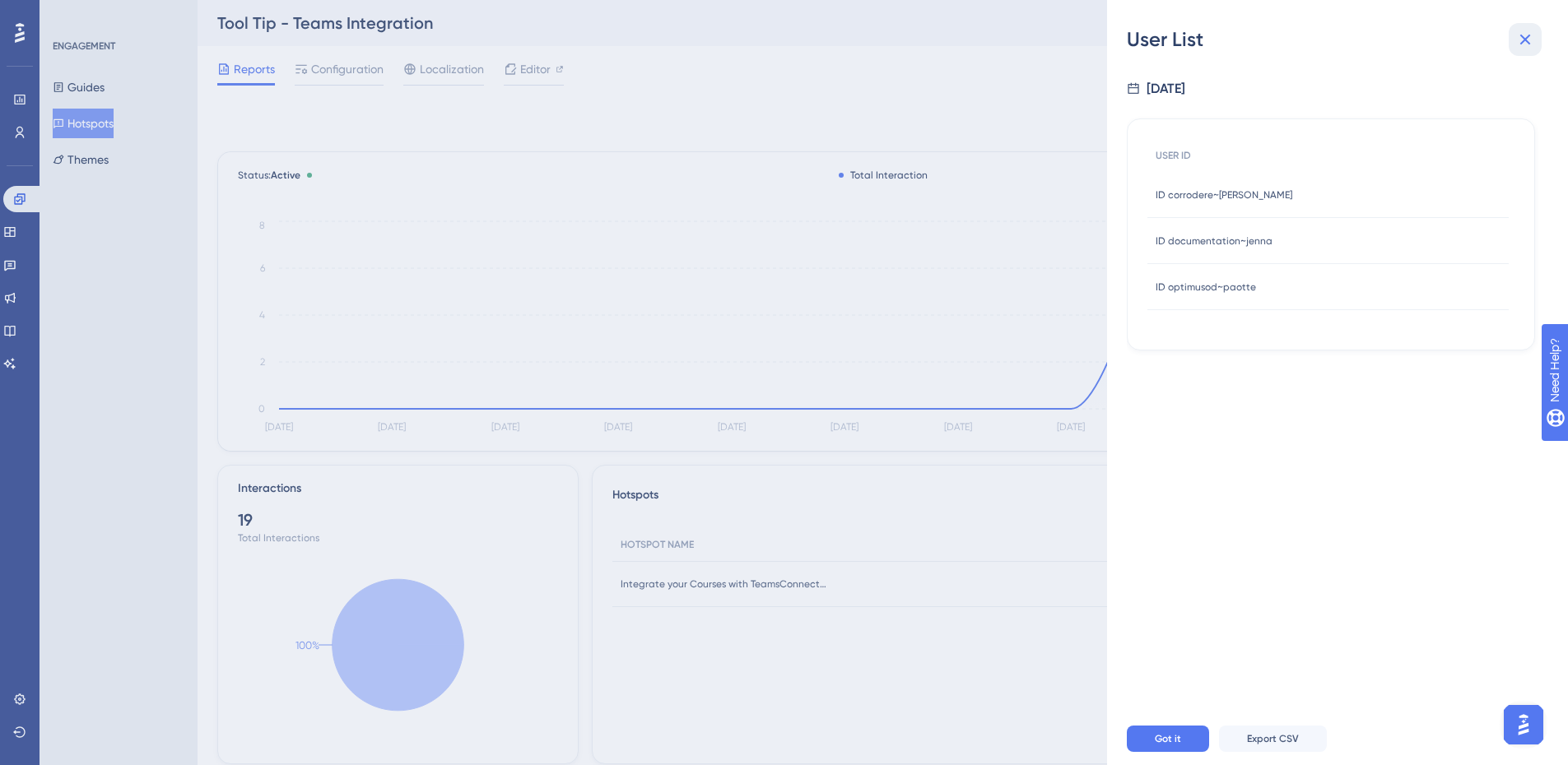
click at [1526, 48] on icon at bounding box center [1525, 40] width 20 height 20
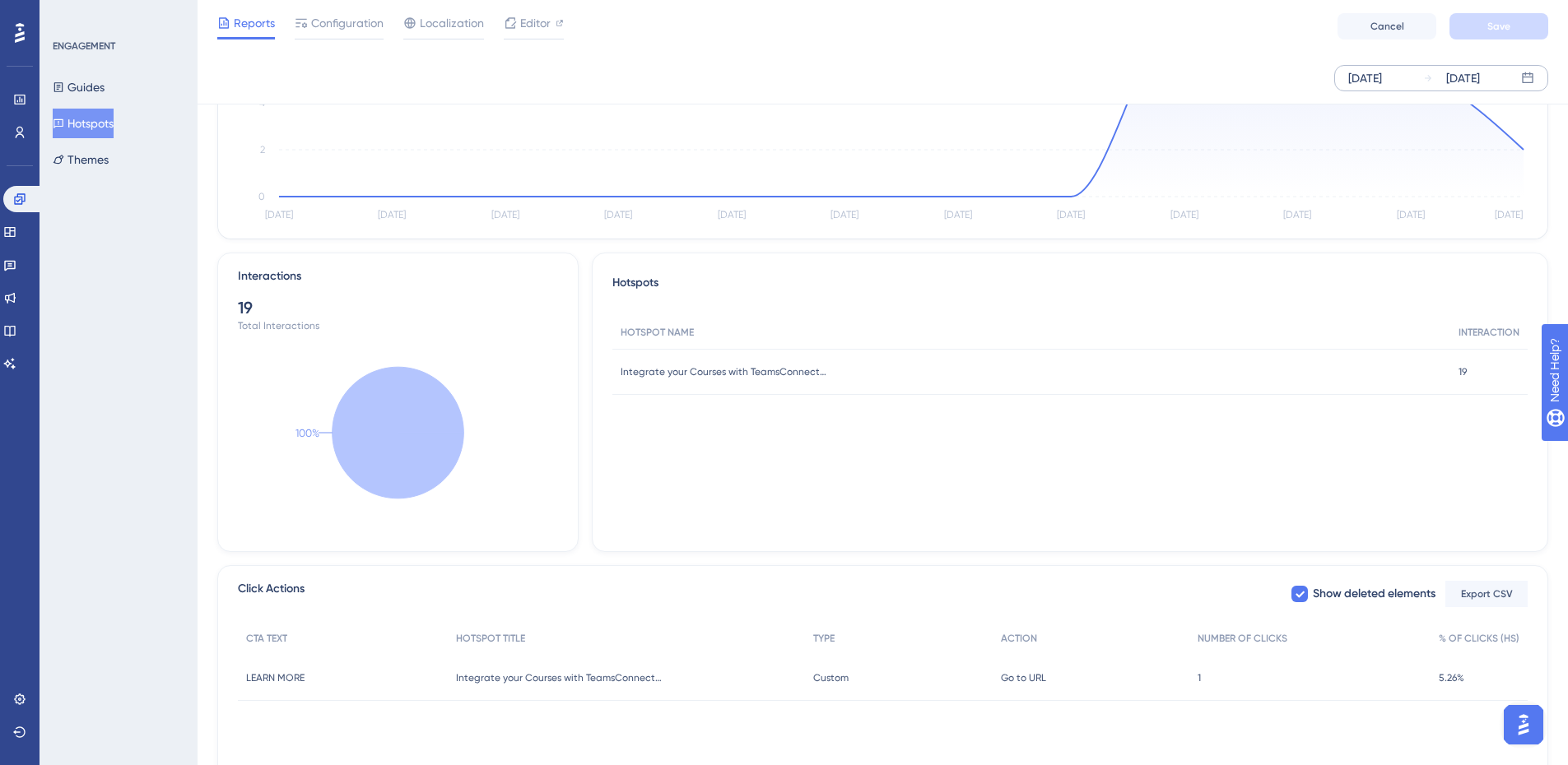
scroll to position [294, 0]
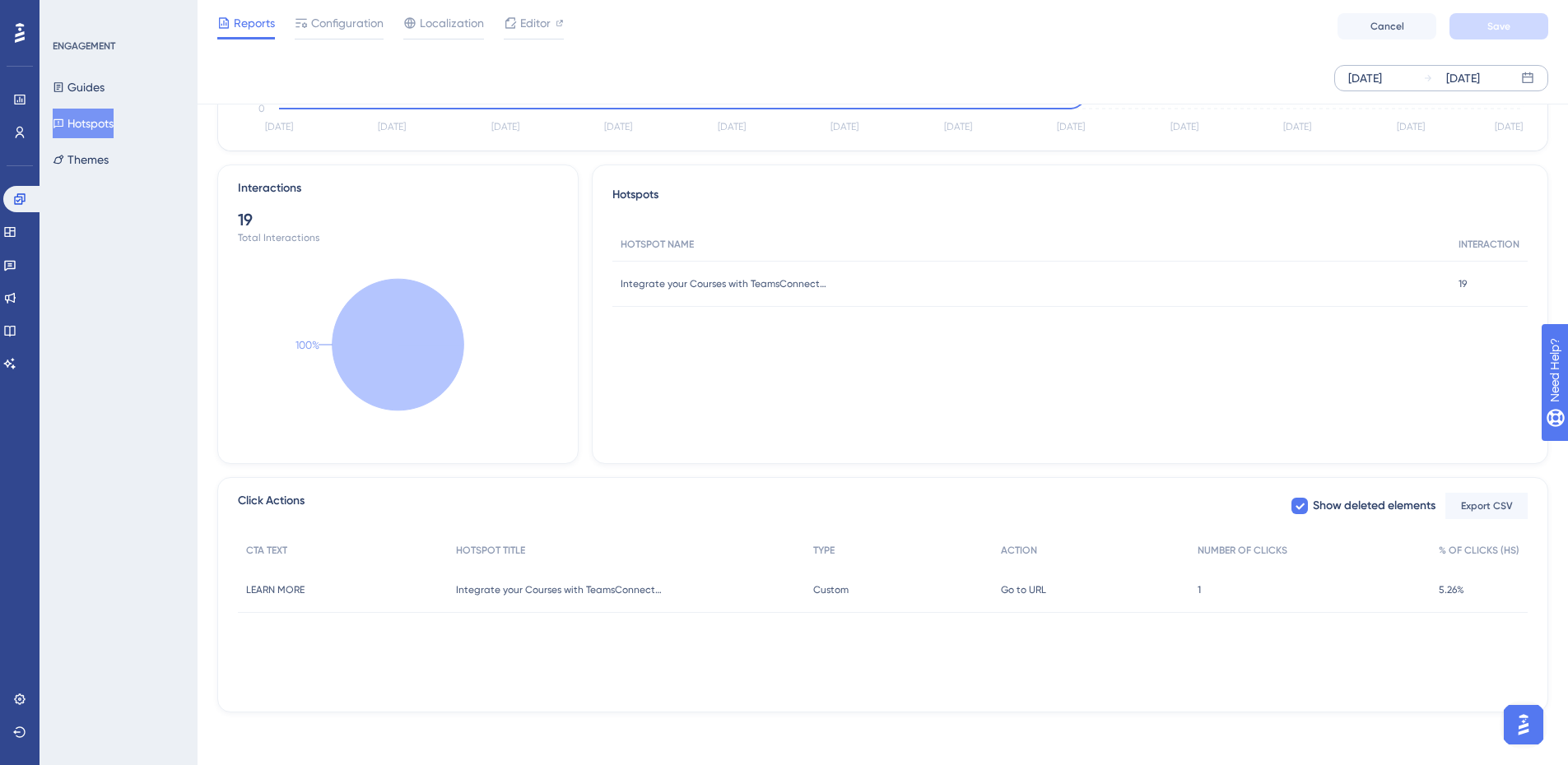
click at [1418, 285] on div "Integrate your Courses with TeamsConnect your Web Courses to Microsoft Teams to…" at bounding box center [1031, 283] width 838 height 46
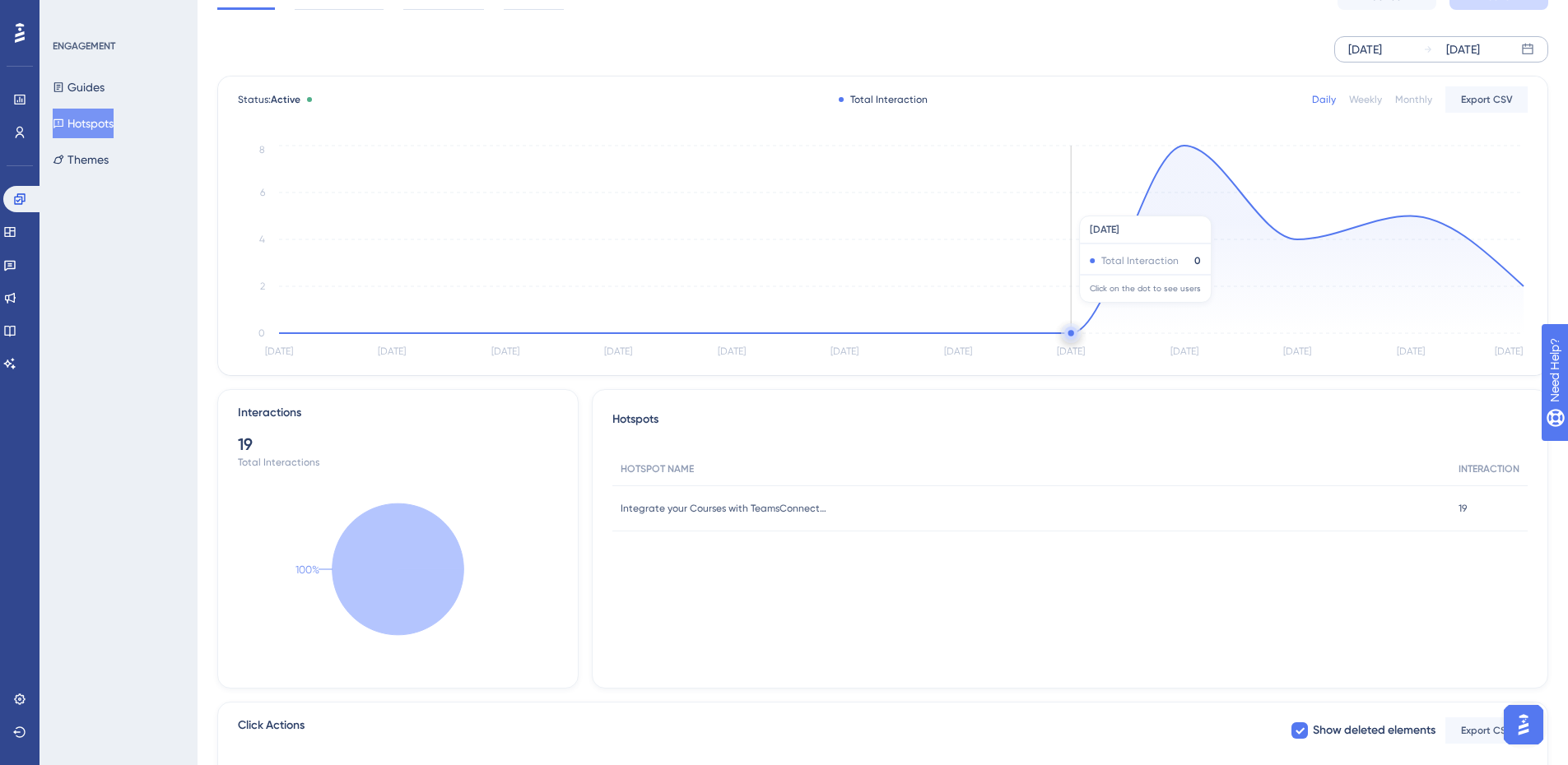
scroll to position [0, 0]
